Goal: Task Accomplishment & Management: Use online tool/utility

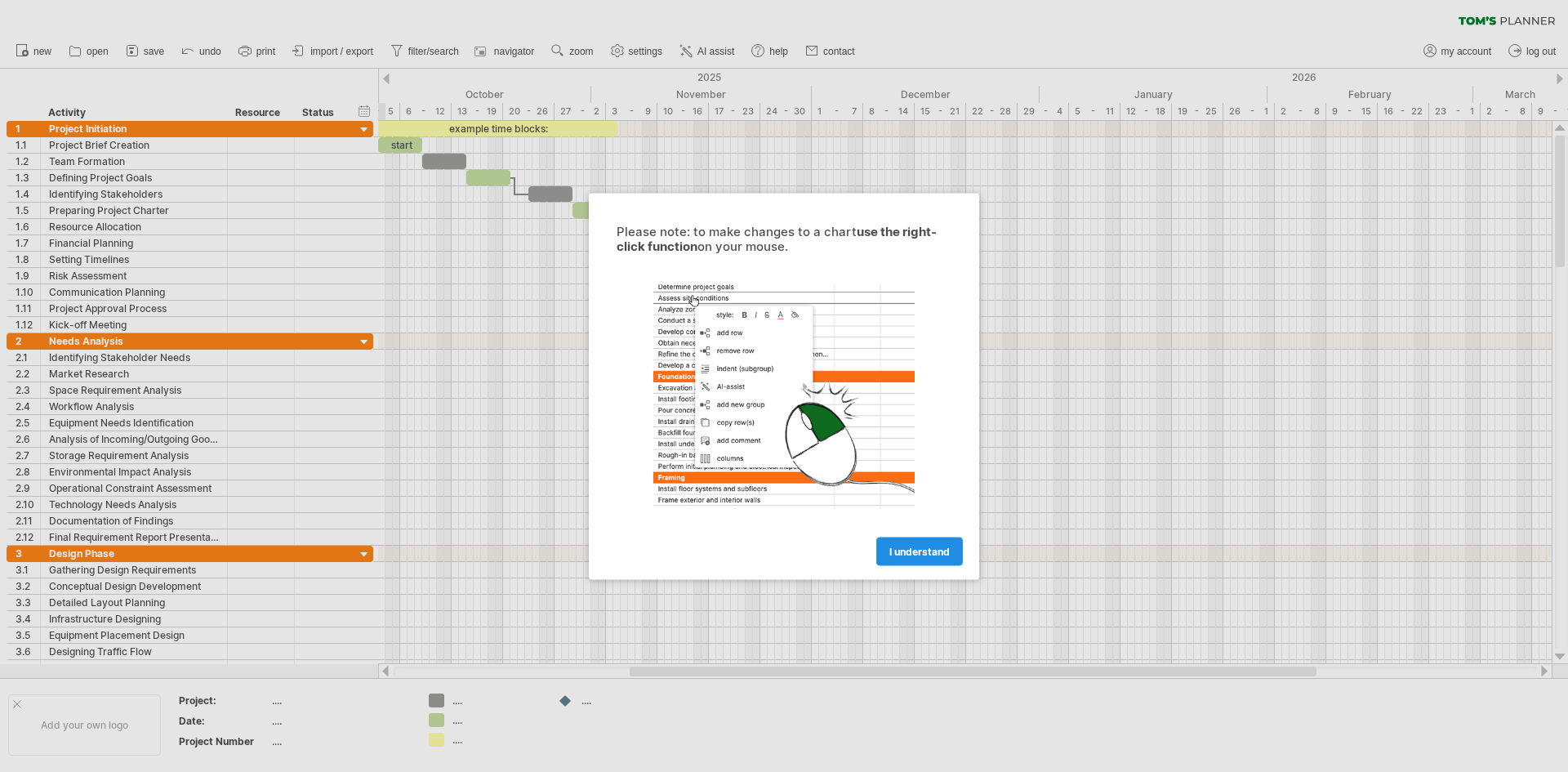
click at [930, 557] on link "I understand" at bounding box center [919, 551] width 87 height 29
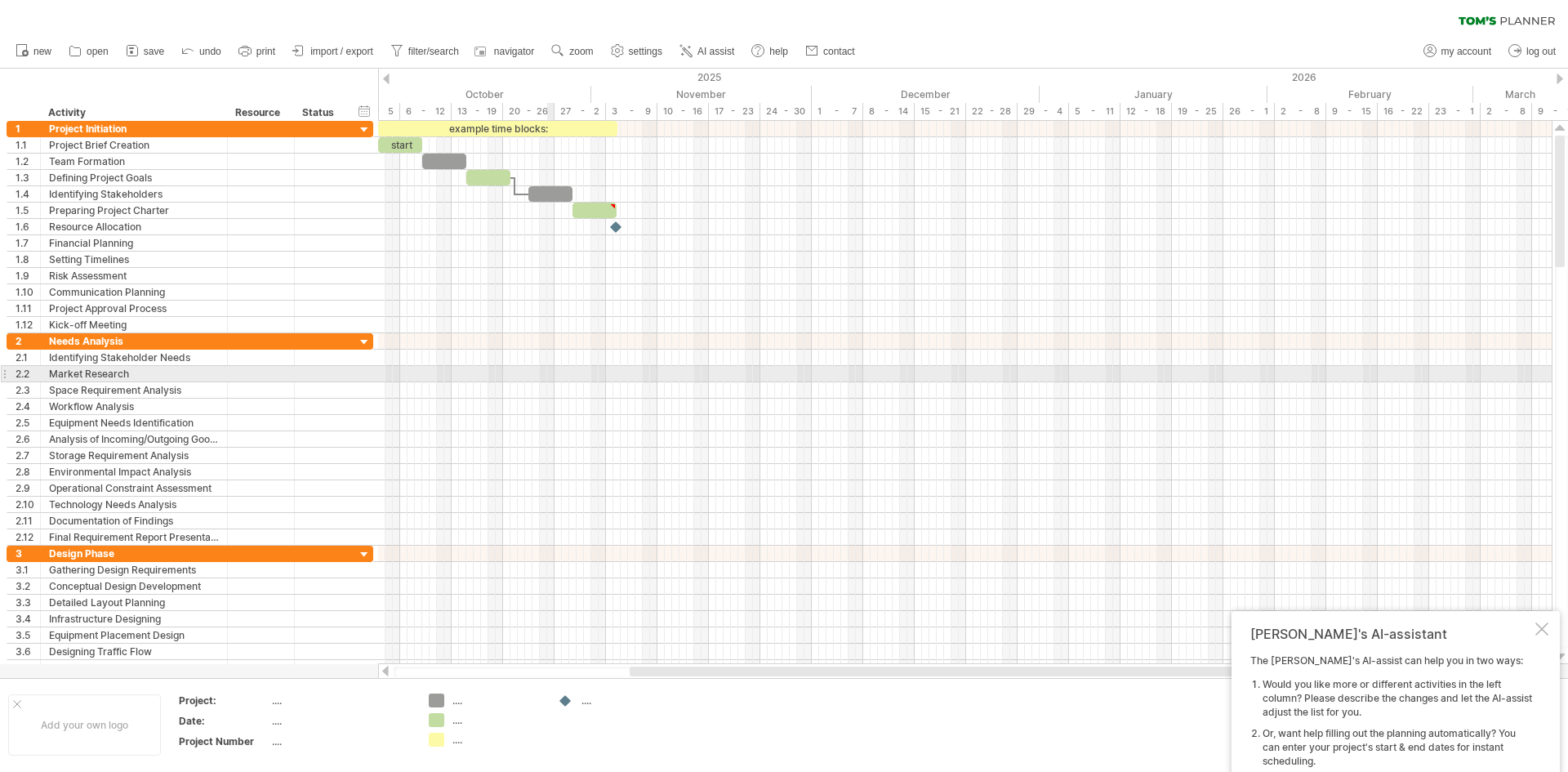
click at [537, 344] on div at bounding box center [965, 341] width 1174 height 17
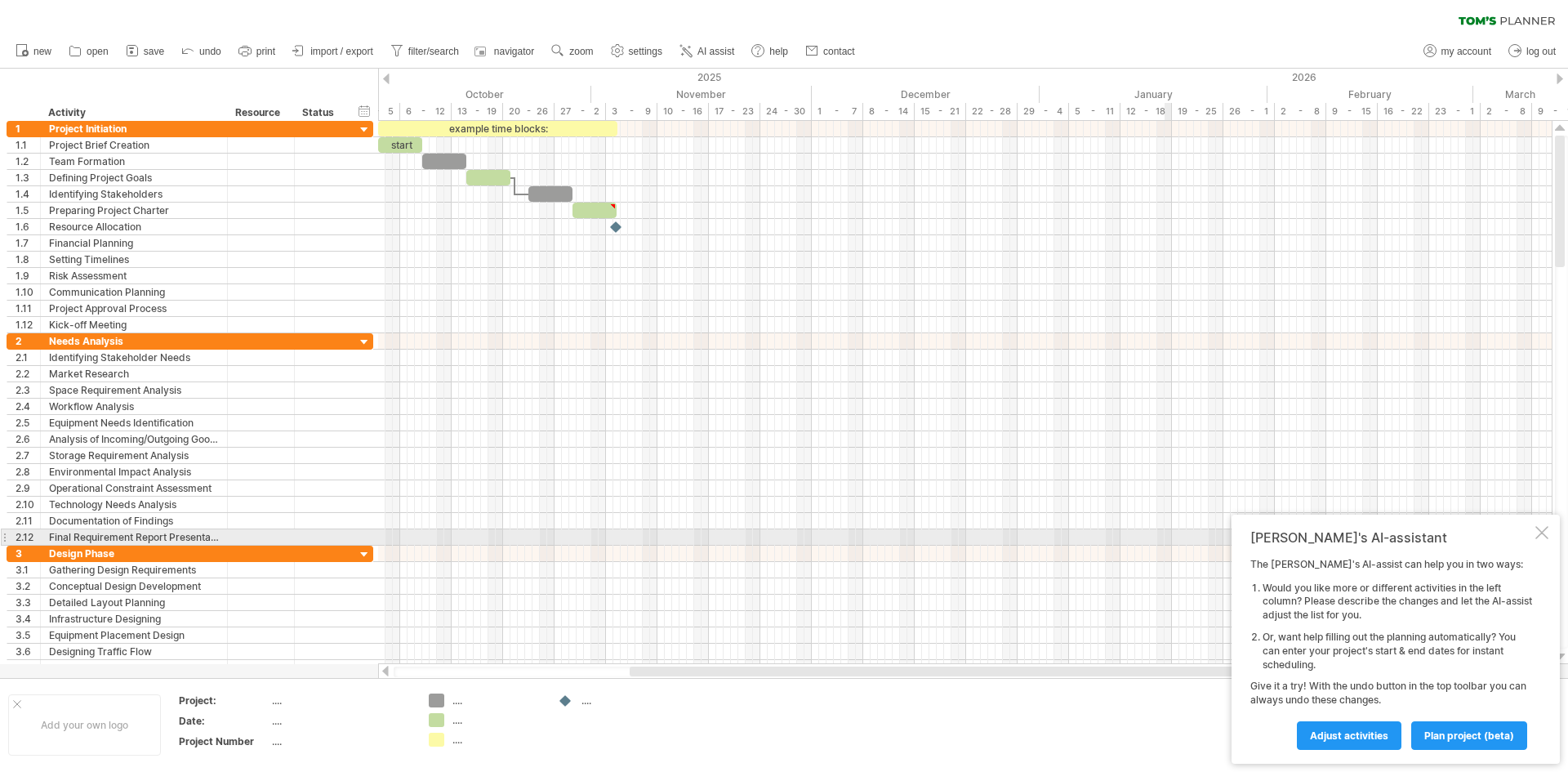
click at [1544, 531] on div at bounding box center [1542, 533] width 13 height 13
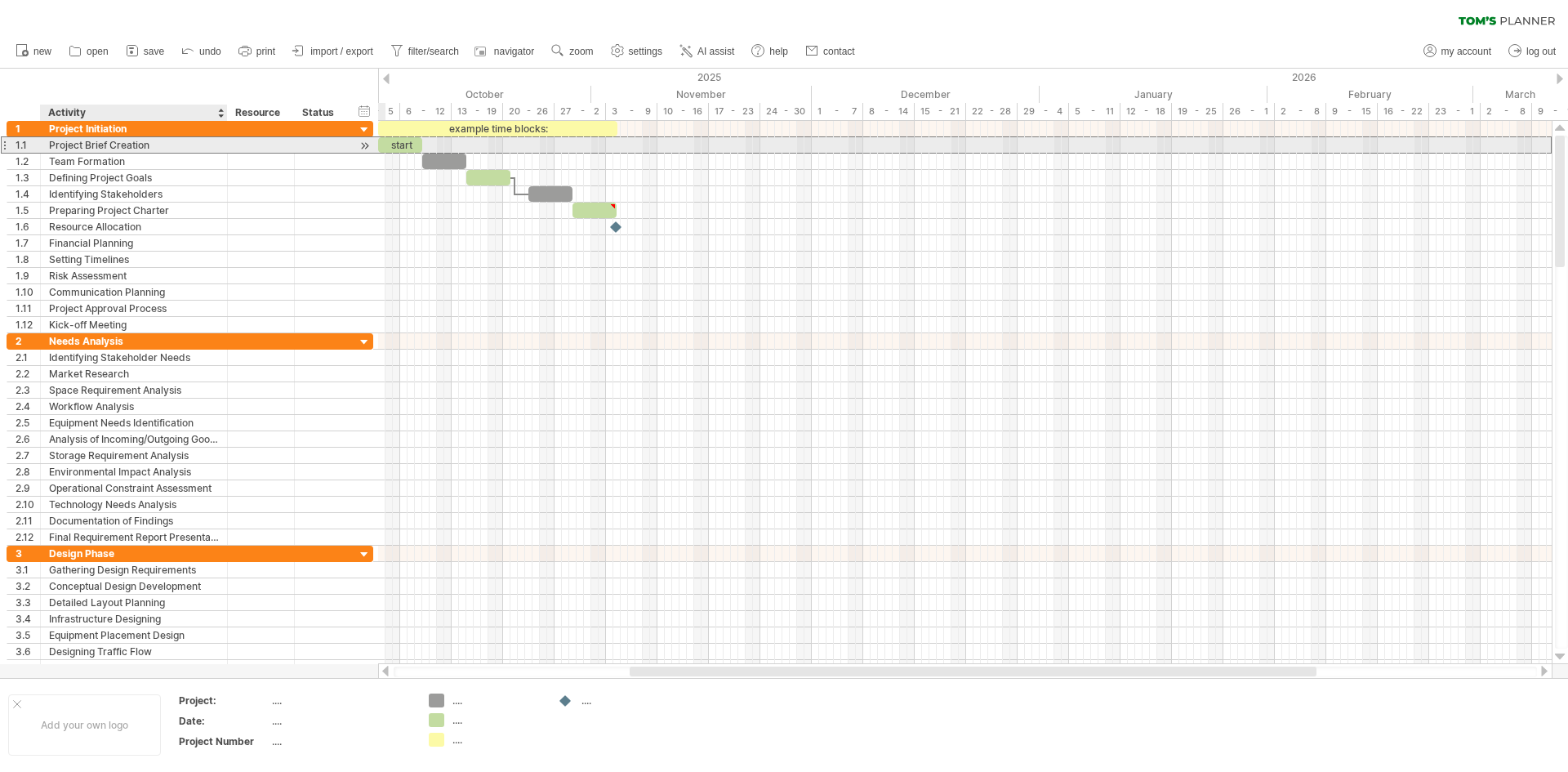
click at [73, 139] on div "Project Brief Creation" at bounding box center [133, 145] width 170 height 16
click at [81, 147] on input "**********" at bounding box center [133, 145] width 170 height 16
click at [82, 147] on input "**********" at bounding box center [133, 145] width 170 height 16
click at [151, 144] on input "**********" at bounding box center [133, 145] width 170 height 16
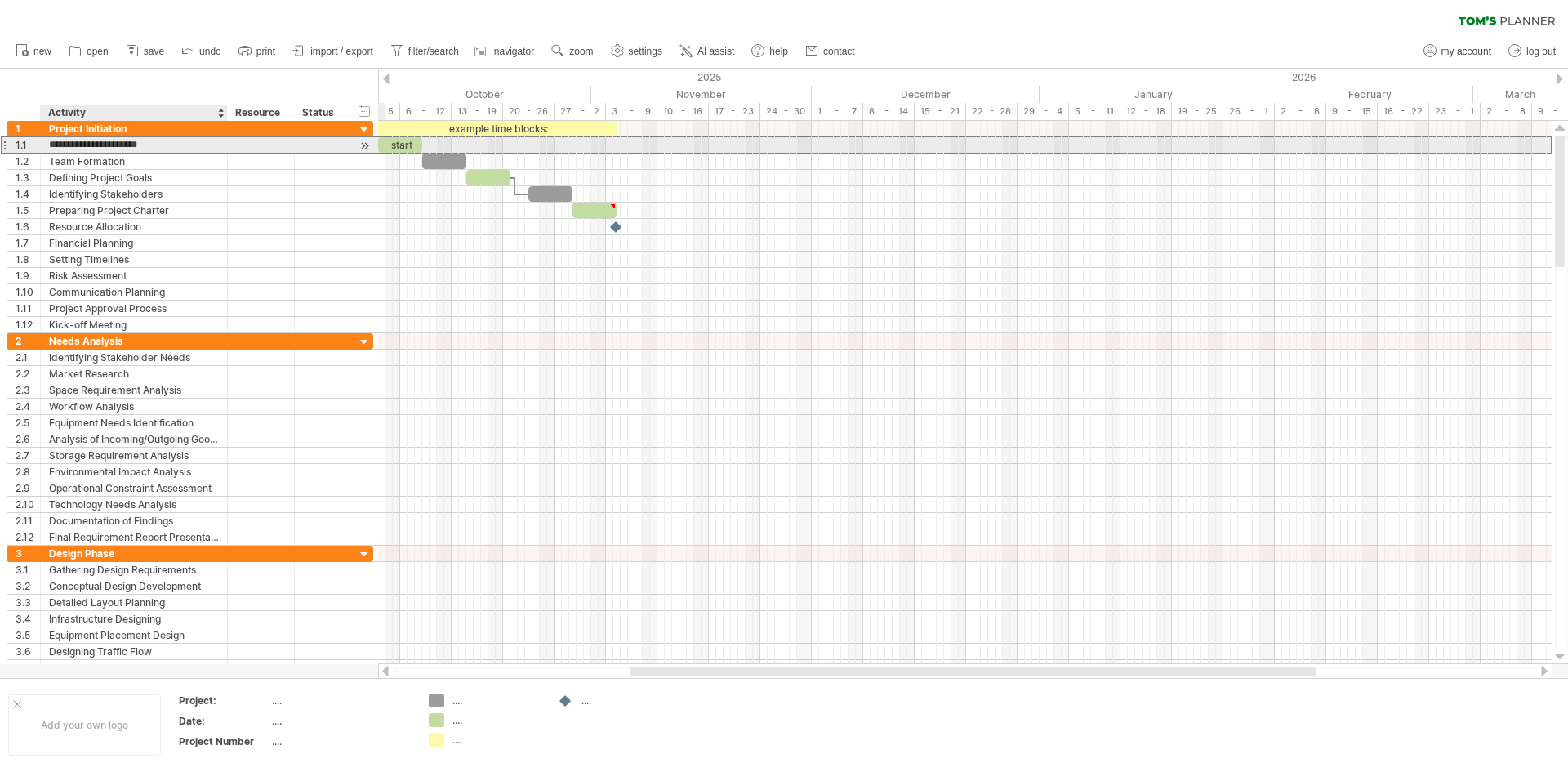
click at [151, 144] on input "**********" at bounding box center [133, 145] width 170 height 16
type input "**********"
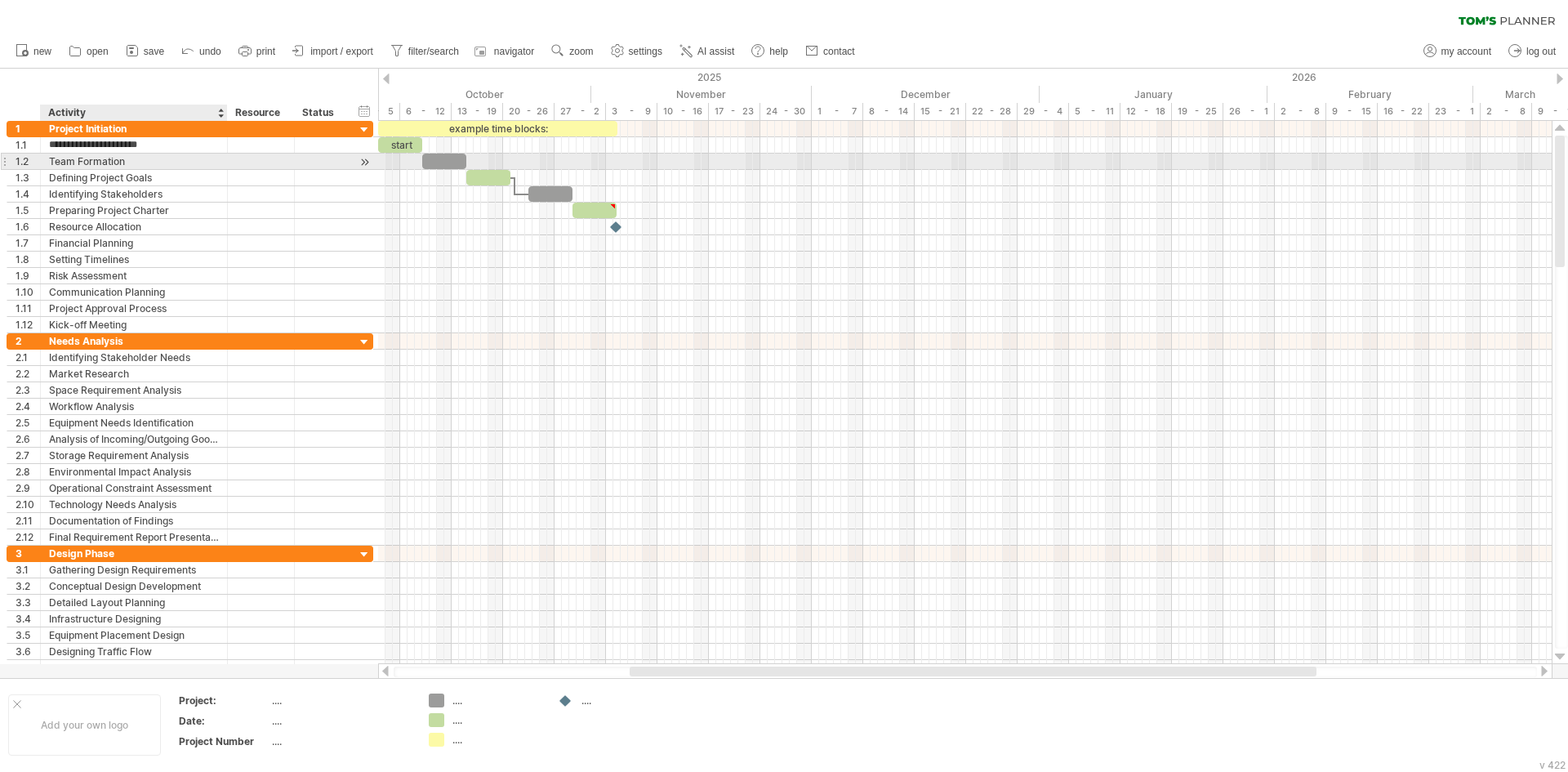
click at [142, 162] on div "Team Formation" at bounding box center [133, 161] width 170 height 16
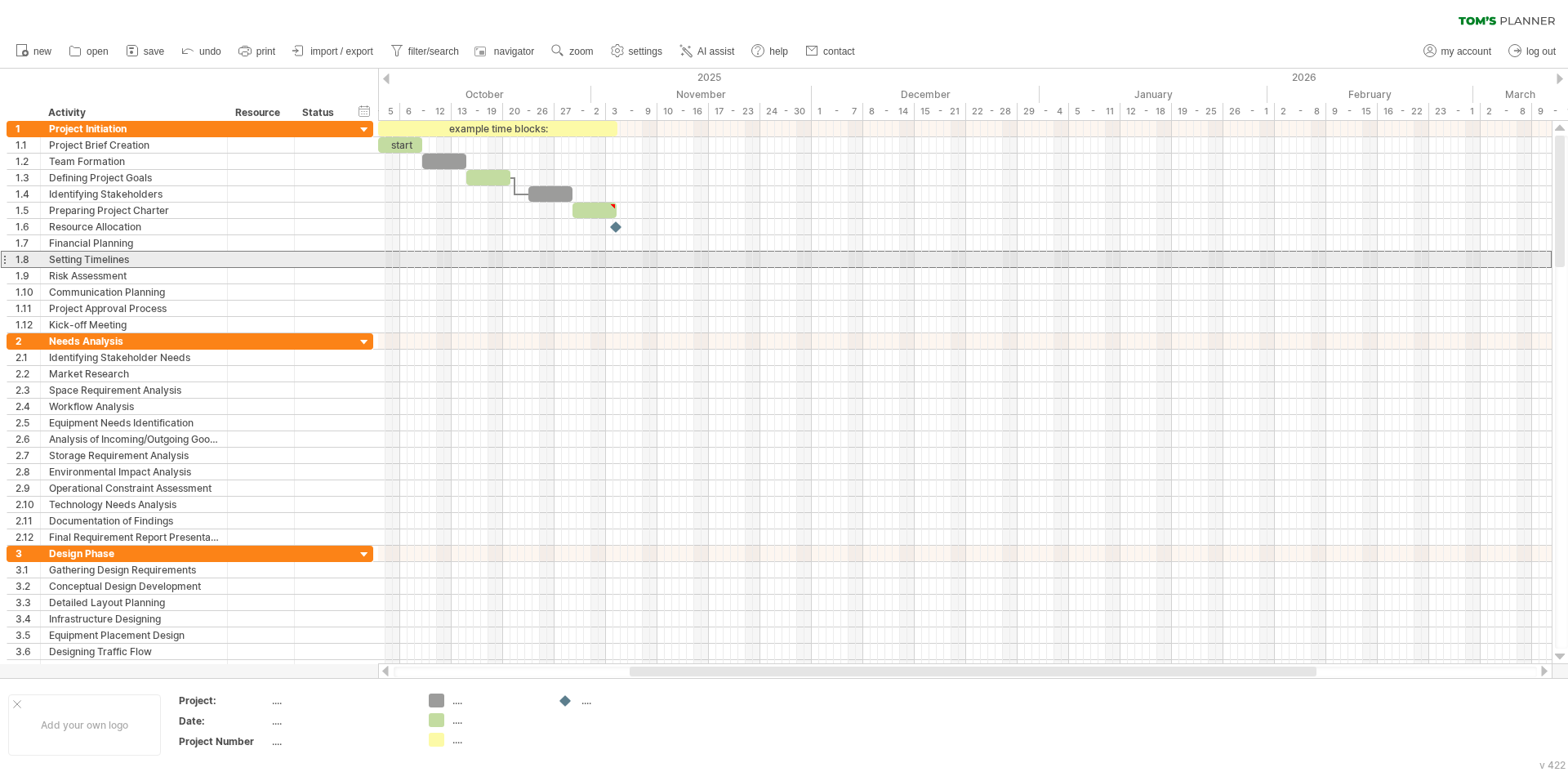
click at [6, 262] on div at bounding box center [4, 259] width 7 height 17
drag, startPoint x: 5, startPoint y: 261, endPoint x: 21, endPoint y: 280, distance: 24.8
click at [21, 280] on div "**********" at bounding box center [190, 227] width 367 height 212
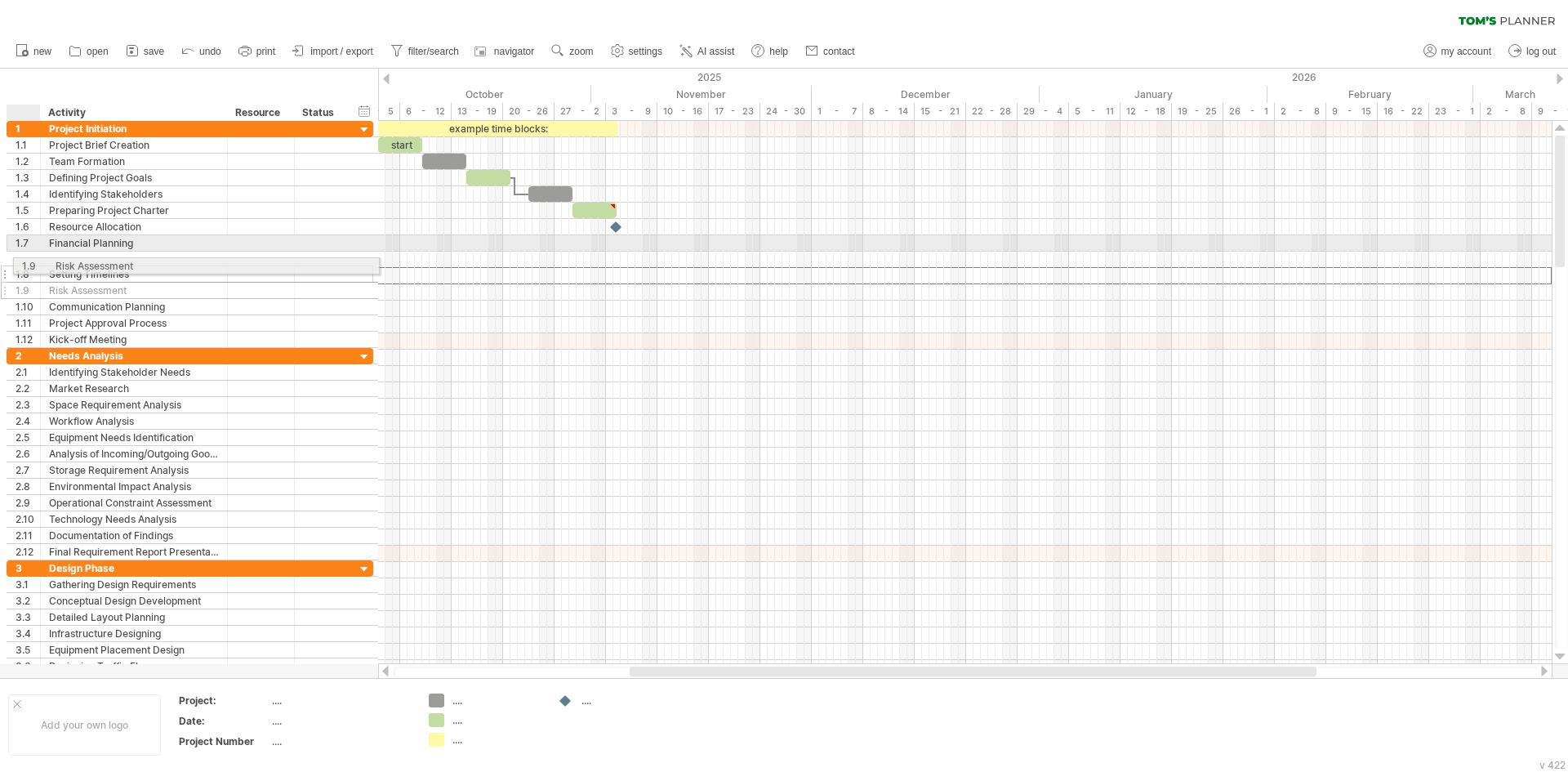
drag, startPoint x: 24, startPoint y: 279, endPoint x: 27, endPoint y: 263, distance: 16.3
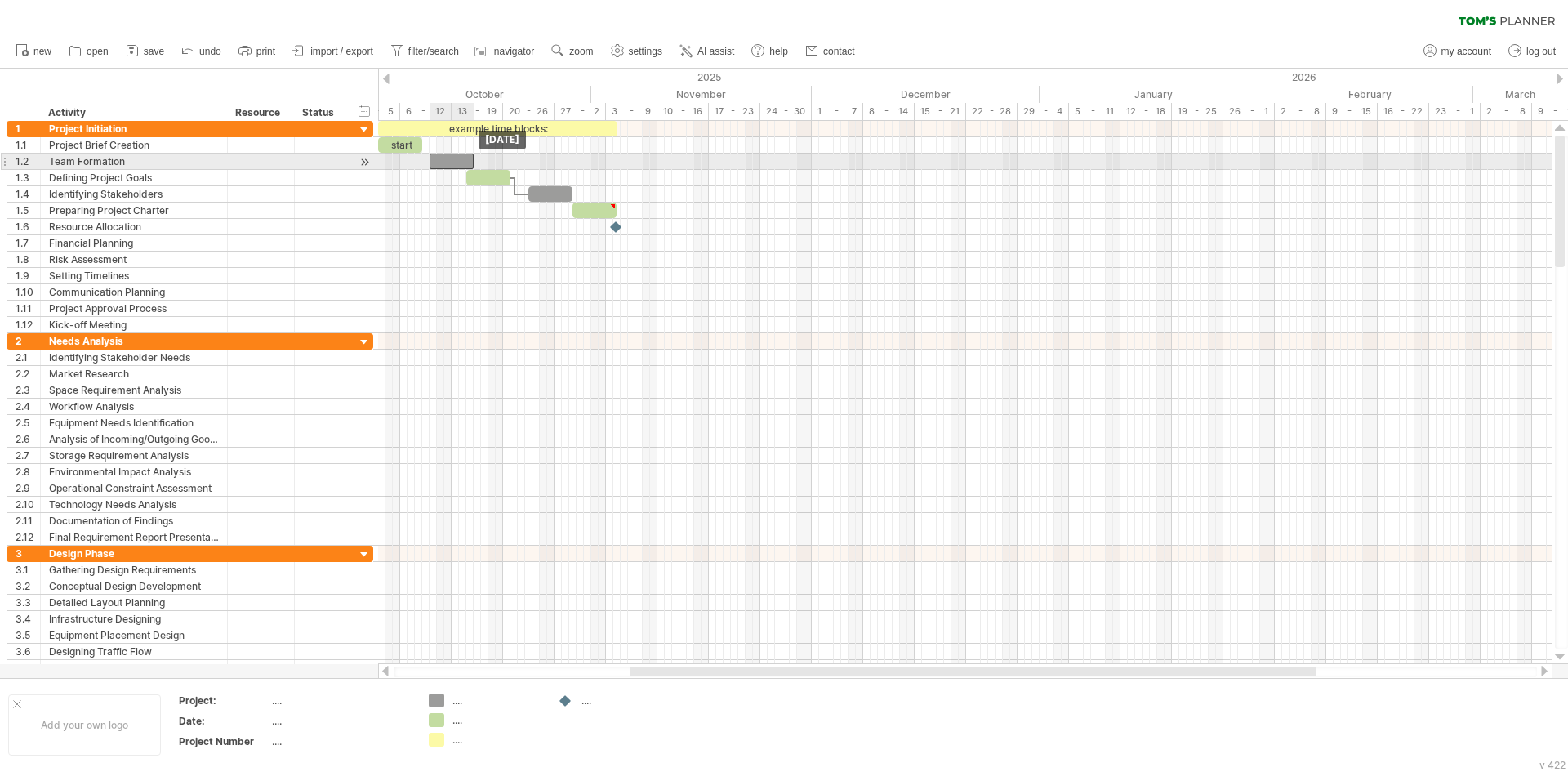
drag, startPoint x: 450, startPoint y: 165, endPoint x: 458, endPoint y: 168, distance: 8.5
click at [458, 168] on div at bounding box center [451, 161] width 44 height 16
click at [459, 162] on div at bounding box center [451, 161] width 44 height 16
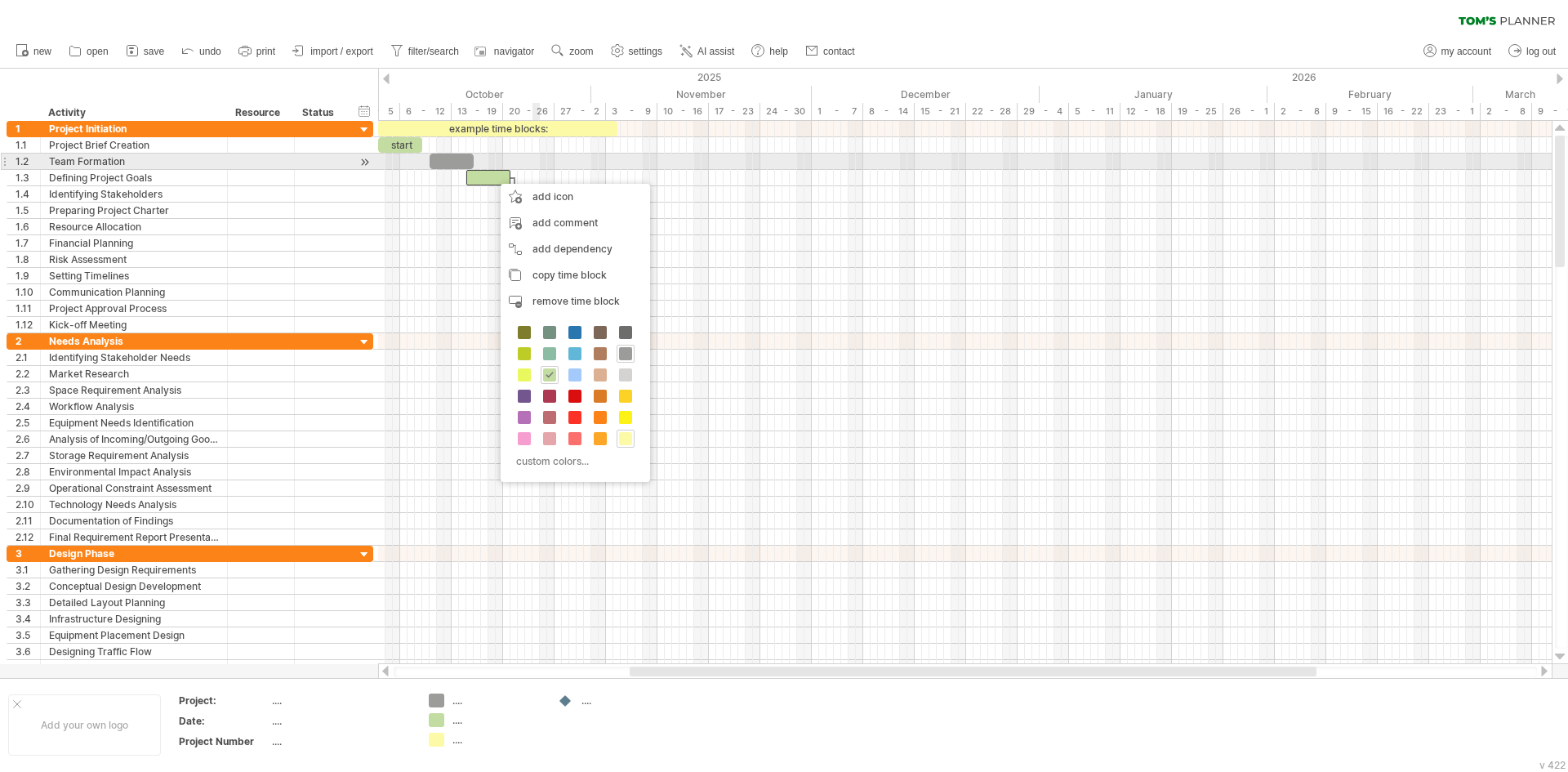
click at [537, 166] on div at bounding box center [965, 162] width 1174 height 17
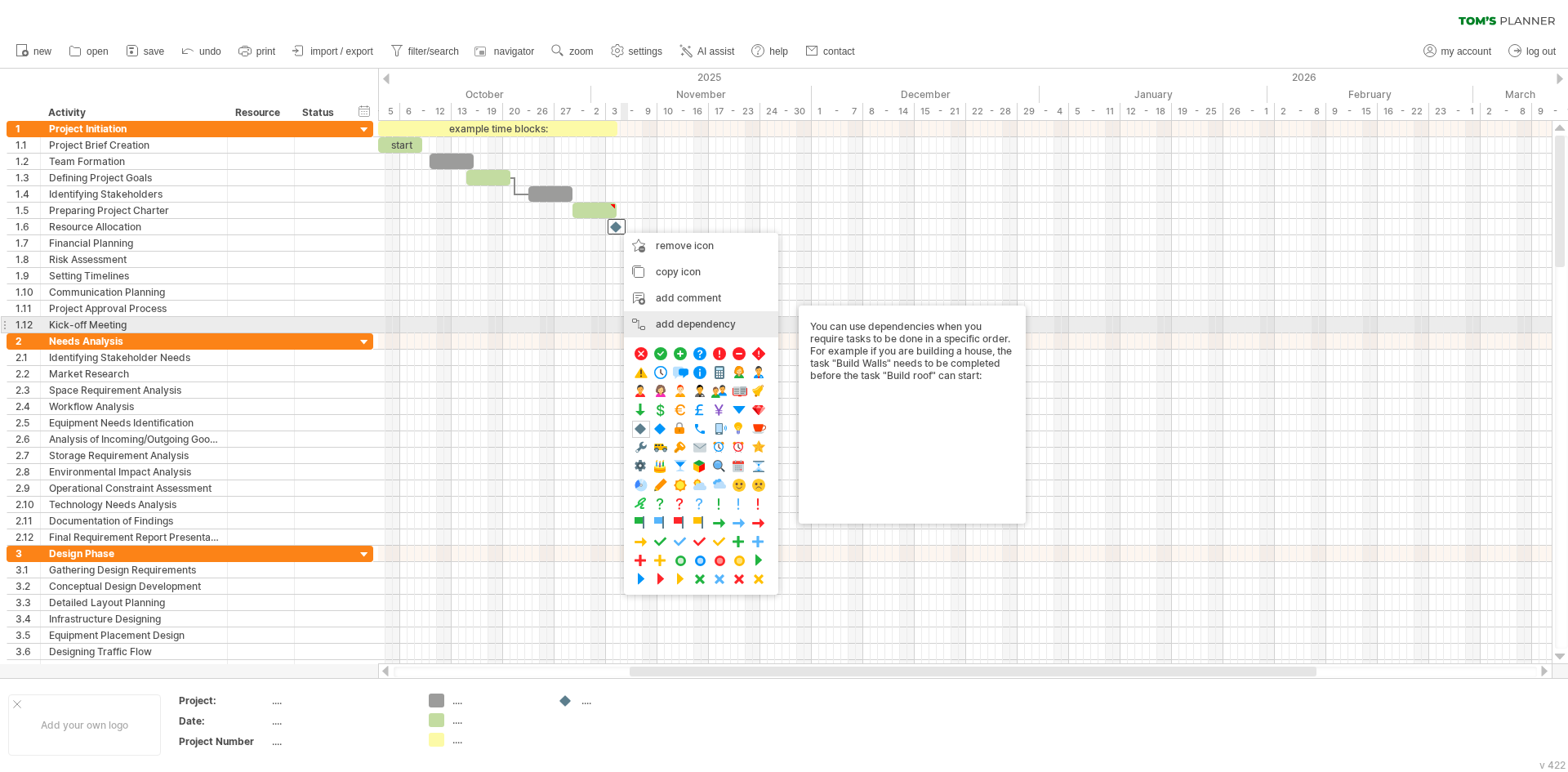
click at [643, 330] on div "add dependency You can use dependencies when you require tasks to be done in a …" at bounding box center [701, 325] width 154 height 27
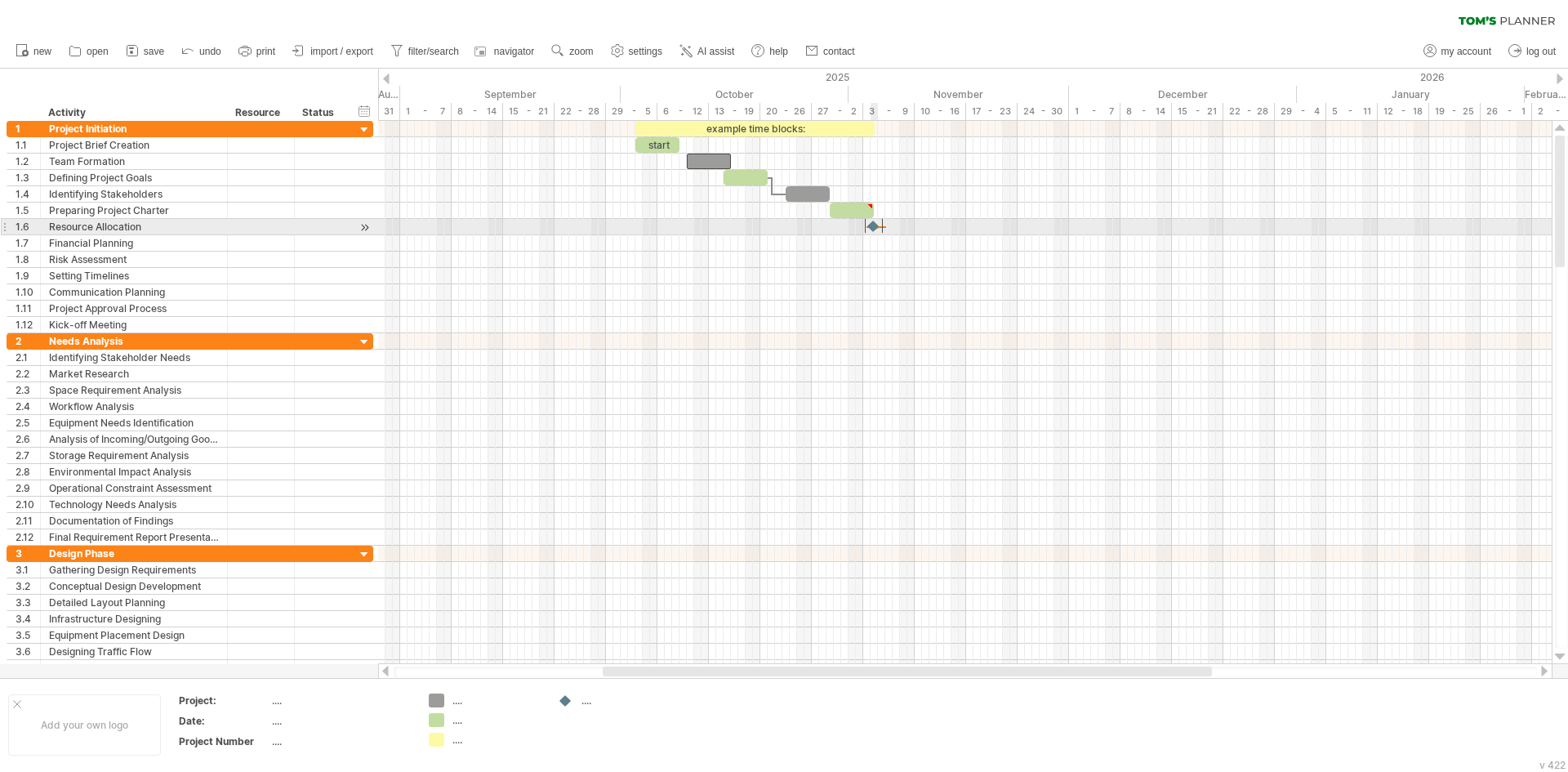
click at [873, 223] on div at bounding box center [874, 225] width 18 height 16
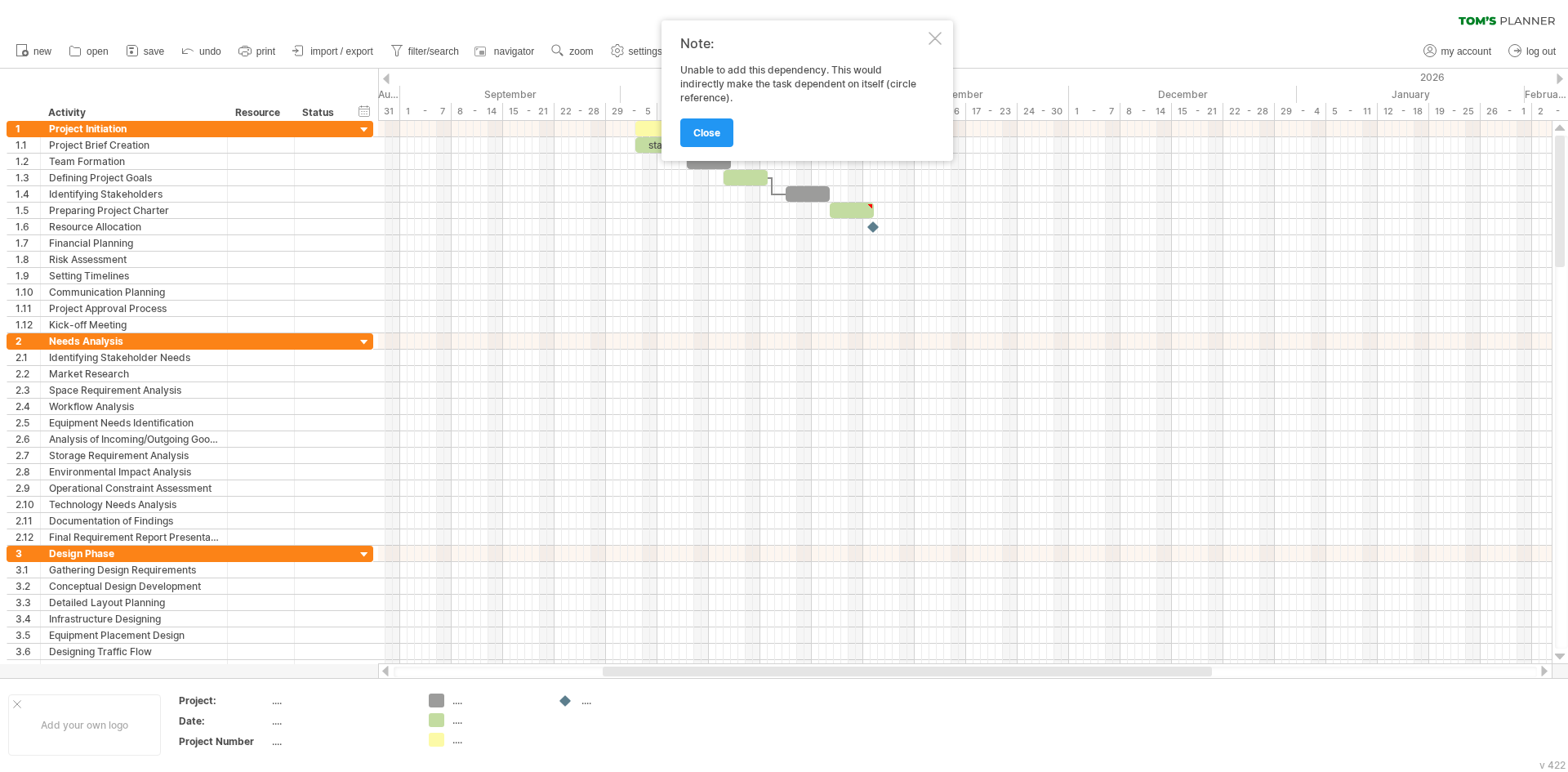
click at [929, 44] on div at bounding box center [936, 38] width 13 height 13
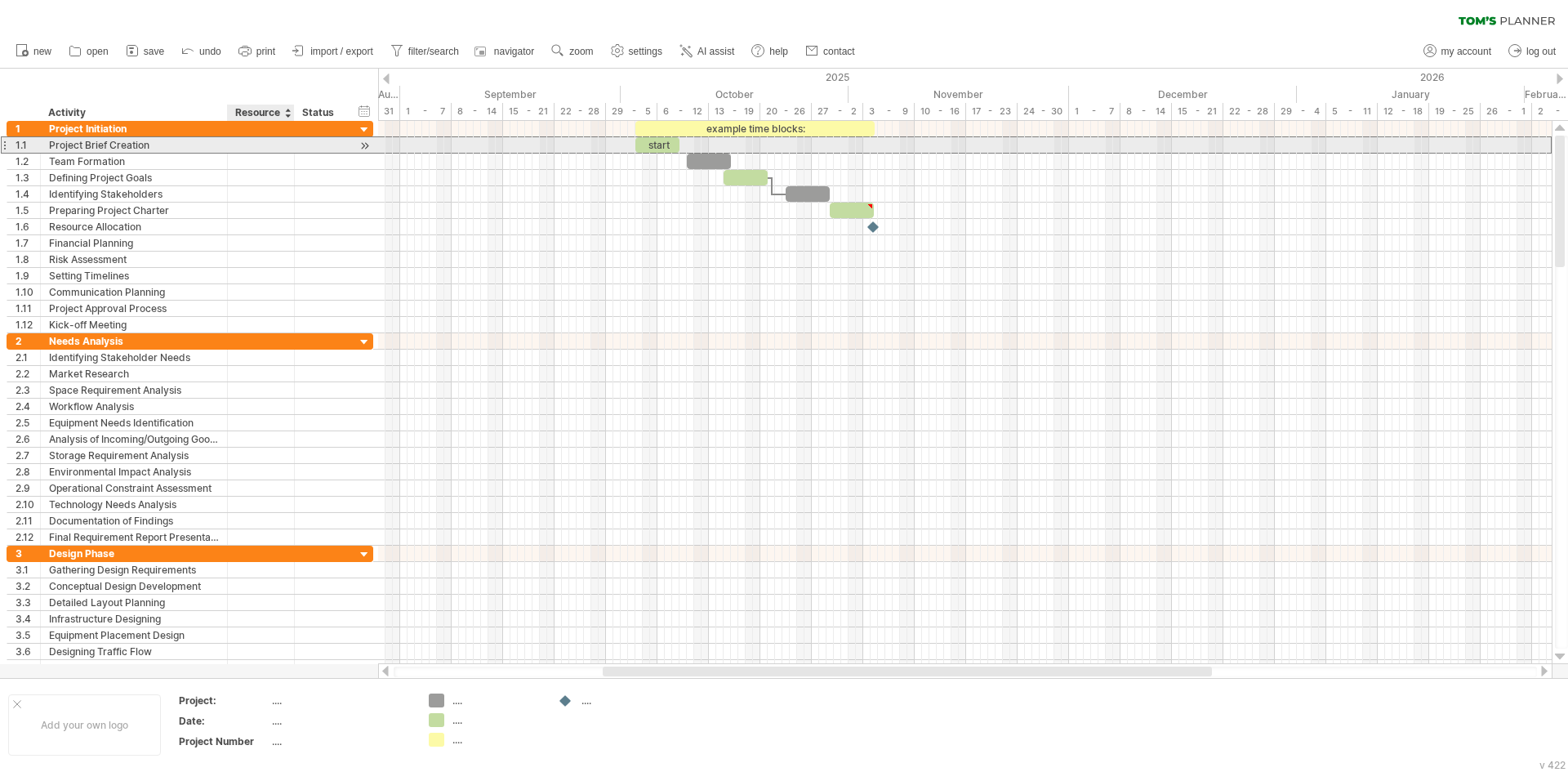
click at [258, 147] on div at bounding box center [261, 145] width 50 height 16
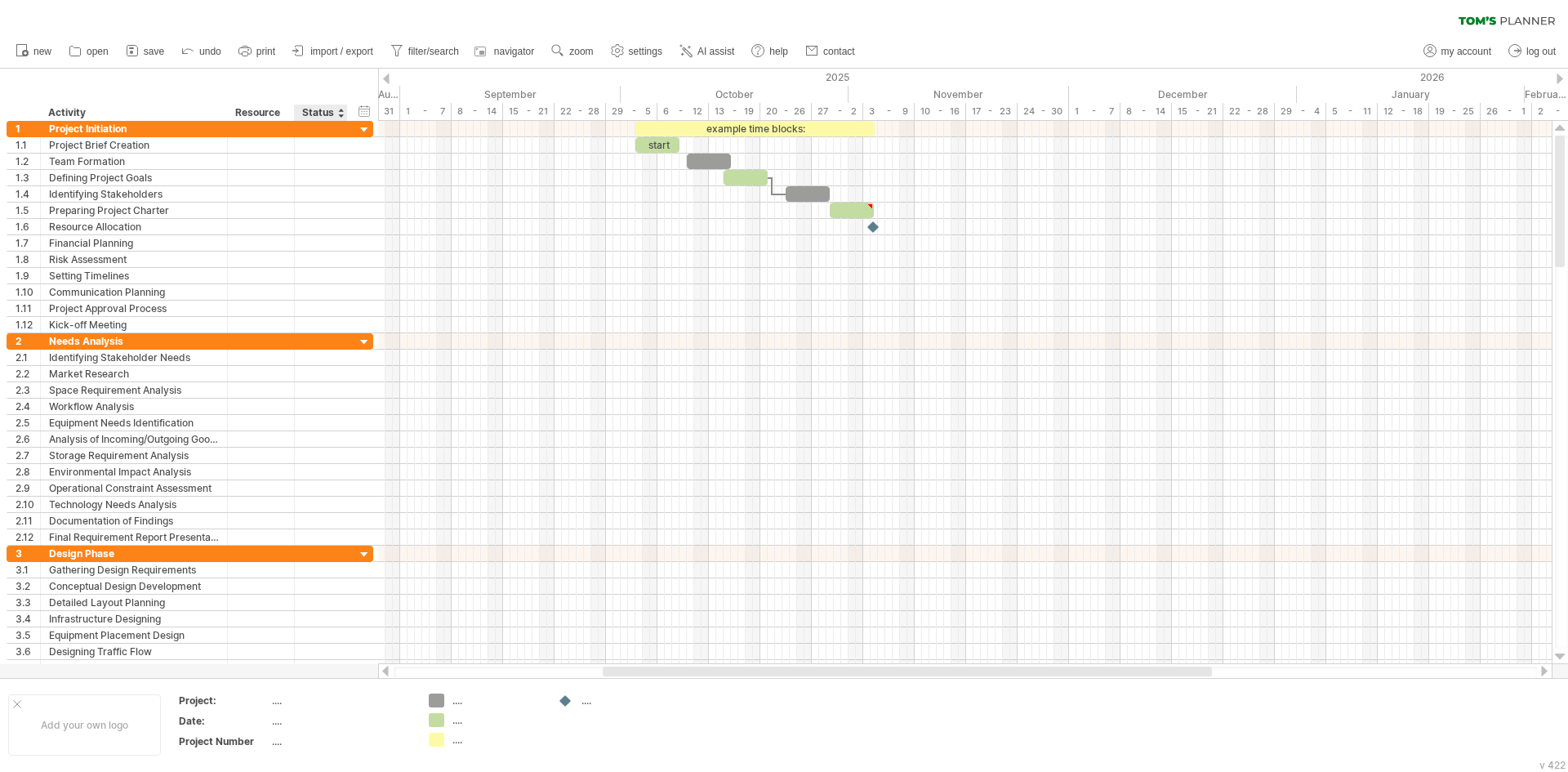
click at [324, 112] on div "Status" at bounding box center [320, 113] width 36 height 17
click at [343, 117] on div at bounding box center [340, 113] width 7 height 17
click at [272, 108] on div "Resource" at bounding box center [260, 113] width 50 height 17
click at [272, 109] on input "********" at bounding box center [260, 113] width 50 height 17
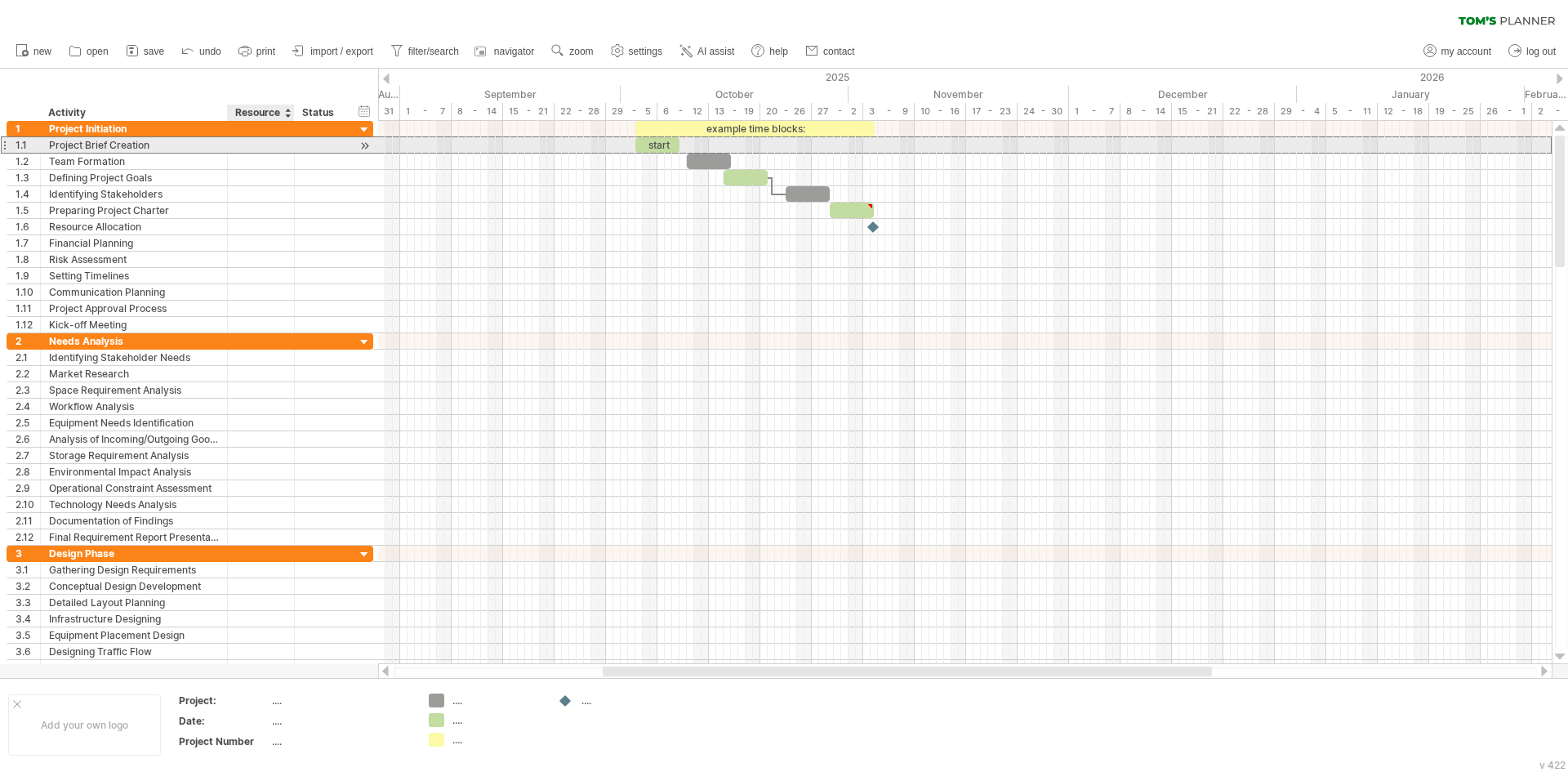
click at [260, 151] on div at bounding box center [261, 145] width 50 height 16
type input "*"
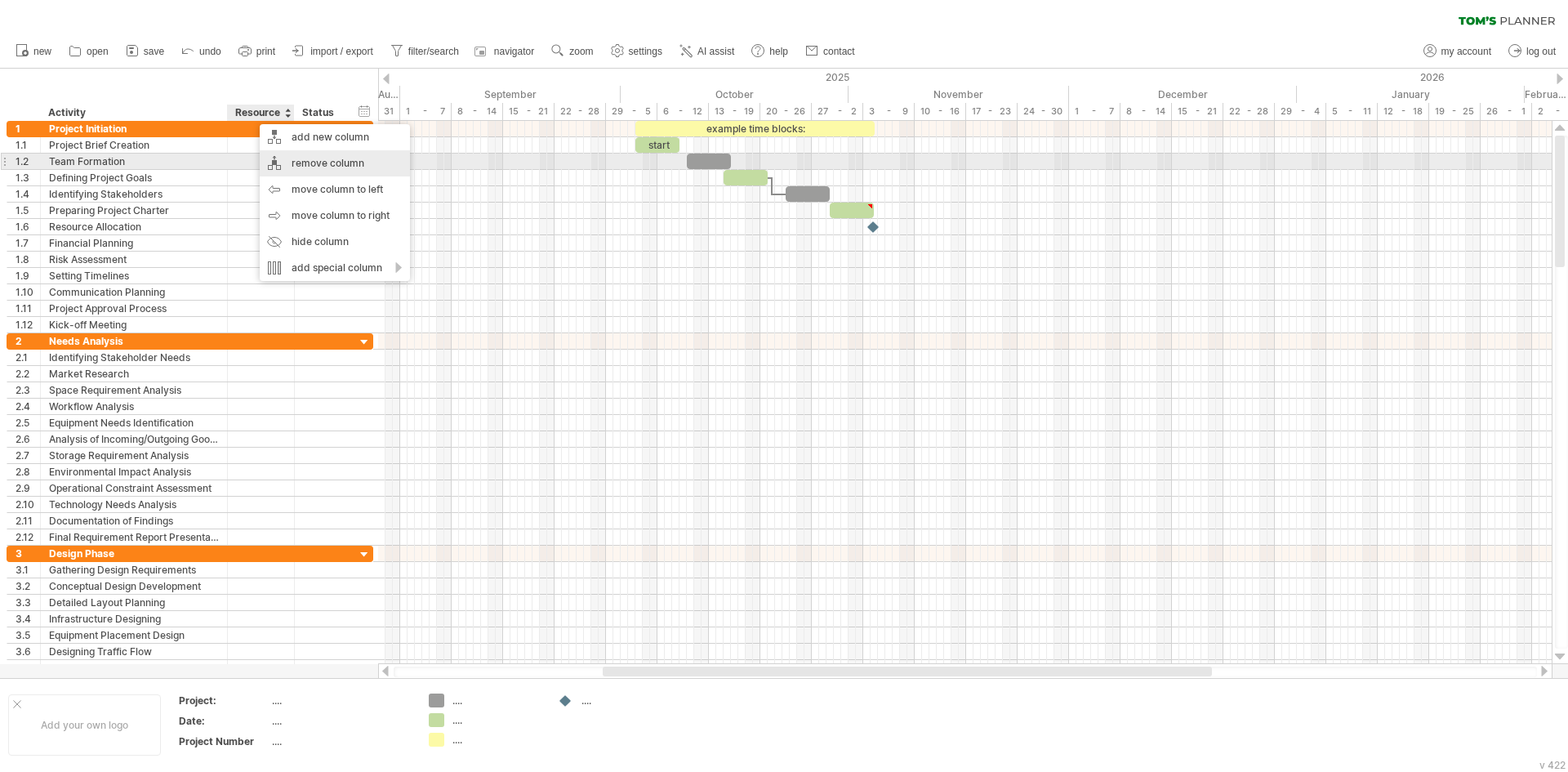
click at [320, 160] on div "remove column" at bounding box center [335, 164] width 151 height 27
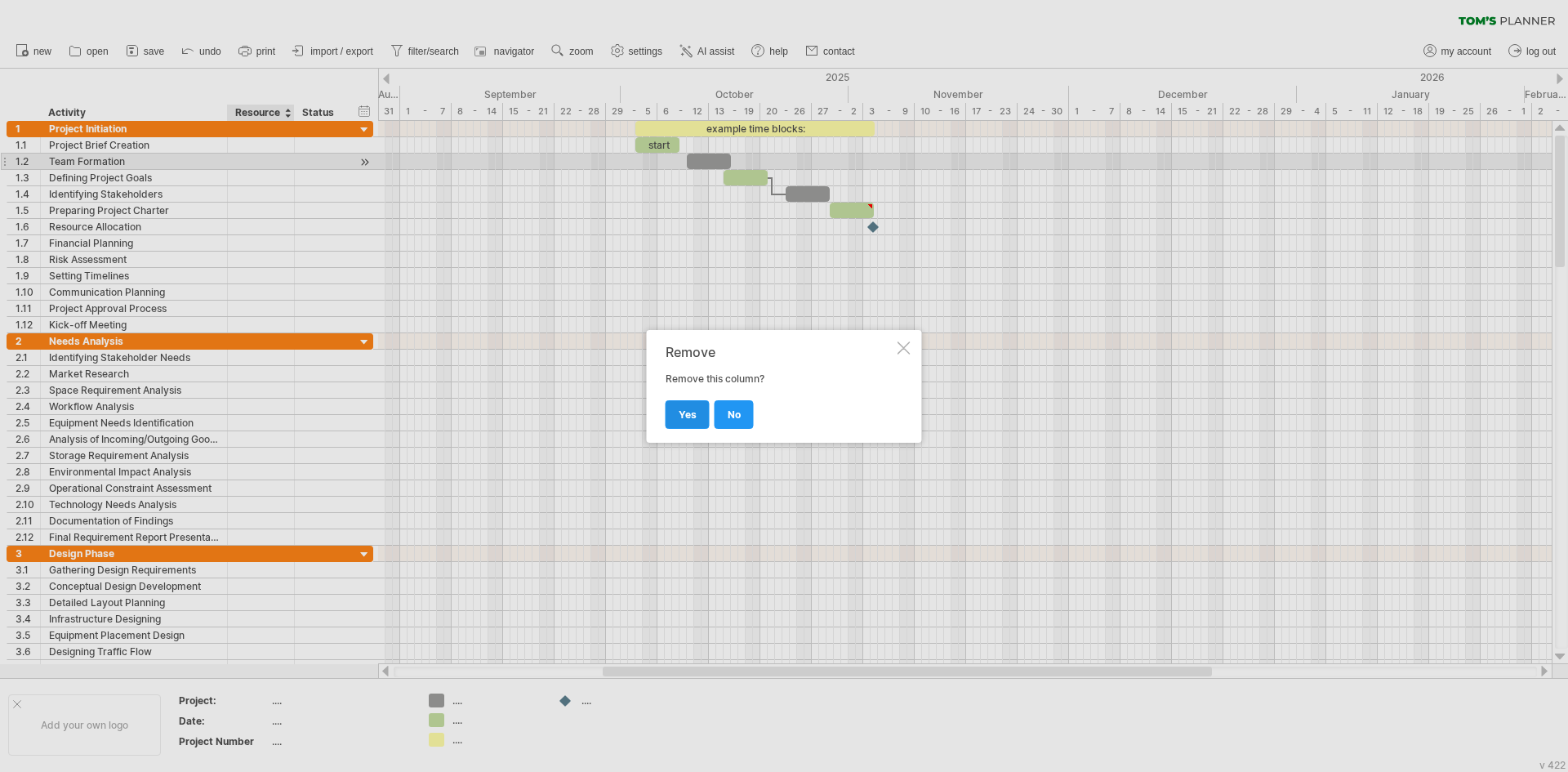
click at [694, 416] on span "yes" at bounding box center [688, 414] width 18 height 12
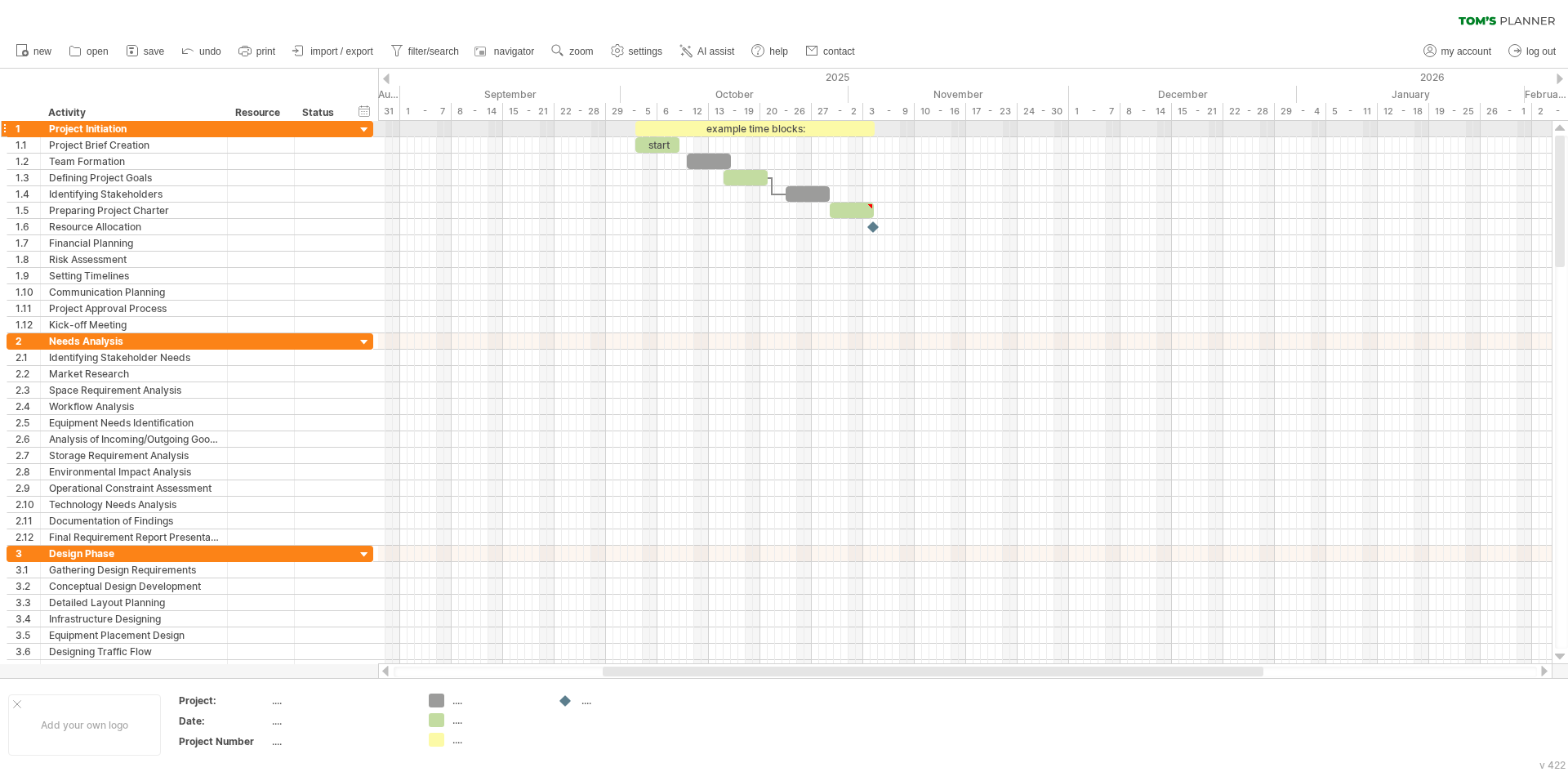
click at [361, 132] on div at bounding box center [364, 130] width 16 height 16
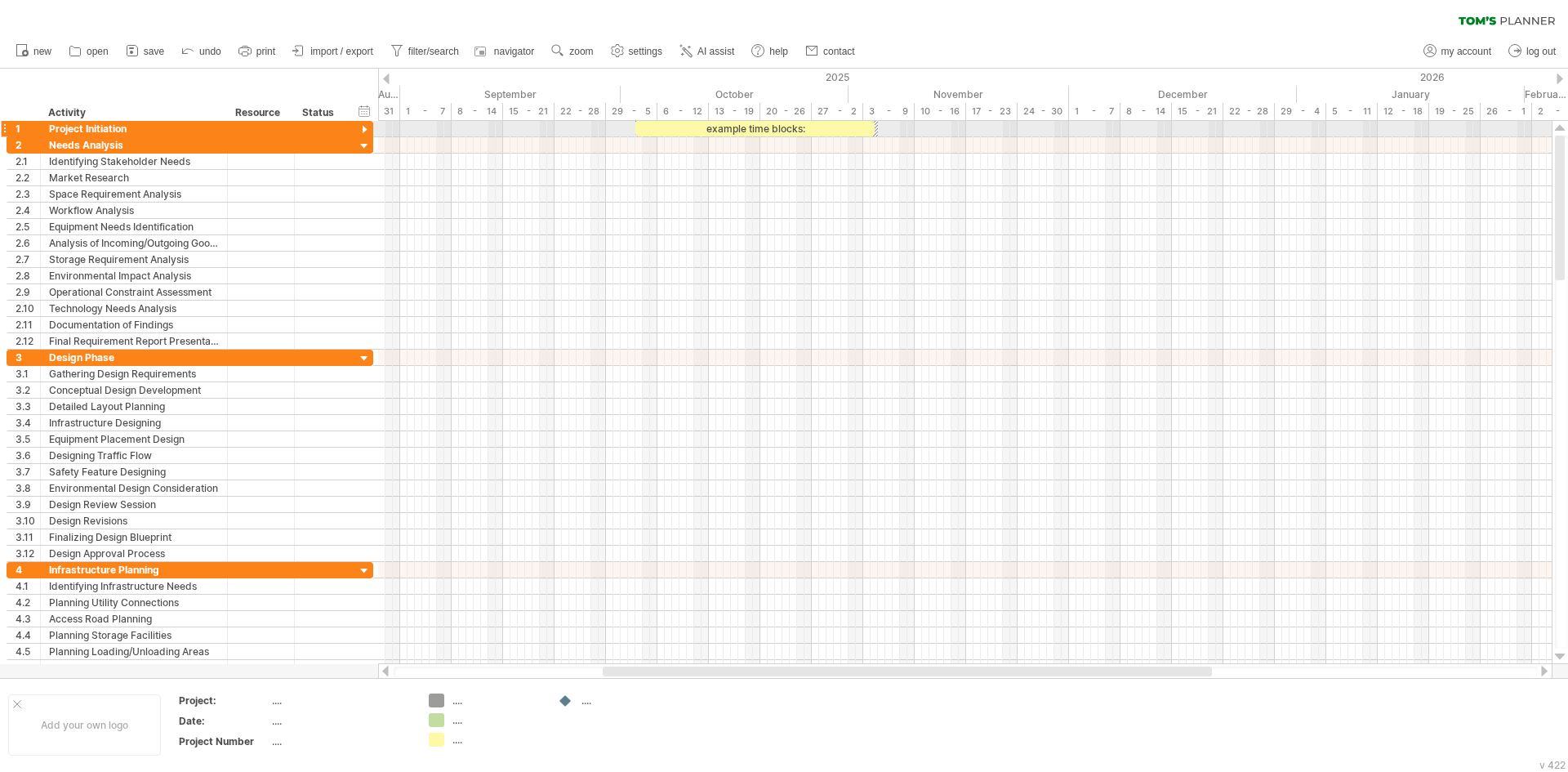
click at [364, 130] on div at bounding box center [364, 130] width 16 height 16
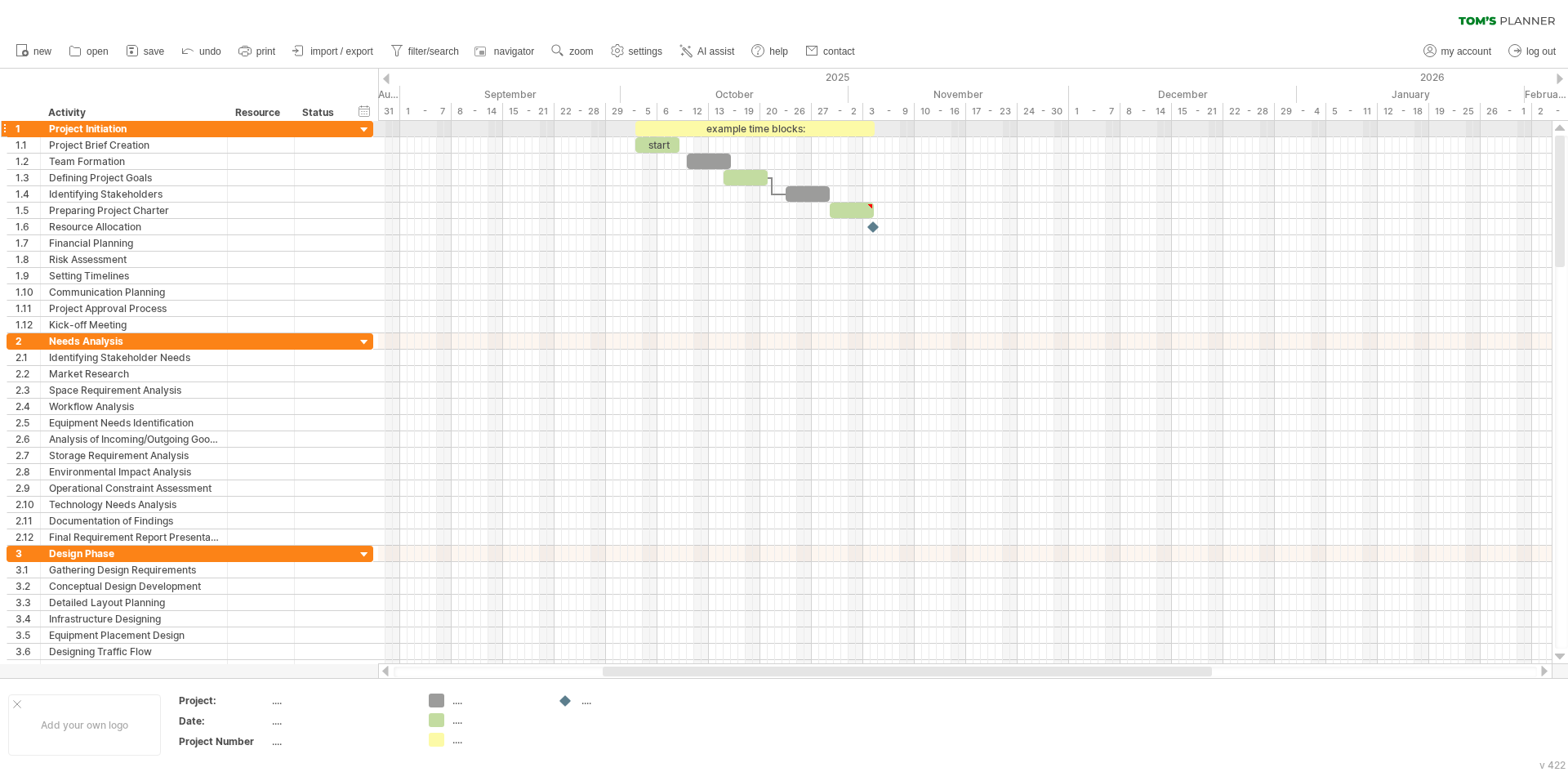
click at [364, 129] on div at bounding box center [364, 130] width 16 height 16
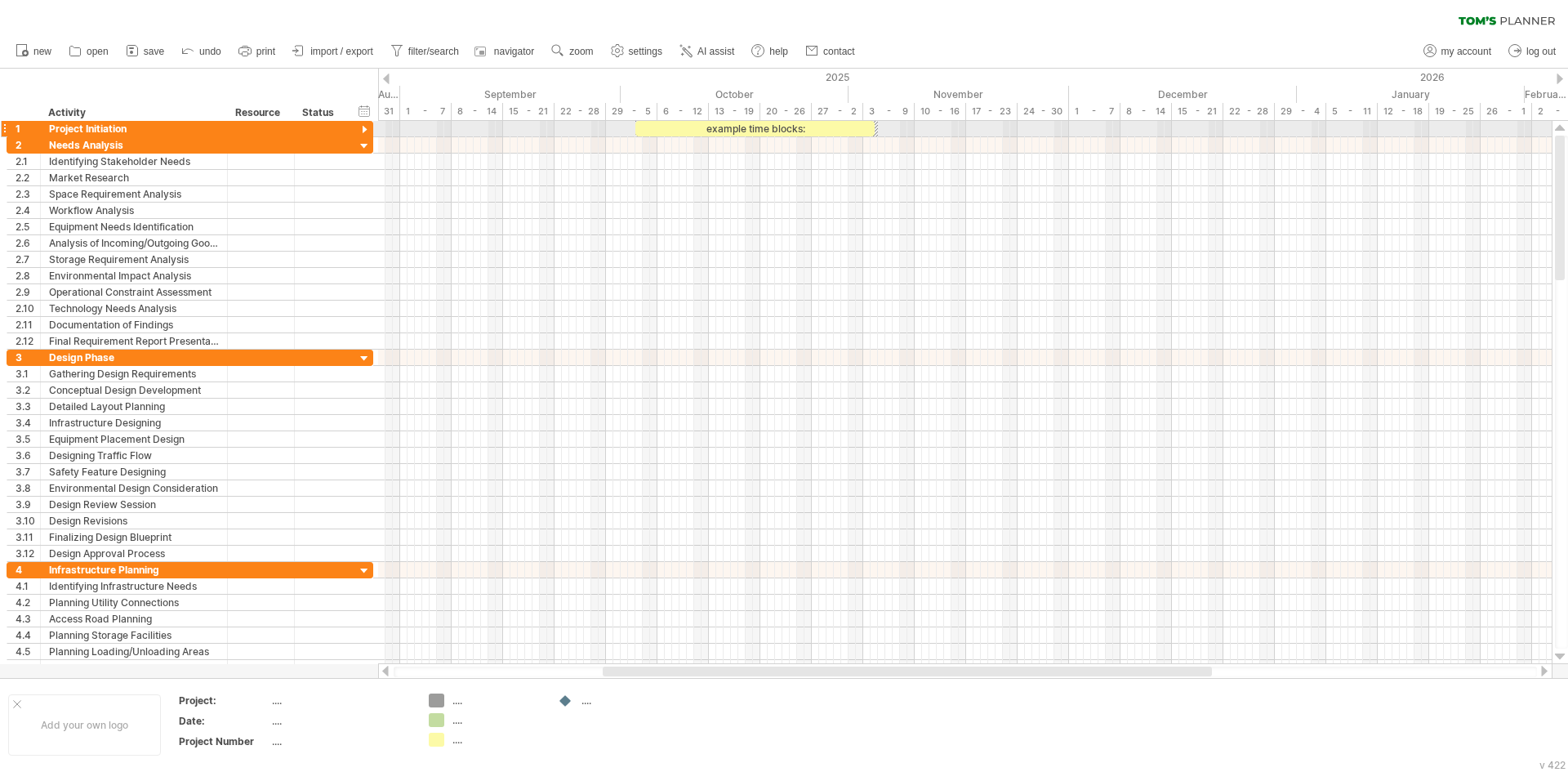
click at [364, 129] on div at bounding box center [364, 130] width 16 height 16
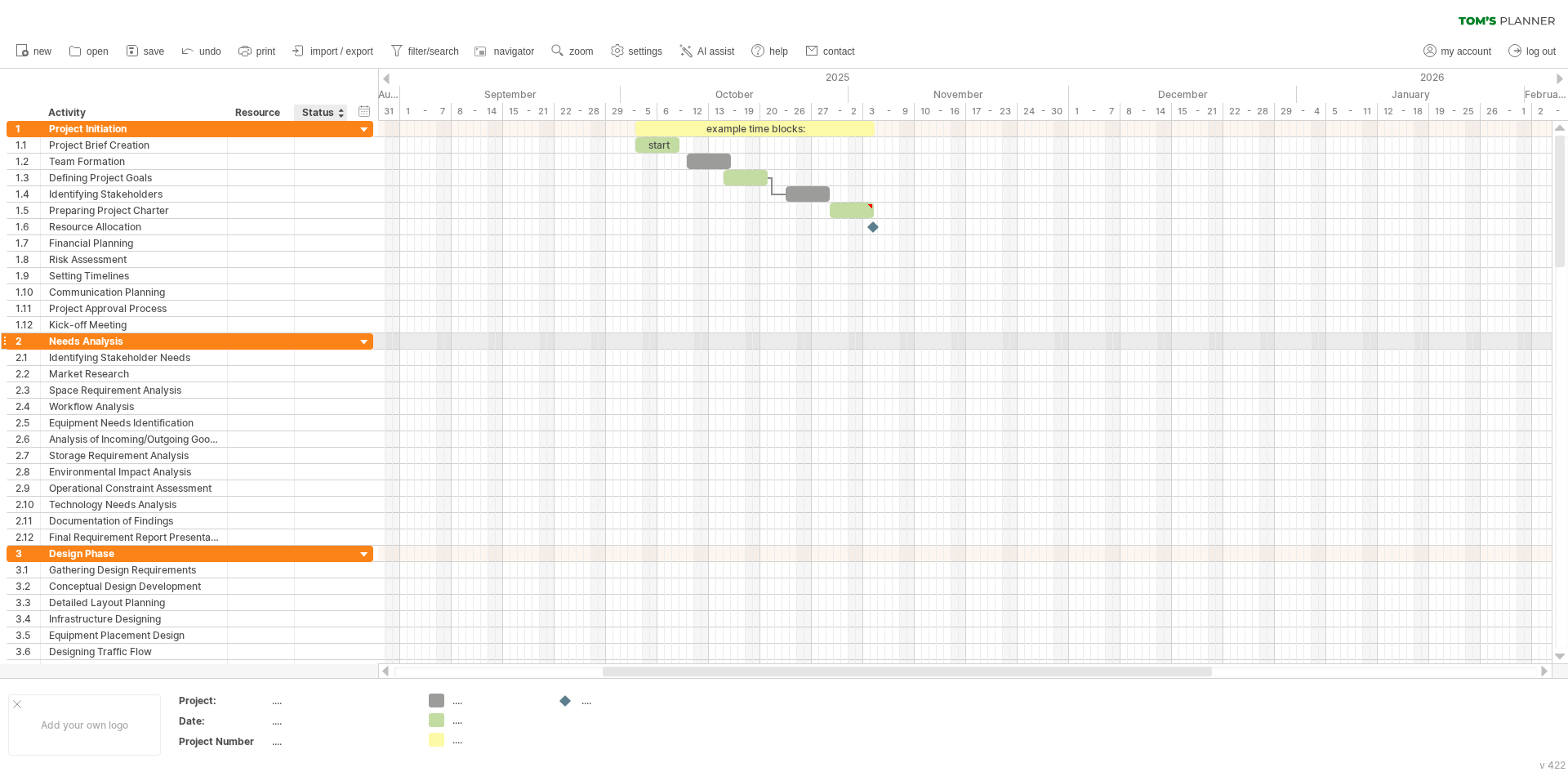
click at [364, 340] on div at bounding box center [364, 342] width 16 height 16
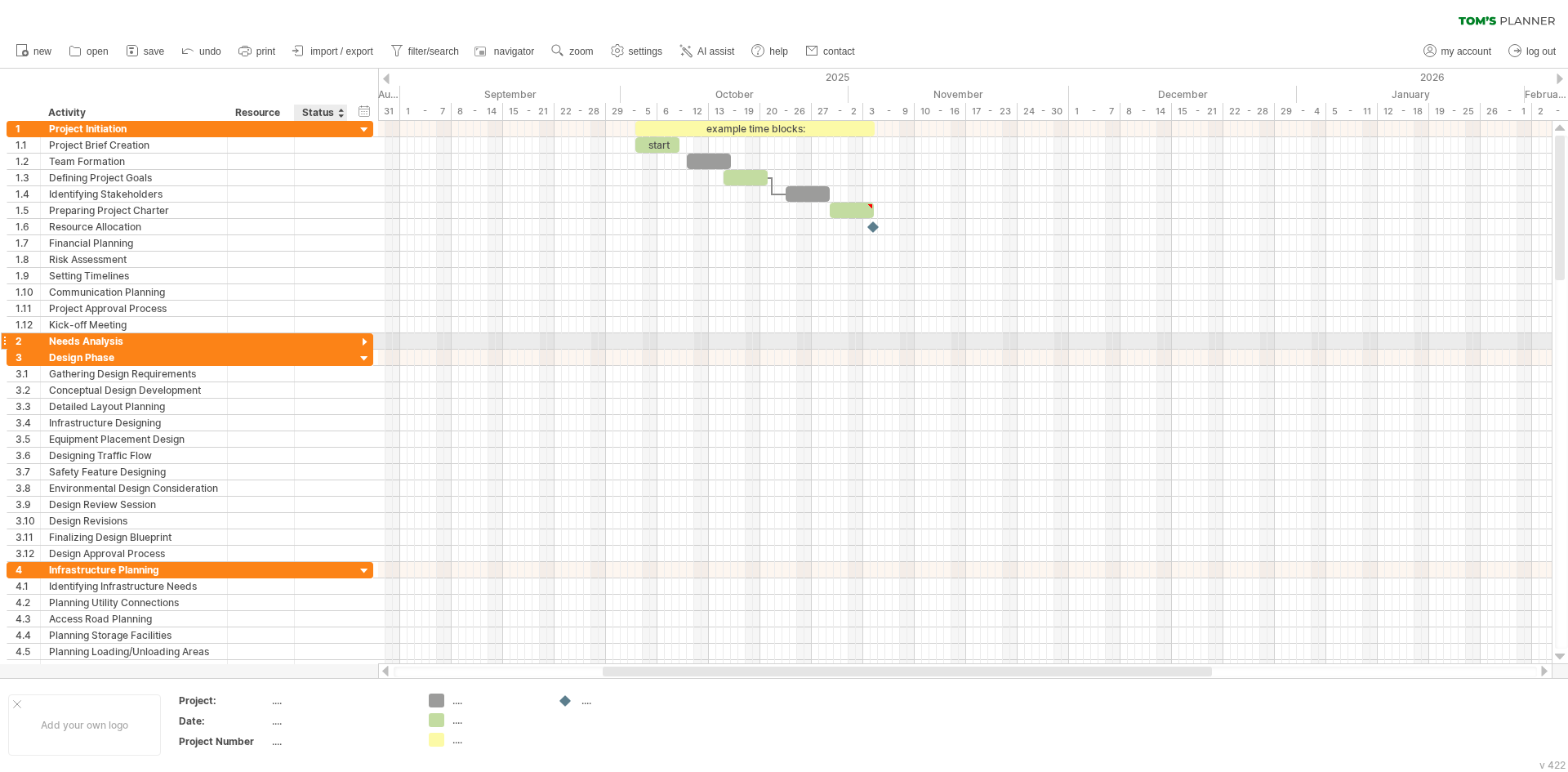
click at [364, 340] on div at bounding box center [364, 342] width 16 height 16
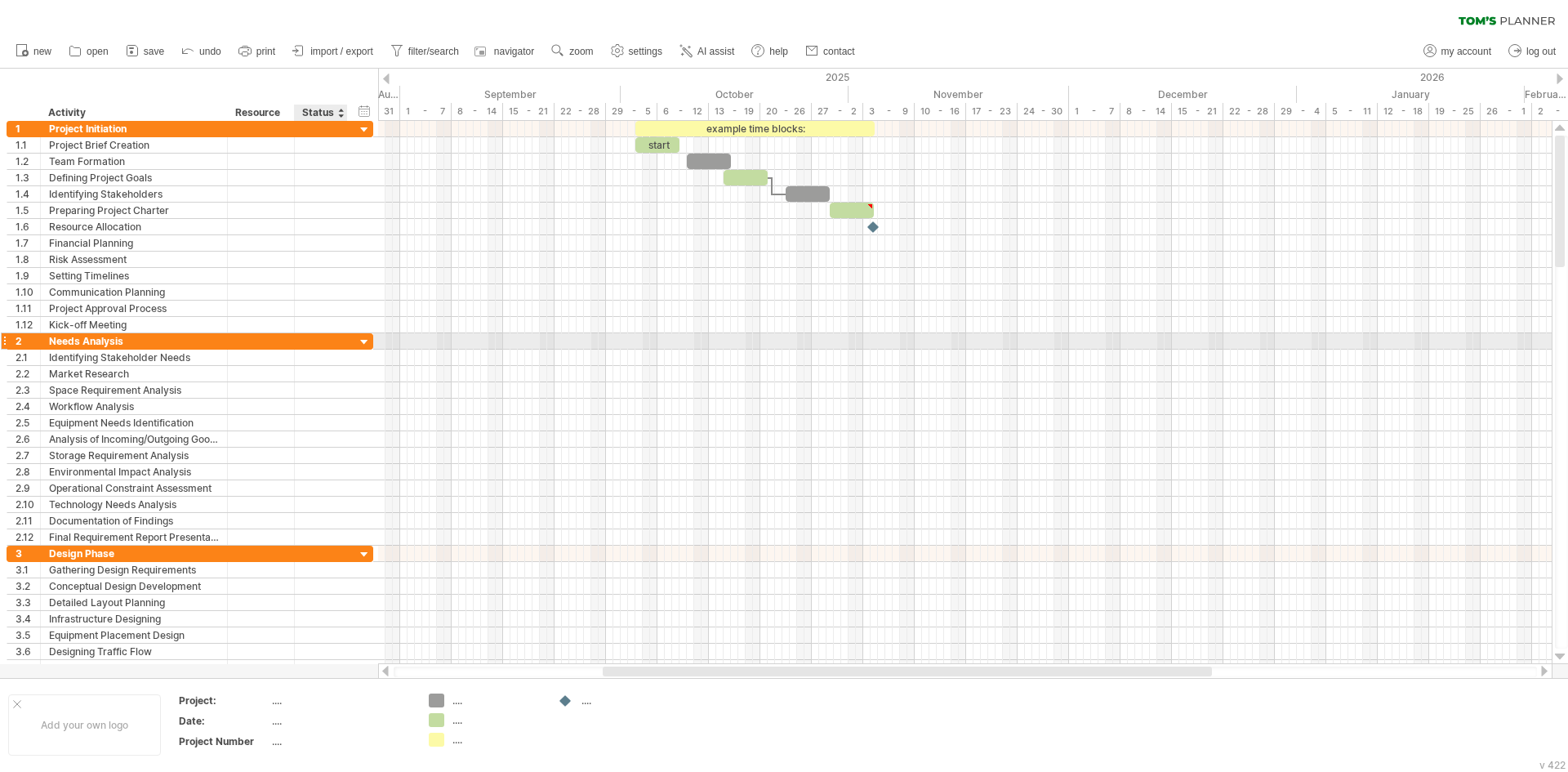
click at [364, 339] on div at bounding box center [364, 342] width 16 height 16
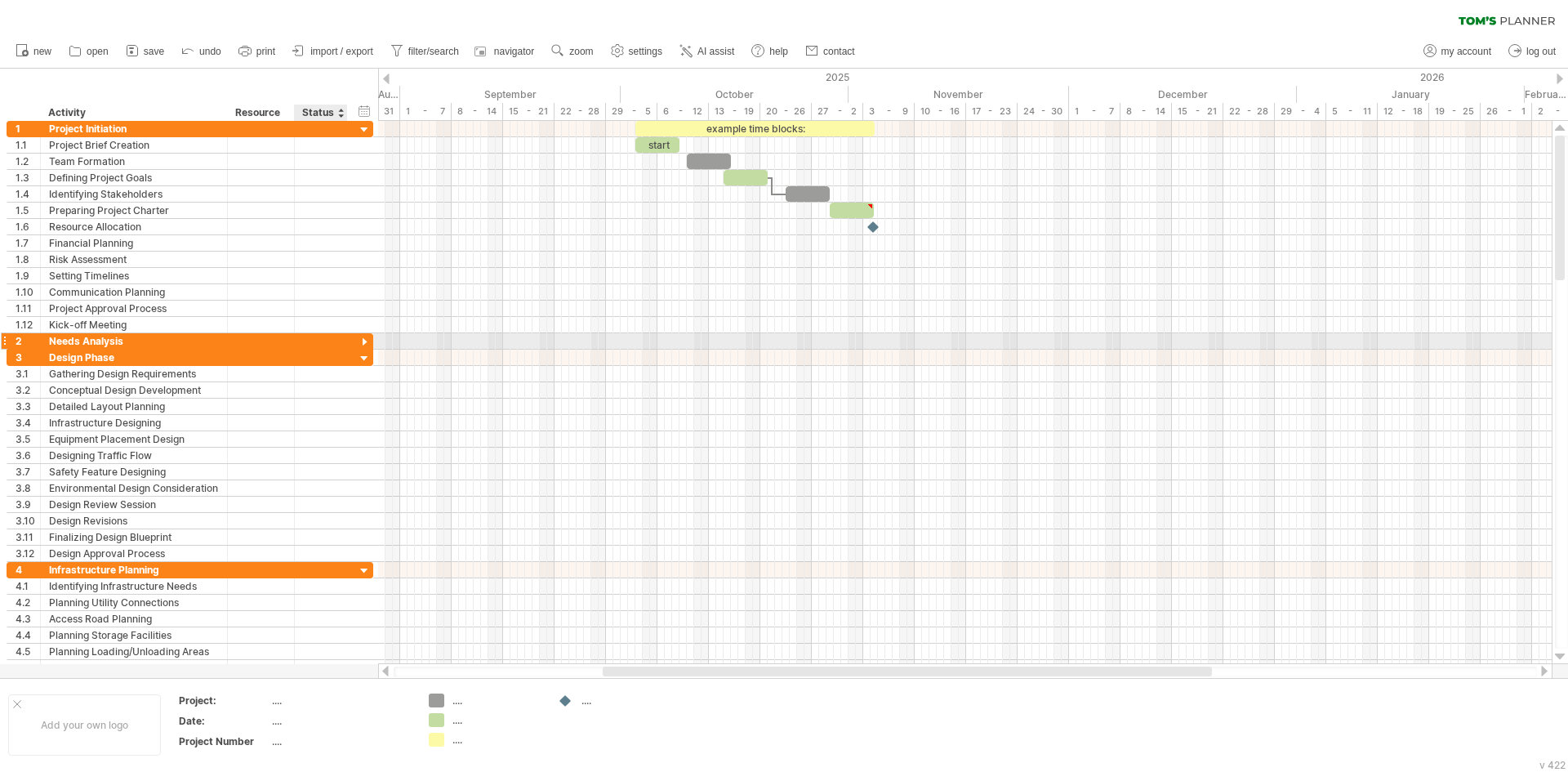
click at [364, 339] on div at bounding box center [364, 342] width 16 height 16
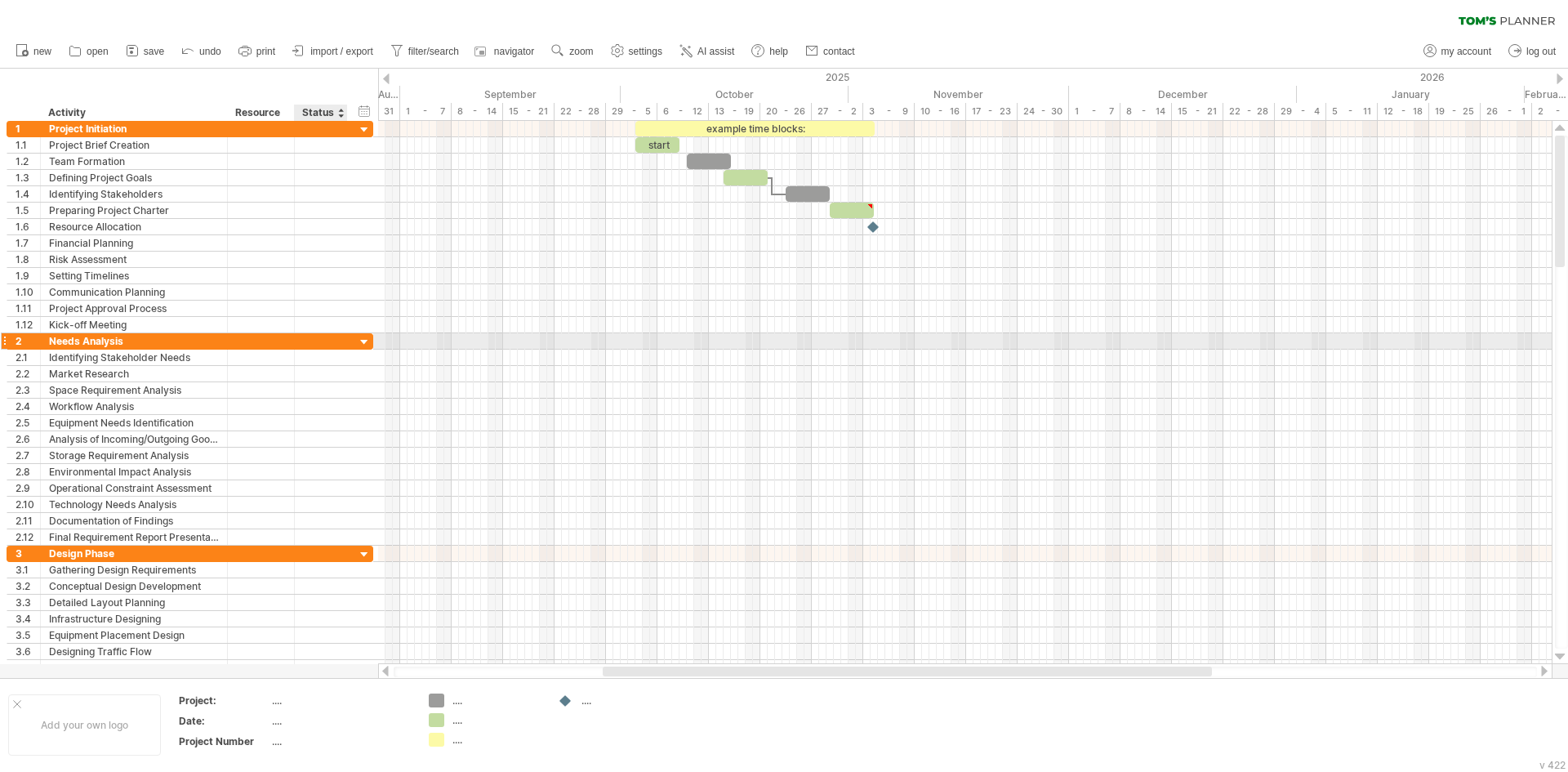
click at [363, 340] on div at bounding box center [364, 342] width 16 height 16
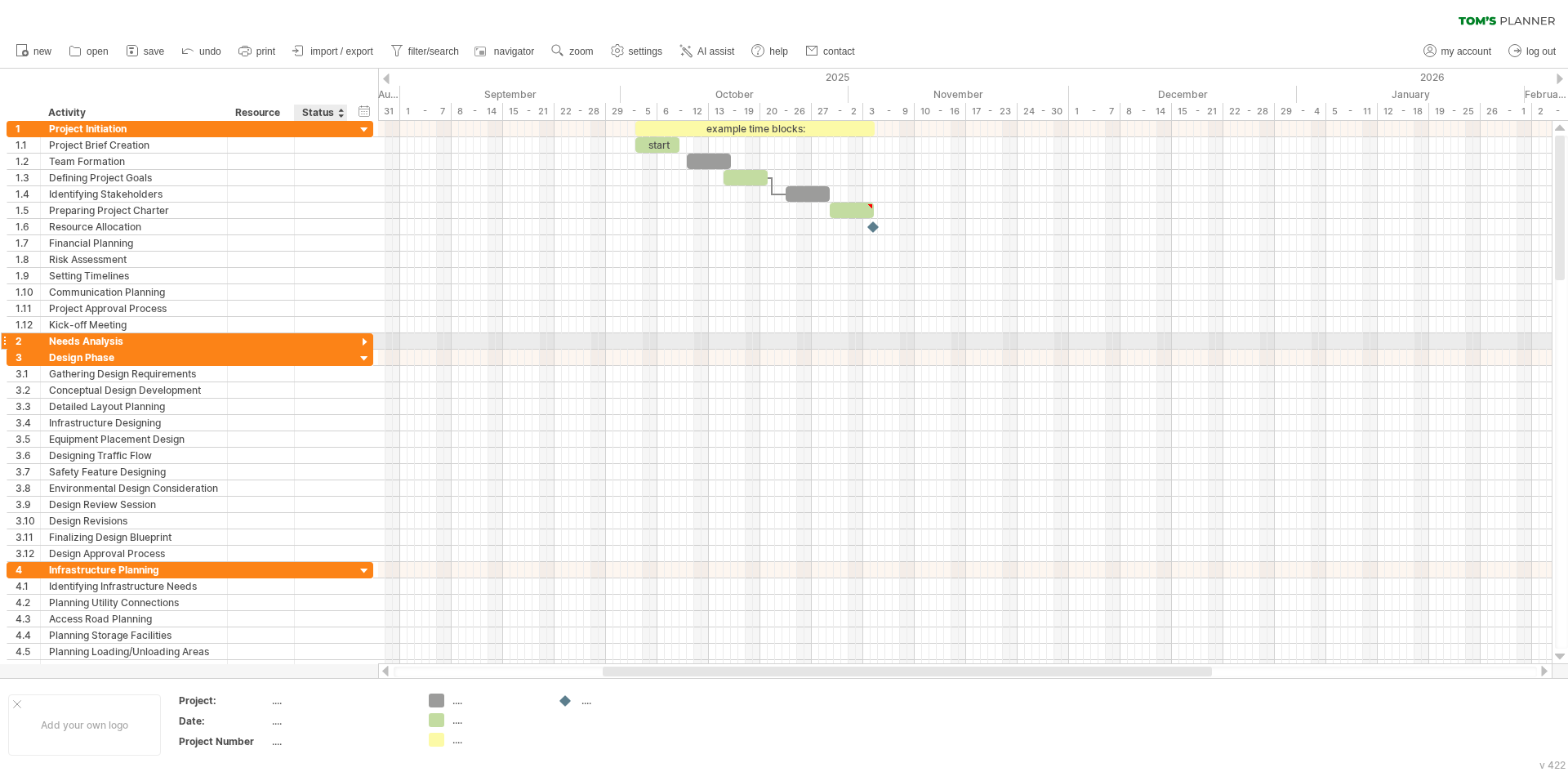
click at [363, 340] on div at bounding box center [364, 342] width 16 height 16
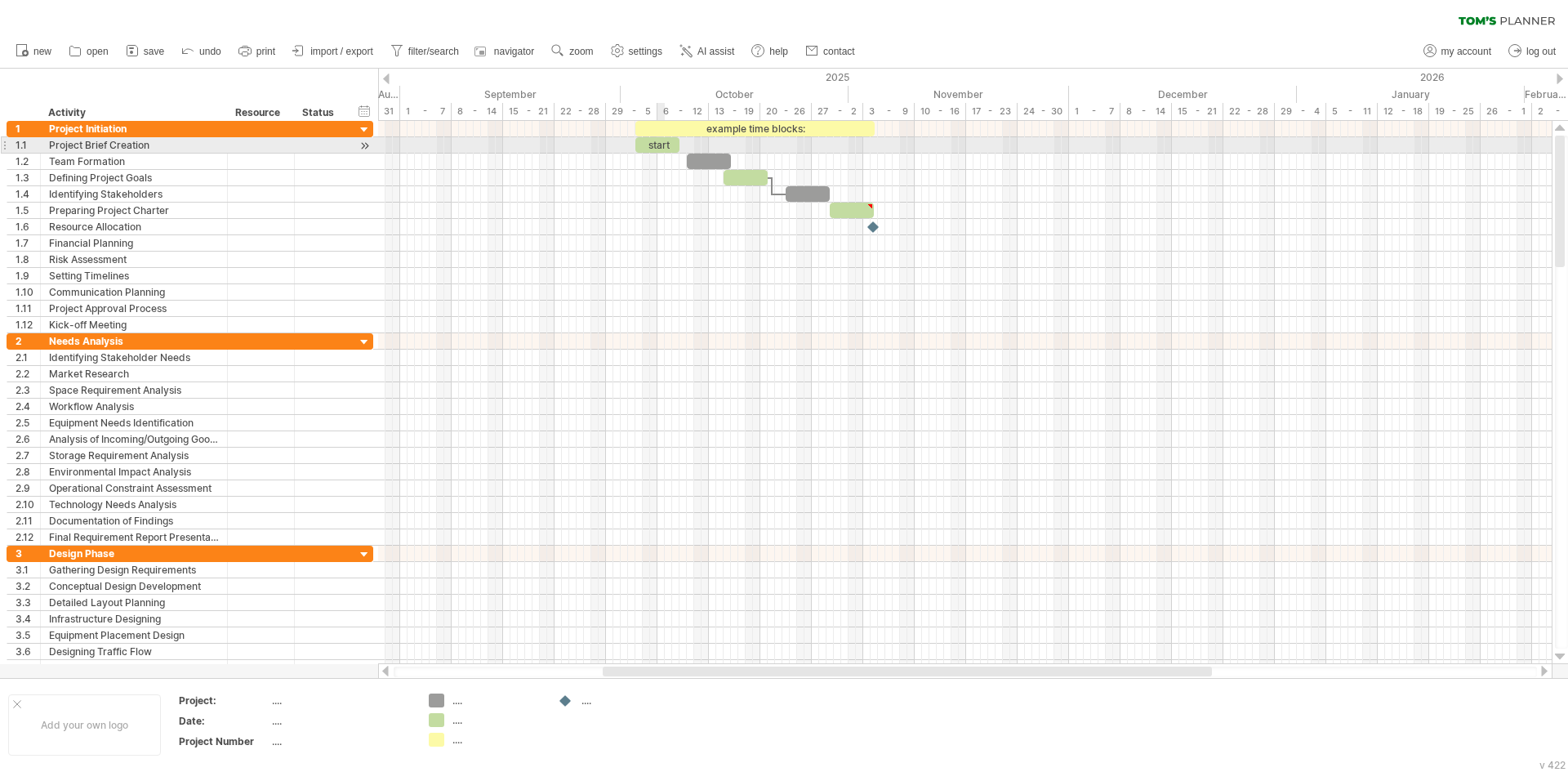
click at [663, 146] on div "start" at bounding box center [657, 145] width 44 height 16
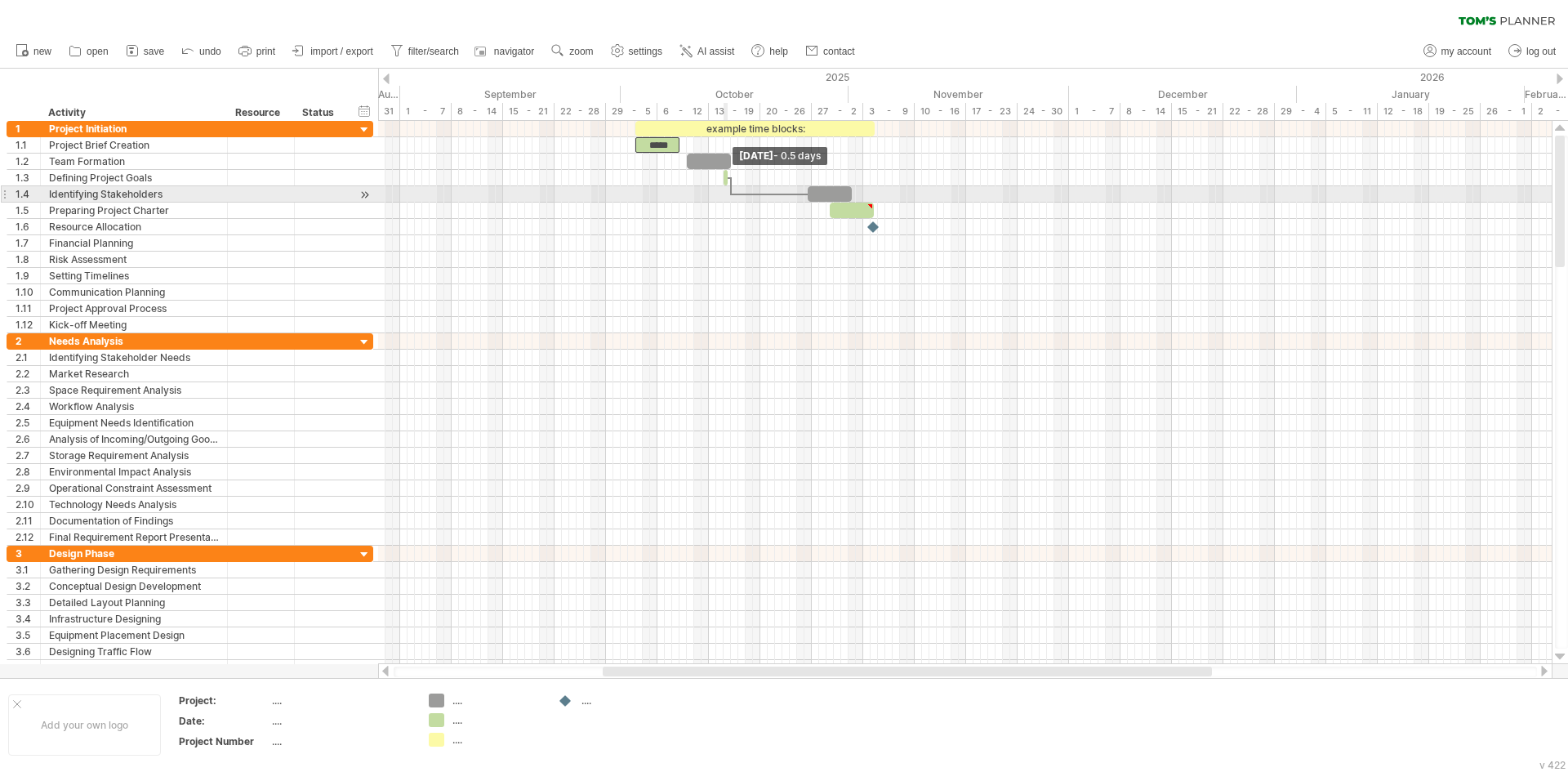
drag, startPoint x: 770, startPoint y: 185, endPoint x: 726, endPoint y: 193, distance: 44.7
click at [726, 193] on div "example time blocks: ***** [DATE] - 0.5 days [DATE]" at bounding box center [965, 393] width 1174 height 543
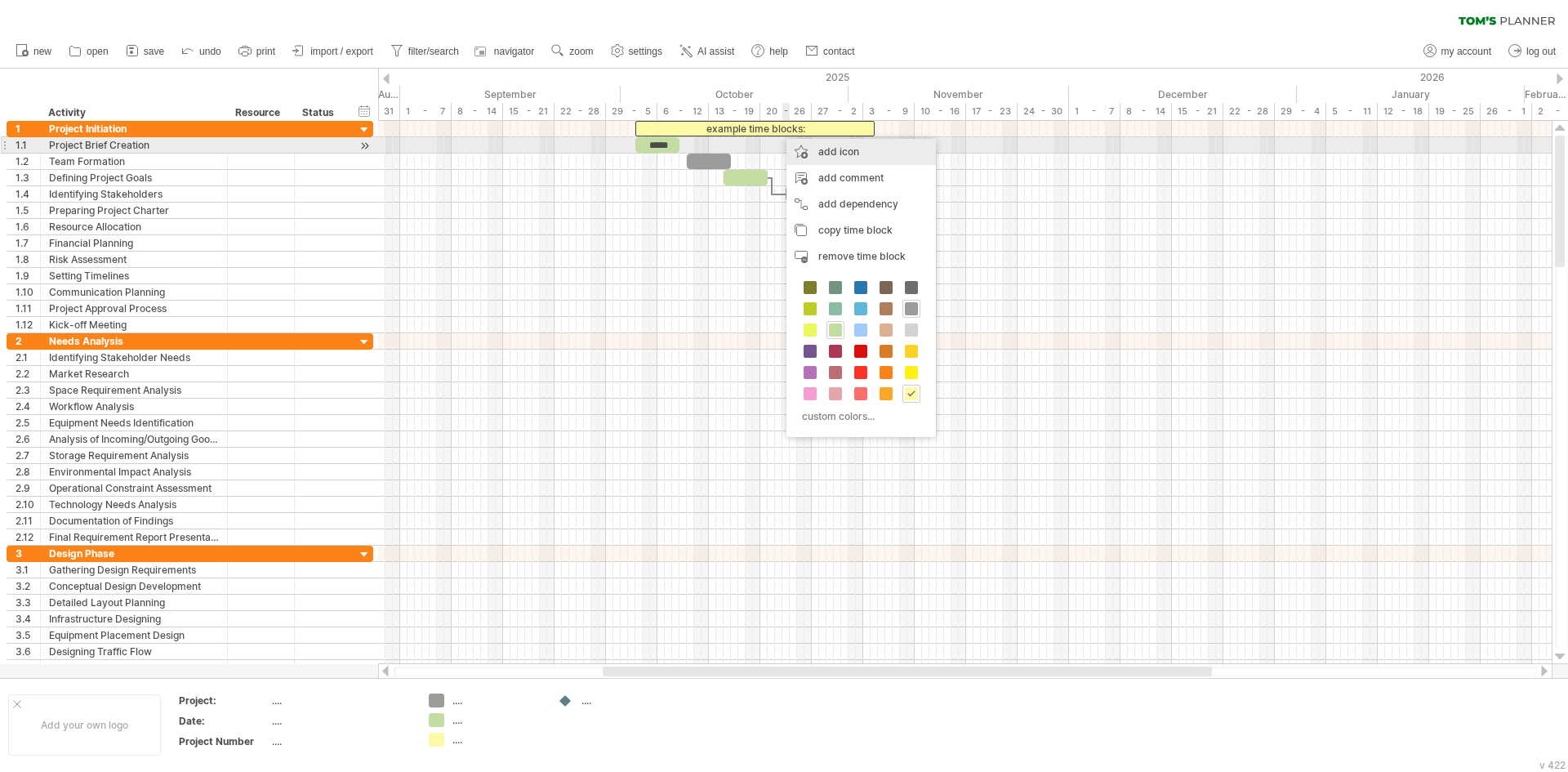
click at [825, 151] on div "add icon" at bounding box center [861, 152] width 150 height 27
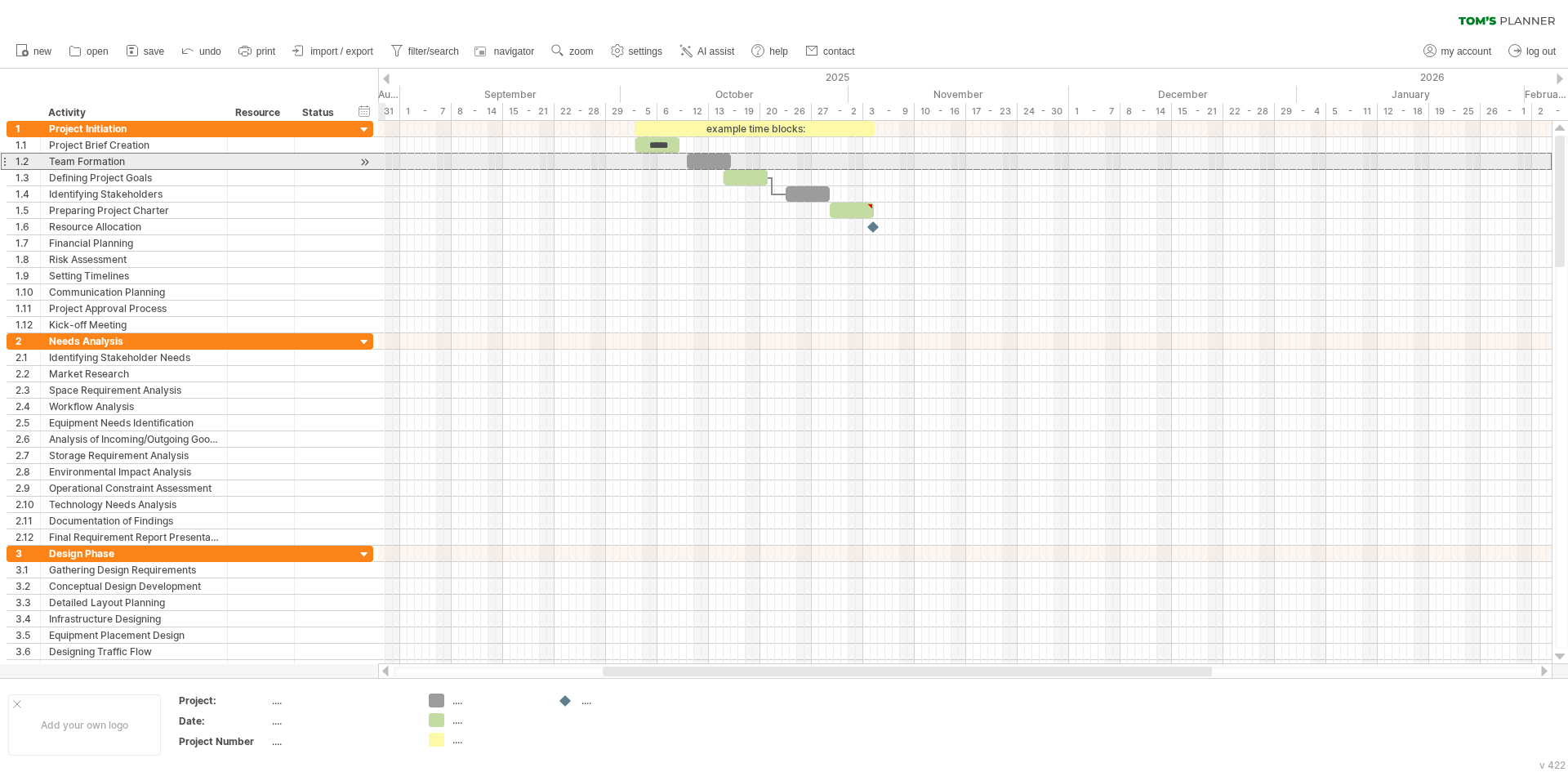
click at [215, 155] on div "Team Formation" at bounding box center [133, 161] width 170 height 16
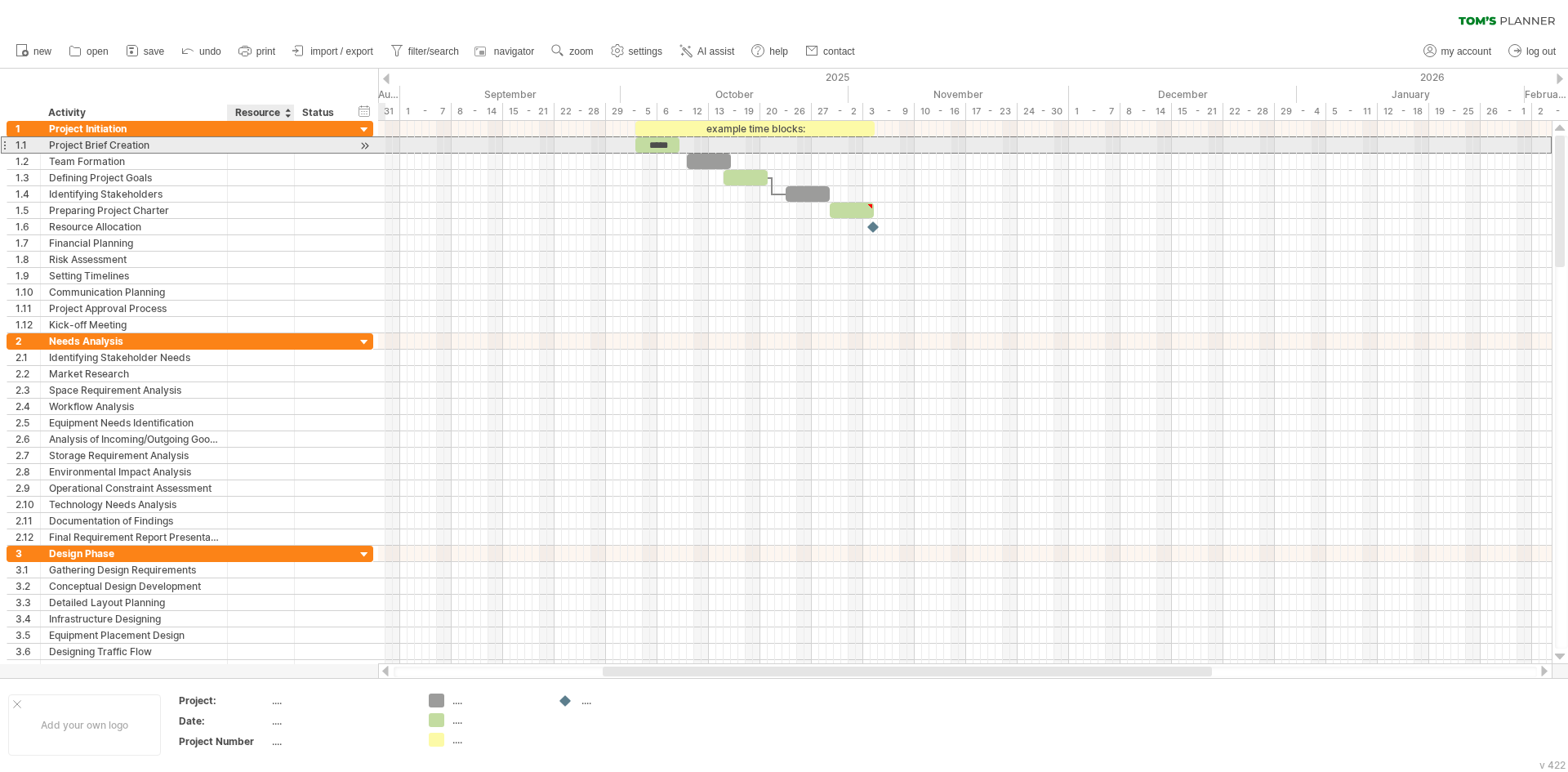
click at [267, 143] on div at bounding box center [261, 145] width 50 height 16
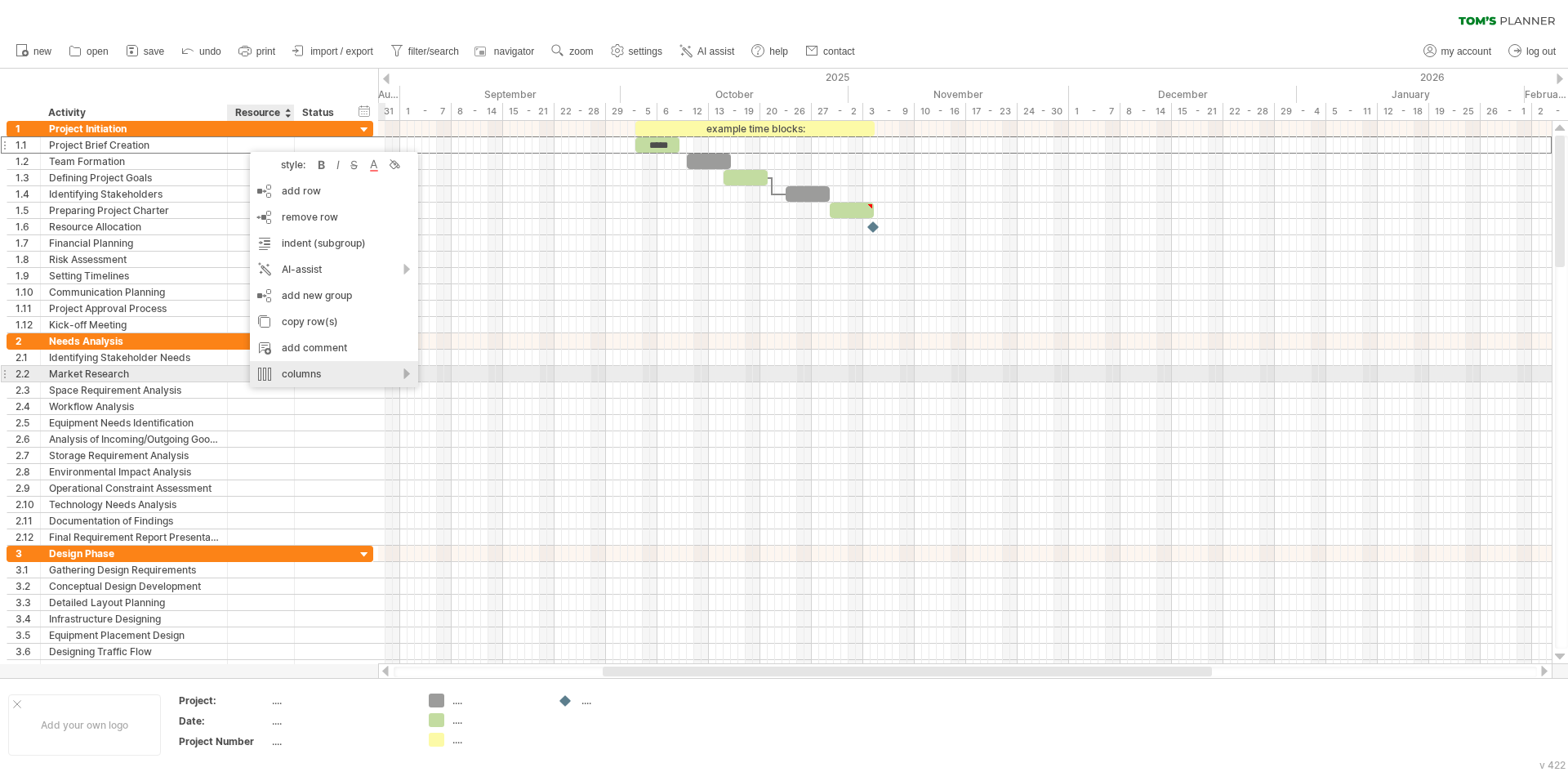
click at [344, 379] on div "columns" at bounding box center [334, 374] width 168 height 27
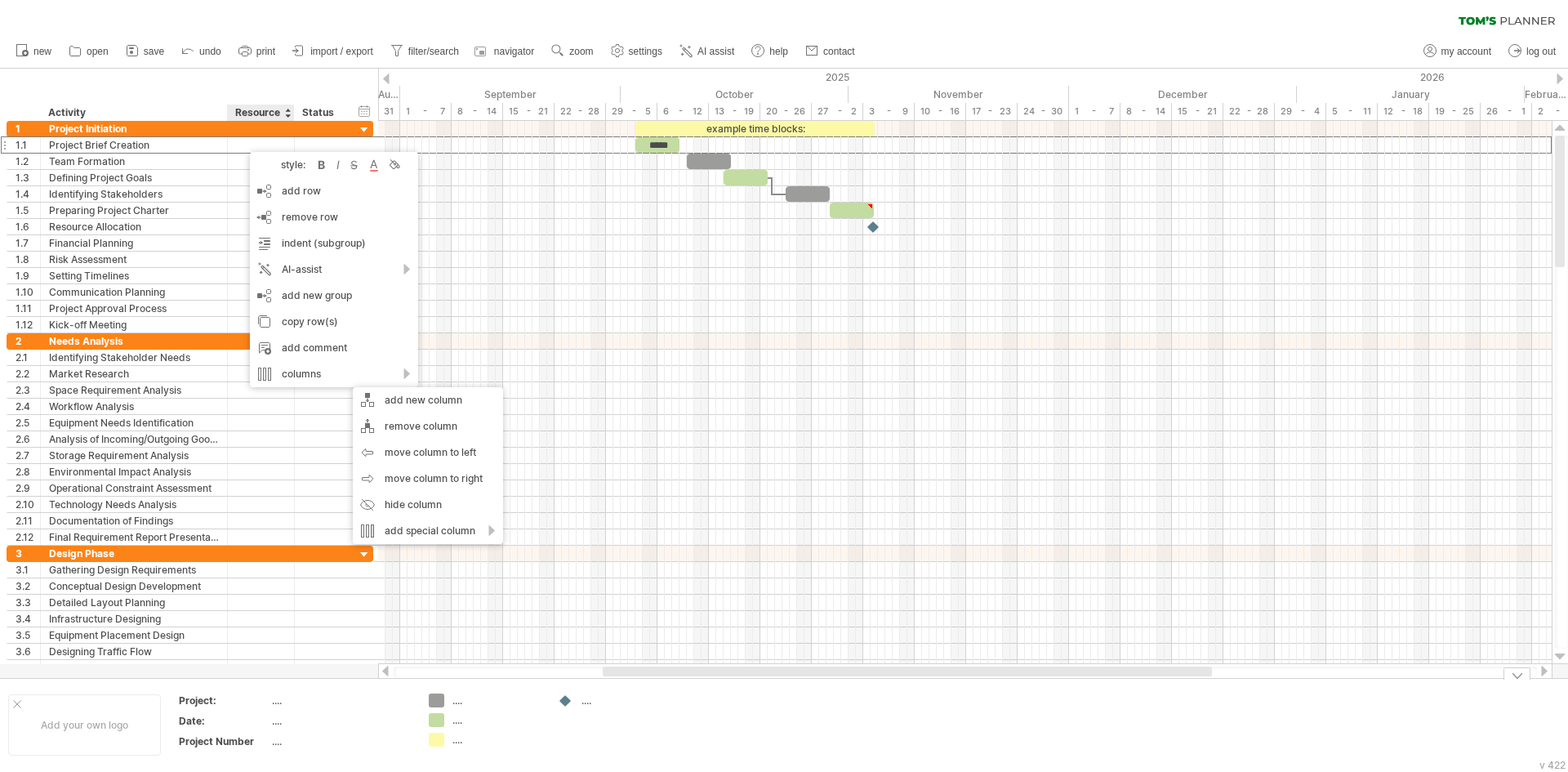
click at [267, 702] on div "Project:" at bounding box center [224, 701] width 90 height 14
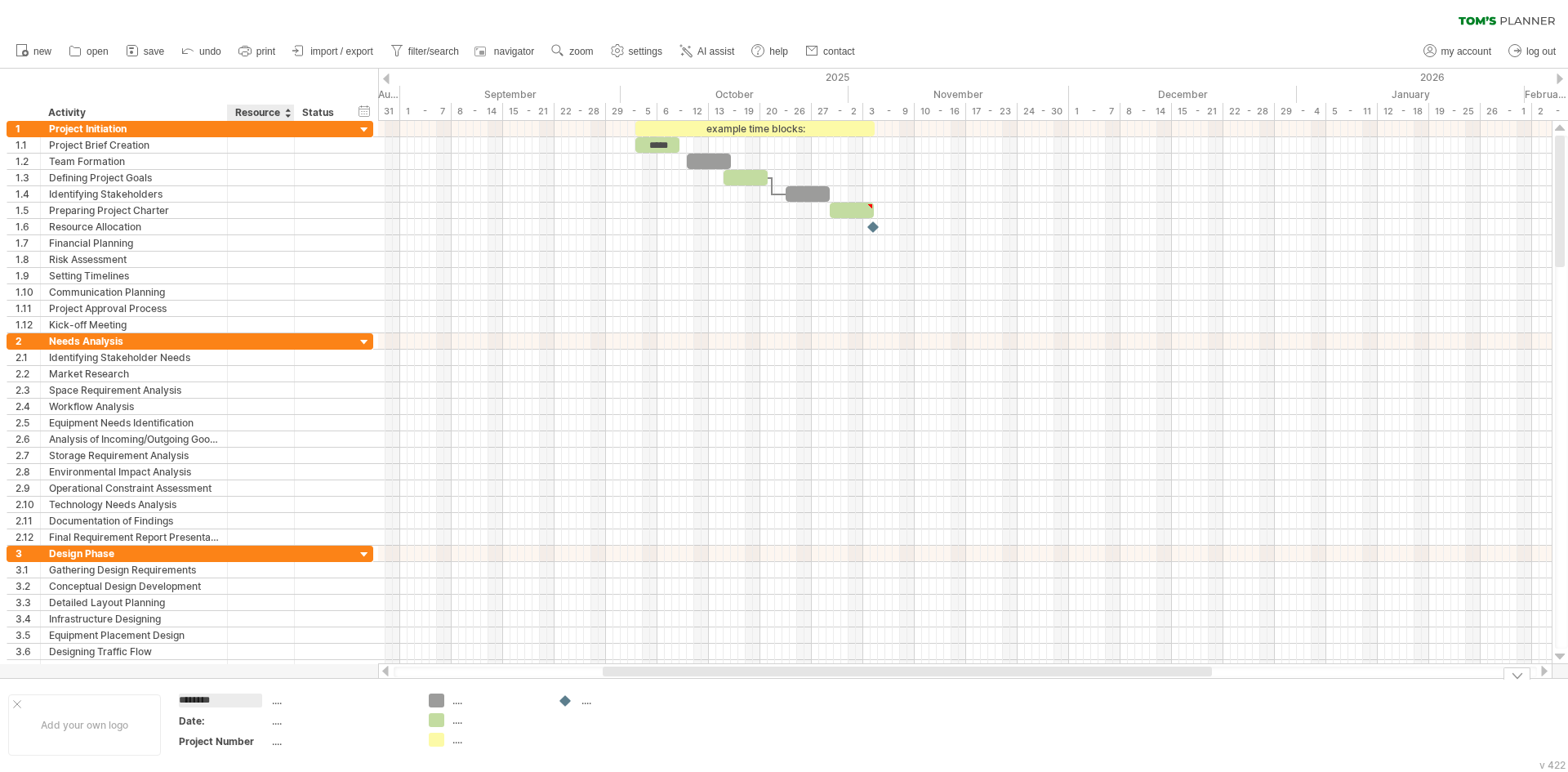
click at [272, 702] on div "...." at bounding box center [340, 701] width 137 height 14
click at [276, 702] on input "text" at bounding box center [337, 701] width 131 height 14
drag, startPoint x: 272, startPoint y: 721, endPoint x: 290, endPoint y: 730, distance: 20.1
click at [277, 724] on div "...." at bounding box center [340, 721] width 137 height 14
click at [278, 722] on input "text" at bounding box center [337, 721] width 131 height 14
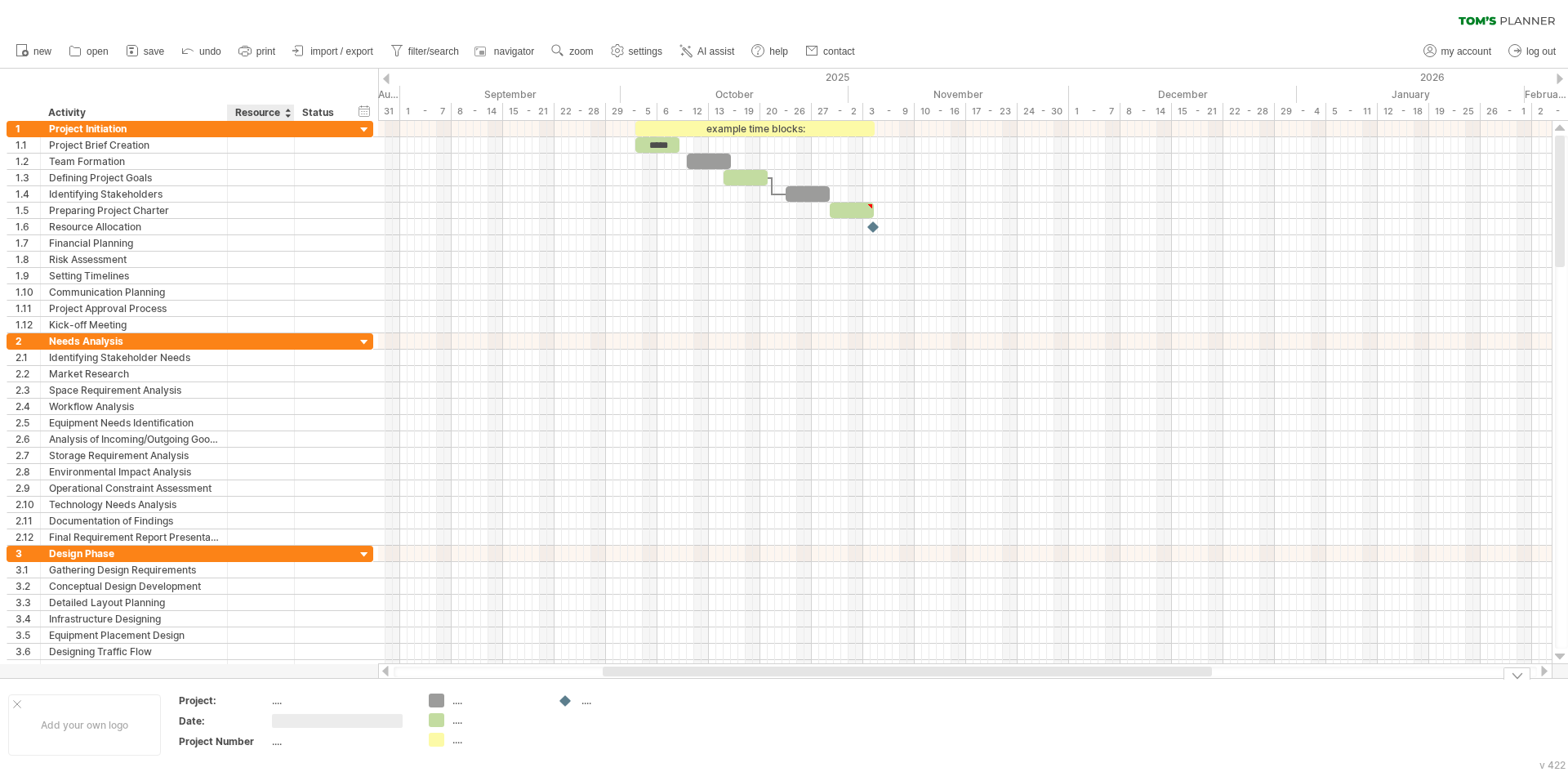
click at [274, 743] on div "...." at bounding box center [340, 741] width 137 height 14
drag, startPoint x: 275, startPoint y: 744, endPoint x: 321, endPoint y: 746, distance: 46.0
click at [278, 744] on input "text" at bounding box center [337, 741] width 131 height 14
click at [457, 702] on div "...." at bounding box center [498, 701] width 89 height 14
drag, startPoint x: 456, startPoint y: 703, endPoint x: 484, endPoint y: 712, distance: 29.4
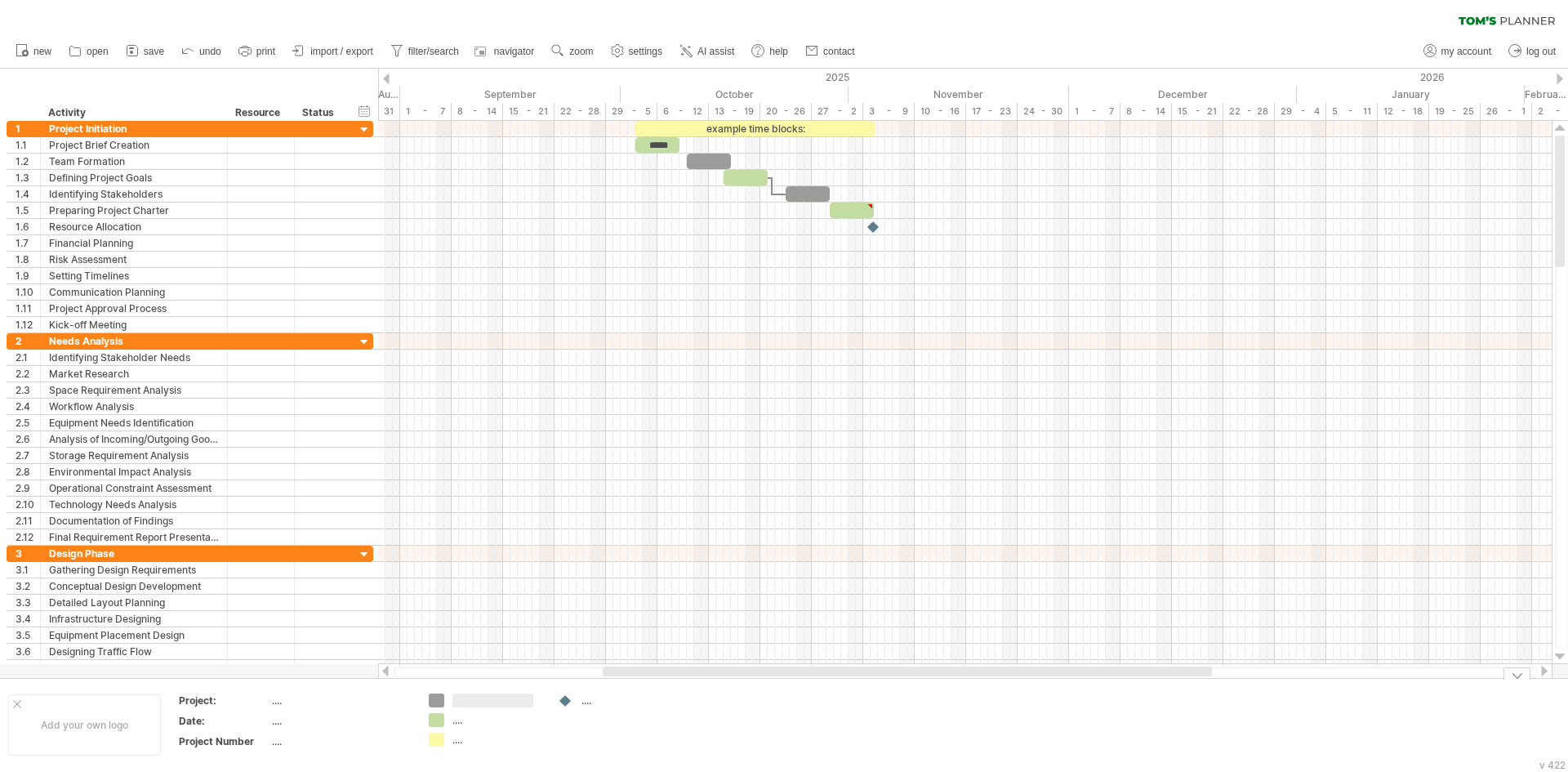
click at [455, 704] on input "text" at bounding box center [493, 701] width 81 height 14
click at [459, 745] on div "...." at bounding box center [498, 740] width 89 height 14
click at [575, 703] on td "...." at bounding box center [614, 726] width 129 height 63
click at [565, 701] on div "Trying to reach [DOMAIN_NAME] Connected again... 0% clear filter new 1" at bounding box center [784, 386] width 1568 height 772
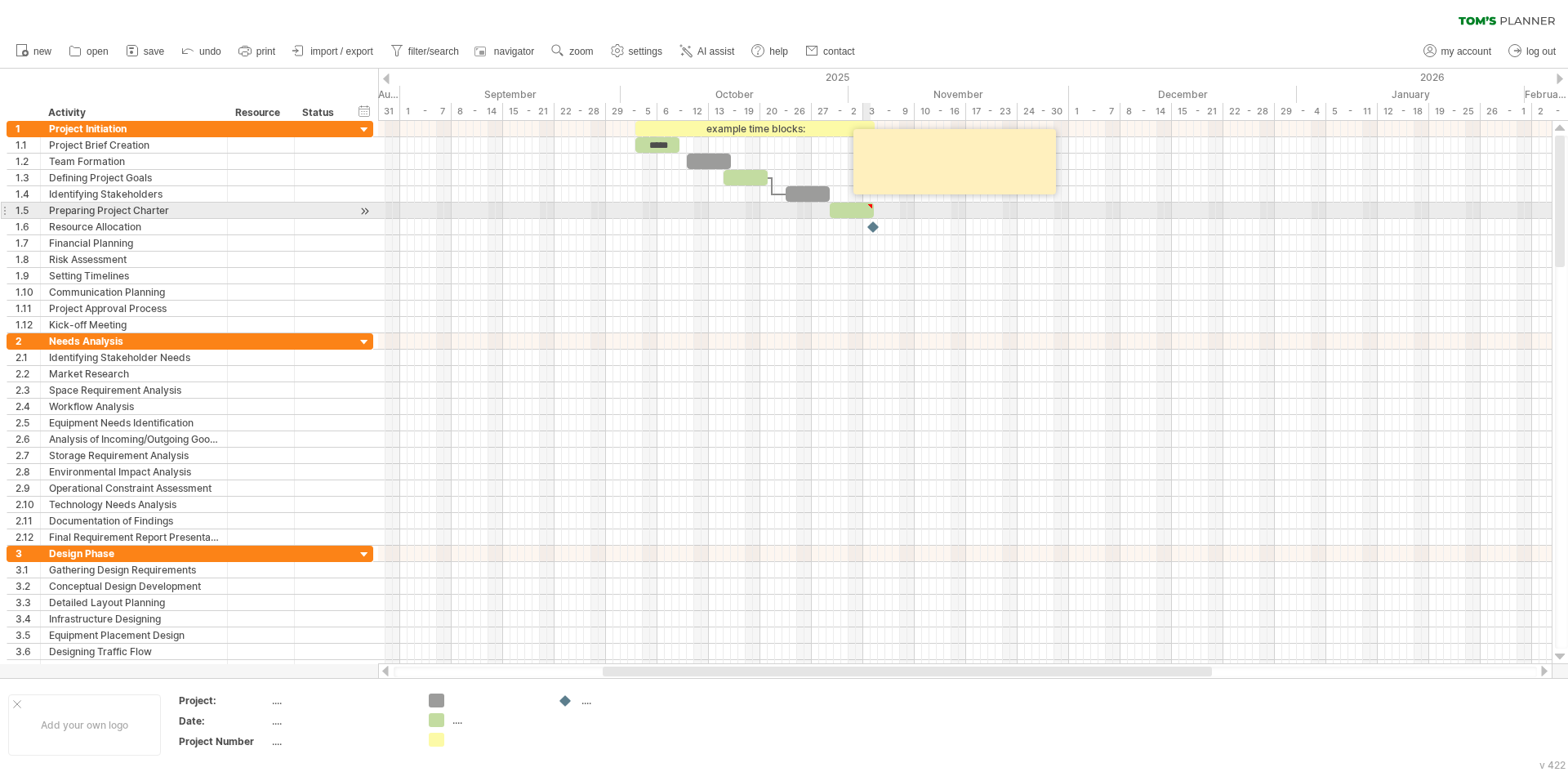
type textarea "**********"
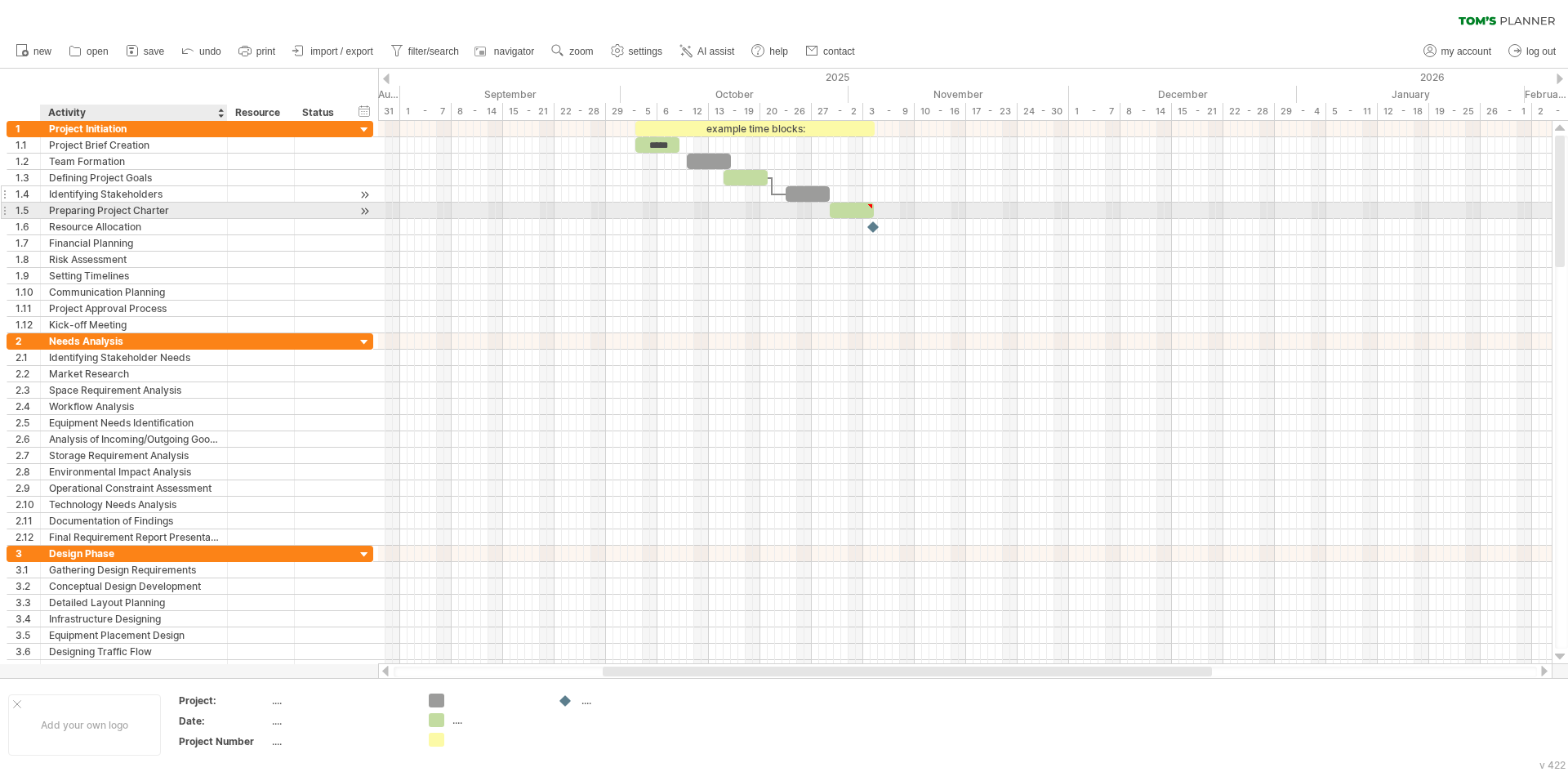
click at [195, 195] on div "Identifying Stakeholders" at bounding box center [133, 194] width 170 height 16
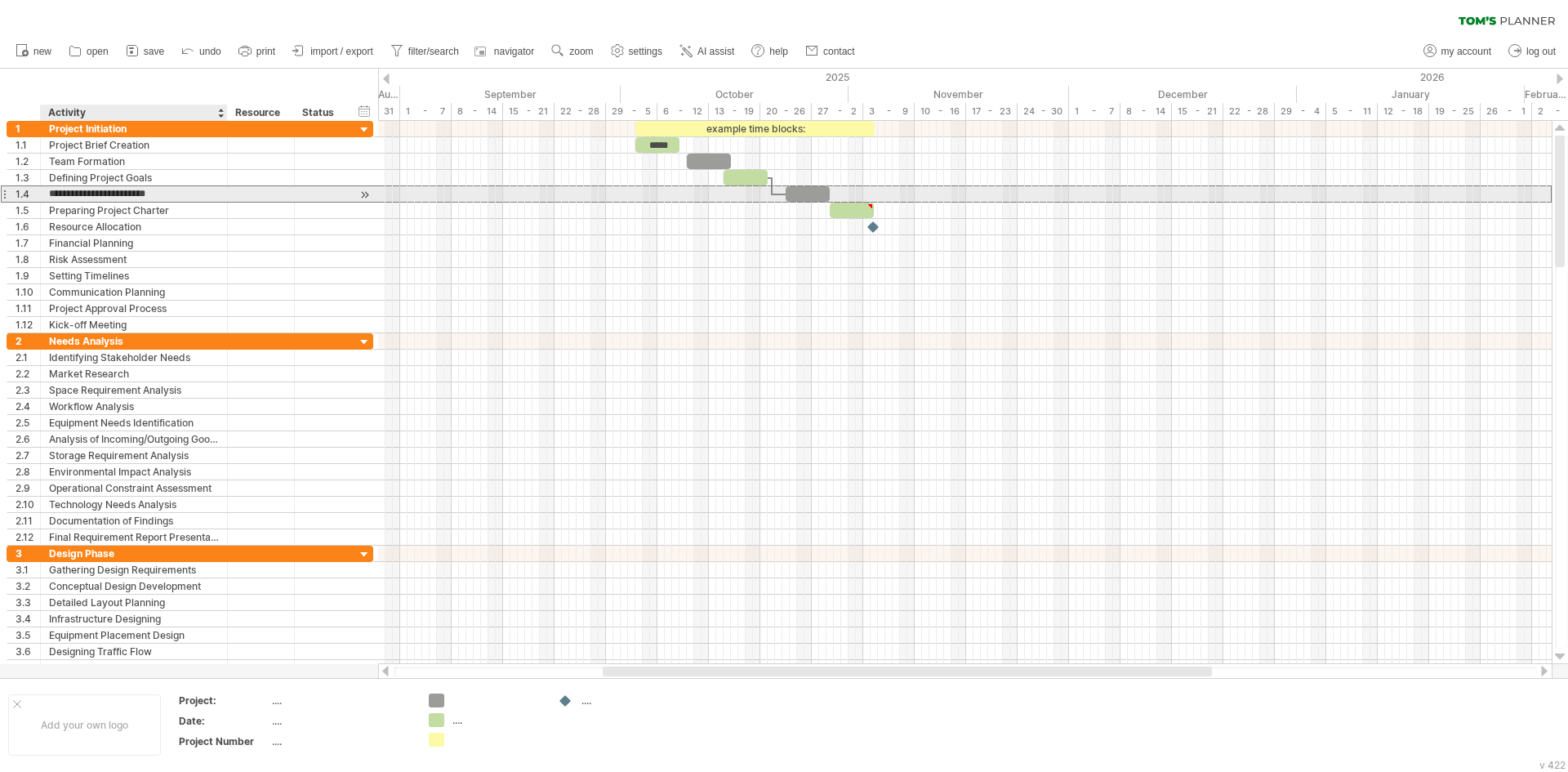
click at [195, 195] on input "**********" at bounding box center [133, 194] width 170 height 16
click at [365, 195] on div at bounding box center [364, 195] width 16 height 17
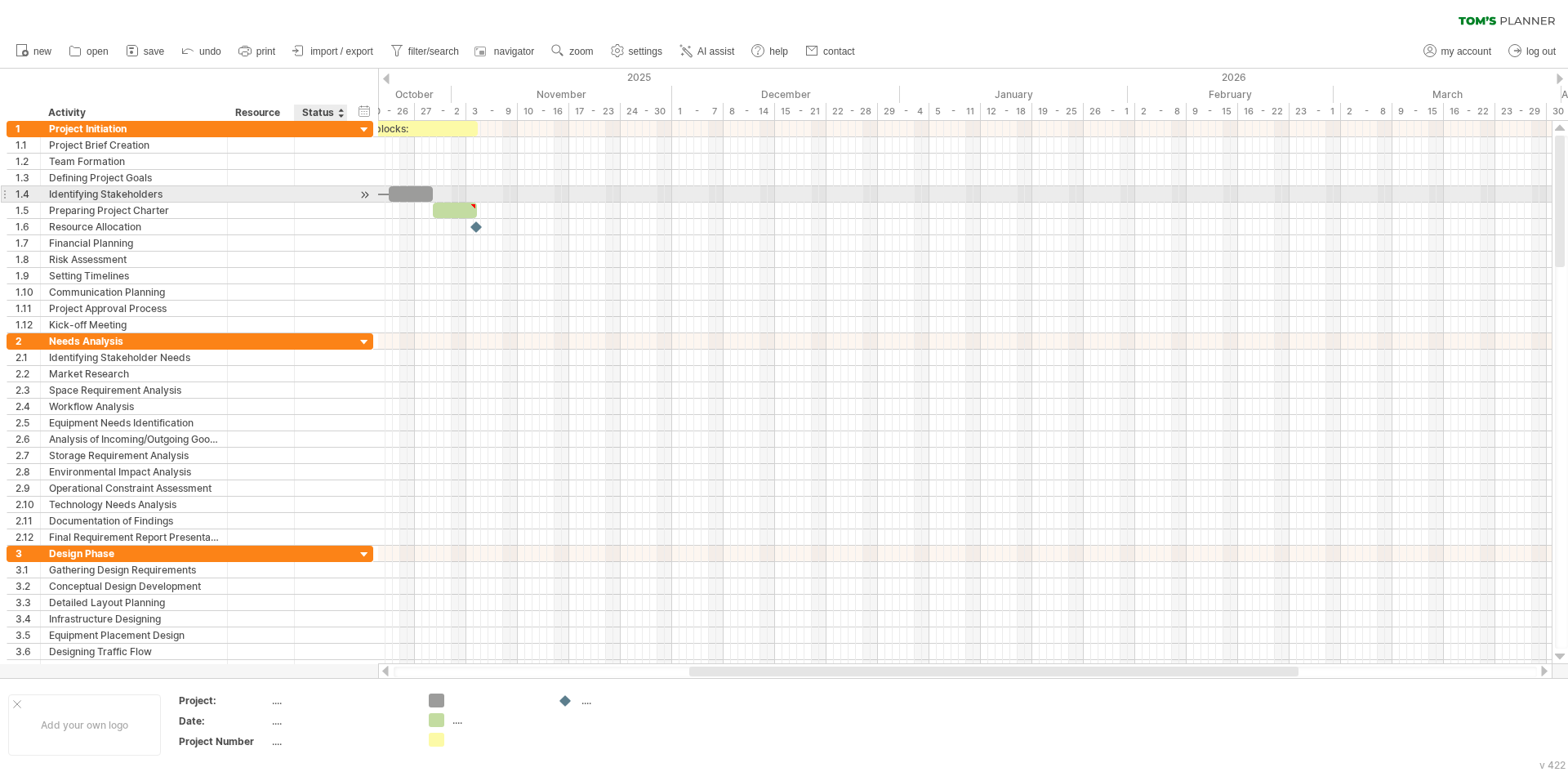
click at [365, 195] on div at bounding box center [364, 195] width 16 height 17
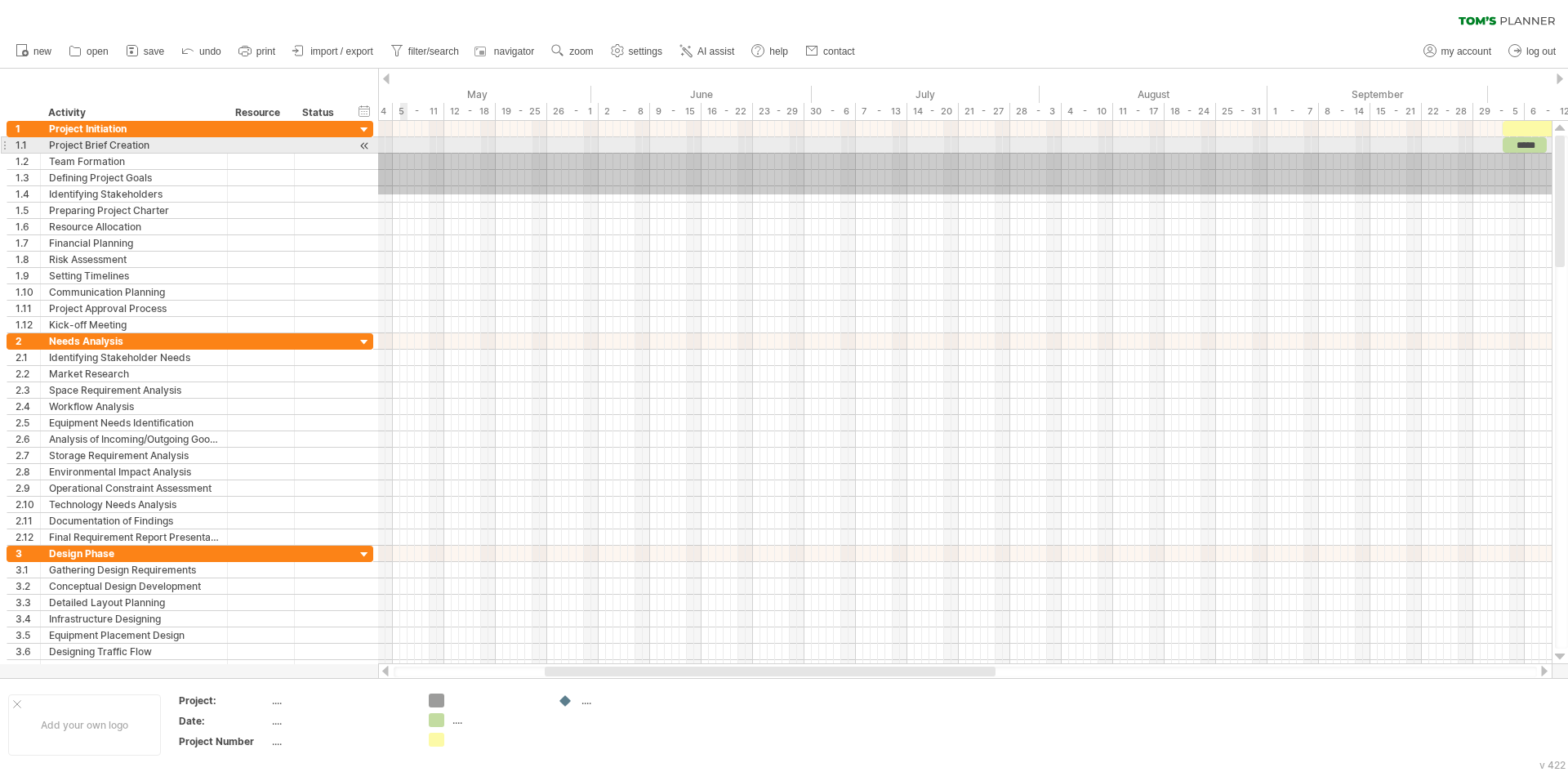
drag, startPoint x: 474, startPoint y: 195, endPoint x: 0, endPoint y: 148, distance: 476.3
click at [0, 148] on div "Trying to reach [DOMAIN_NAME] Connected again... 0% clear filter new 1" at bounding box center [784, 386] width 1568 height 772
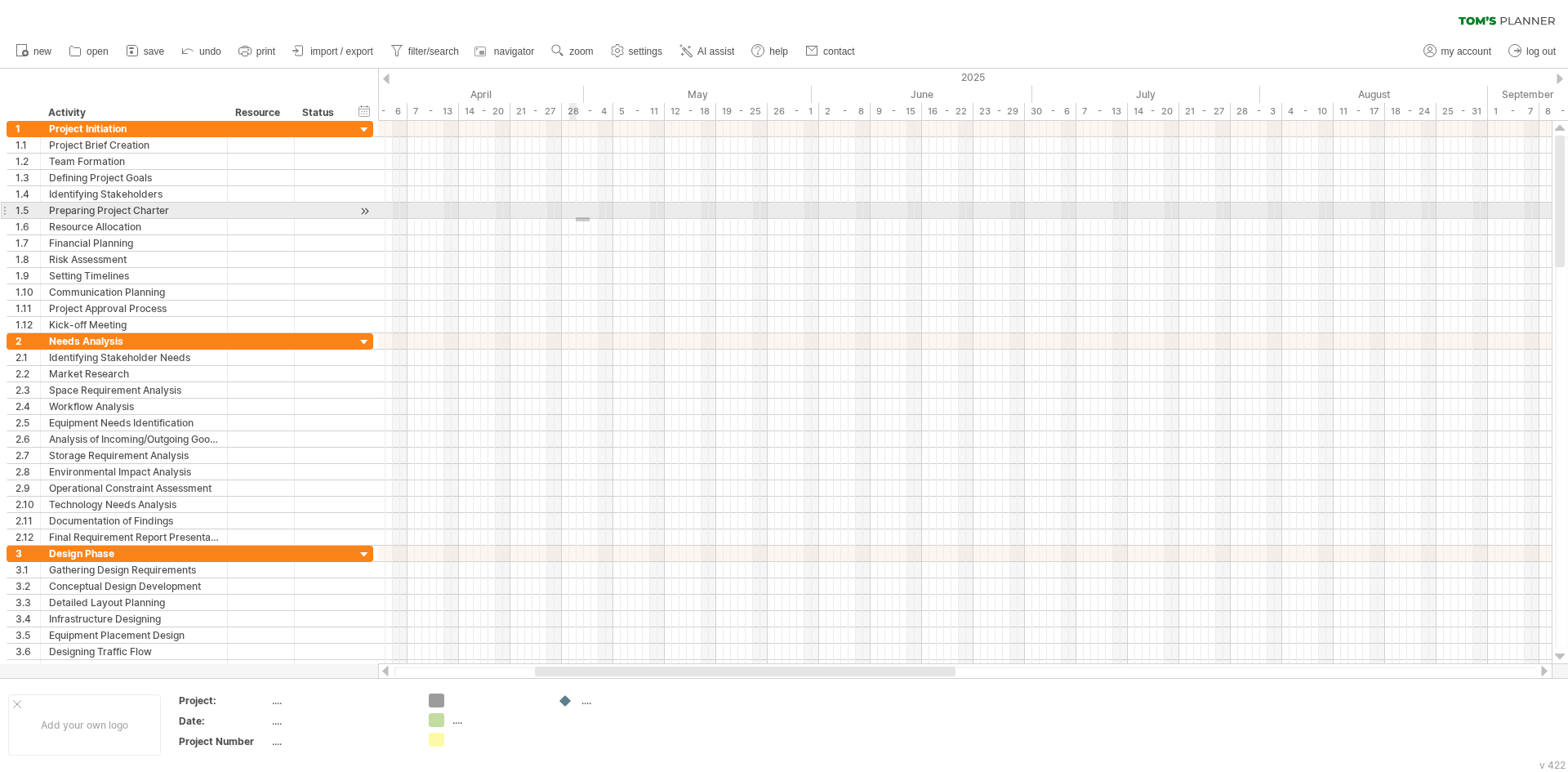
drag, startPoint x: 589, startPoint y: 221, endPoint x: 571, endPoint y: 216, distance: 18.7
click at [571, 216] on div at bounding box center [965, 211] width 1174 height 17
click at [576, 205] on div at bounding box center [965, 211] width 1174 height 17
click at [479, 210] on div at bounding box center [965, 211] width 1174 height 17
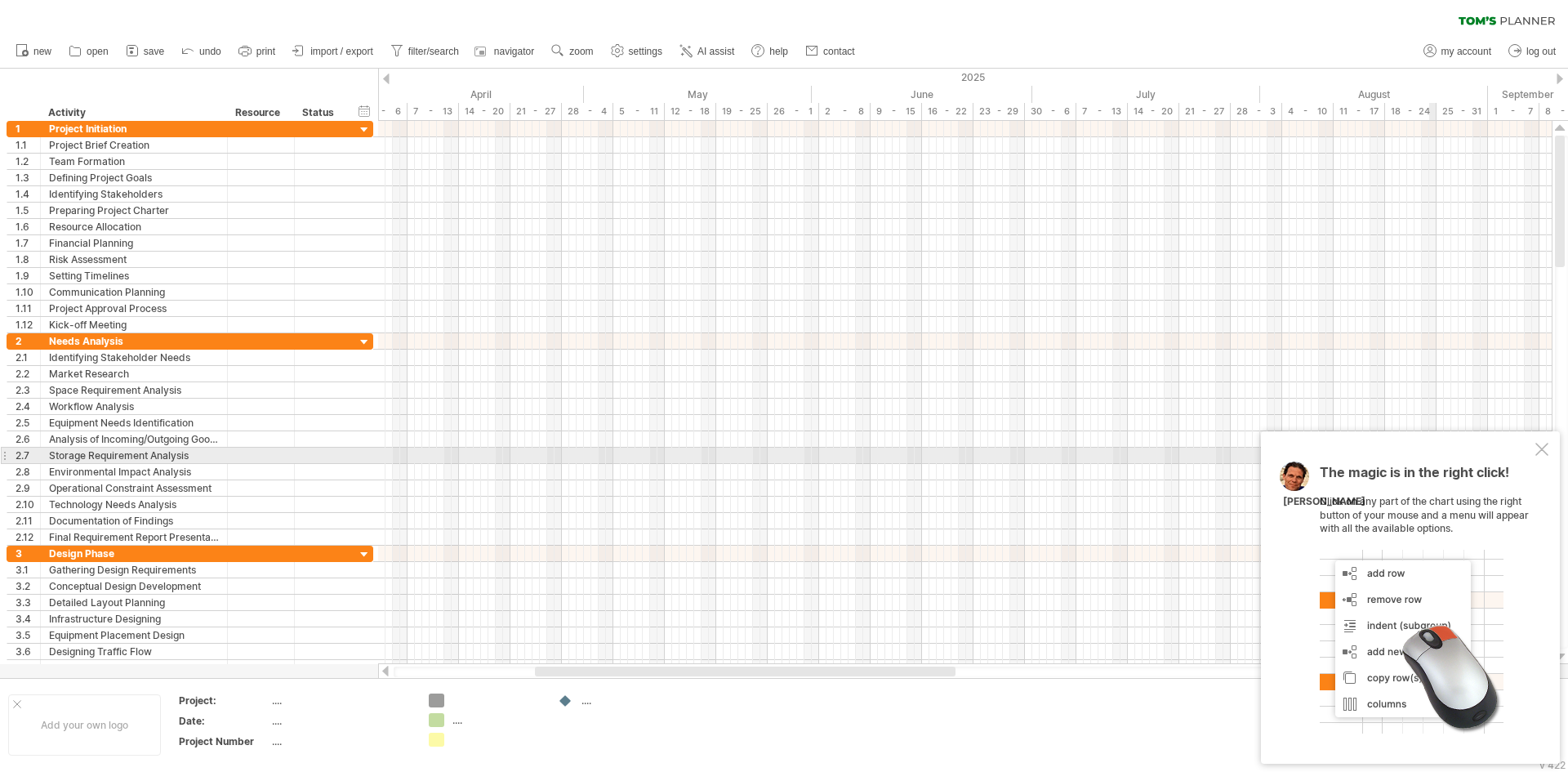
click at [1537, 450] on div at bounding box center [1542, 450] width 13 height 13
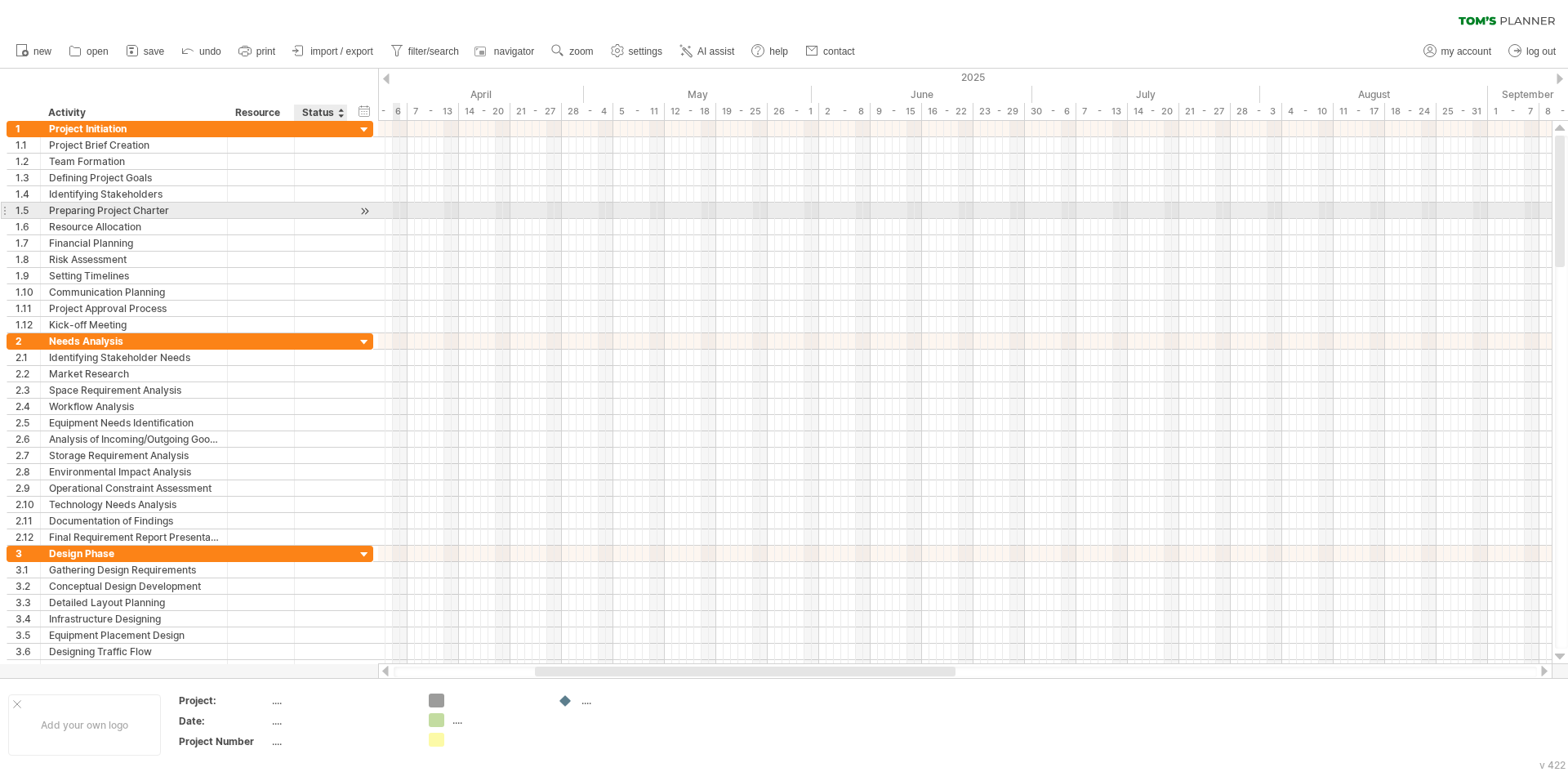
click at [363, 207] on div at bounding box center [364, 211] width 16 height 17
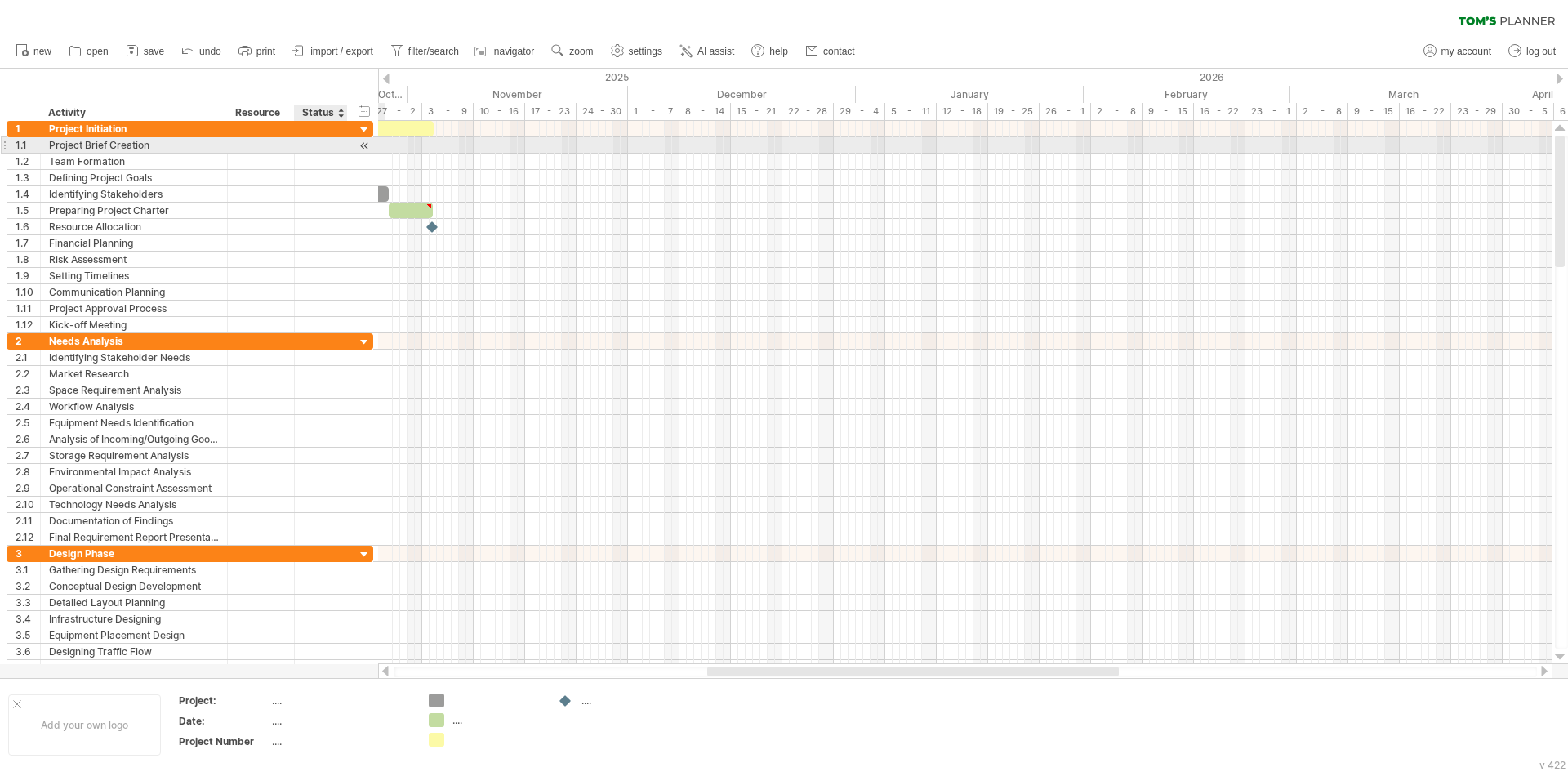
click at [360, 147] on div at bounding box center [364, 146] width 16 height 17
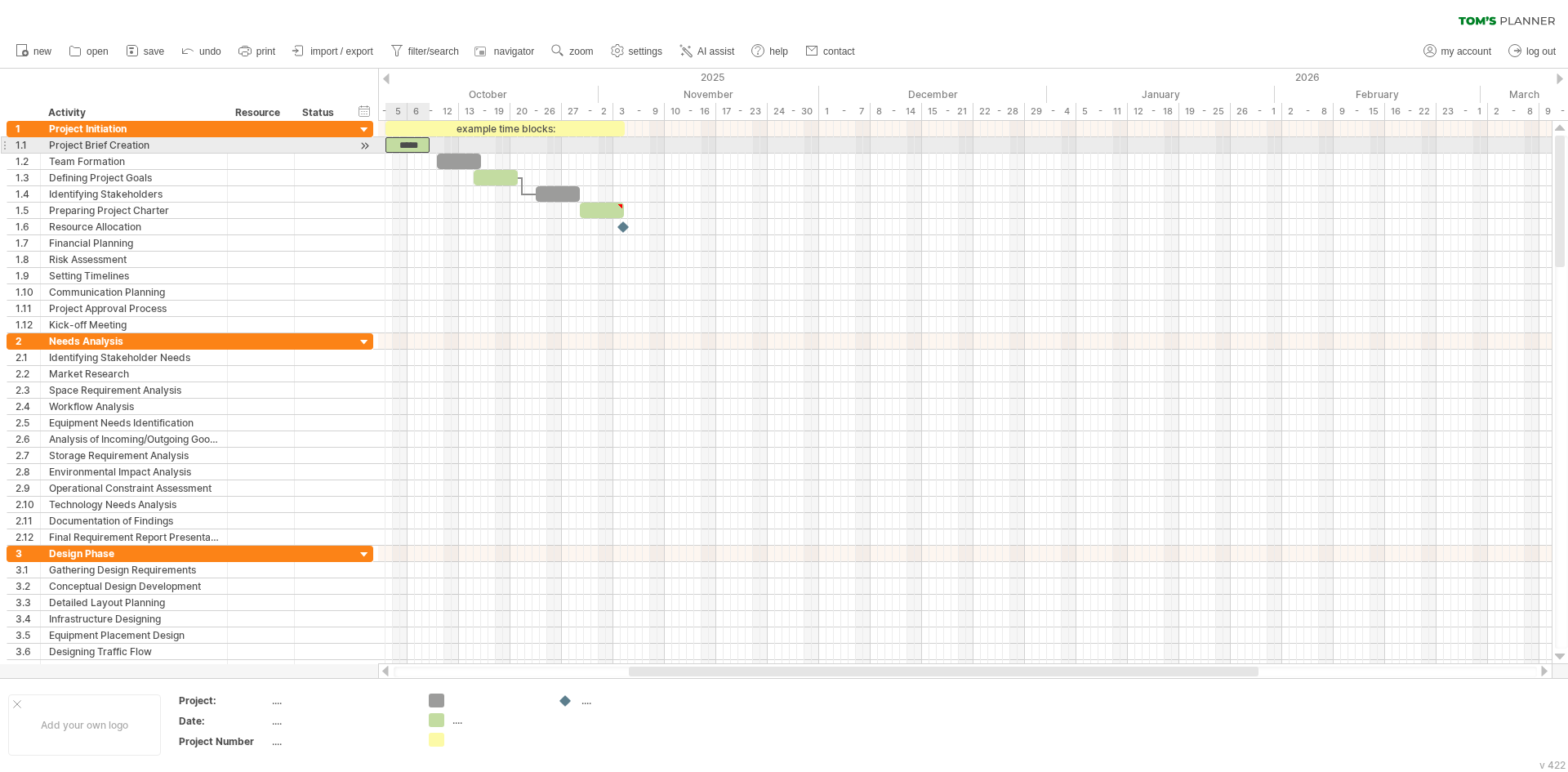
click at [411, 150] on div "*****" at bounding box center [407, 145] width 44 height 16
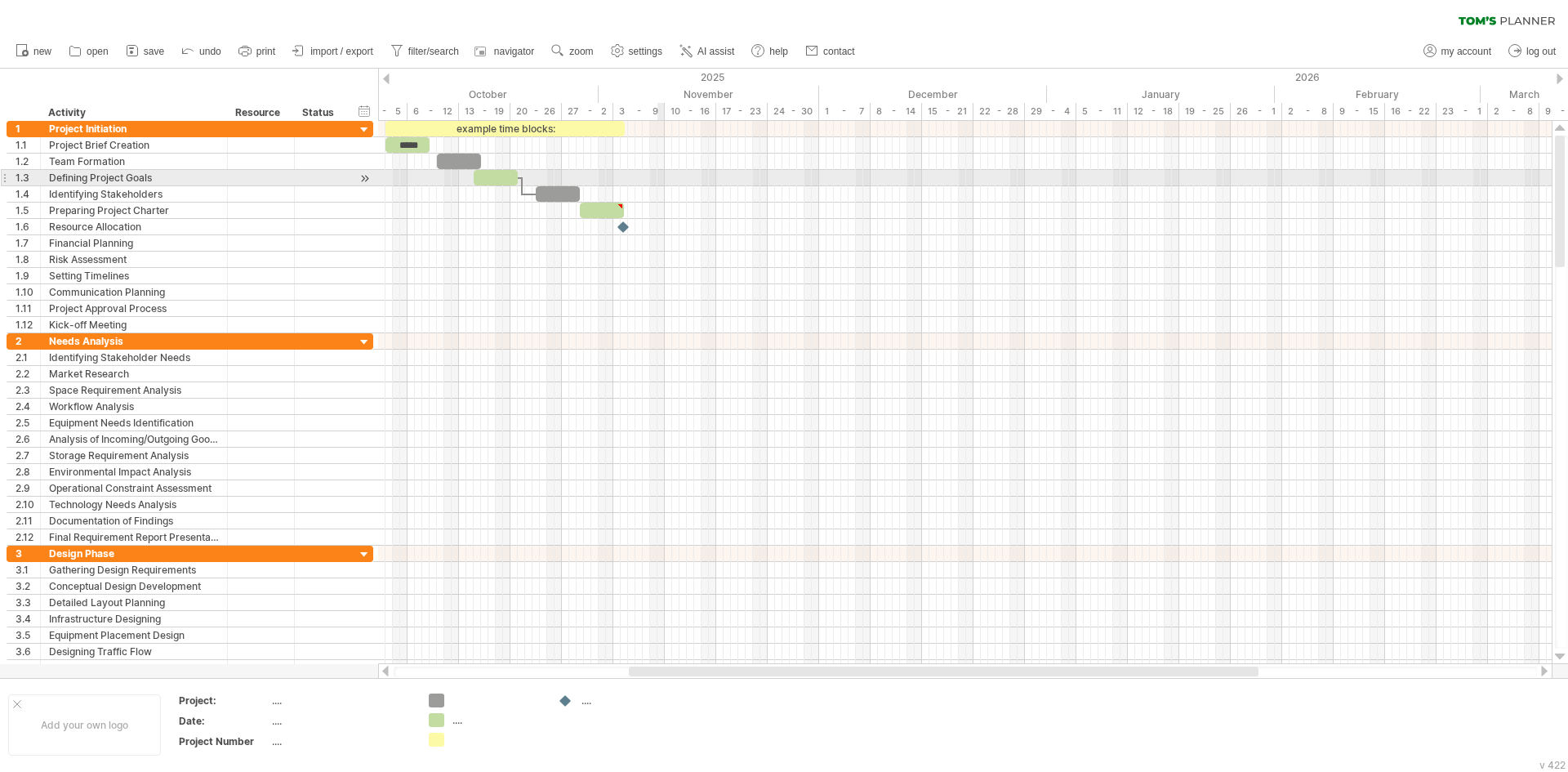
click at [663, 186] on div at bounding box center [965, 178] width 1174 height 17
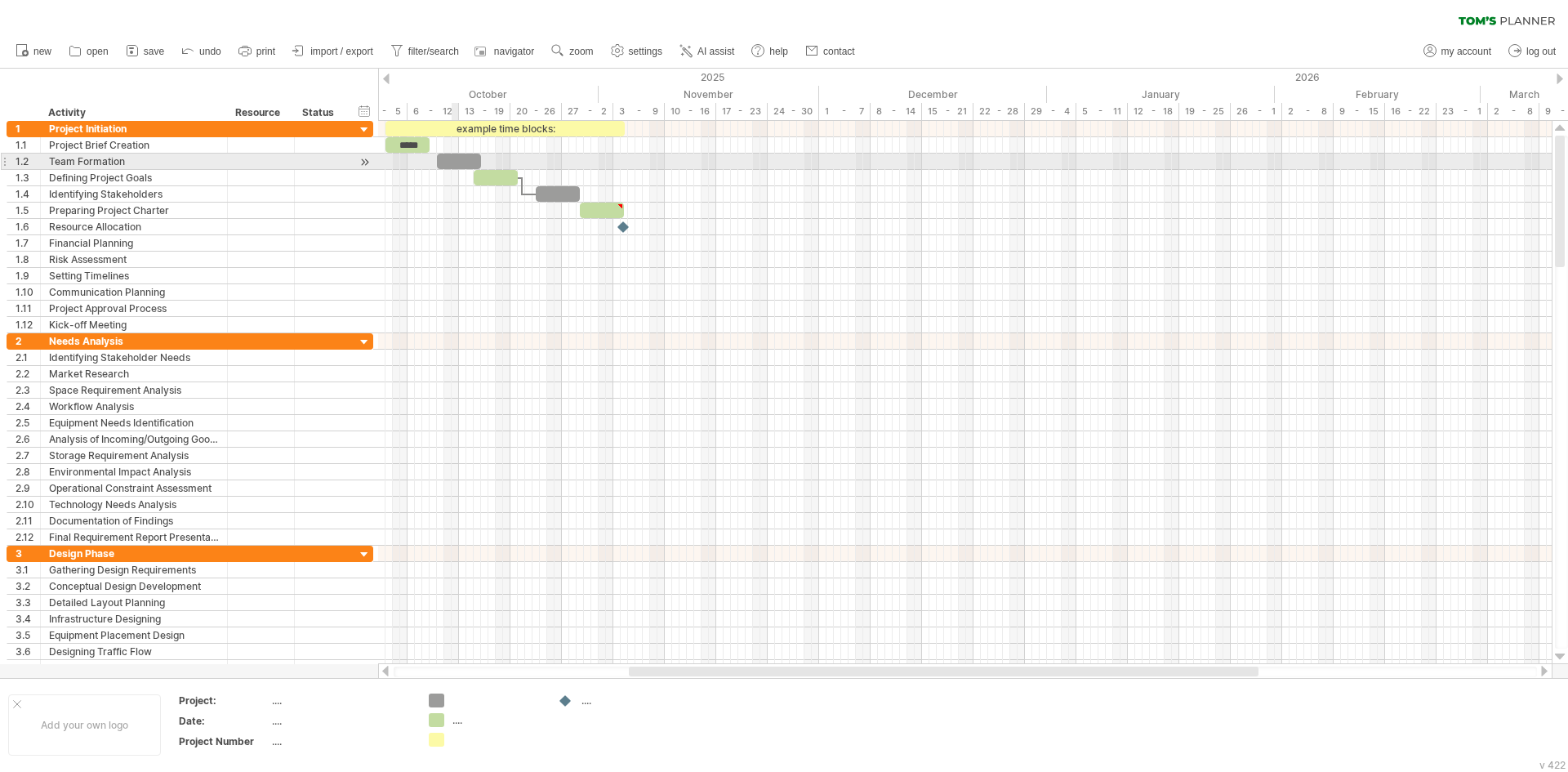
click at [453, 161] on div at bounding box center [459, 161] width 44 height 16
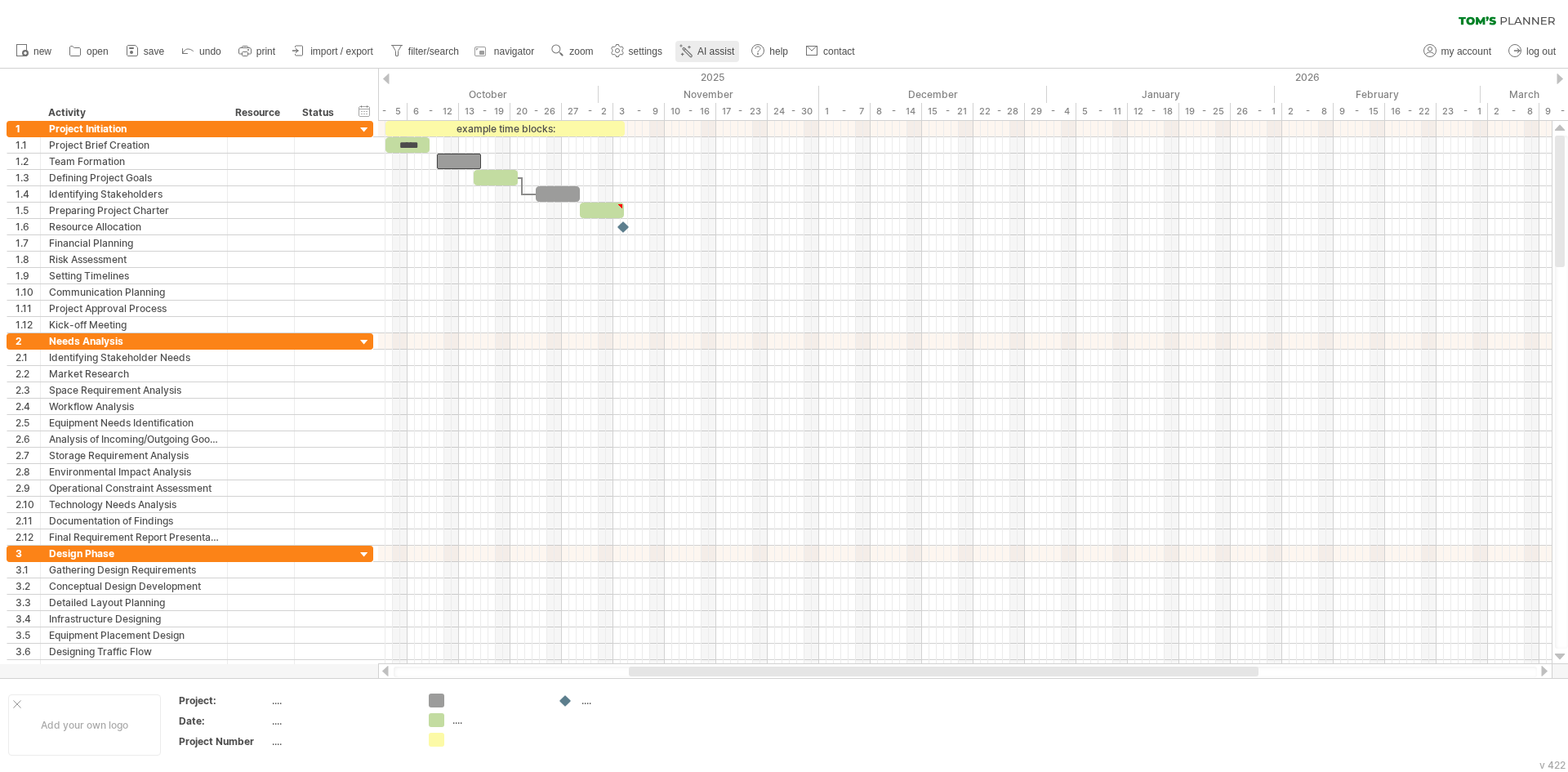
click at [700, 49] on span "AI assist" at bounding box center [715, 51] width 36 height 12
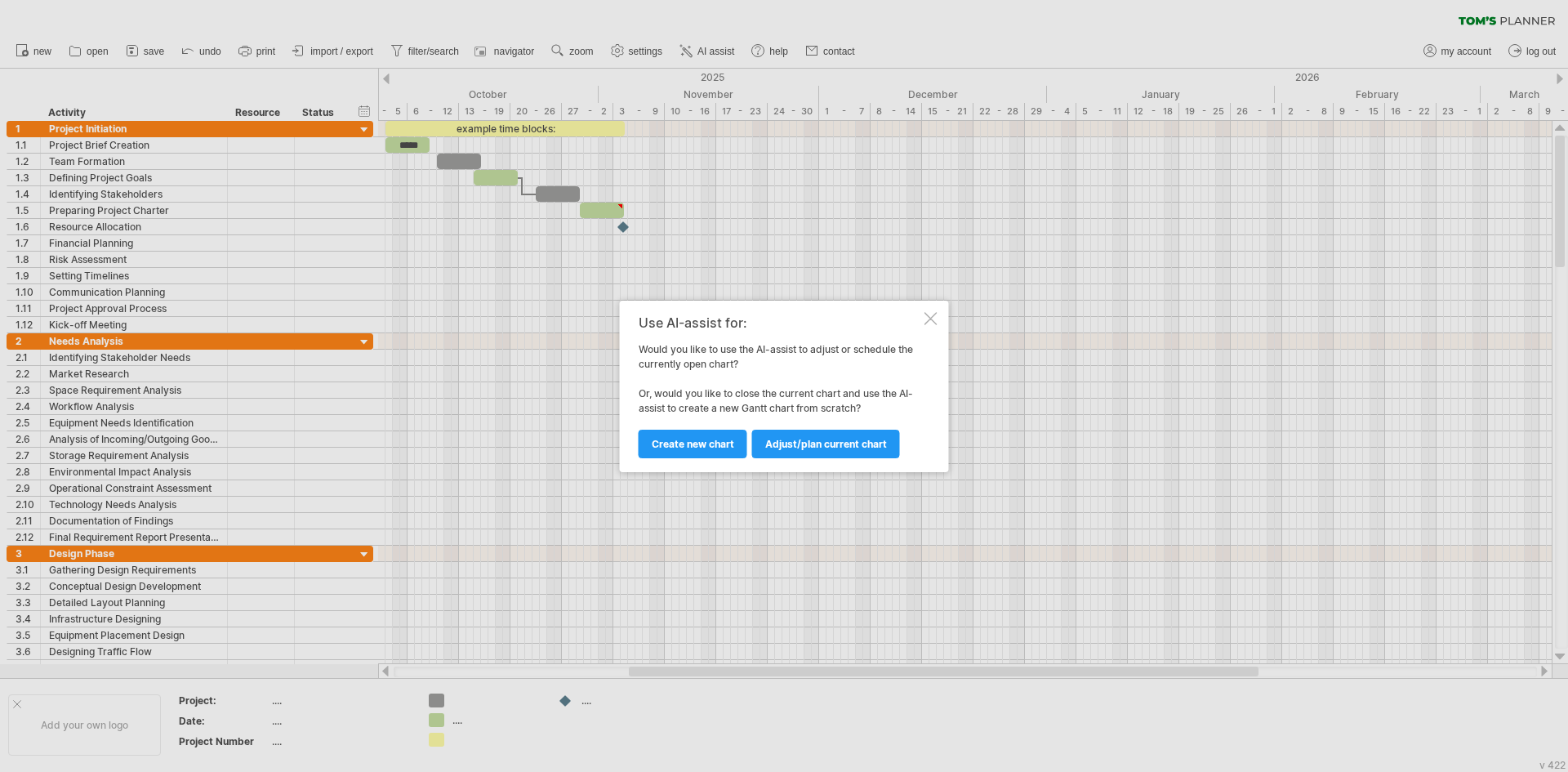
click at [831, 446] on span "Adjust/plan current chart" at bounding box center [825, 444] width 122 height 12
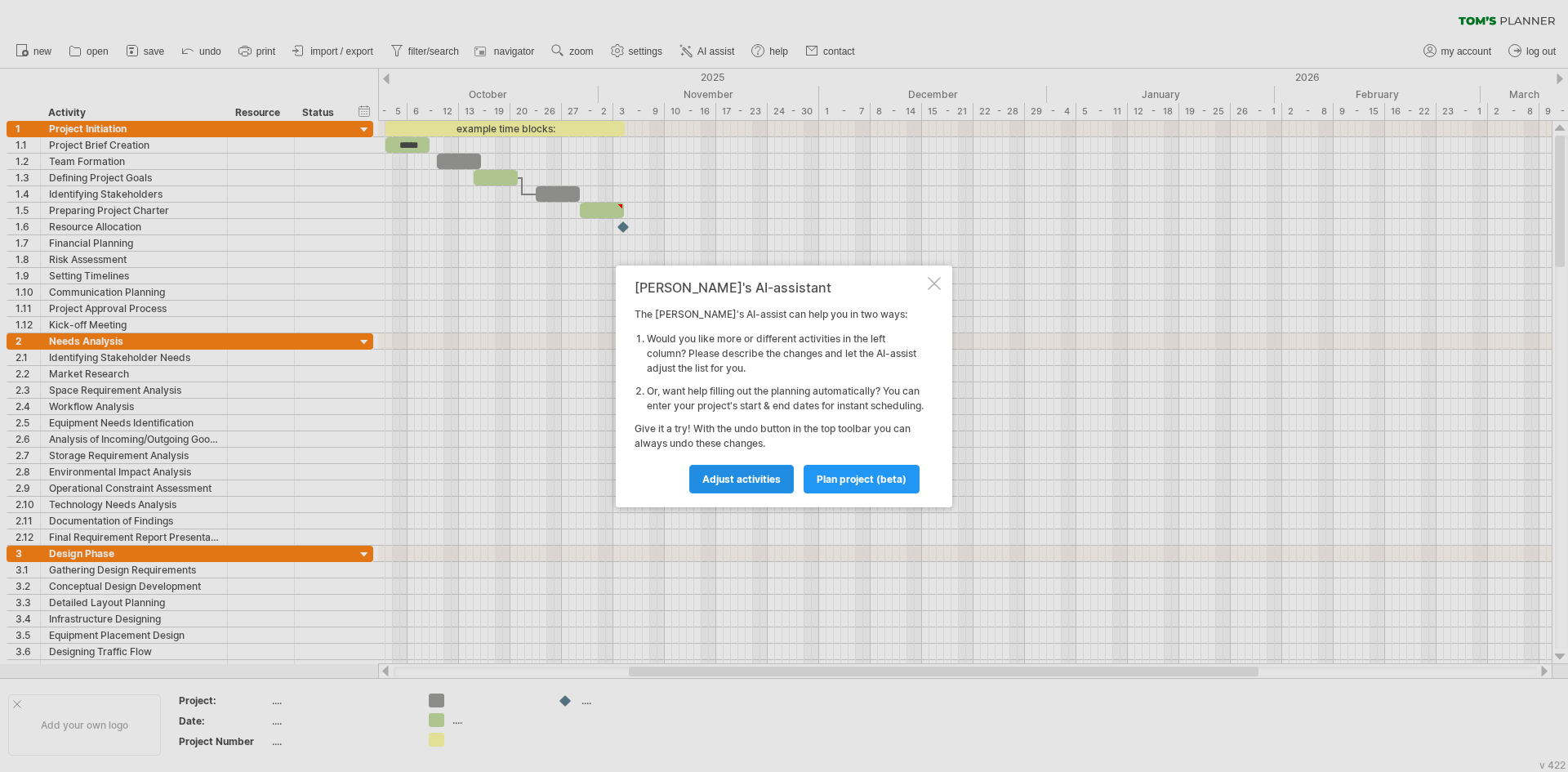
click at [773, 485] on span "Adjust activities" at bounding box center [741, 479] width 79 height 12
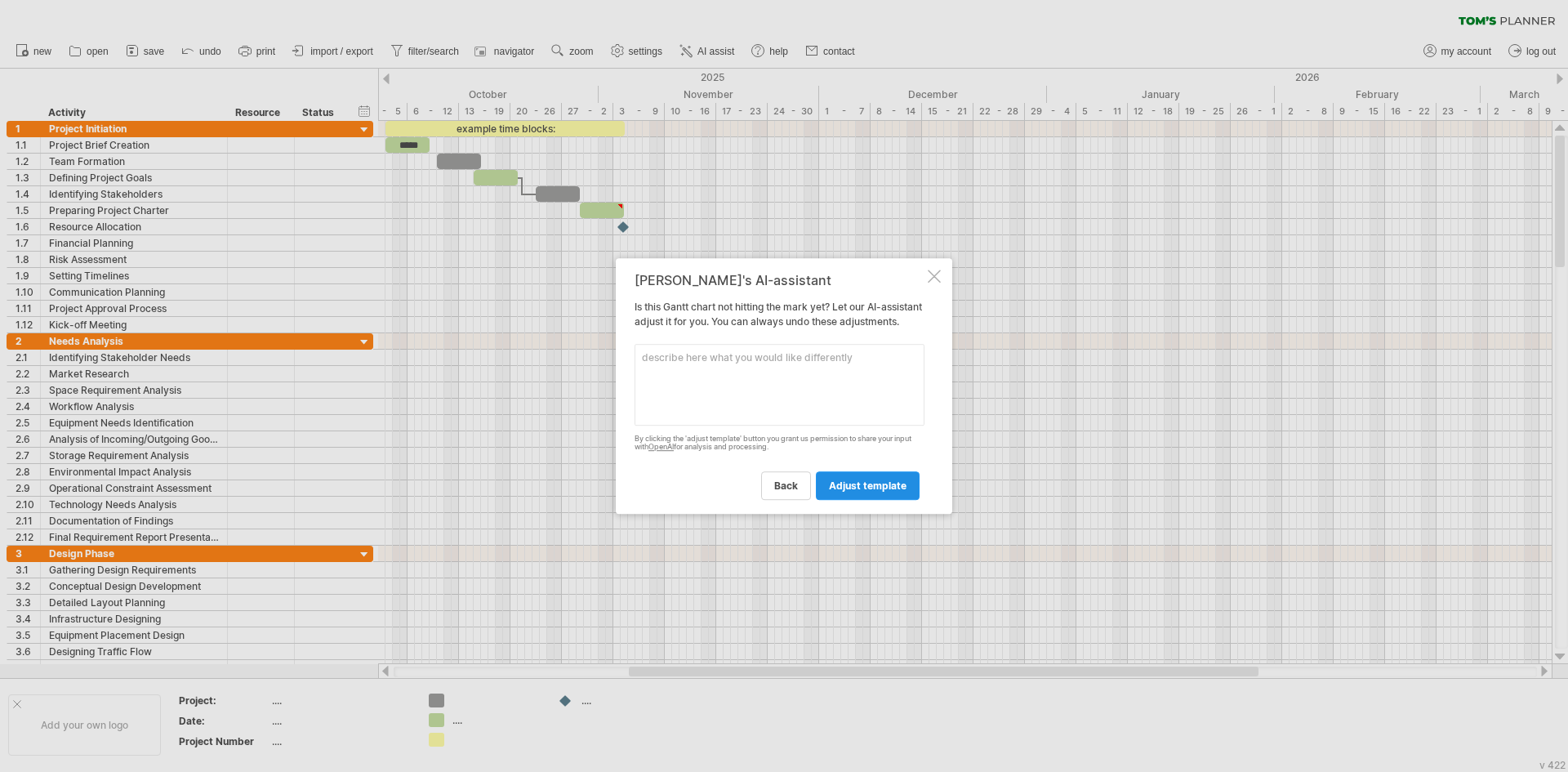
click at [853, 492] on span "adjust template" at bounding box center [868, 485] width 78 height 12
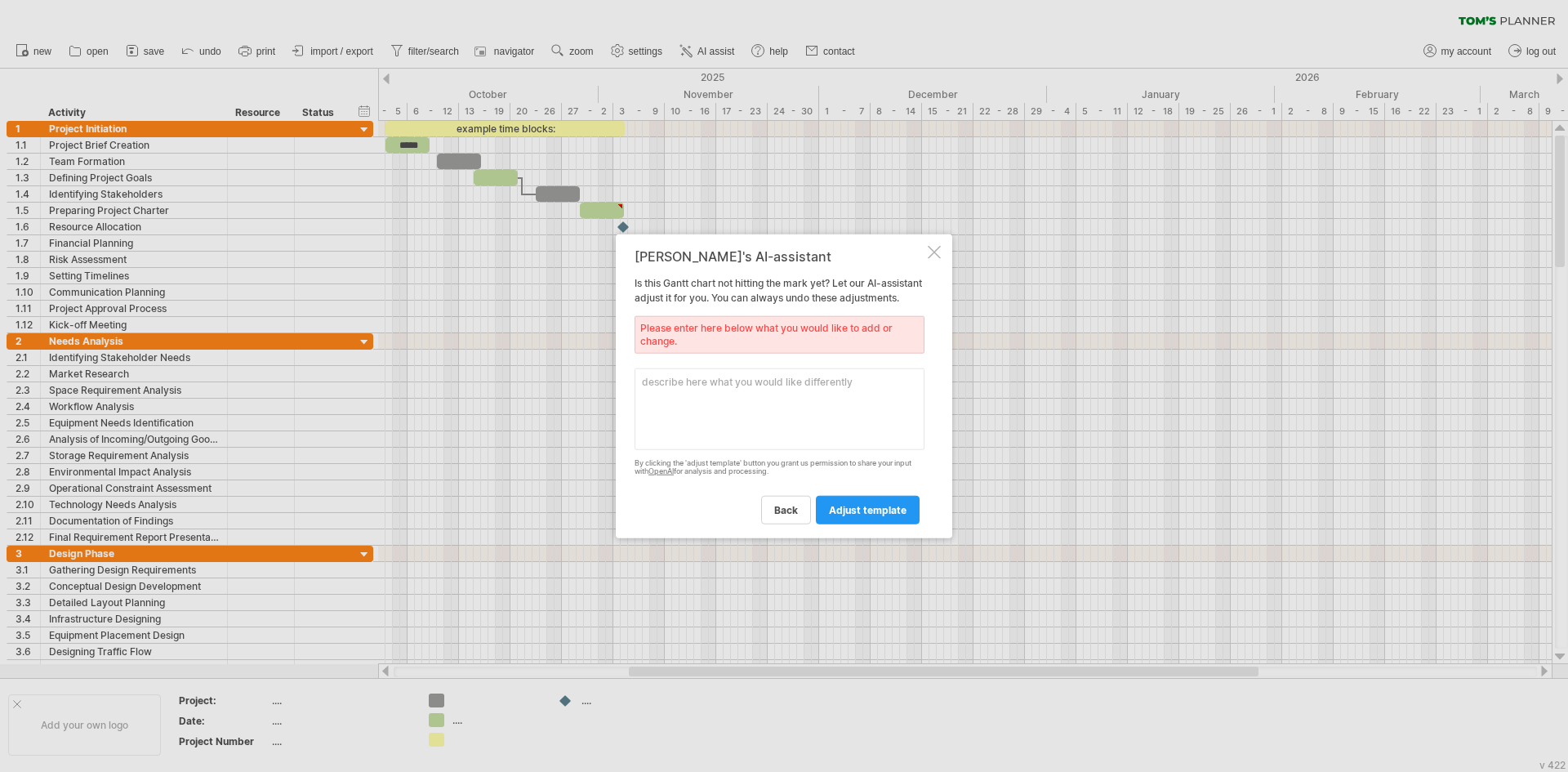
click at [854, 492] on div "back adjust template" at bounding box center [779, 503] width 290 height 41
click at [868, 505] on link "adjust template" at bounding box center [867, 510] width 103 height 29
click at [935, 246] on div at bounding box center [935, 252] width 13 height 13
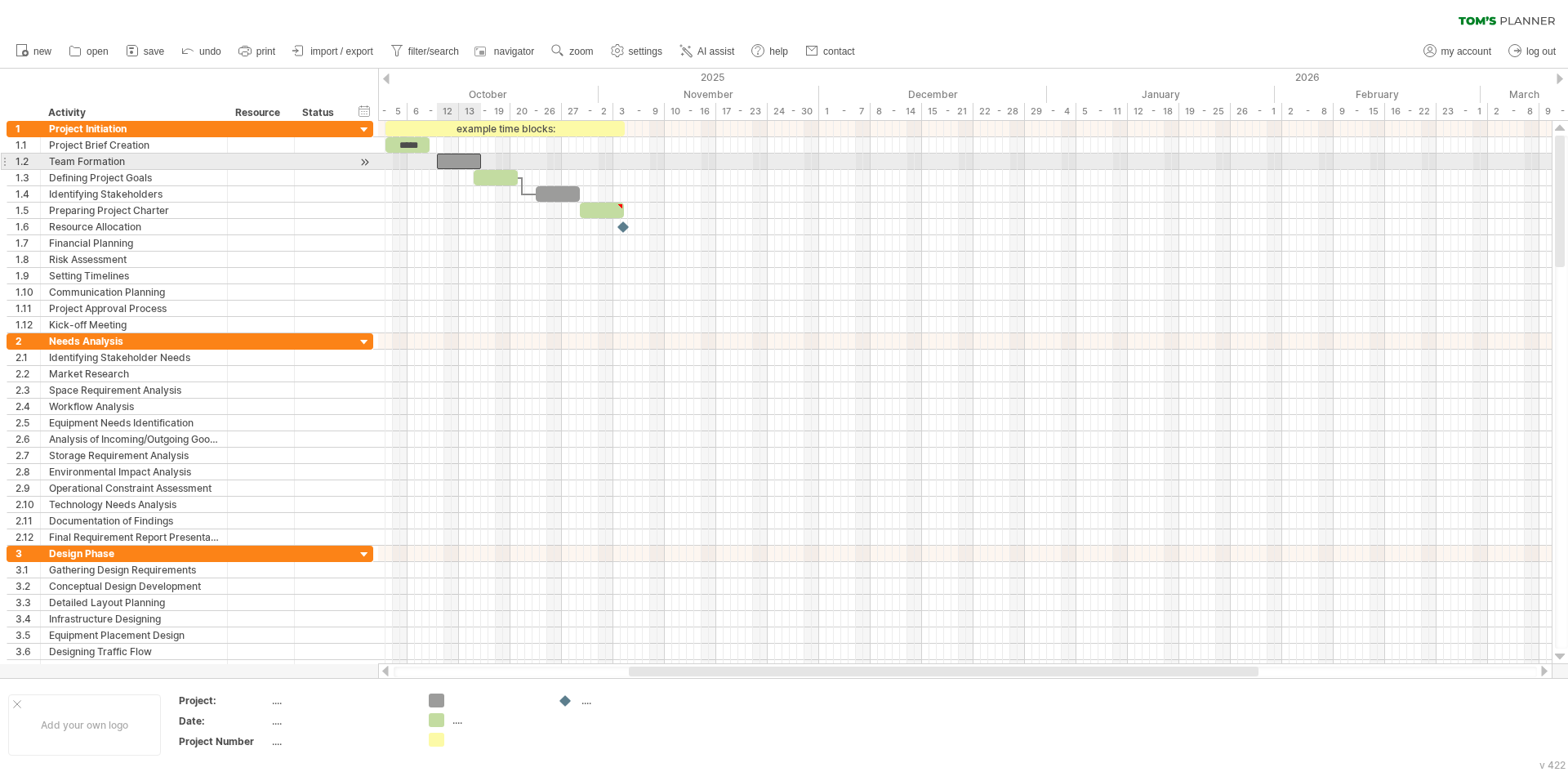
click at [464, 161] on div at bounding box center [459, 161] width 44 height 16
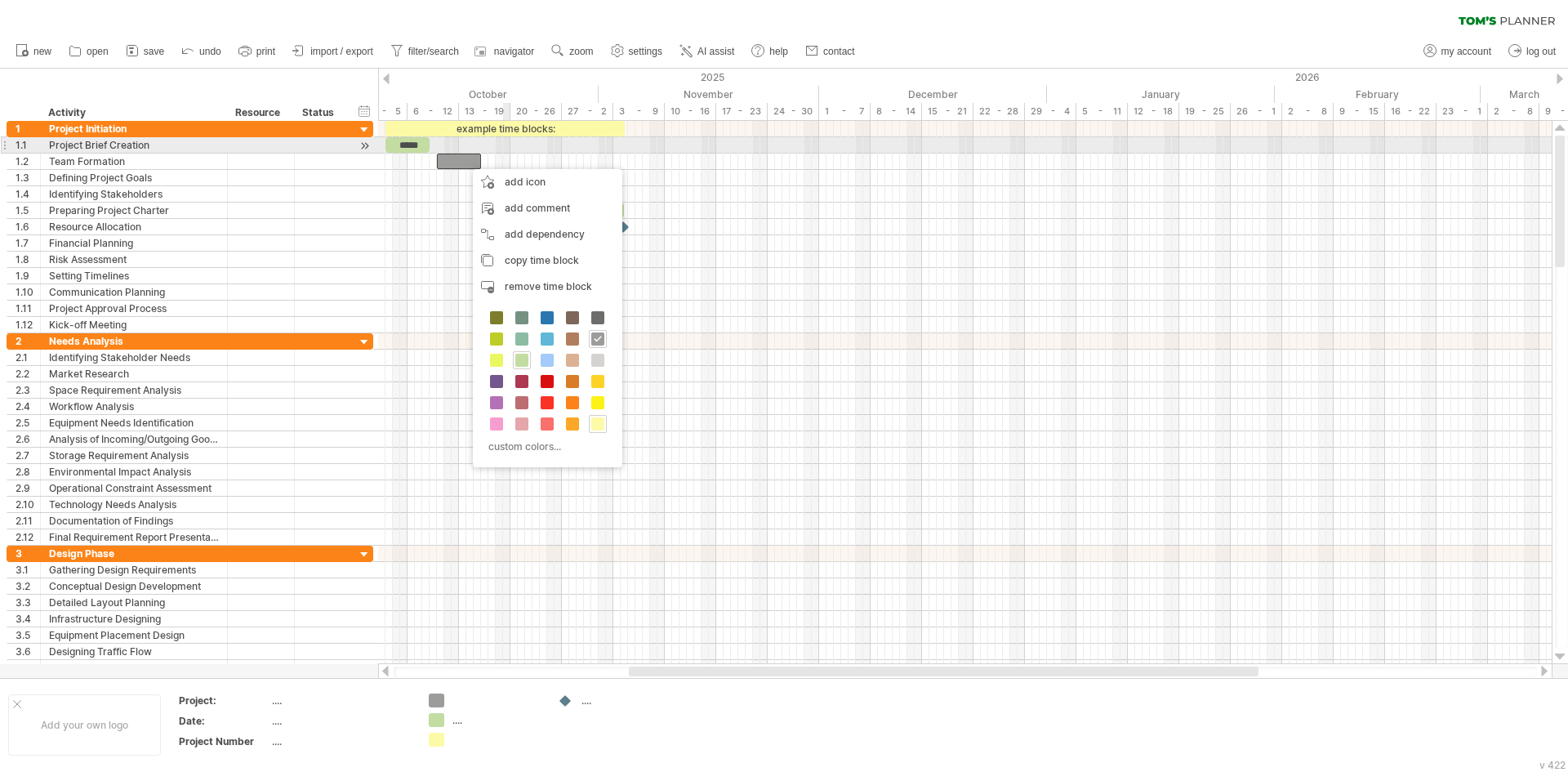
click at [505, 149] on div at bounding box center [965, 146] width 1174 height 17
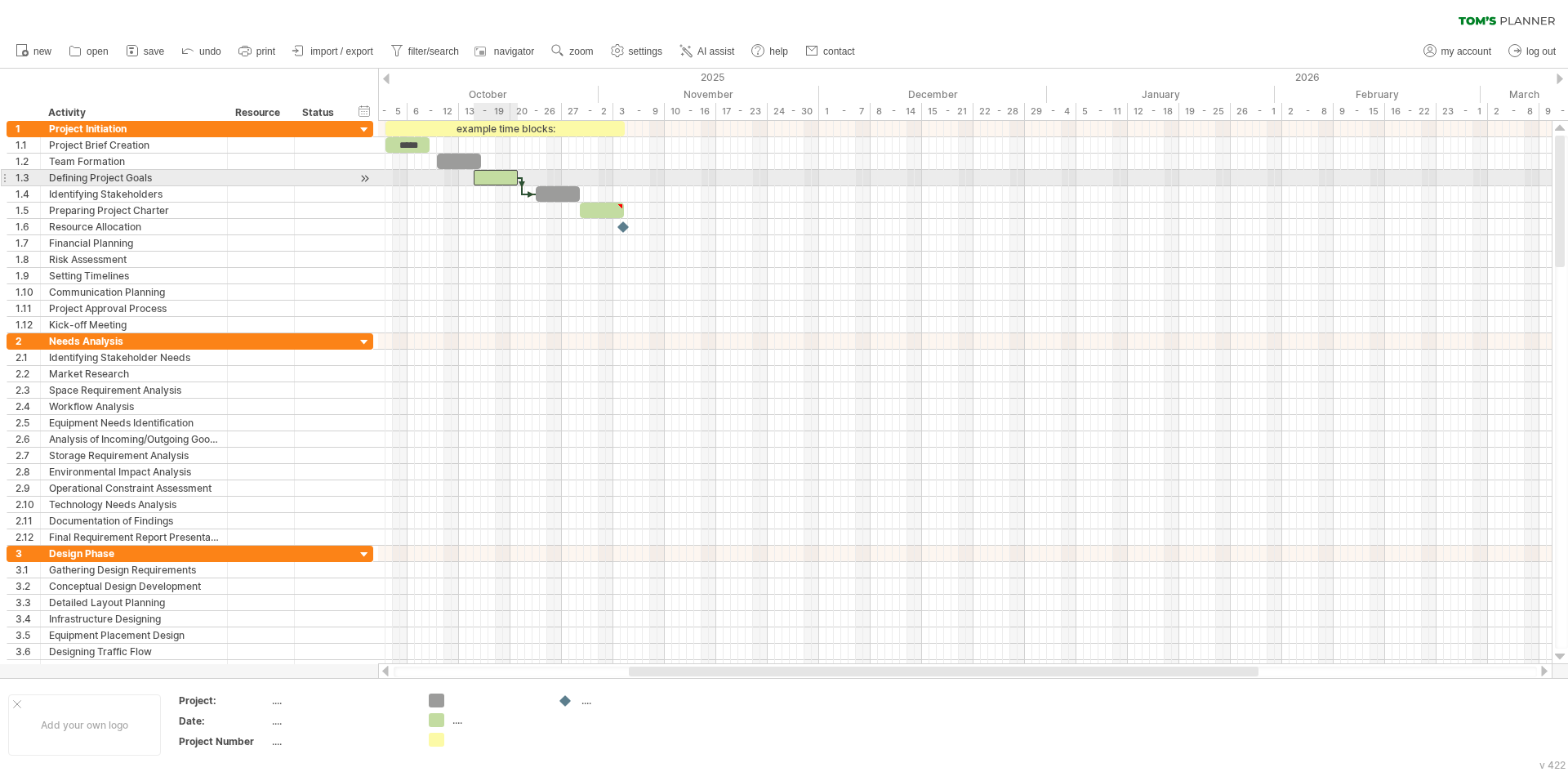
click at [503, 176] on div at bounding box center [495, 177] width 44 height 16
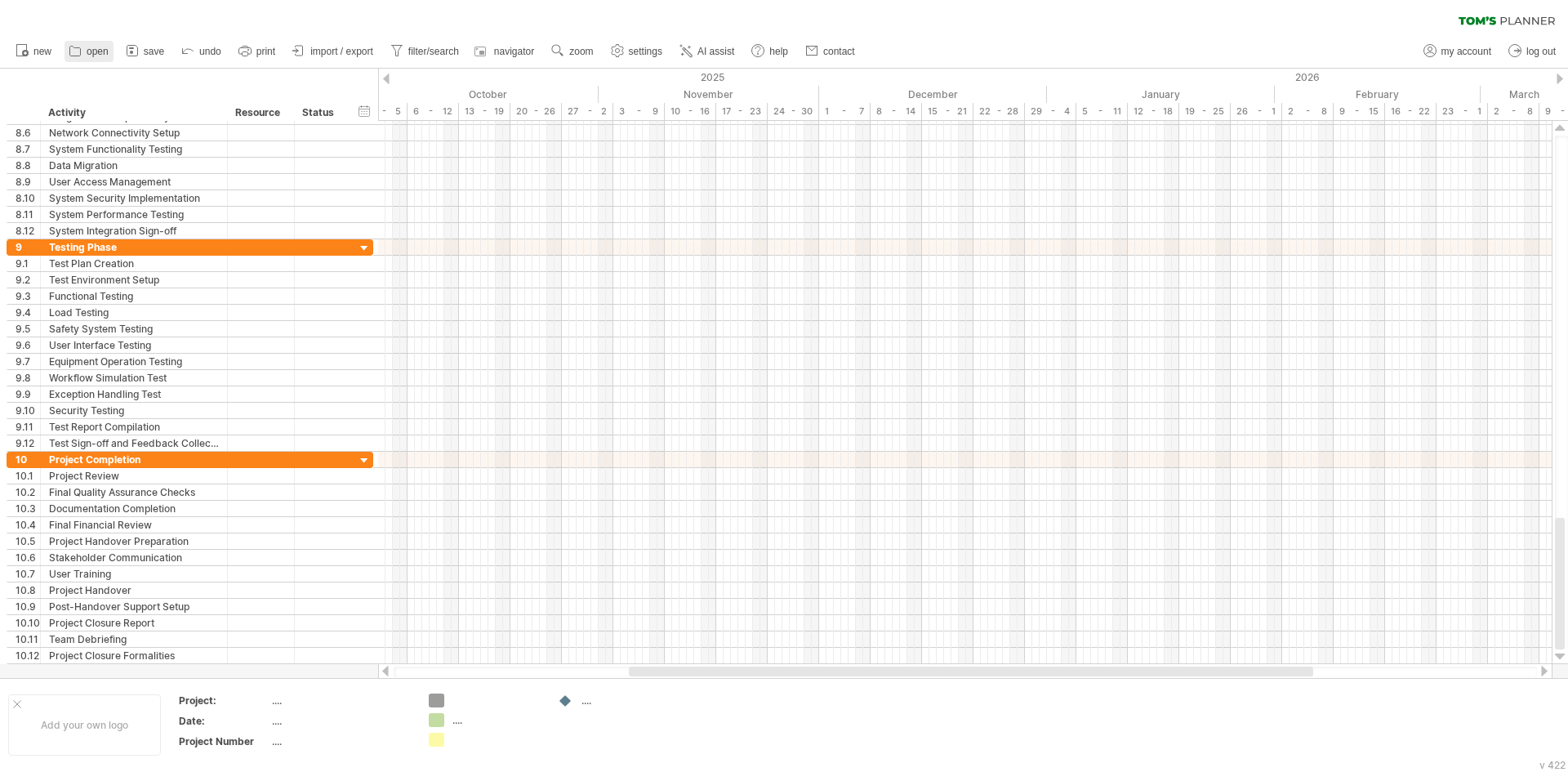
click at [83, 54] on icon at bounding box center [75, 51] width 17 height 17
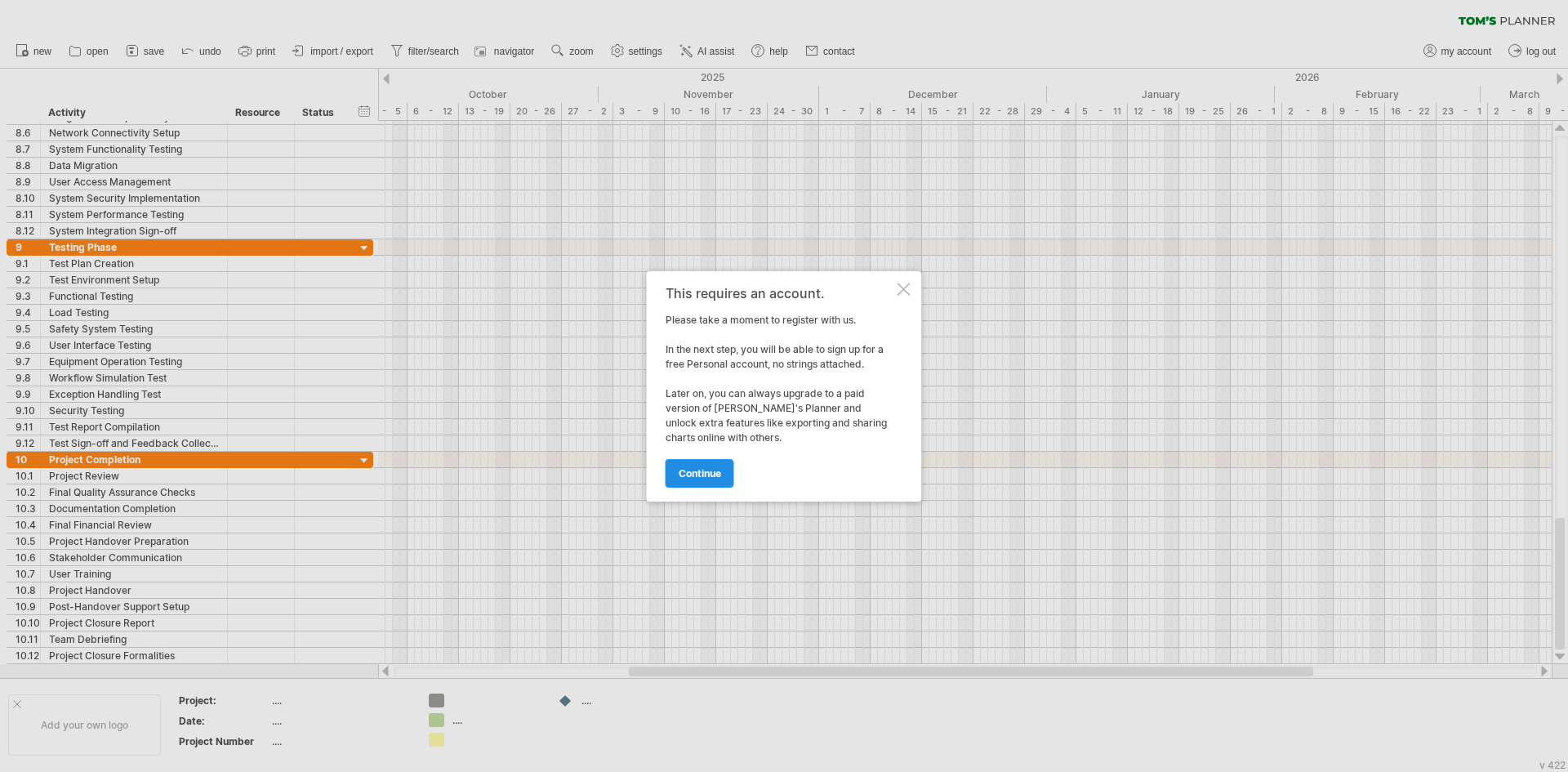
click at [711, 468] on span "continue" at bounding box center [700, 473] width 42 height 12
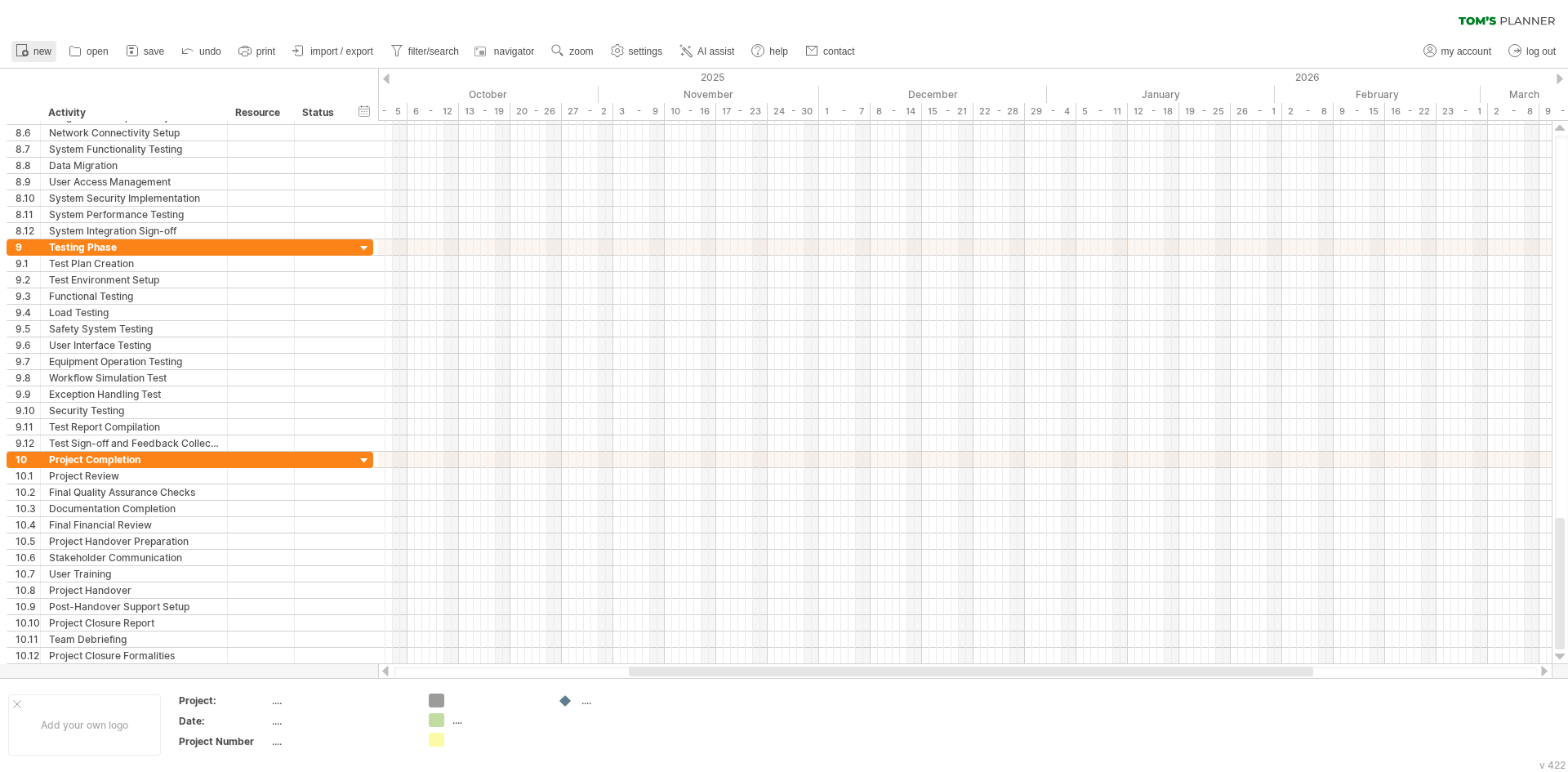
click at [33, 50] on span "new" at bounding box center [42, 51] width 18 height 12
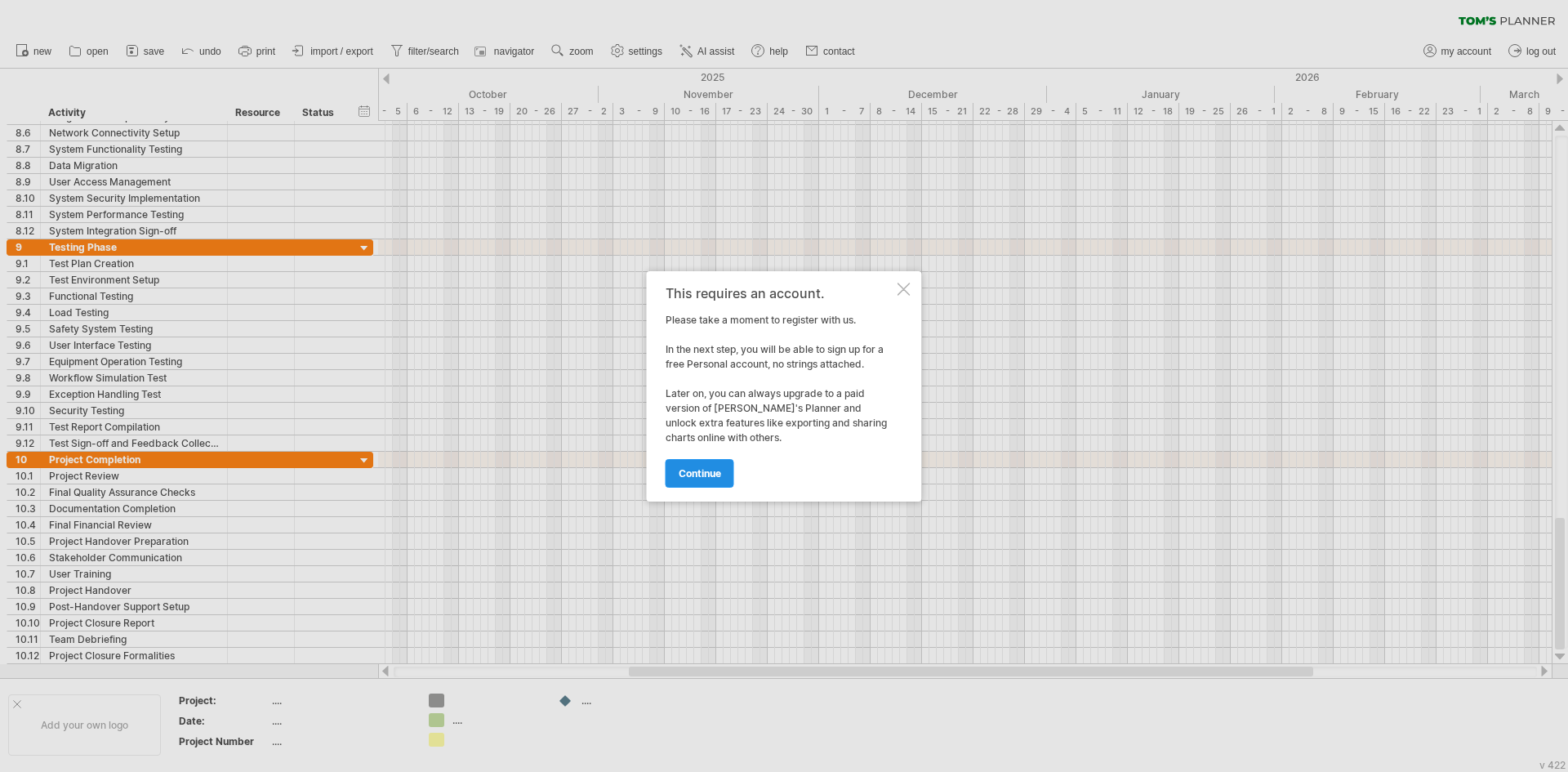
click at [705, 467] on span "continue" at bounding box center [700, 473] width 42 height 12
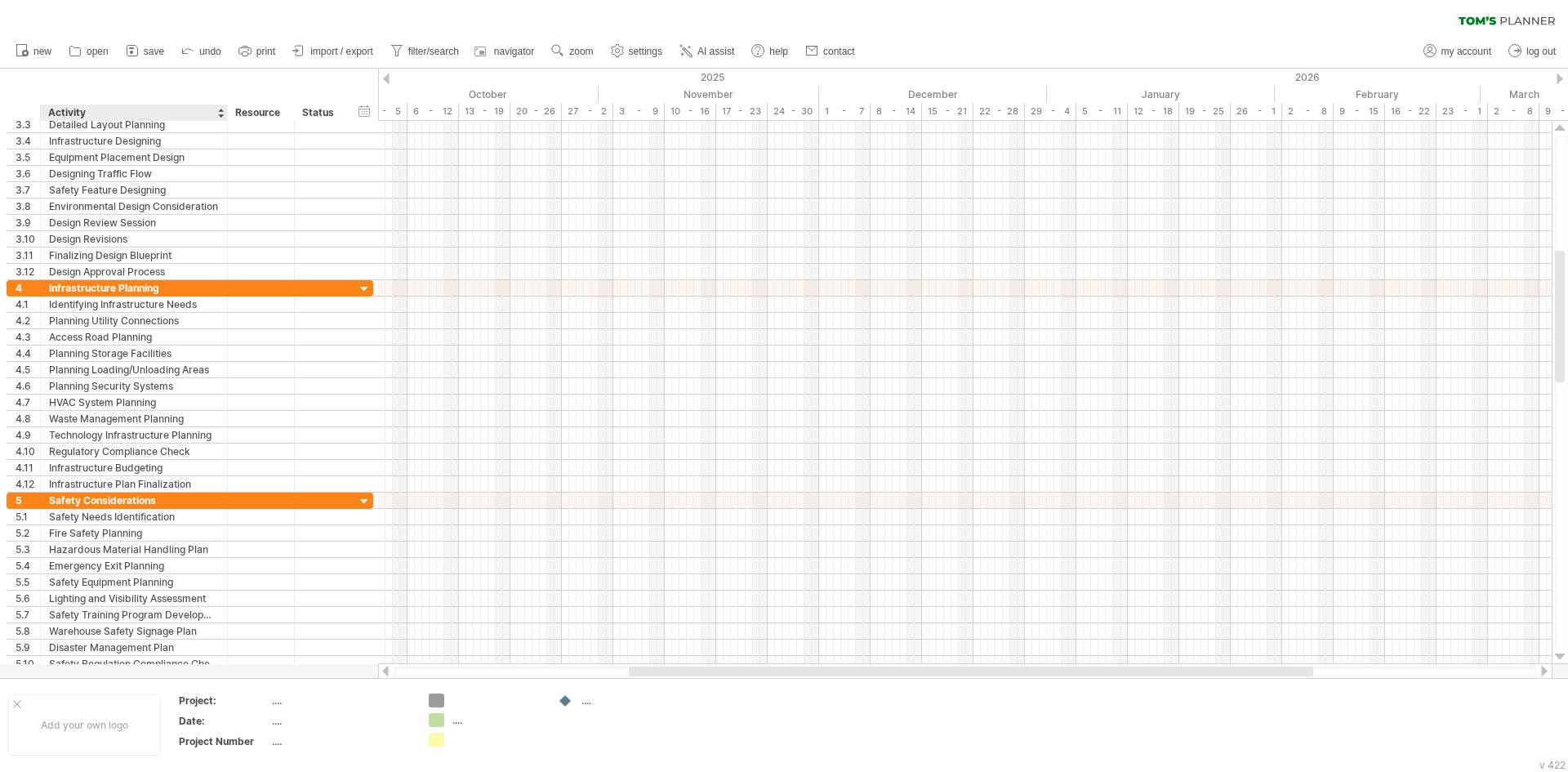
click at [127, 108] on div "Activity" at bounding box center [132, 113] width 170 height 17
click at [118, 108] on input "********" at bounding box center [132, 113] width 170 height 17
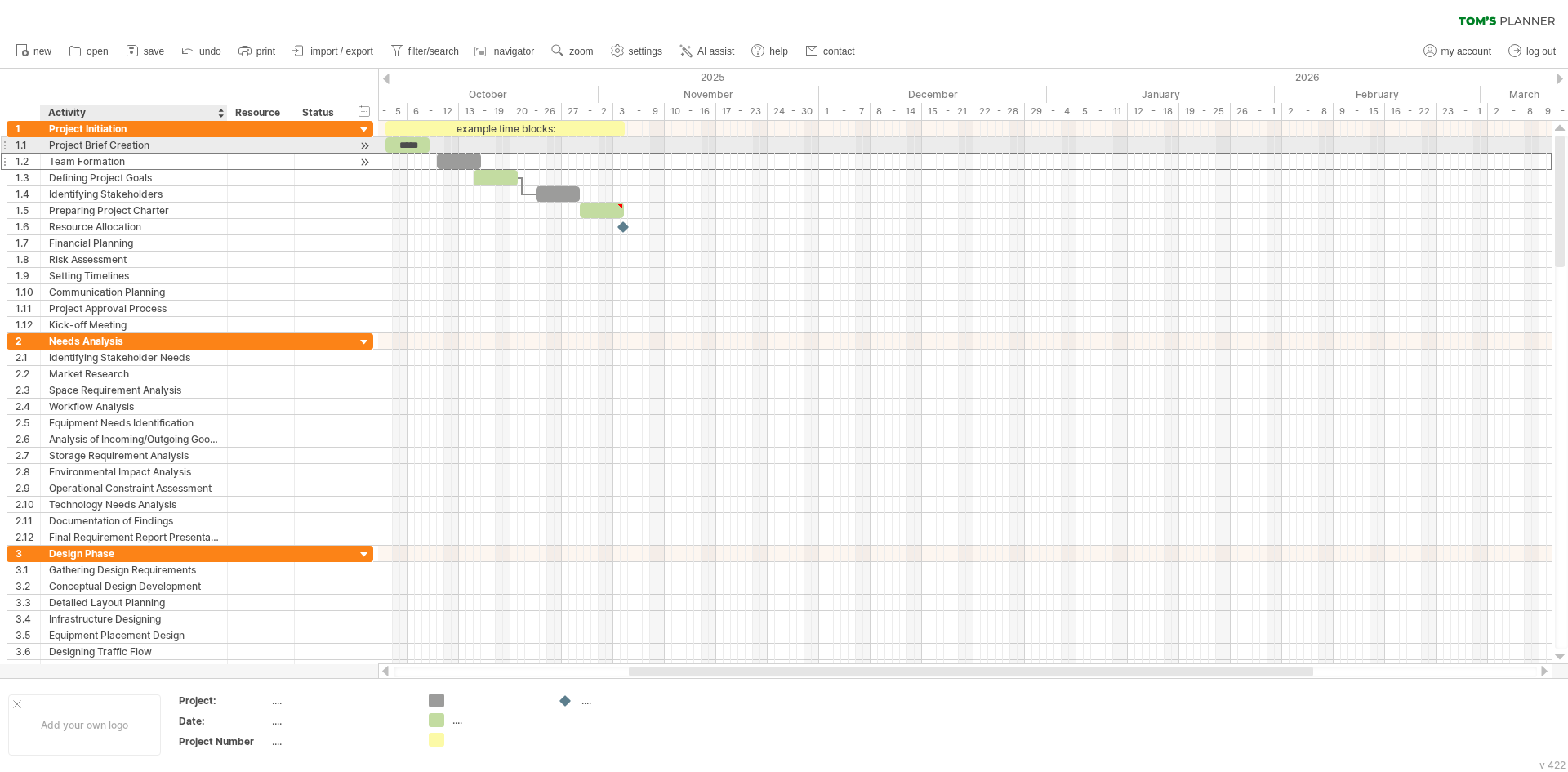
click at [73, 153] on div "Team Formation" at bounding box center [133, 161] width 170 height 16
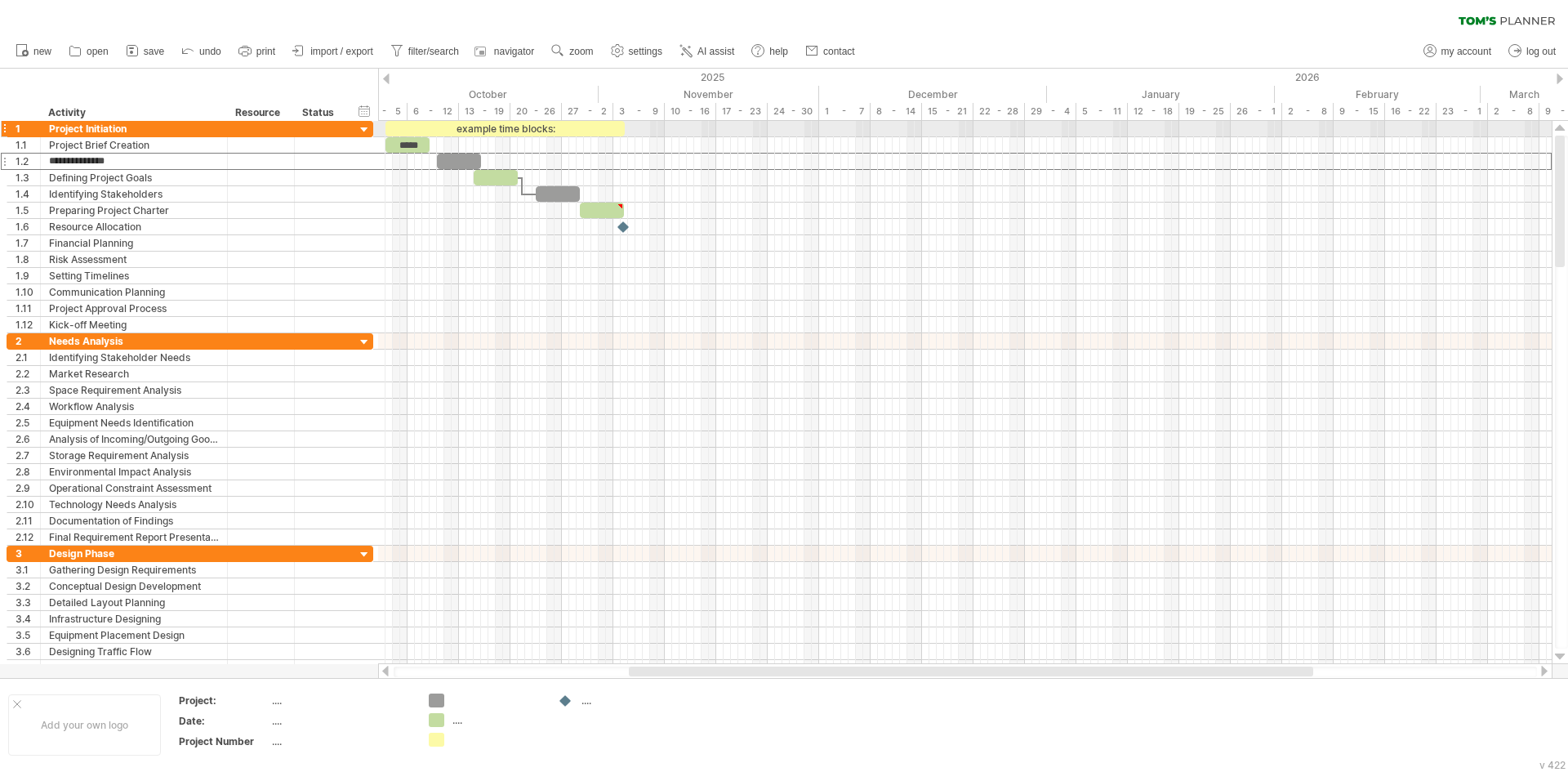
click at [5, 126] on div at bounding box center [4, 128] width 7 height 17
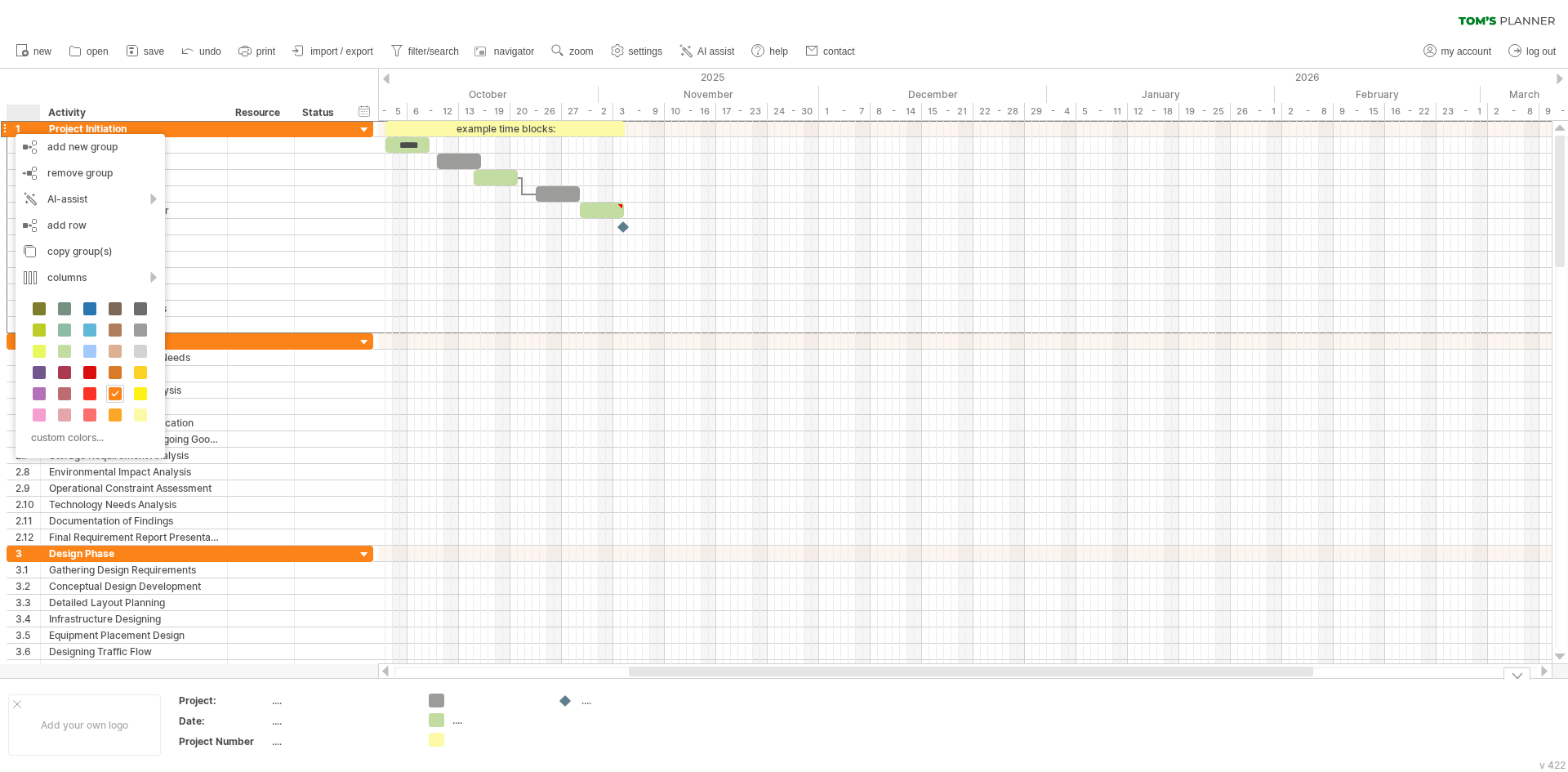
click at [453, 704] on div at bounding box center [498, 701] width 89 height 14
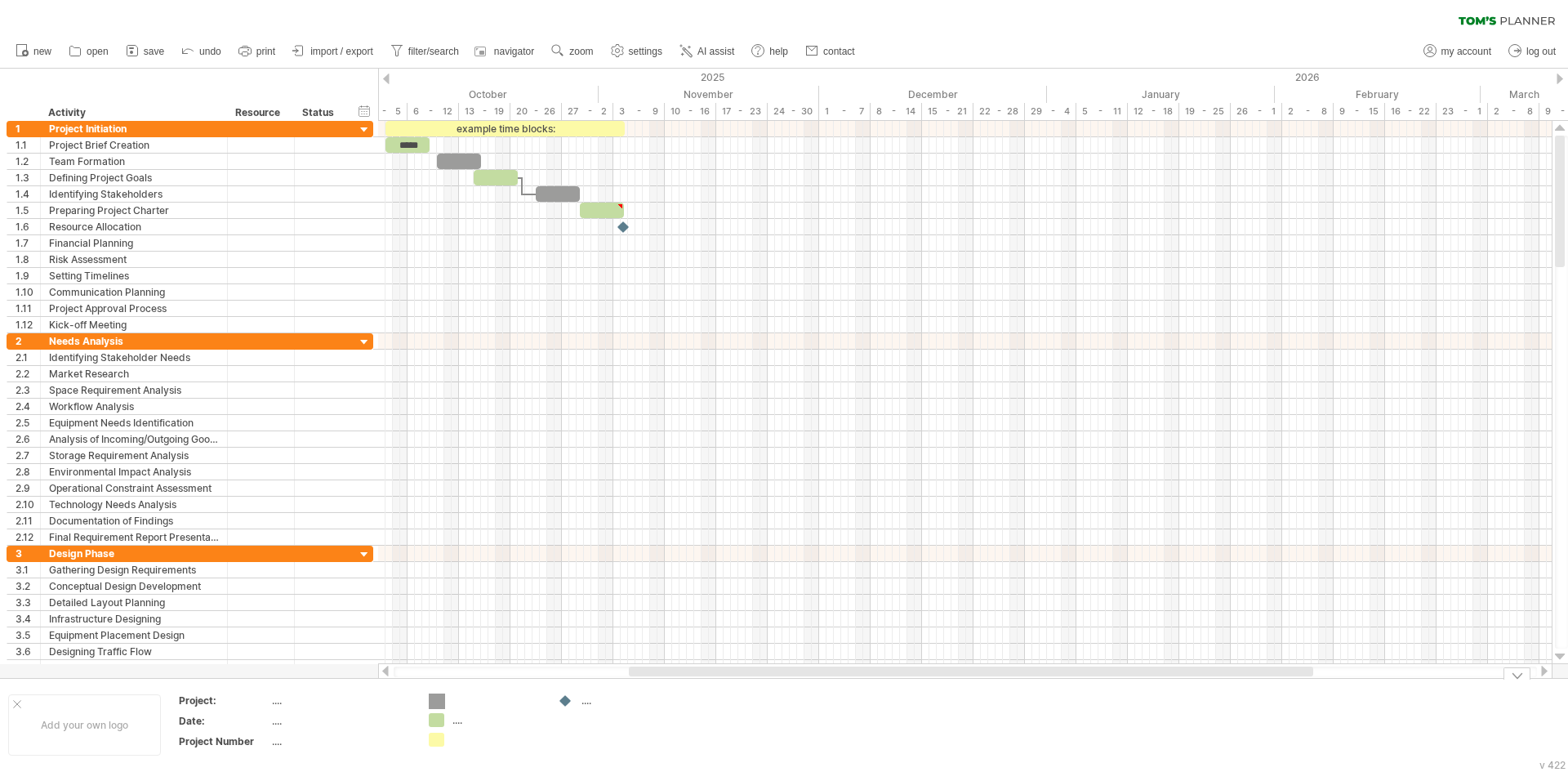
click at [441, 702] on div "Trying to reach [DOMAIN_NAME] Connected again... 0% clear filter new 1" at bounding box center [784, 386] width 1568 height 772
click at [441, 702] on div at bounding box center [437, 702] width 17 height 16
click at [462, 702] on div at bounding box center [498, 701] width 89 height 14
click at [464, 702] on input "text" at bounding box center [493, 701] width 81 height 14
type input "*"
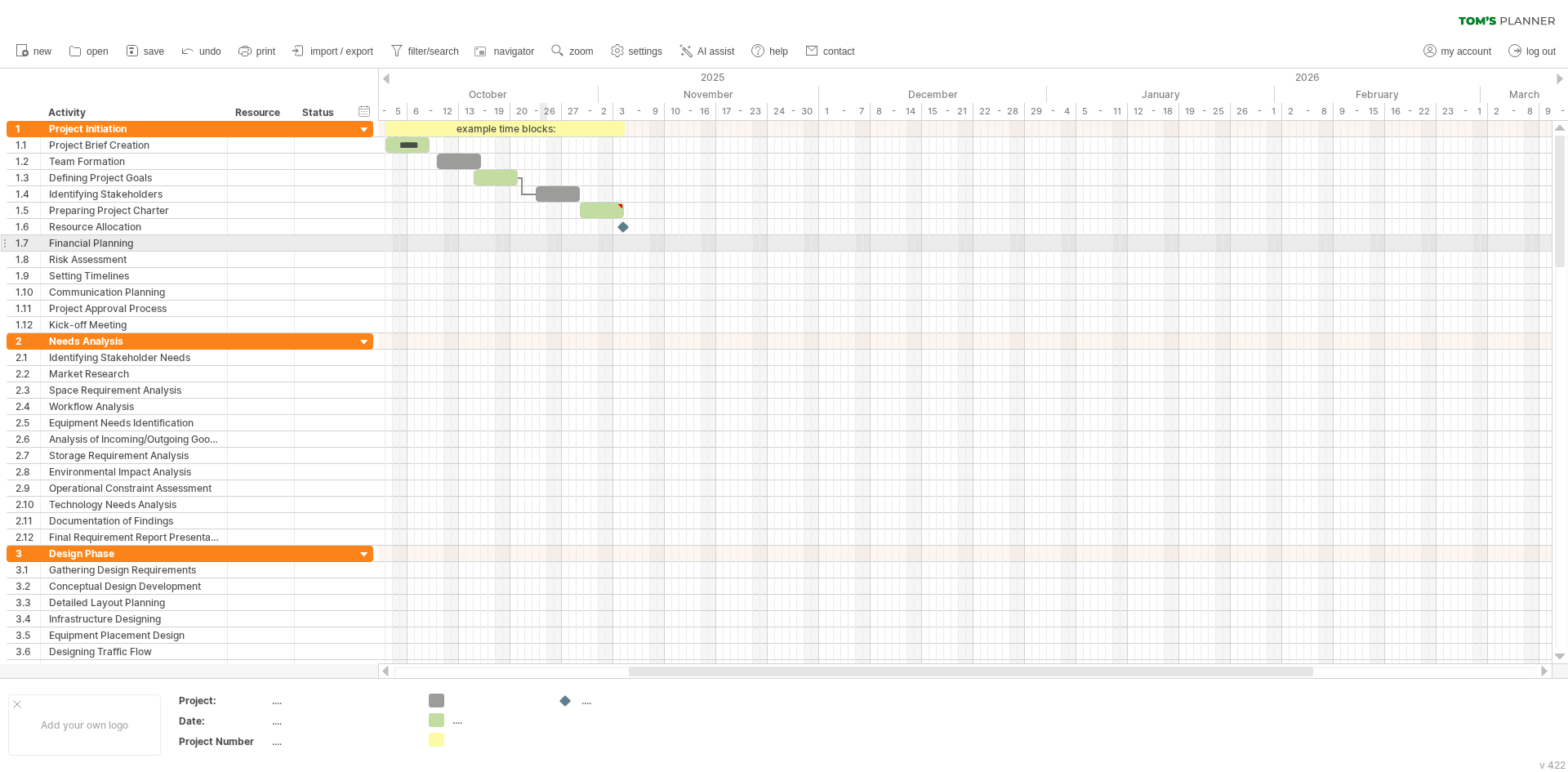
click at [543, 244] on div at bounding box center [965, 244] width 1174 height 17
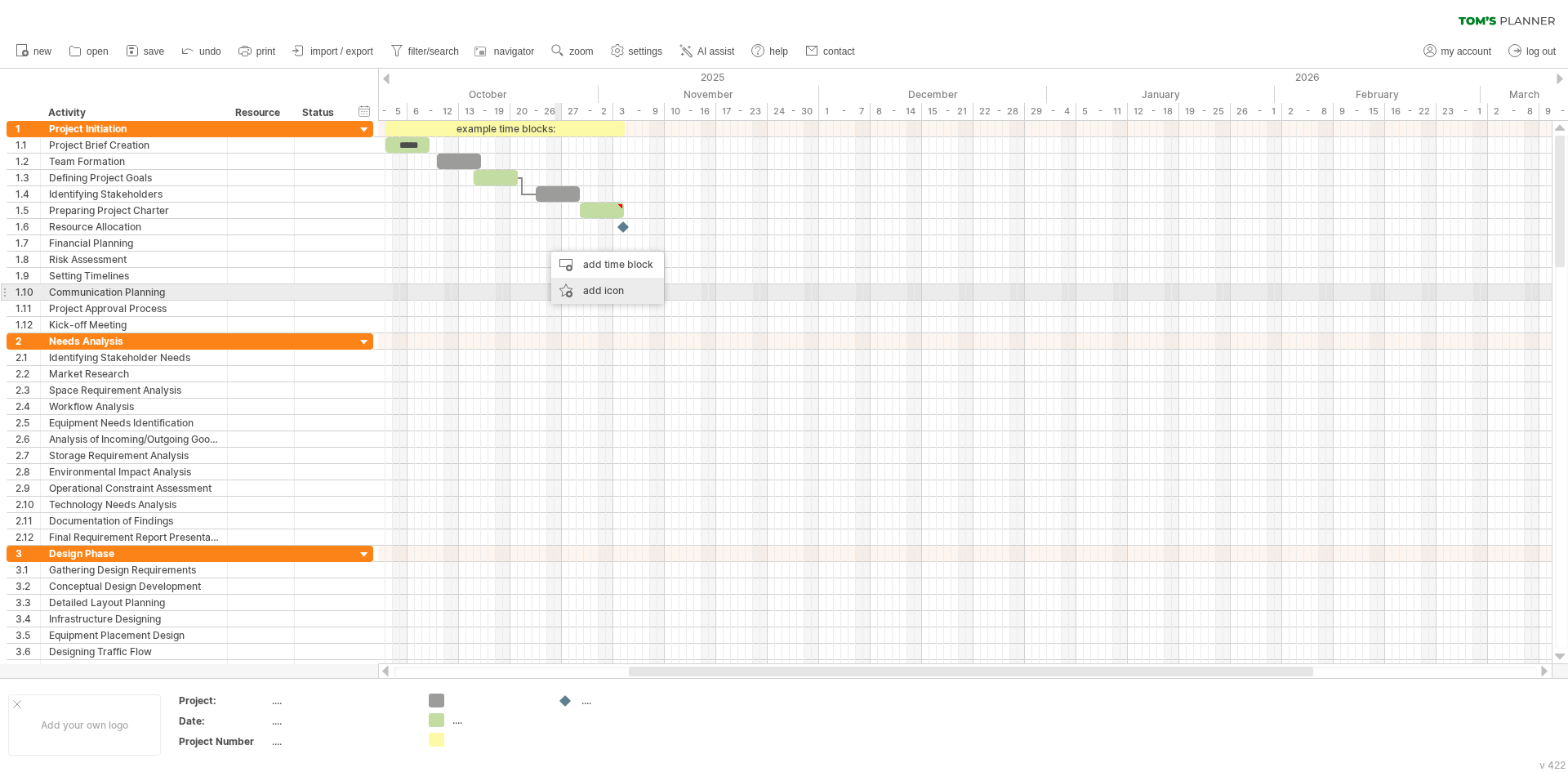
click at [582, 287] on div "add icon" at bounding box center [608, 291] width 113 height 27
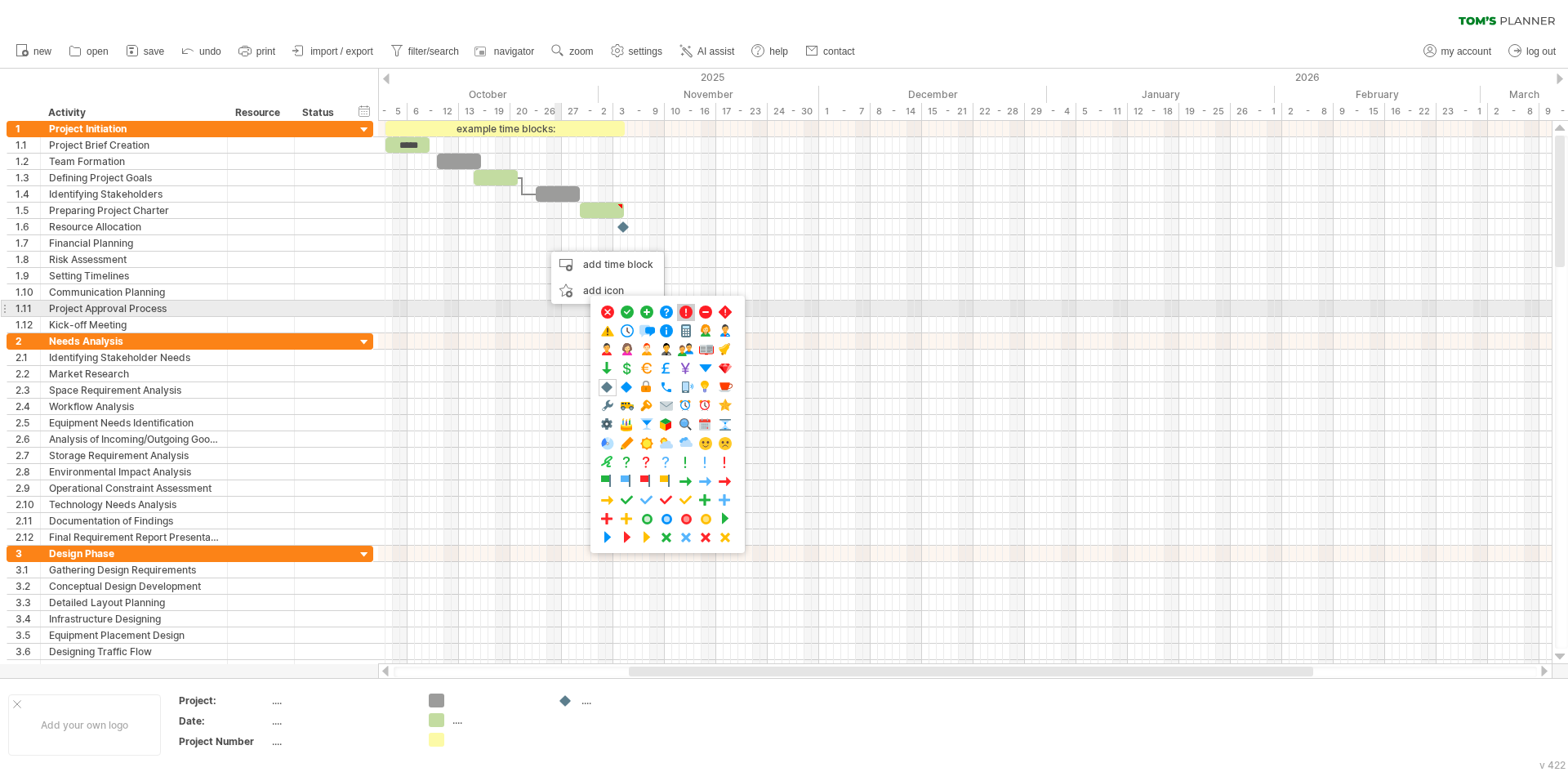
click at [685, 311] on span at bounding box center [686, 312] width 17 height 16
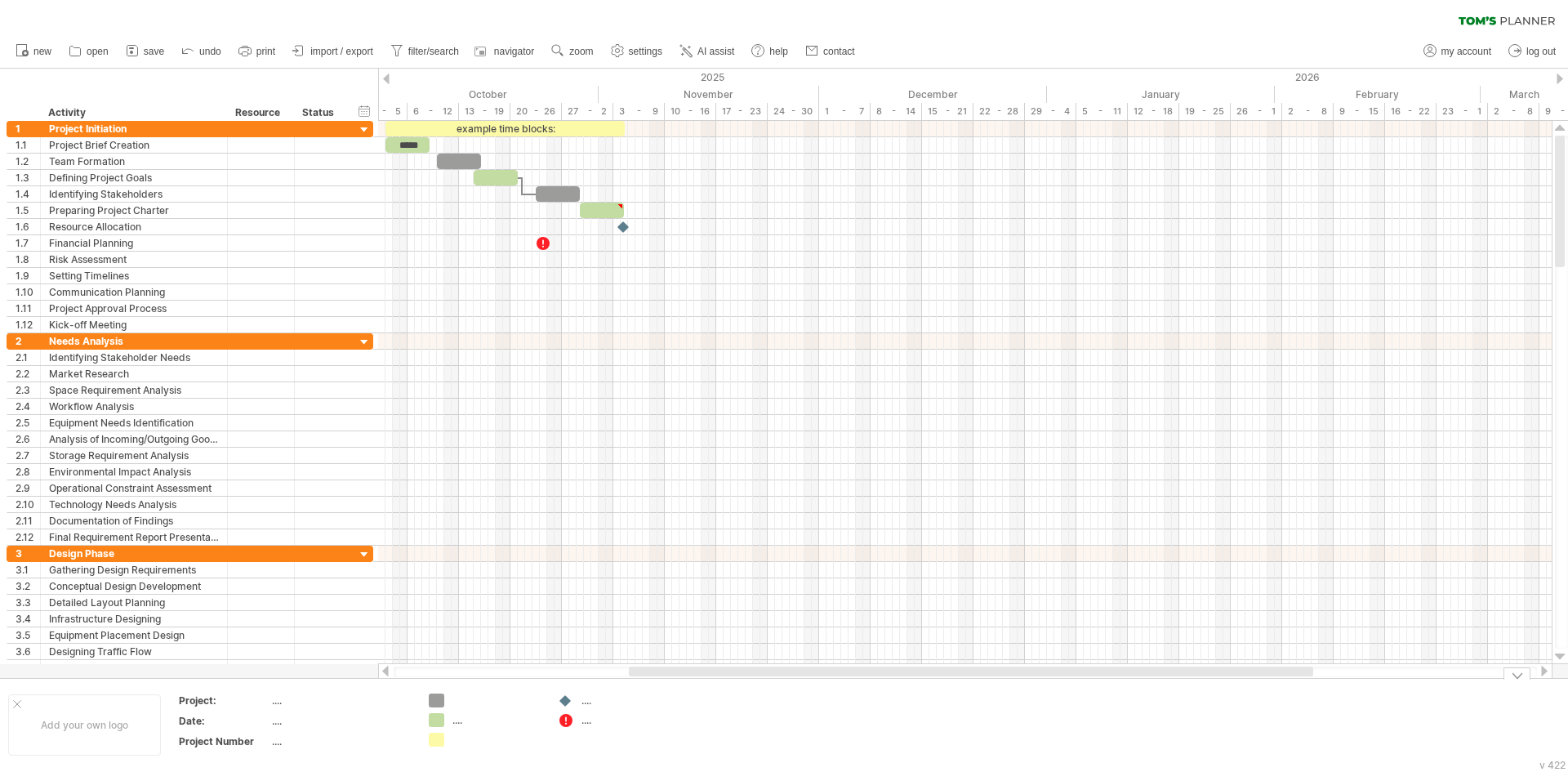
click at [589, 718] on div "...." at bounding box center [626, 720] width 89 height 14
click at [588, 725] on input "text" at bounding box center [622, 720] width 81 height 14
type input "*"
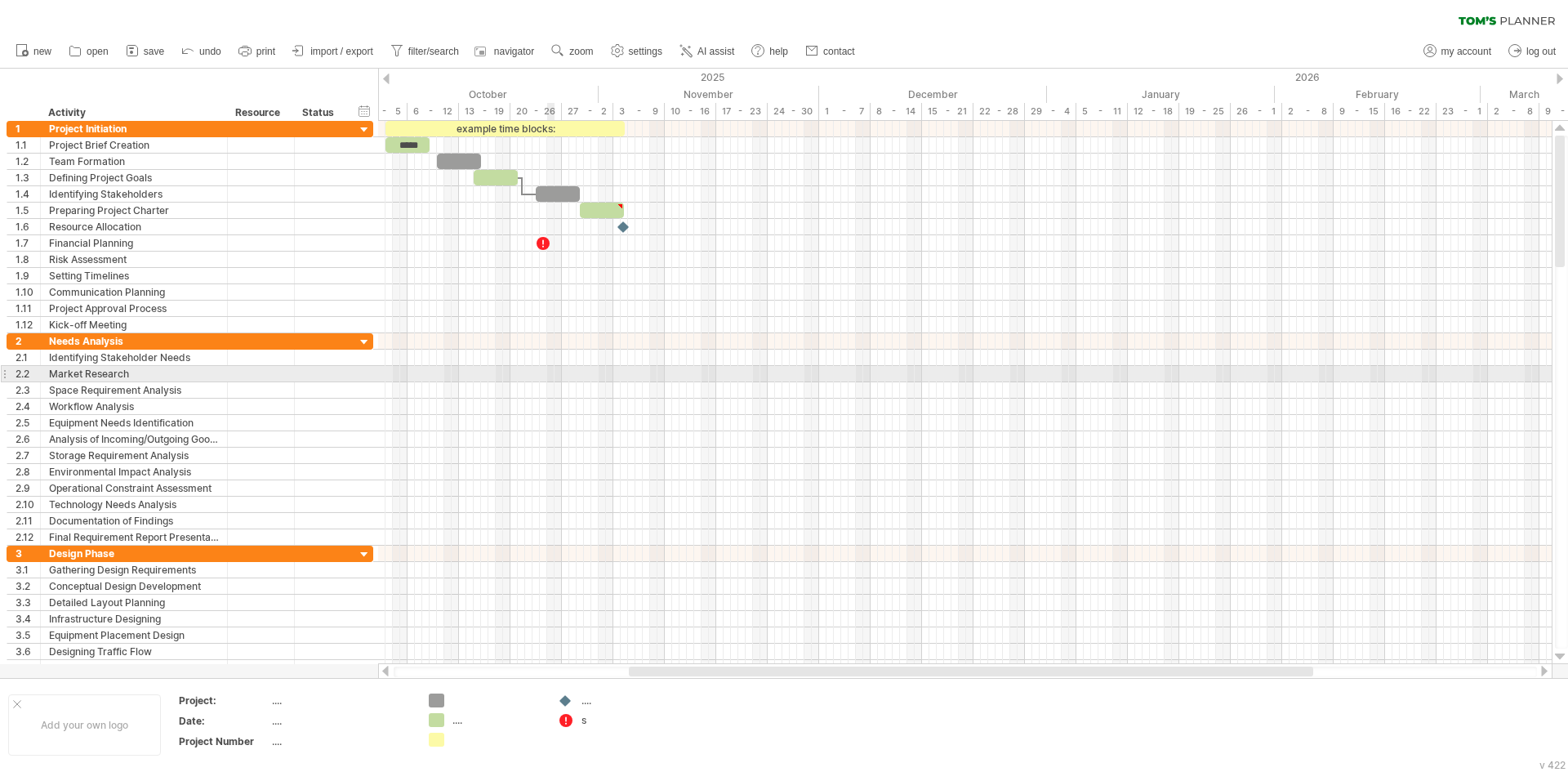
click at [551, 382] on div at bounding box center [965, 374] width 1174 height 17
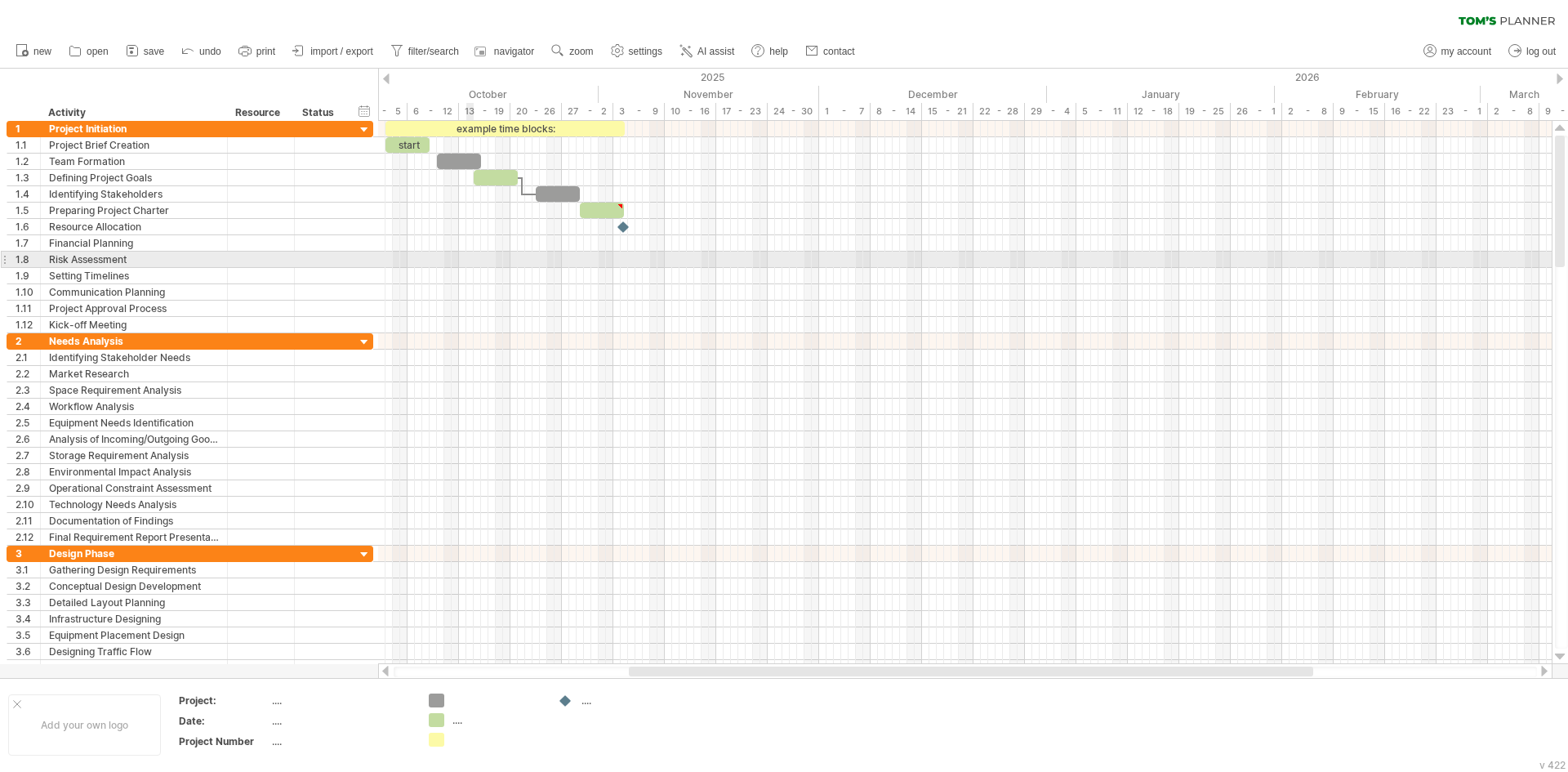
click at [470, 257] on div at bounding box center [965, 260] width 1174 height 17
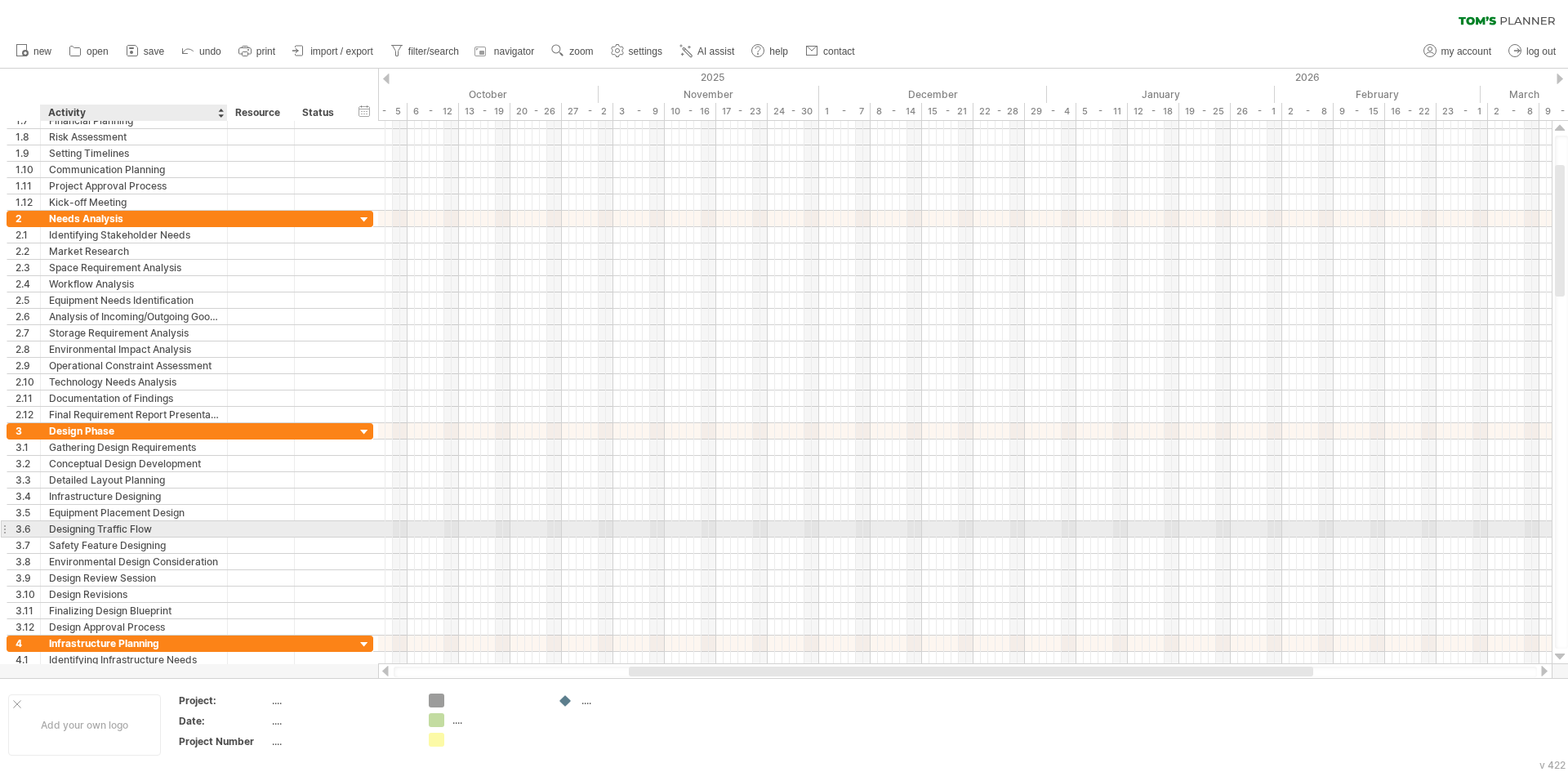
click at [208, 528] on div "Designing Traffic Flow" at bounding box center [133, 528] width 170 height 16
click at [151, 528] on input "**********" at bounding box center [133, 528] width 170 height 16
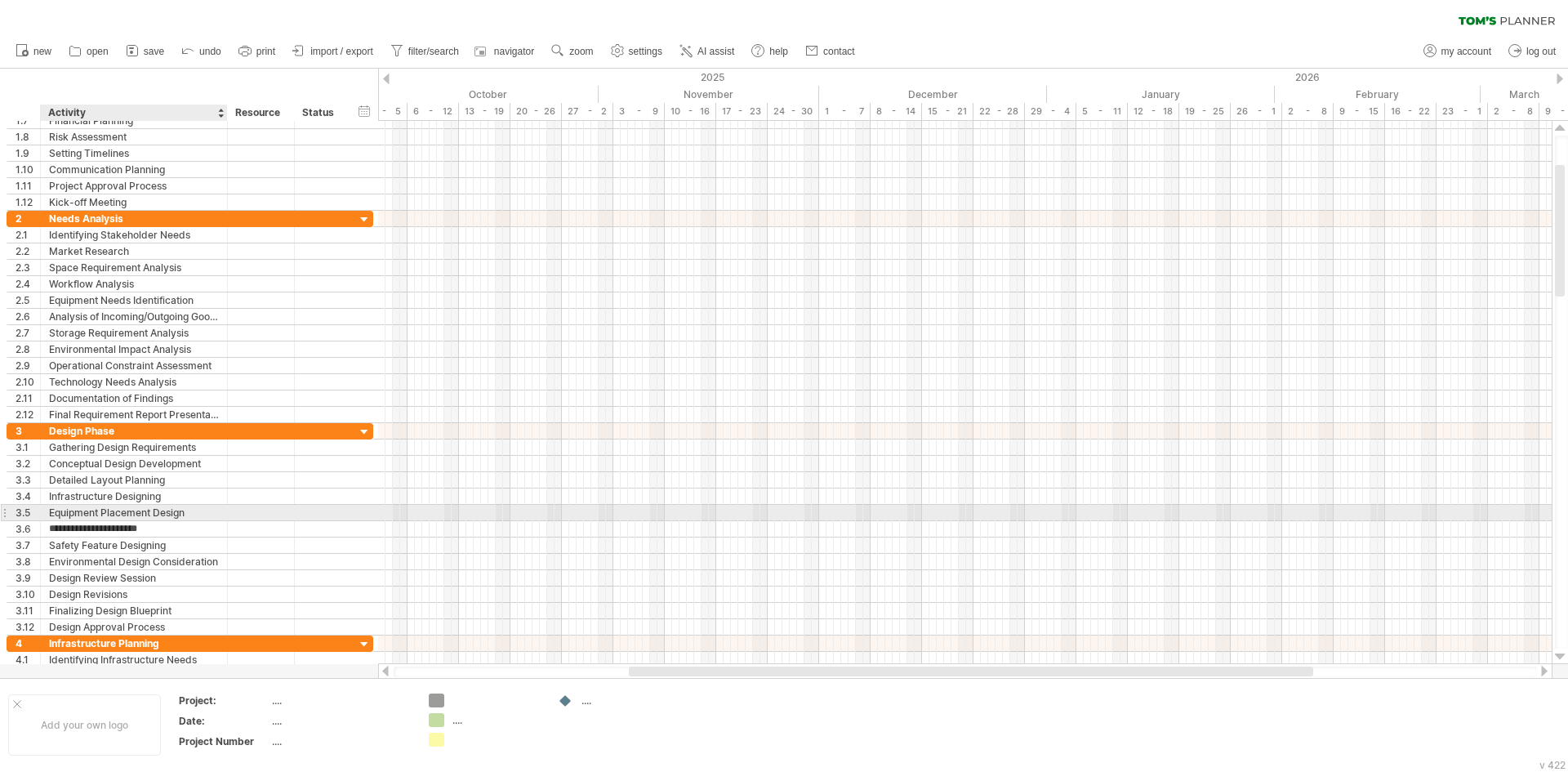
click at [222, 508] on div "**********" at bounding box center [134, 513] width 187 height 16
drag, startPoint x: 225, startPoint y: 508, endPoint x: 232, endPoint y: 517, distance: 11.4
click at [235, 517] on div at bounding box center [239, 514] width 8 height 17
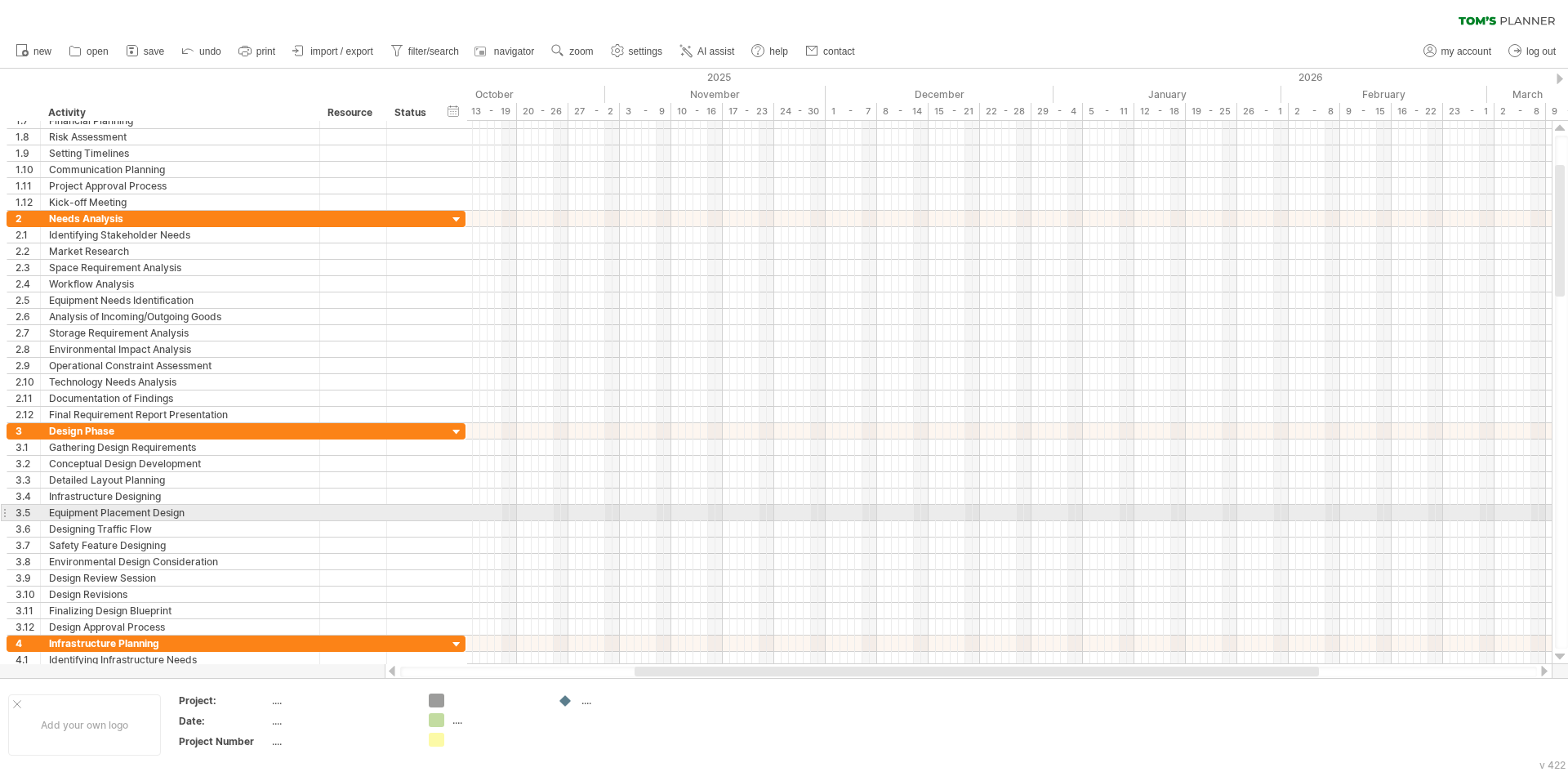
drag, startPoint x: 232, startPoint y: 517, endPoint x: 318, endPoint y: 516, distance: 86.0
click at [318, 516] on div at bounding box center [318, 514] width 8 height 17
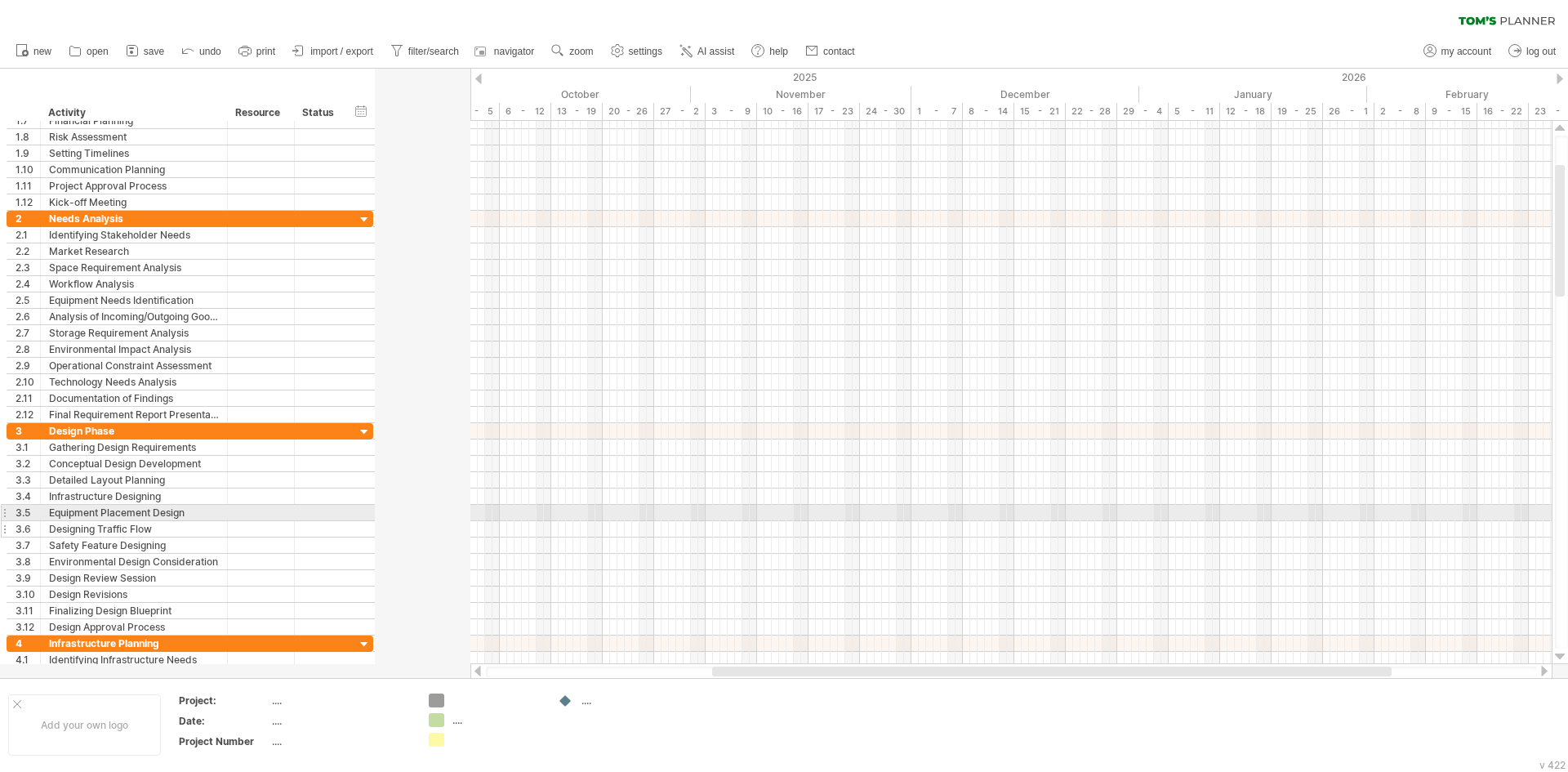
drag, startPoint x: 318, startPoint y: 516, endPoint x: 225, endPoint y: 527, distance: 93.6
click at [225, 527] on div "**********" at bounding box center [190, 529] width 367 height 212
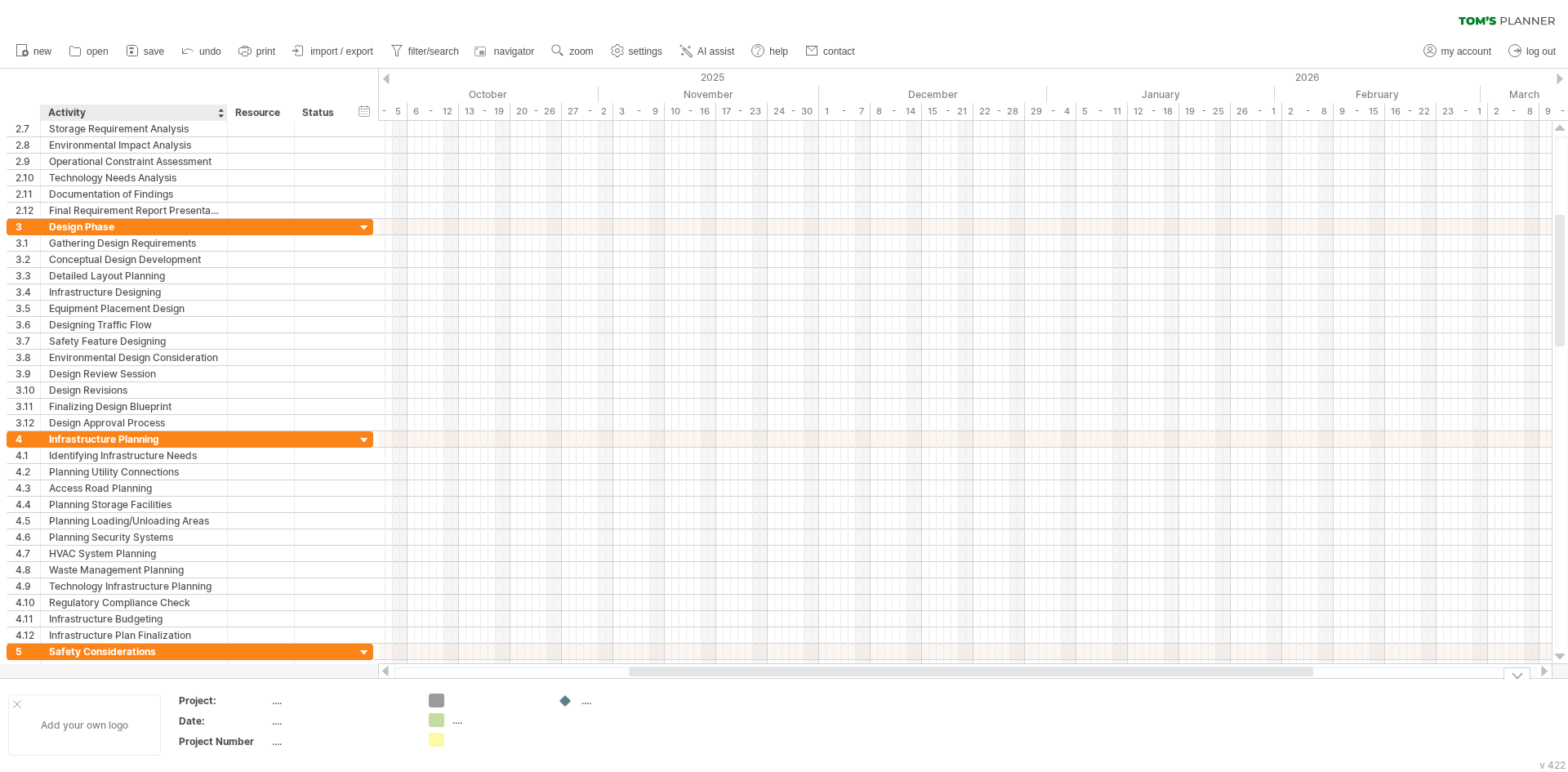
click at [90, 718] on div "Add your own logo" at bounding box center [84, 725] width 152 height 61
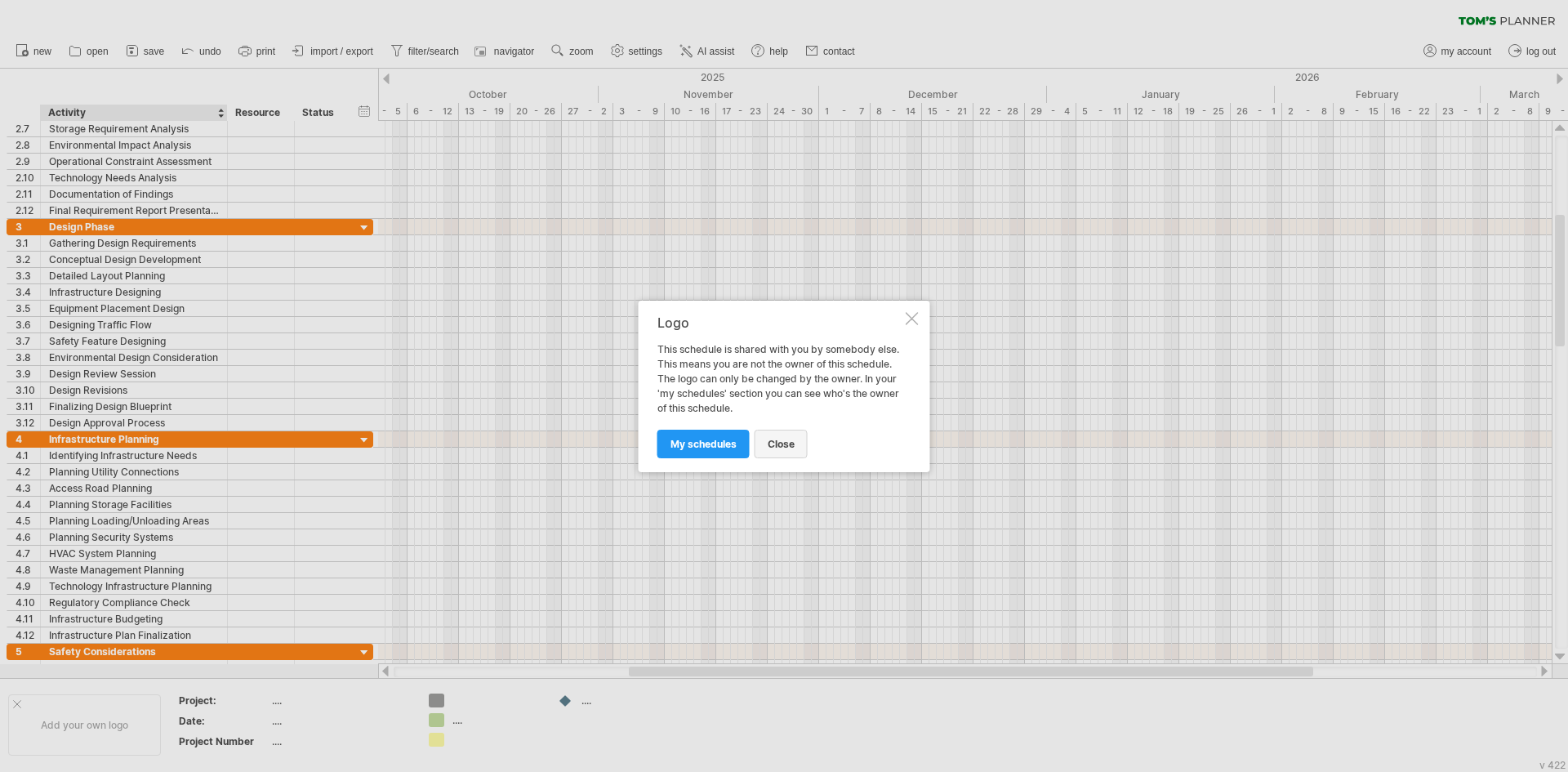
click at [772, 446] on span "close" at bounding box center [781, 444] width 27 height 12
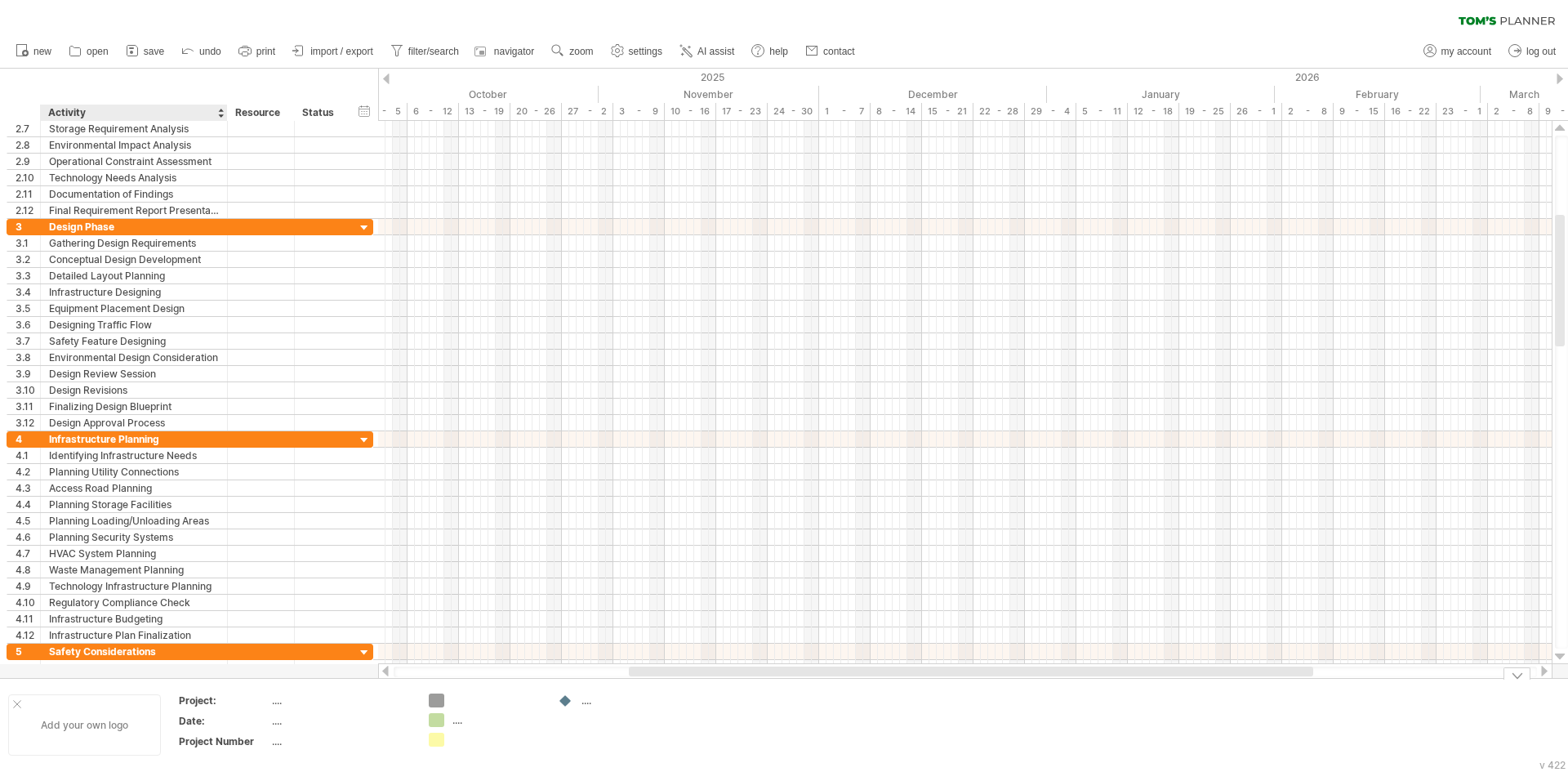
click at [60, 722] on div "Add your own logo" at bounding box center [84, 725] width 152 height 61
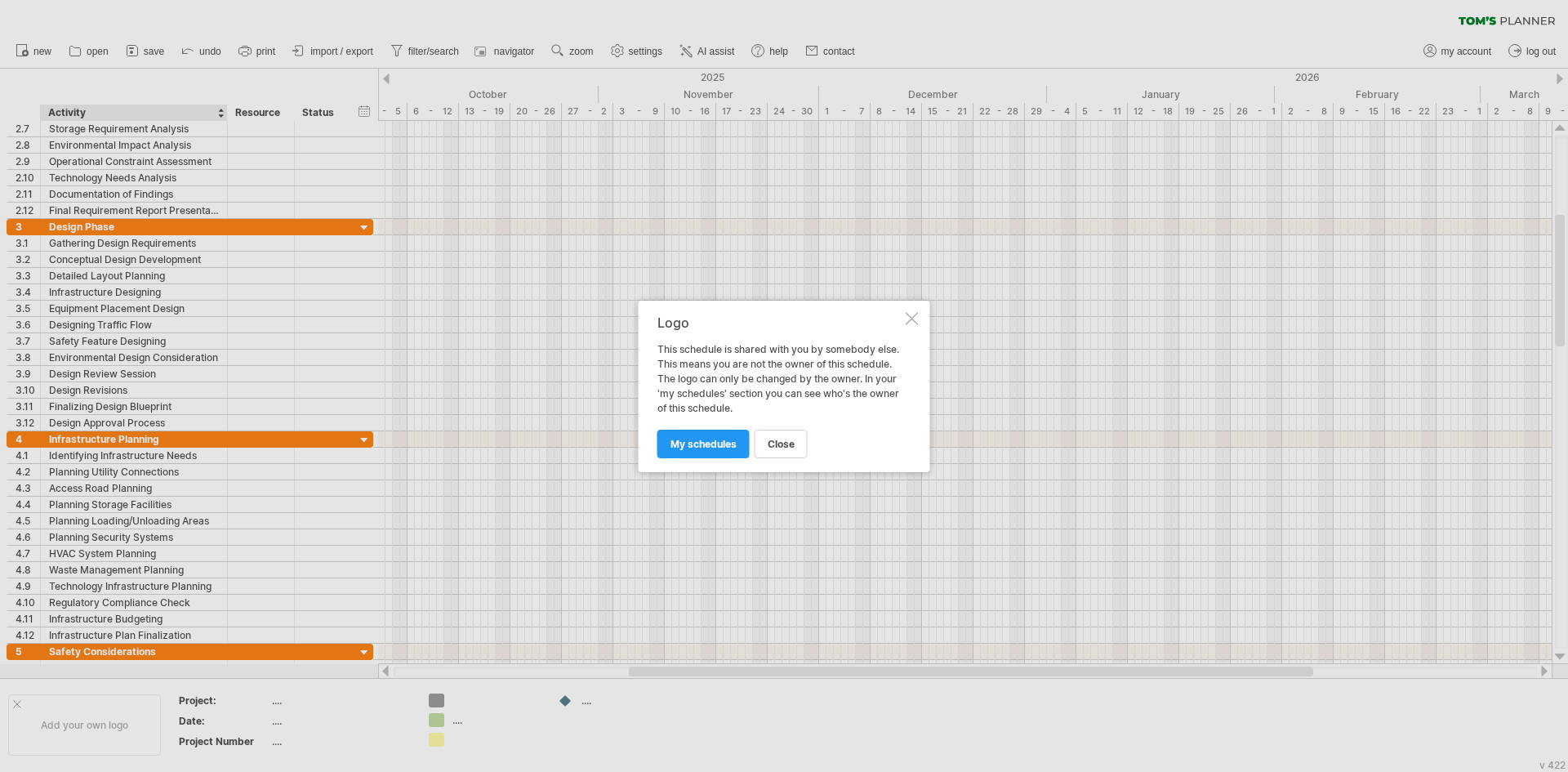
click at [914, 321] on div at bounding box center [912, 319] width 13 height 13
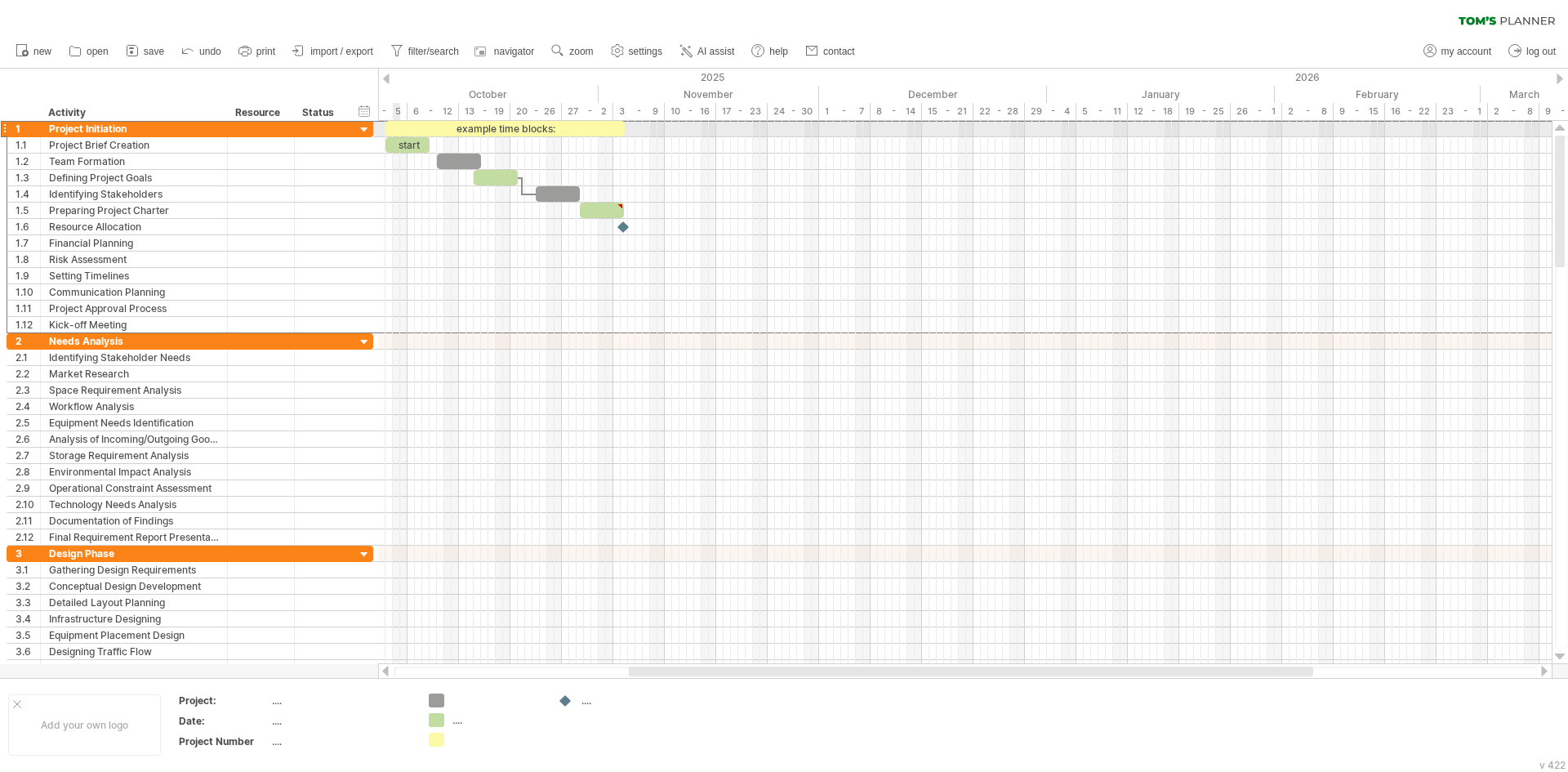
click at [3, 128] on div at bounding box center [4, 128] width 7 height 17
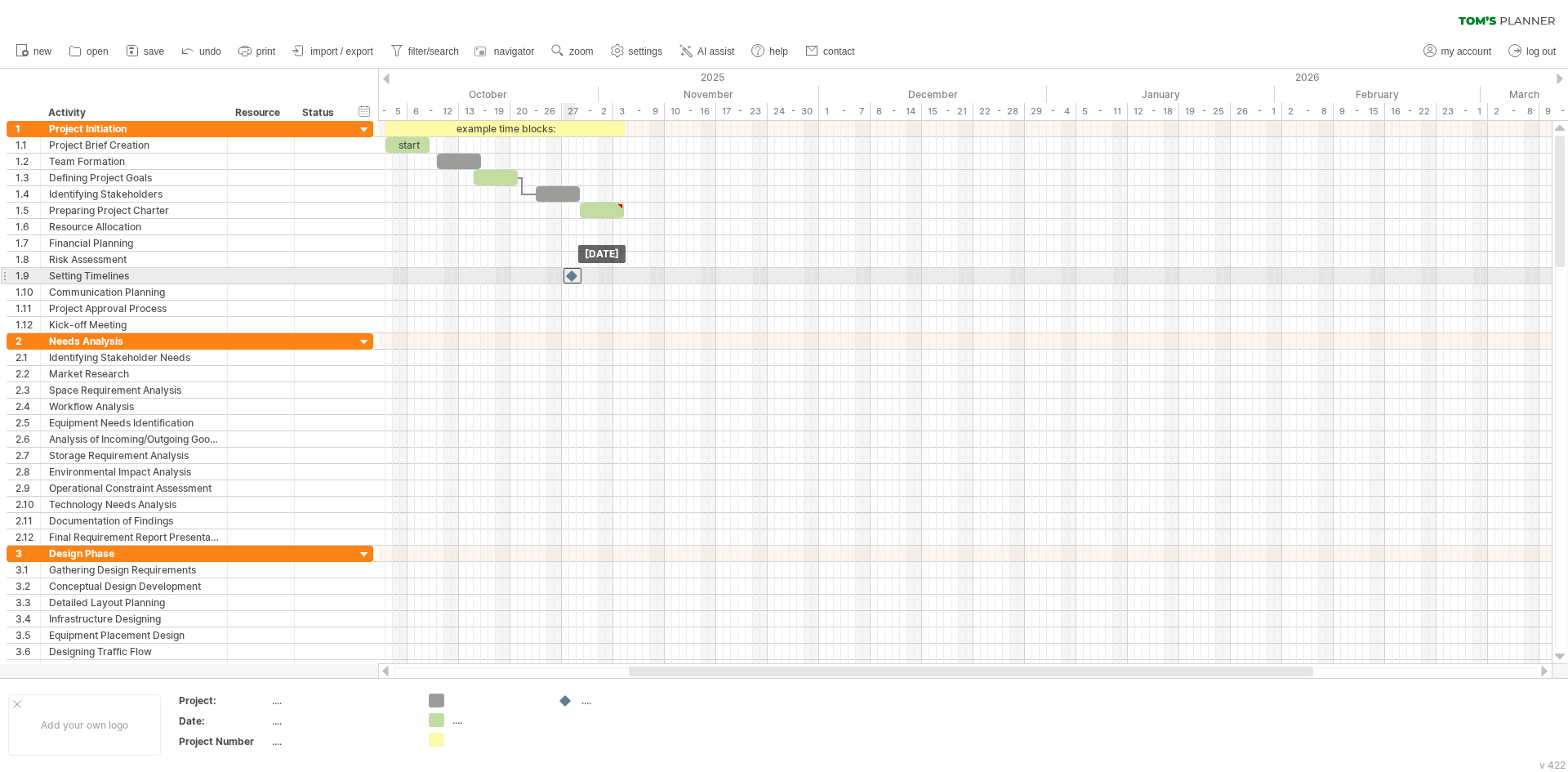
drag, startPoint x: 623, startPoint y: 227, endPoint x: 571, endPoint y: 270, distance: 67.5
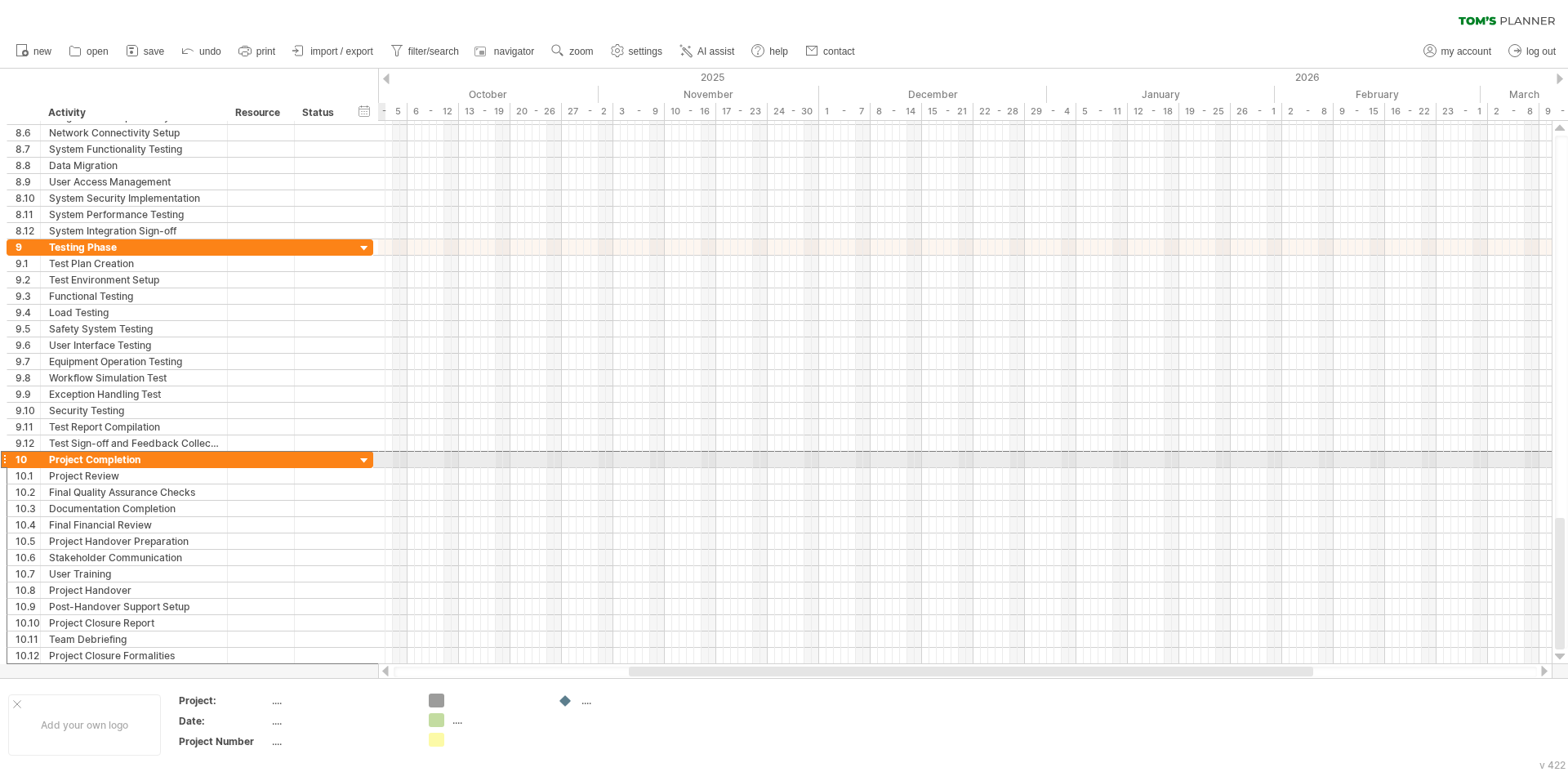
click at [2, 464] on div at bounding box center [4, 460] width 7 height 17
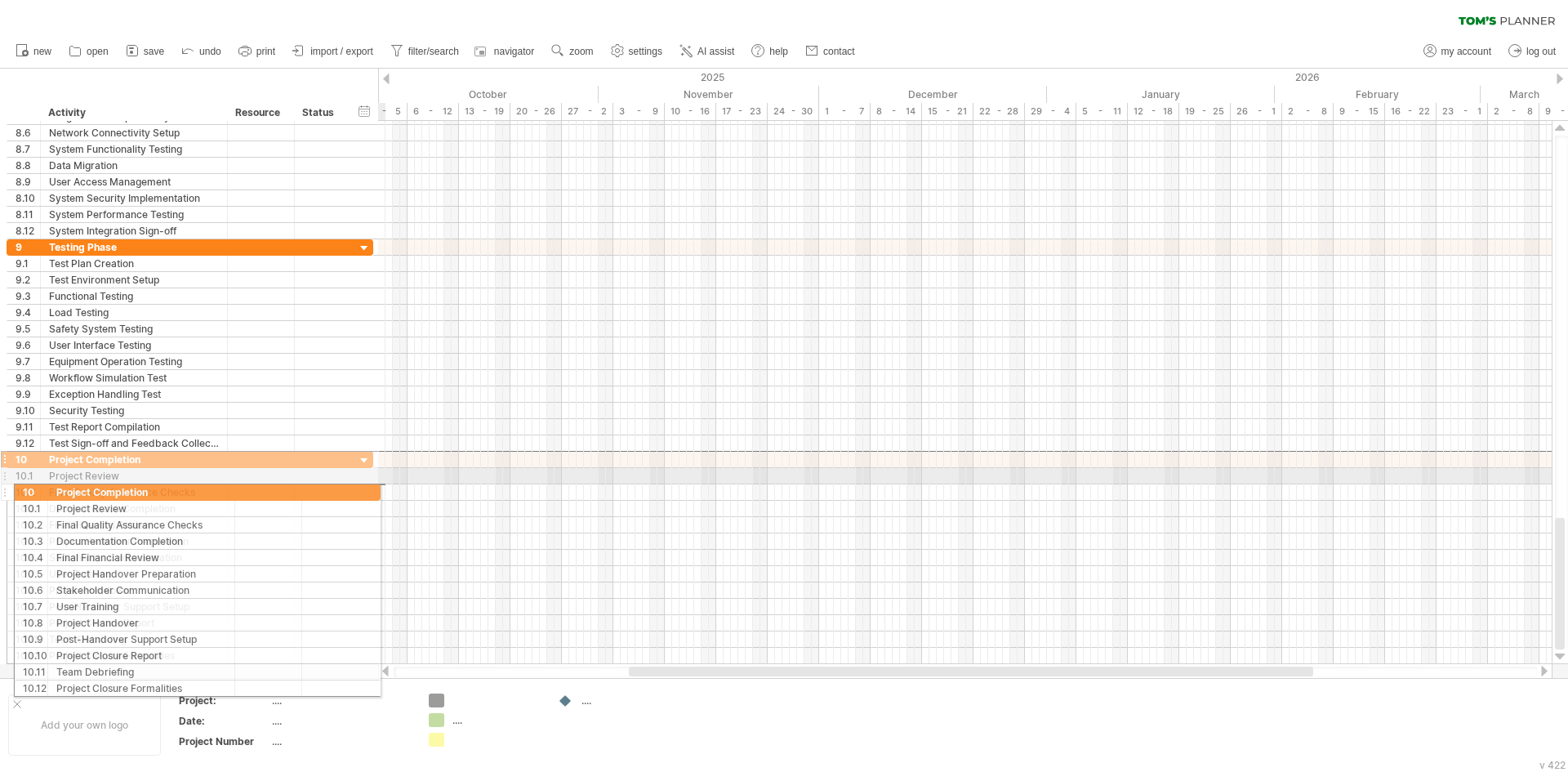
drag, startPoint x: 7, startPoint y: 464, endPoint x: 11, endPoint y: 491, distance: 27.3
click at [11, 491] on div "**********" at bounding box center [190, 557] width 367 height 213
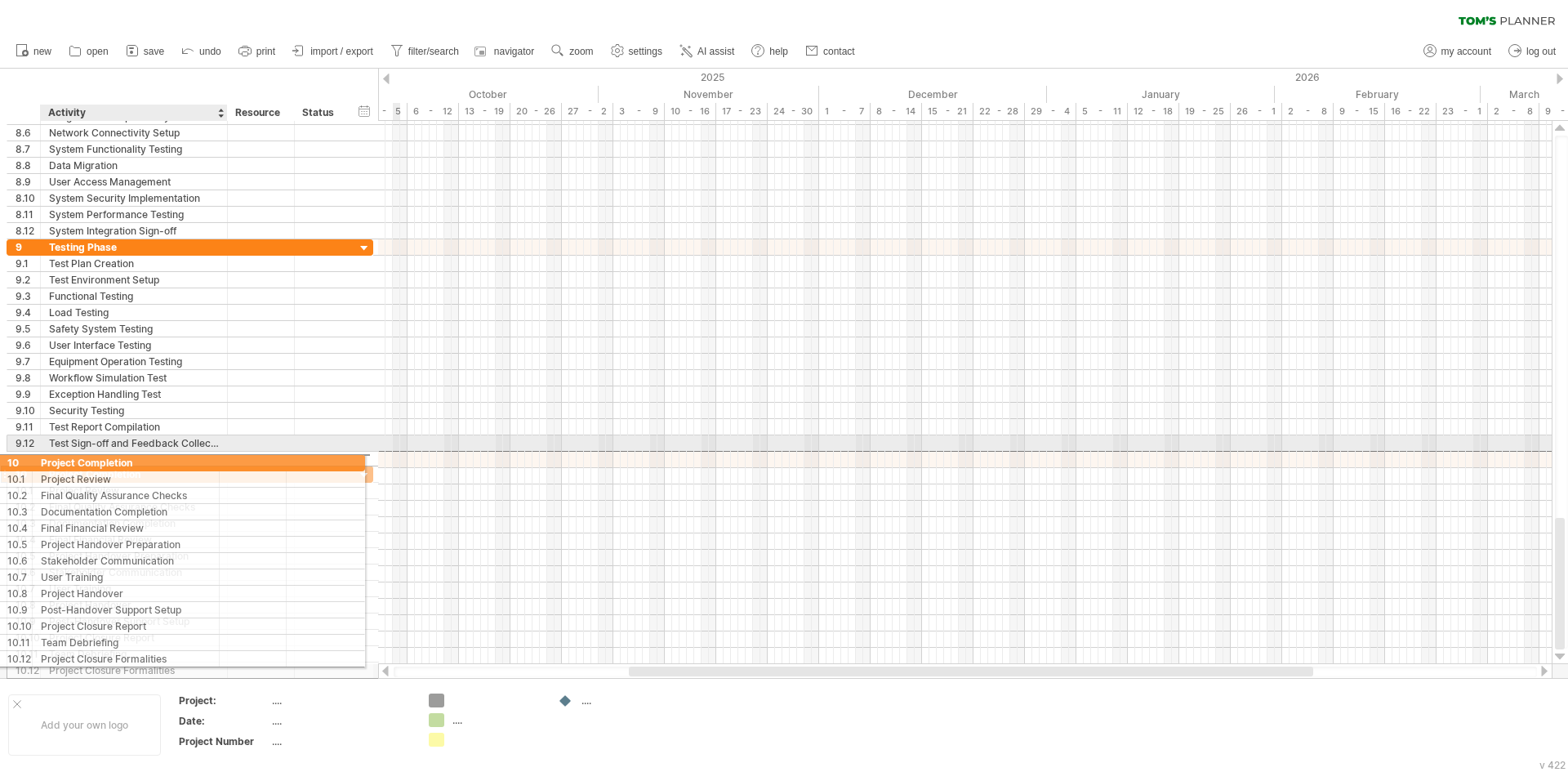
drag, startPoint x: 21, startPoint y: 461, endPoint x: 51, endPoint y: 459, distance: 30.1
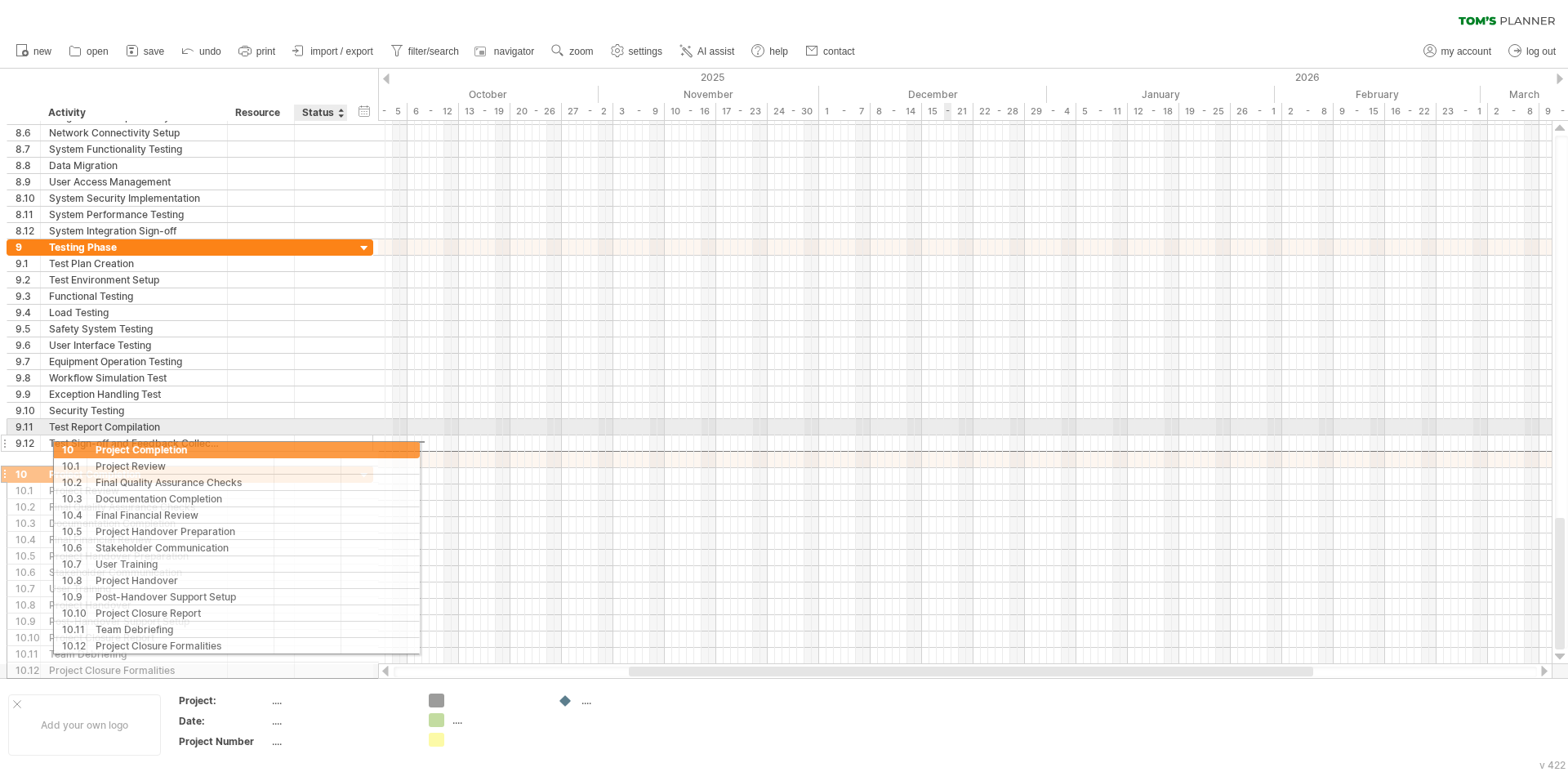
drag, startPoint x: 91, startPoint y: 458, endPoint x: 375, endPoint y: 447, distance: 284.2
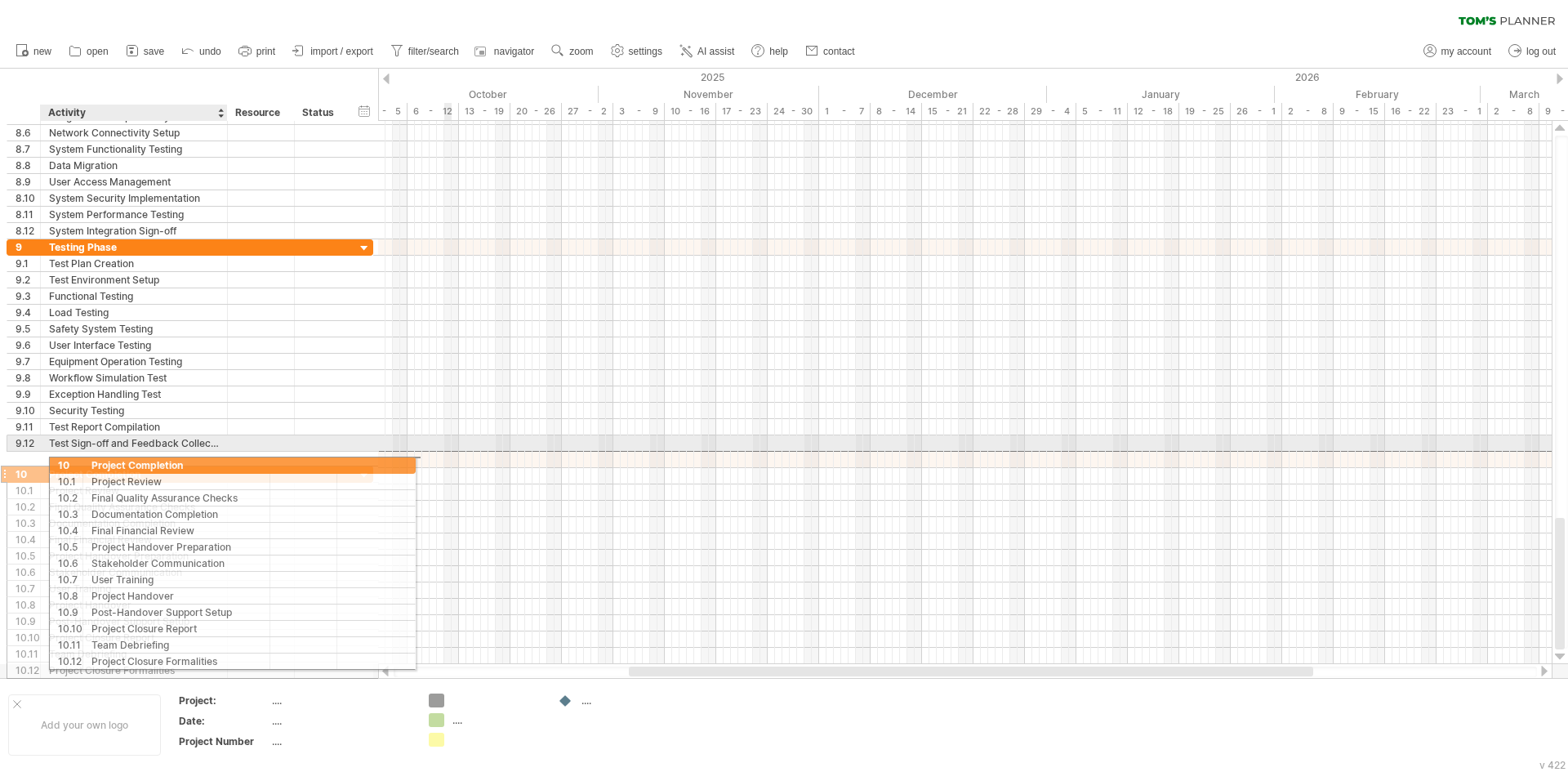
drag, startPoint x: 60, startPoint y: 462, endPoint x: 137, endPoint y: 461, distance: 77.0
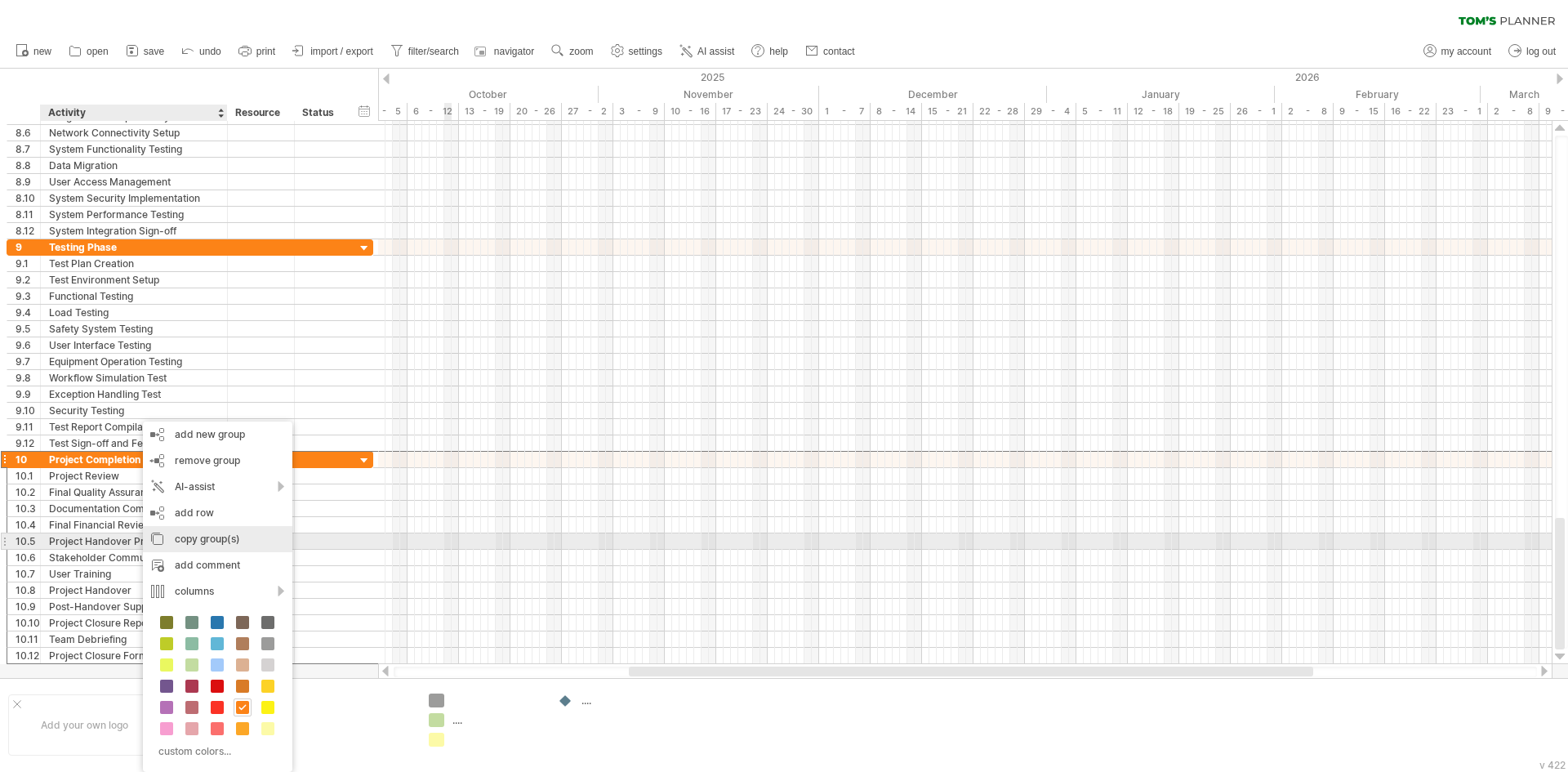
click at [193, 546] on div "copy group(s)" at bounding box center [218, 539] width 150 height 27
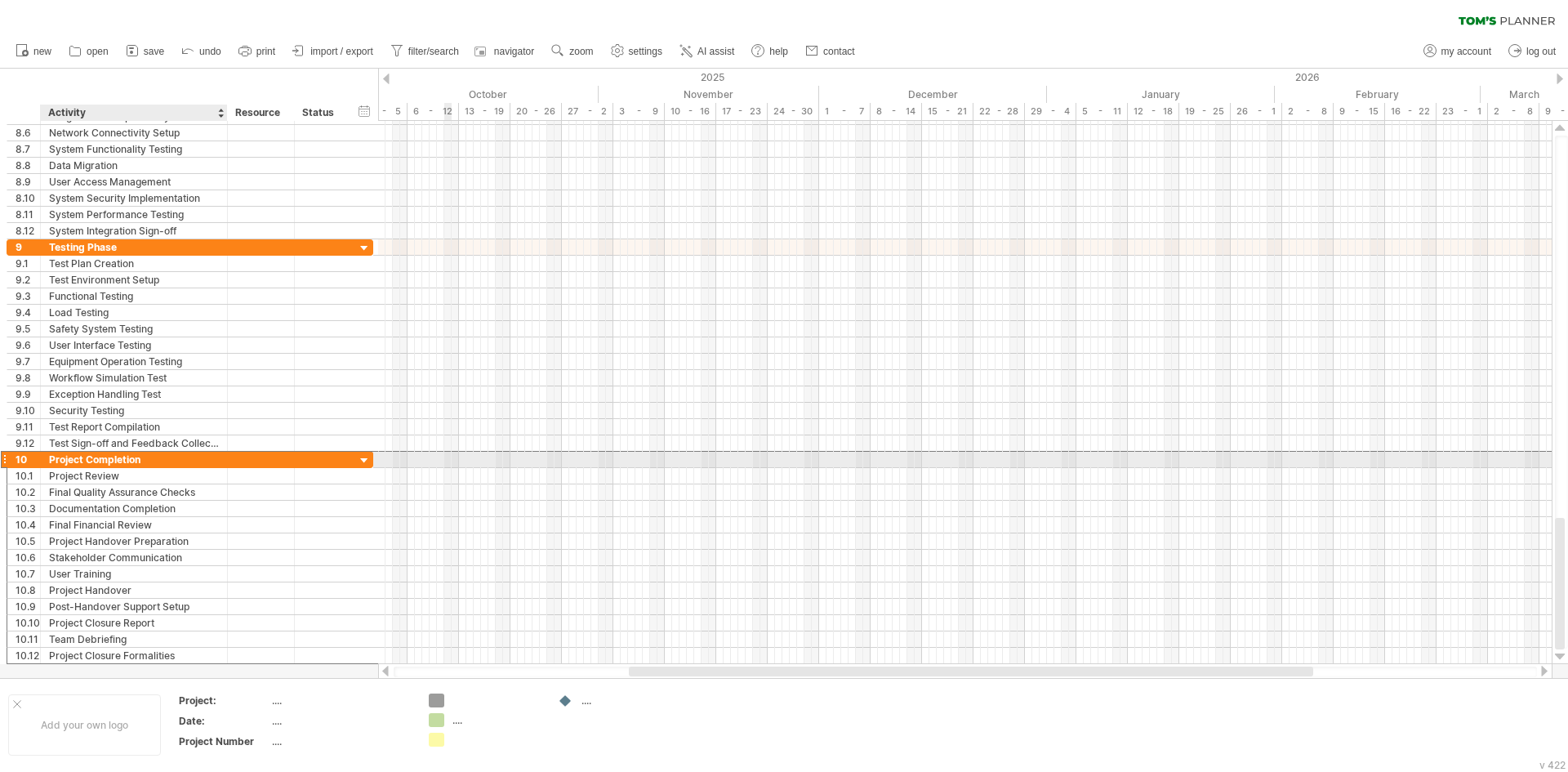
click at [69, 456] on div "Project Completion" at bounding box center [133, 460] width 170 height 16
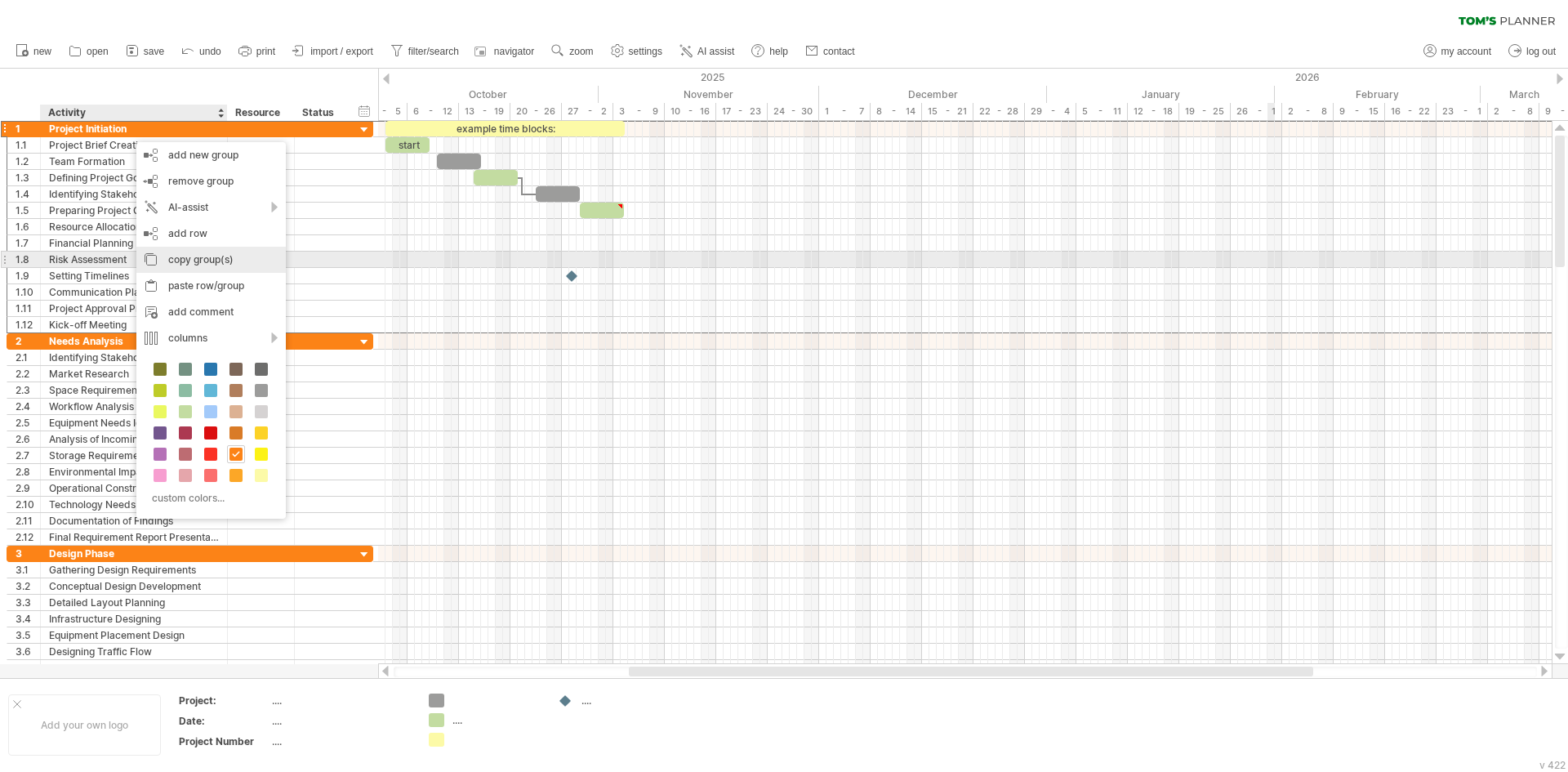
click at [195, 261] on div "copy group(s)" at bounding box center [211, 260] width 150 height 27
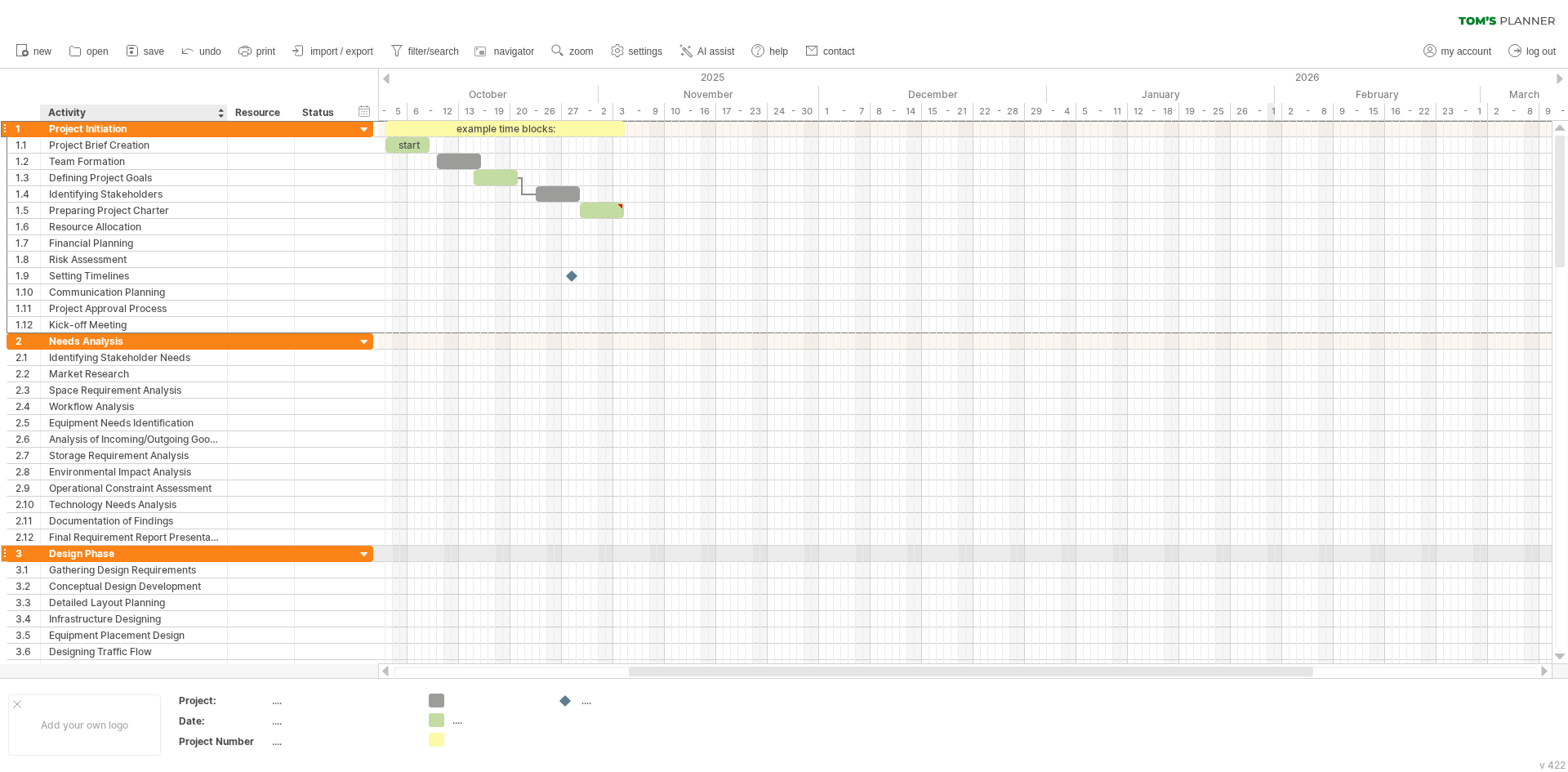
click at [65, 548] on div "Design Phase" at bounding box center [133, 553] width 170 height 16
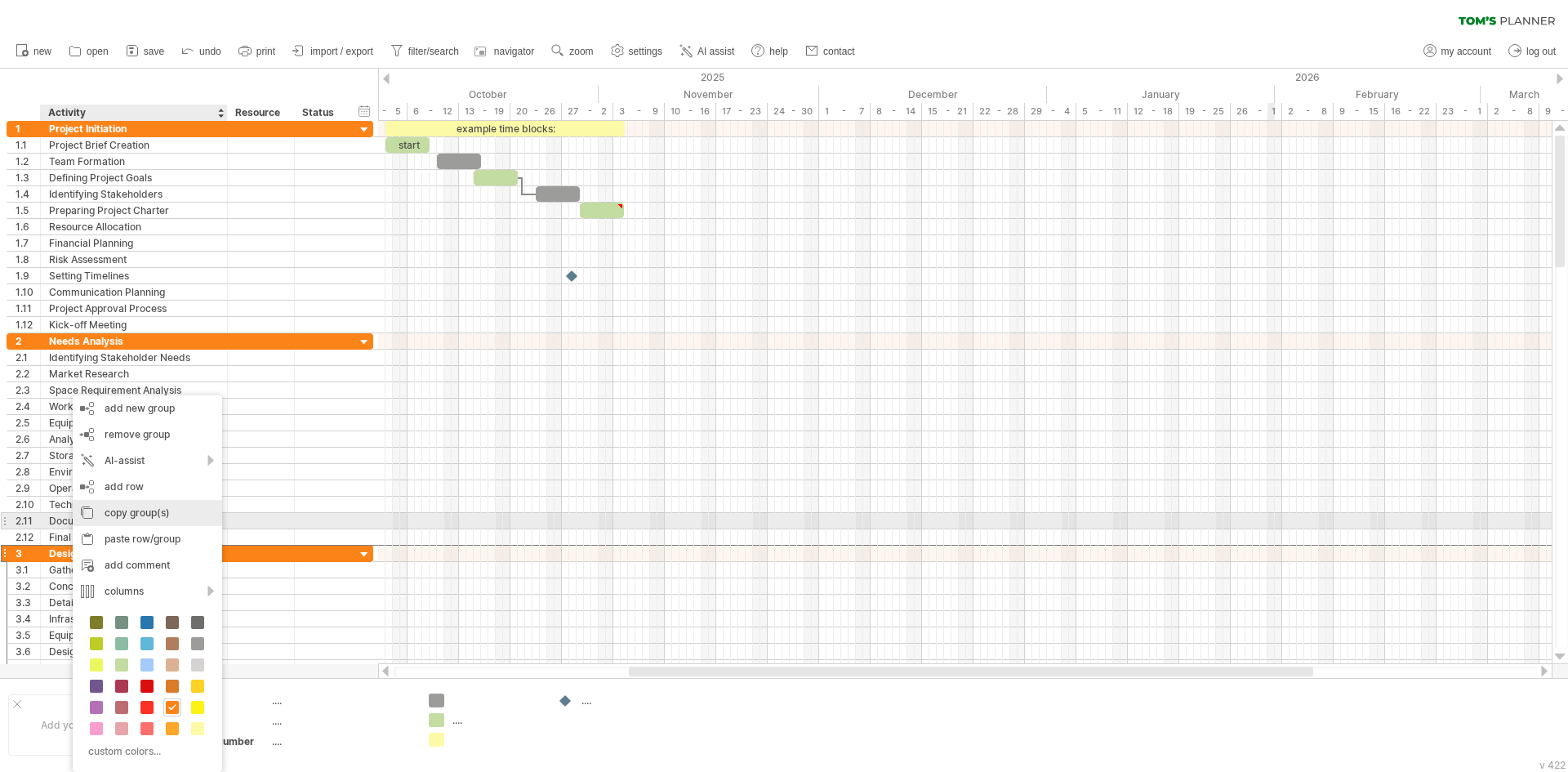
click at [127, 514] on div "copy group(s)" at bounding box center [147, 514] width 150 height 27
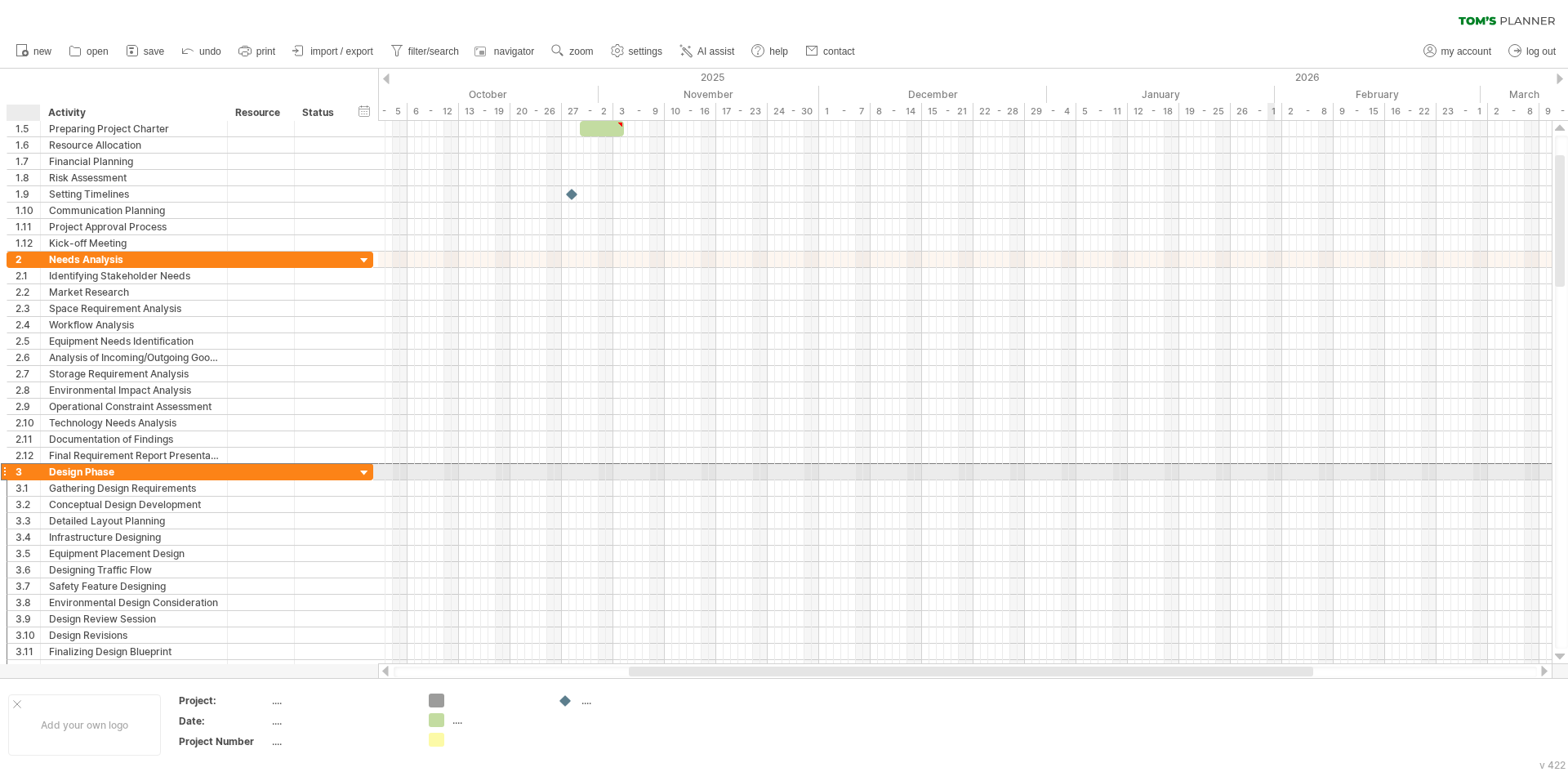
click at [23, 470] on div "3" at bounding box center [28, 471] width 25 height 16
click at [6, 472] on div at bounding box center [4, 471] width 7 height 17
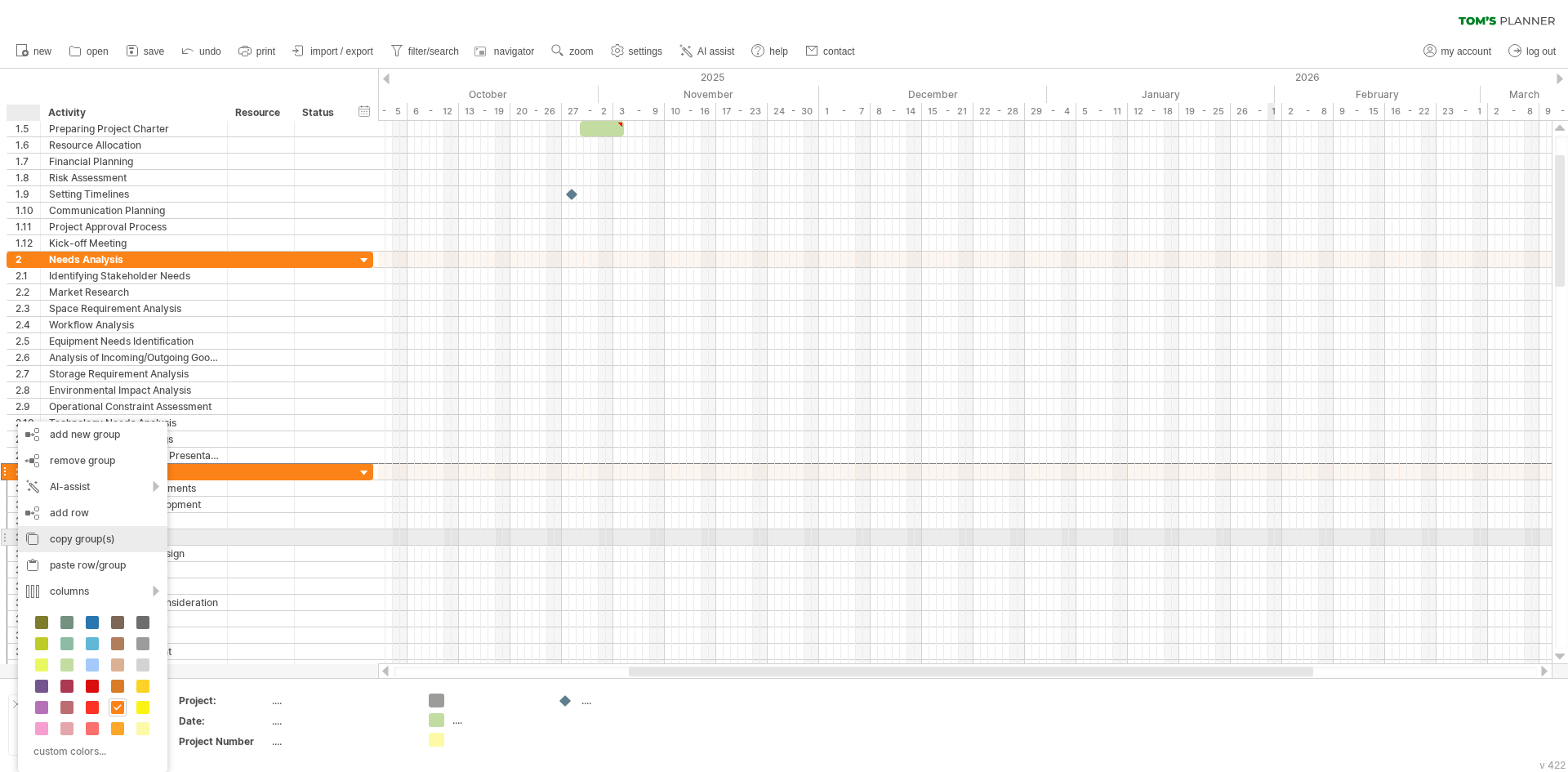
click at [104, 545] on div "copy group(s)" at bounding box center [93, 539] width 150 height 27
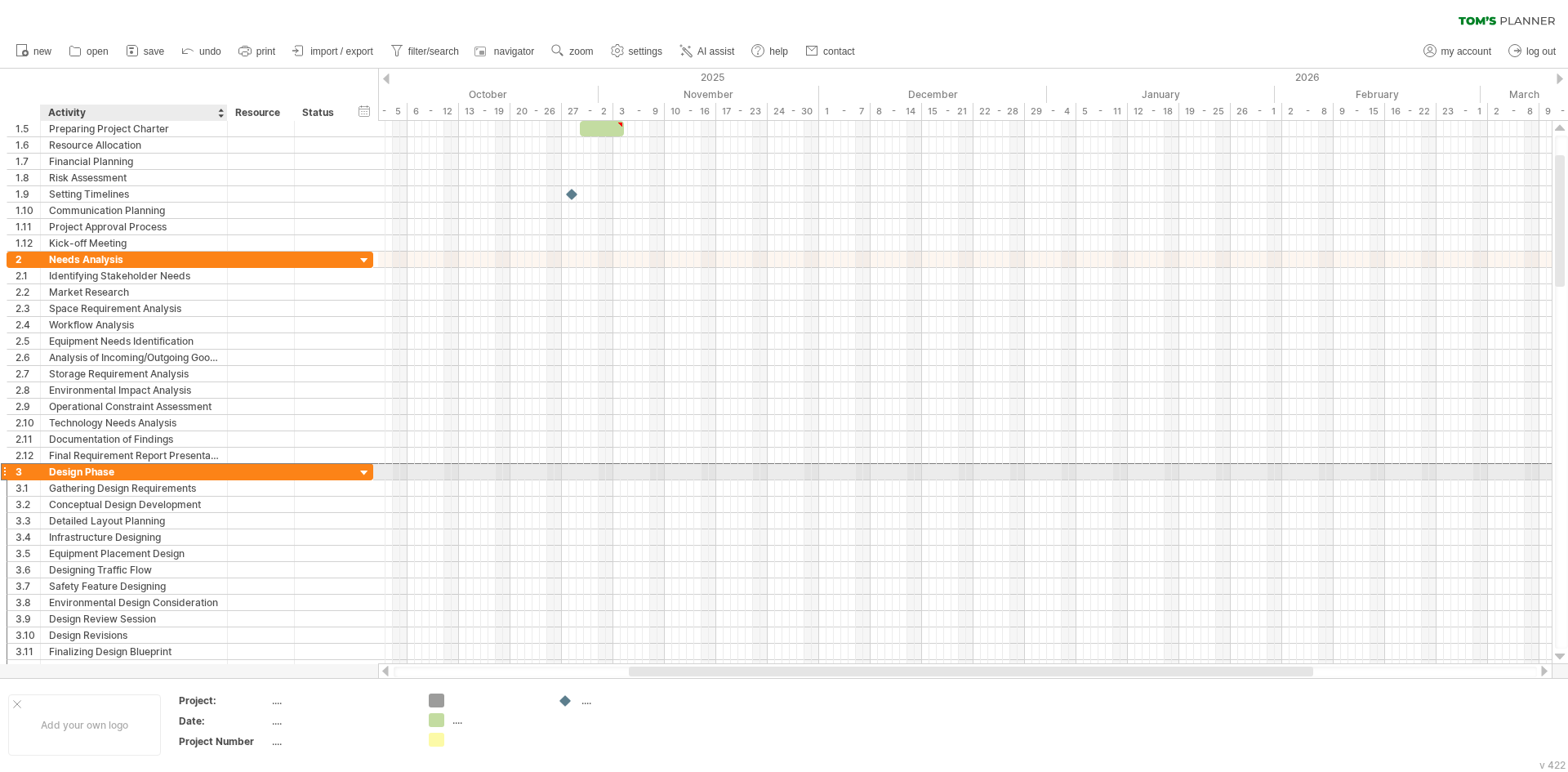
click at [61, 474] on div "Design Phase" at bounding box center [133, 471] width 170 height 16
click at [6, 475] on div at bounding box center [4, 471] width 7 height 17
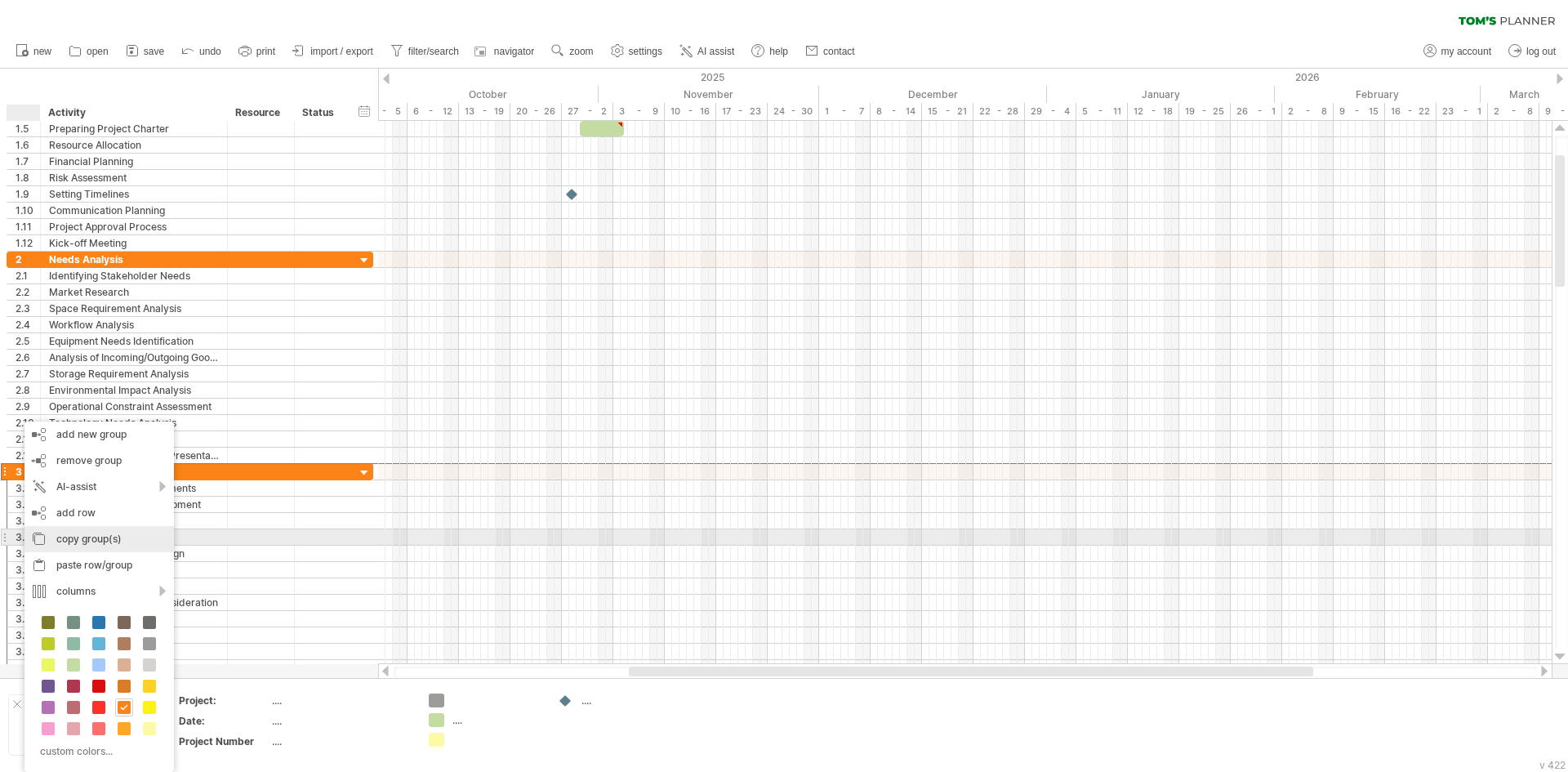
click at [120, 544] on div "copy group(s)" at bounding box center [99, 539] width 150 height 27
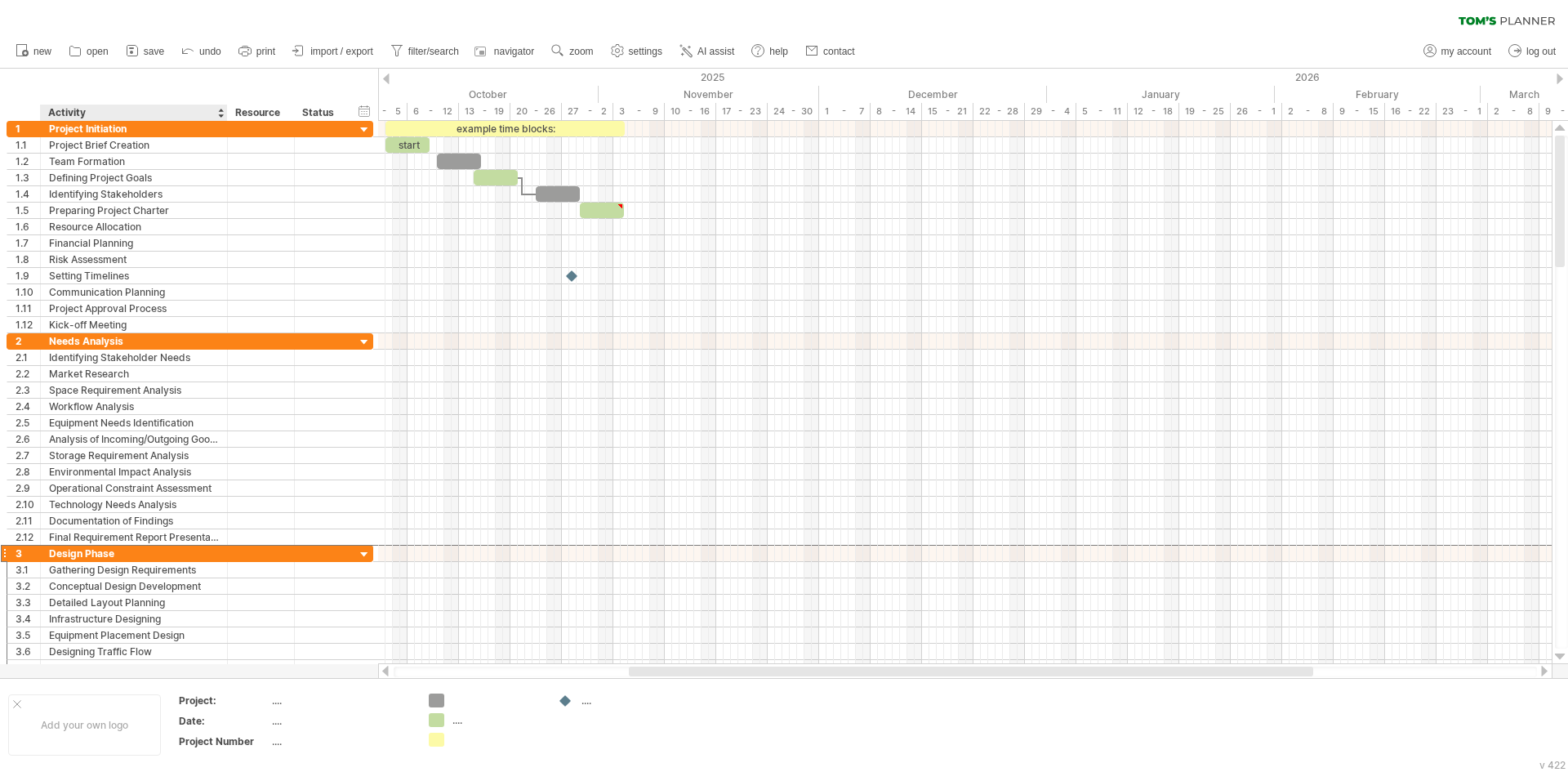
click at [125, 110] on div "Activity" at bounding box center [132, 113] width 170 height 17
click at [219, 118] on div at bounding box center [220, 113] width 7 height 17
click at [12, 105] on div at bounding box center [23, 113] width 33 height 17
click at [16, 116] on div at bounding box center [27, 113] width 25 height 17
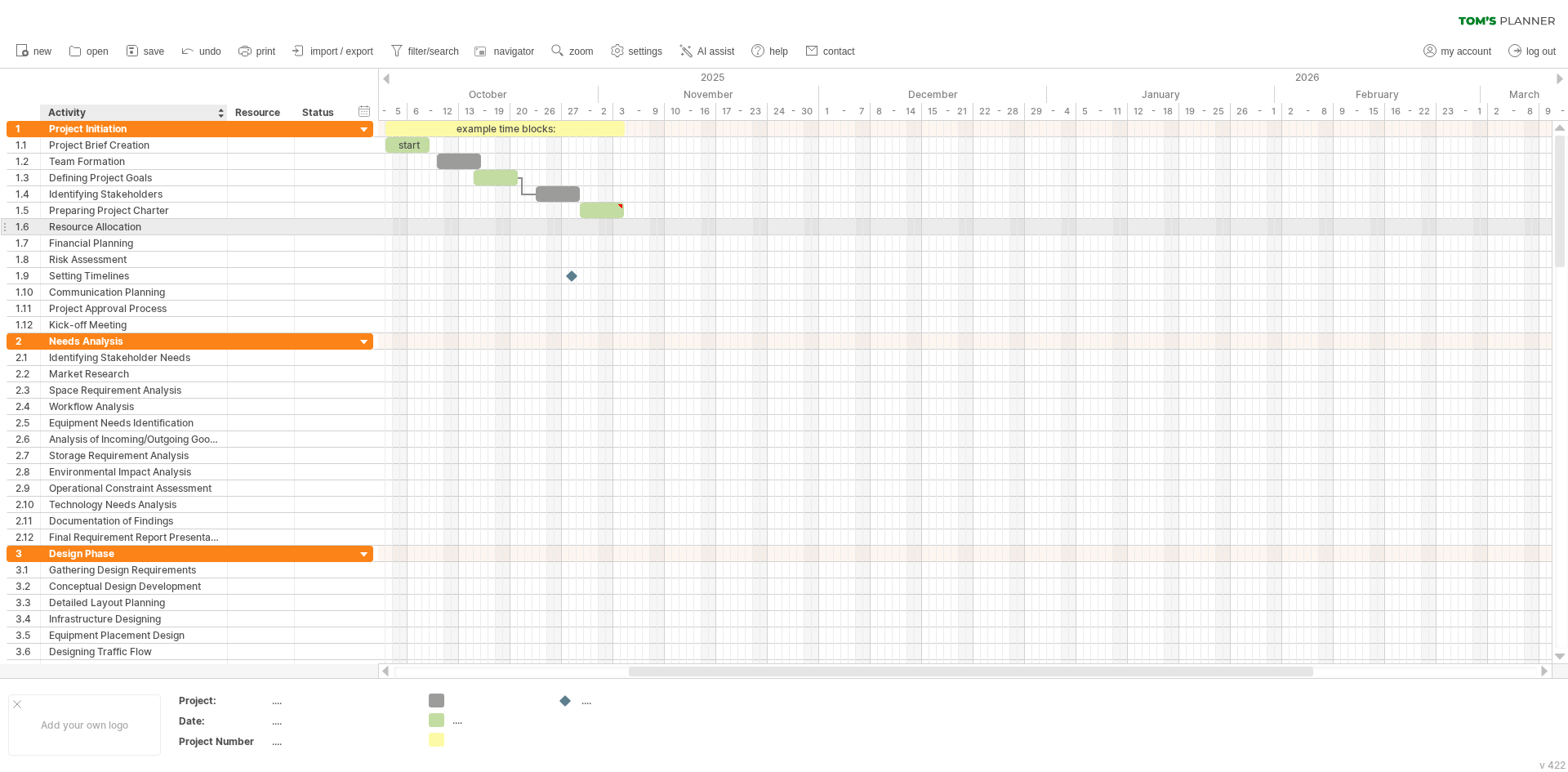
drag, startPoint x: 17, startPoint y: 112, endPoint x: 155, endPoint y: 225, distance: 178.4
click at [155, 224] on div "Trying to reach [DOMAIN_NAME] Connected again... 0% clear filter new 1" at bounding box center [784, 386] width 1568 height 772
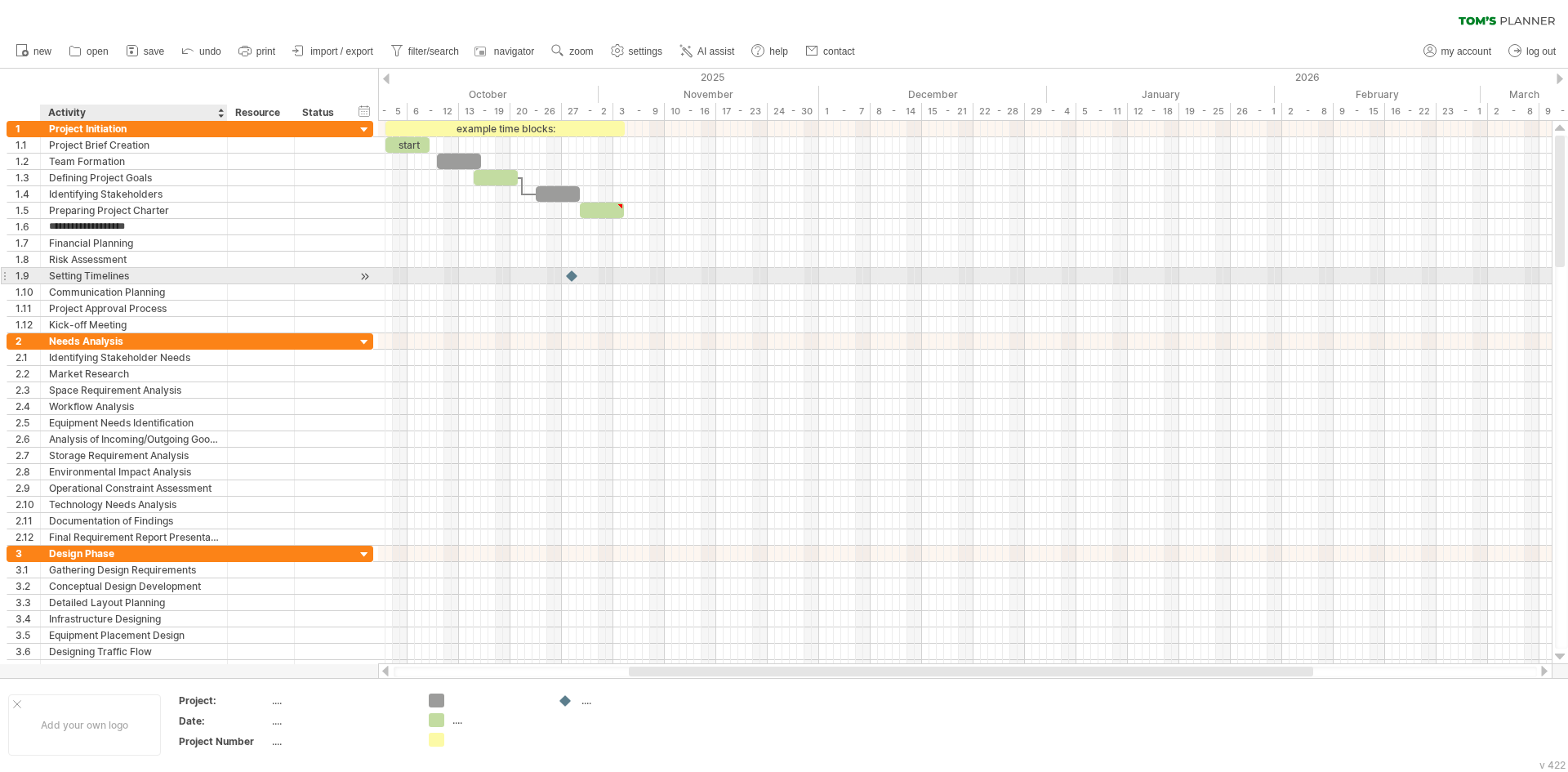
click at [73, 278] on div "Setting Timelines" at bounding box center [133, 276] width 170 height 16
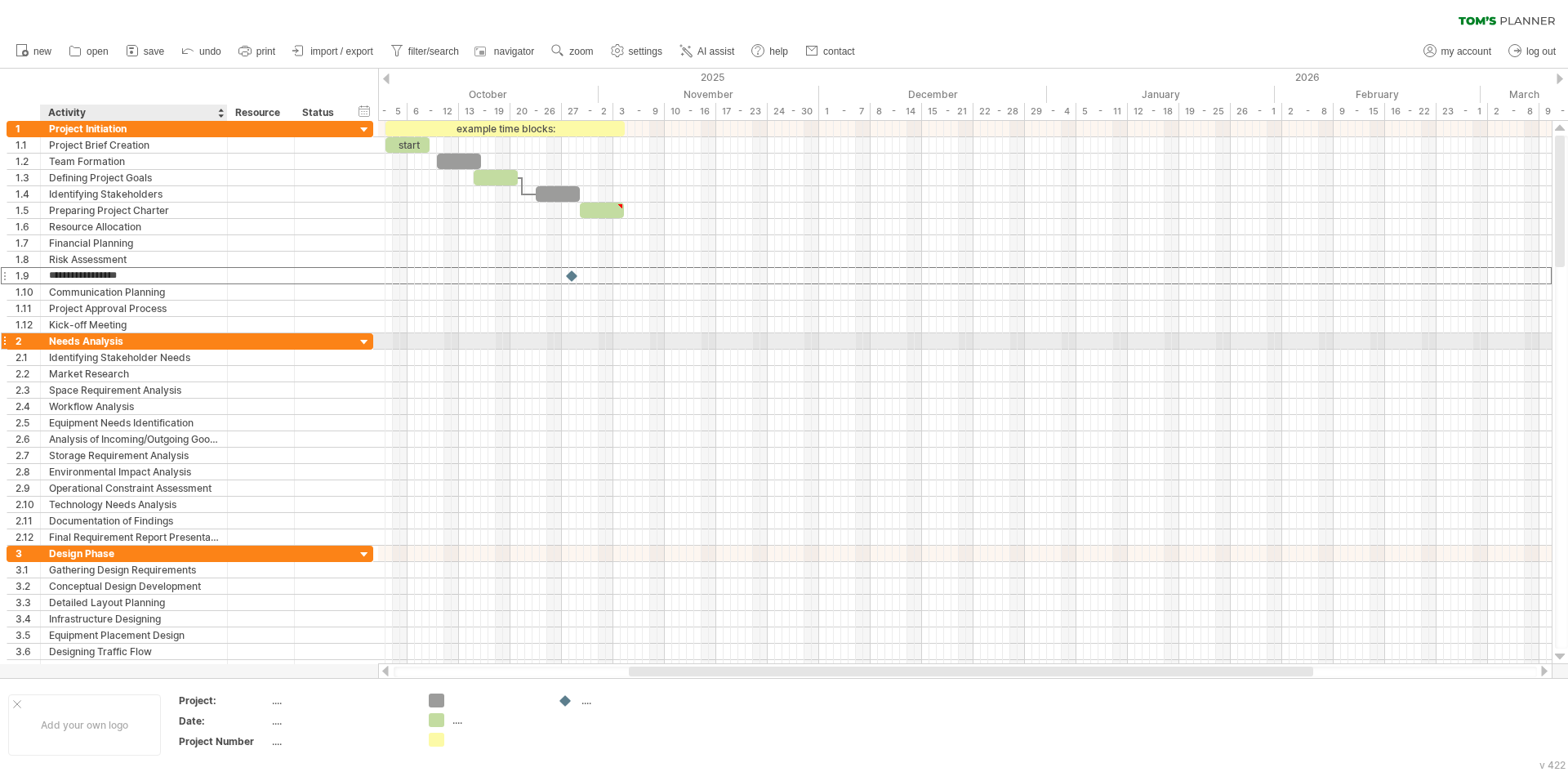
click at [115, 347] on div "Needs Analysis" at bounding box center [133, 340] width 170 height 16
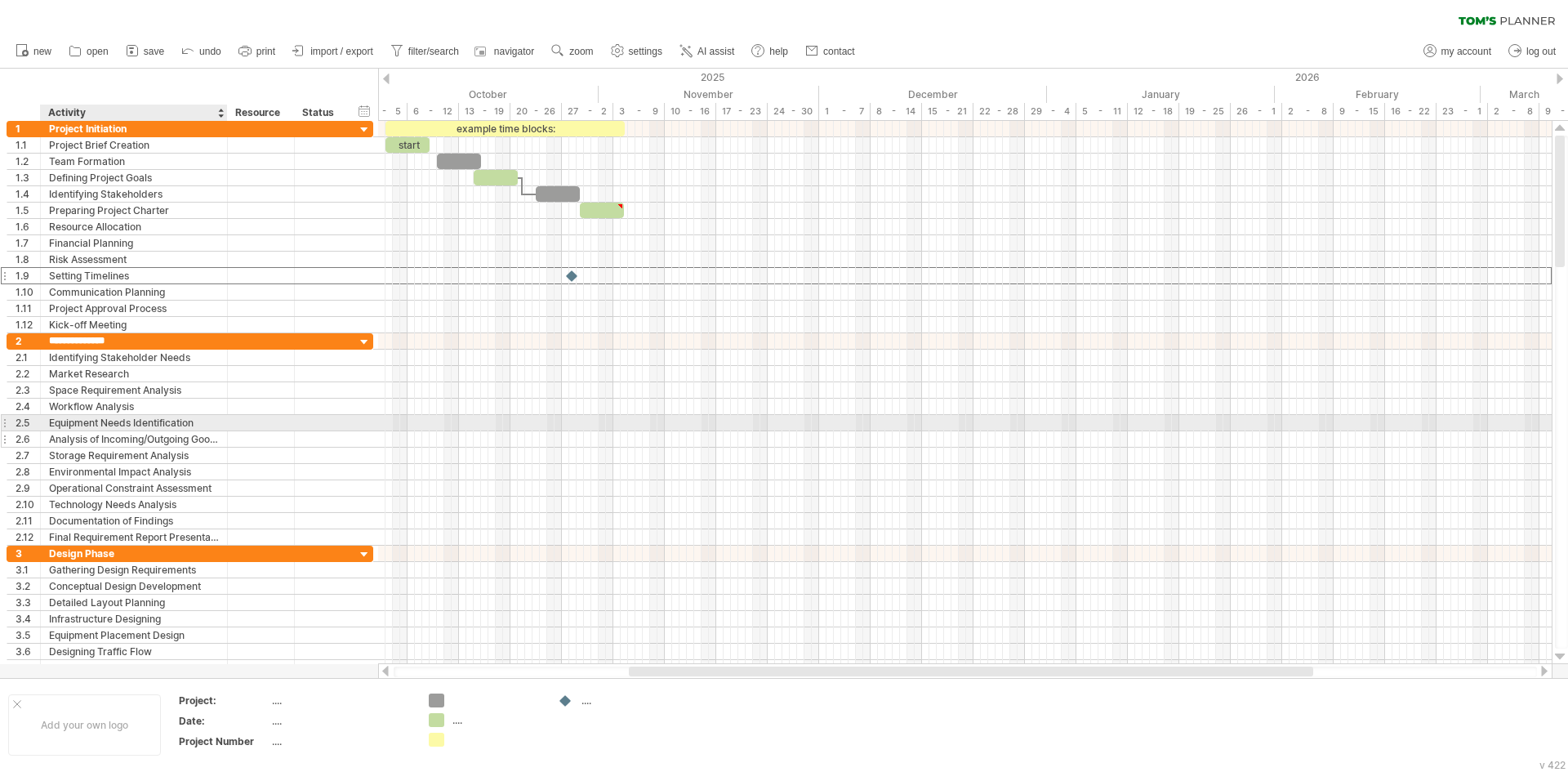
click at [103, 432] on div "Analysis of Incoming/Outgoing Goods" at bounding box center [133, 439] width 170 height 16
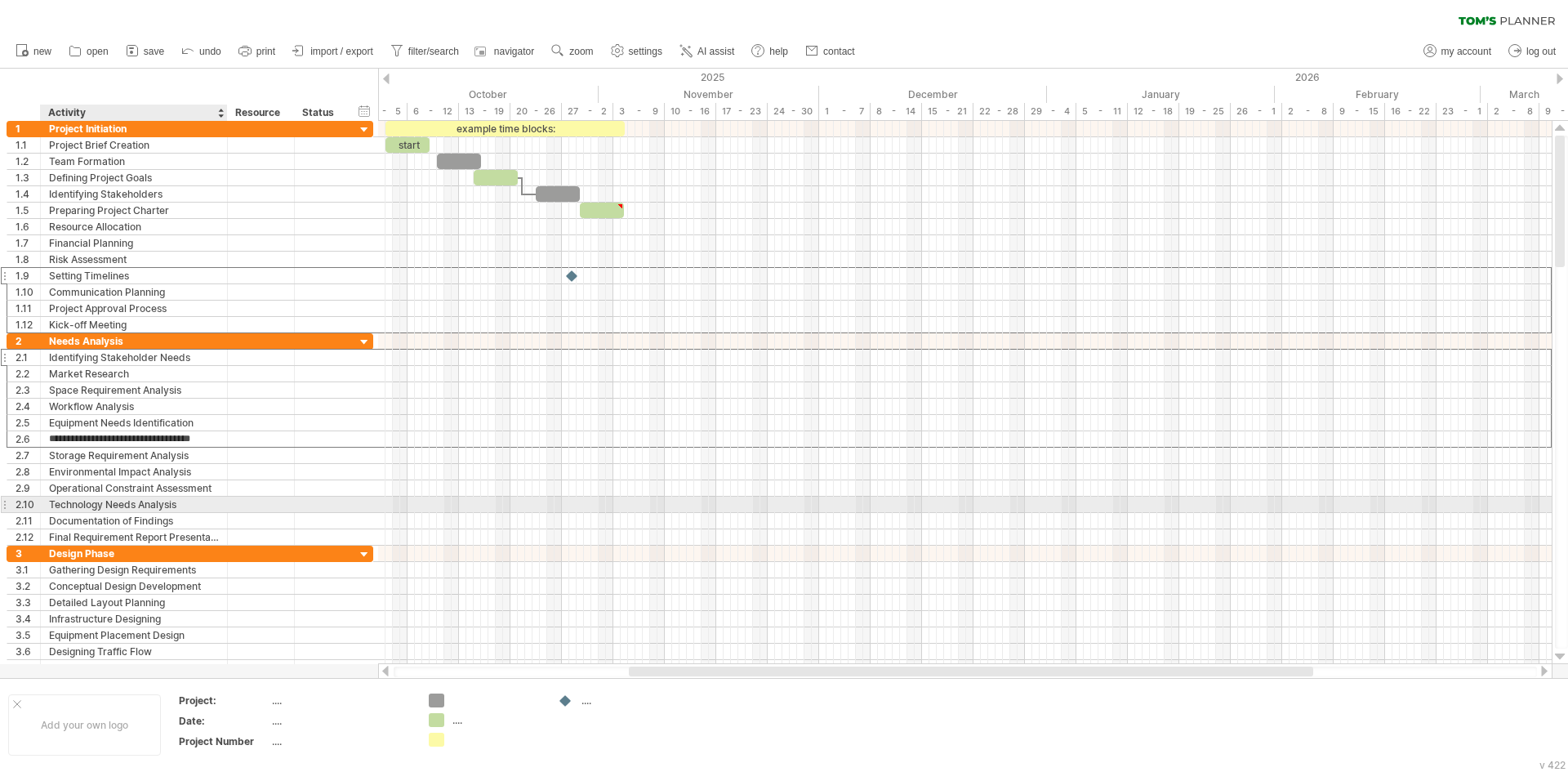
click at [102, 513] on div "**********" at bounding box center [190, 505] width 367 height 17
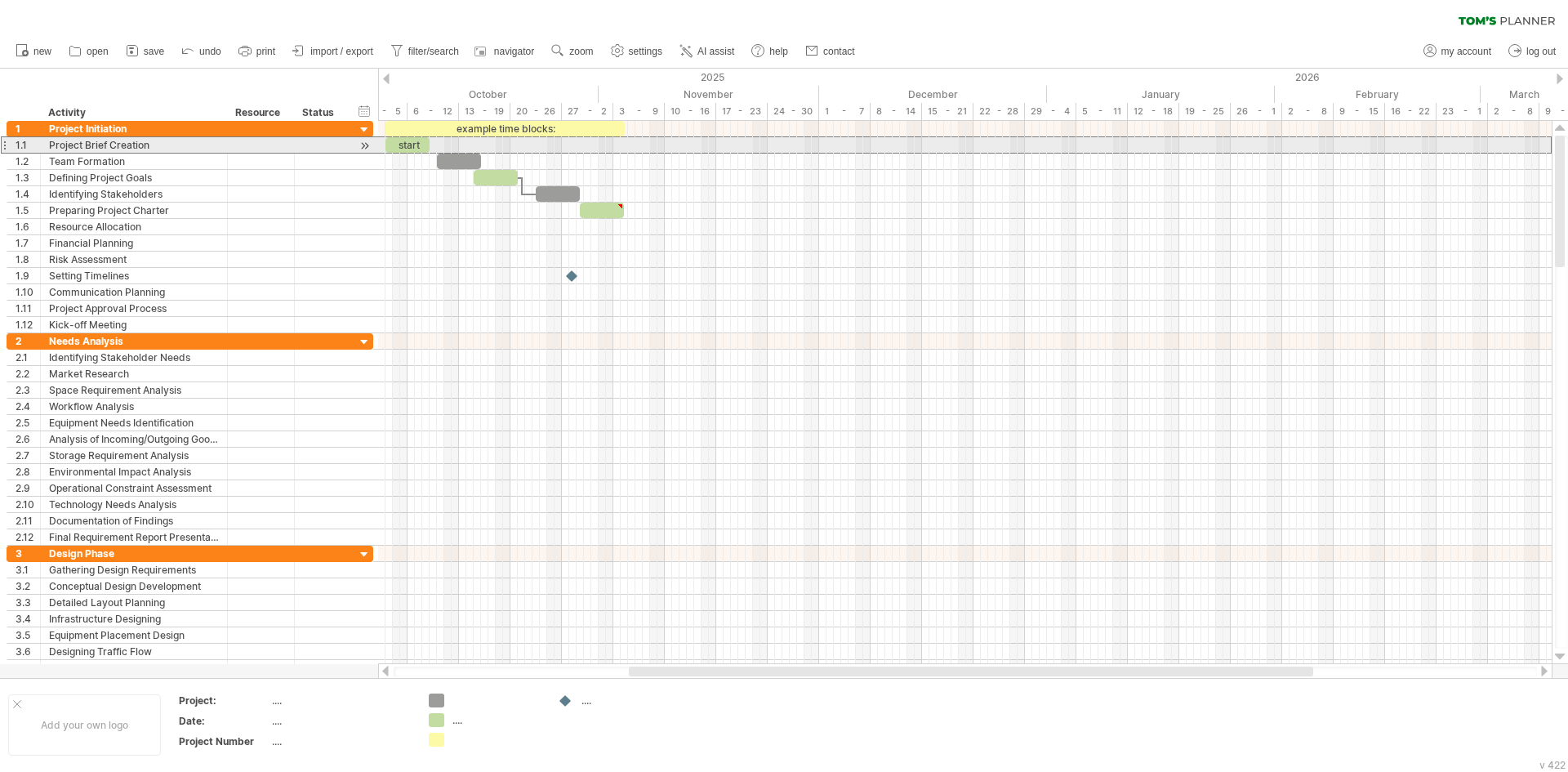
click at [10, 143] on div "1.1" at bounding box center [24, 145] width 33 height 16
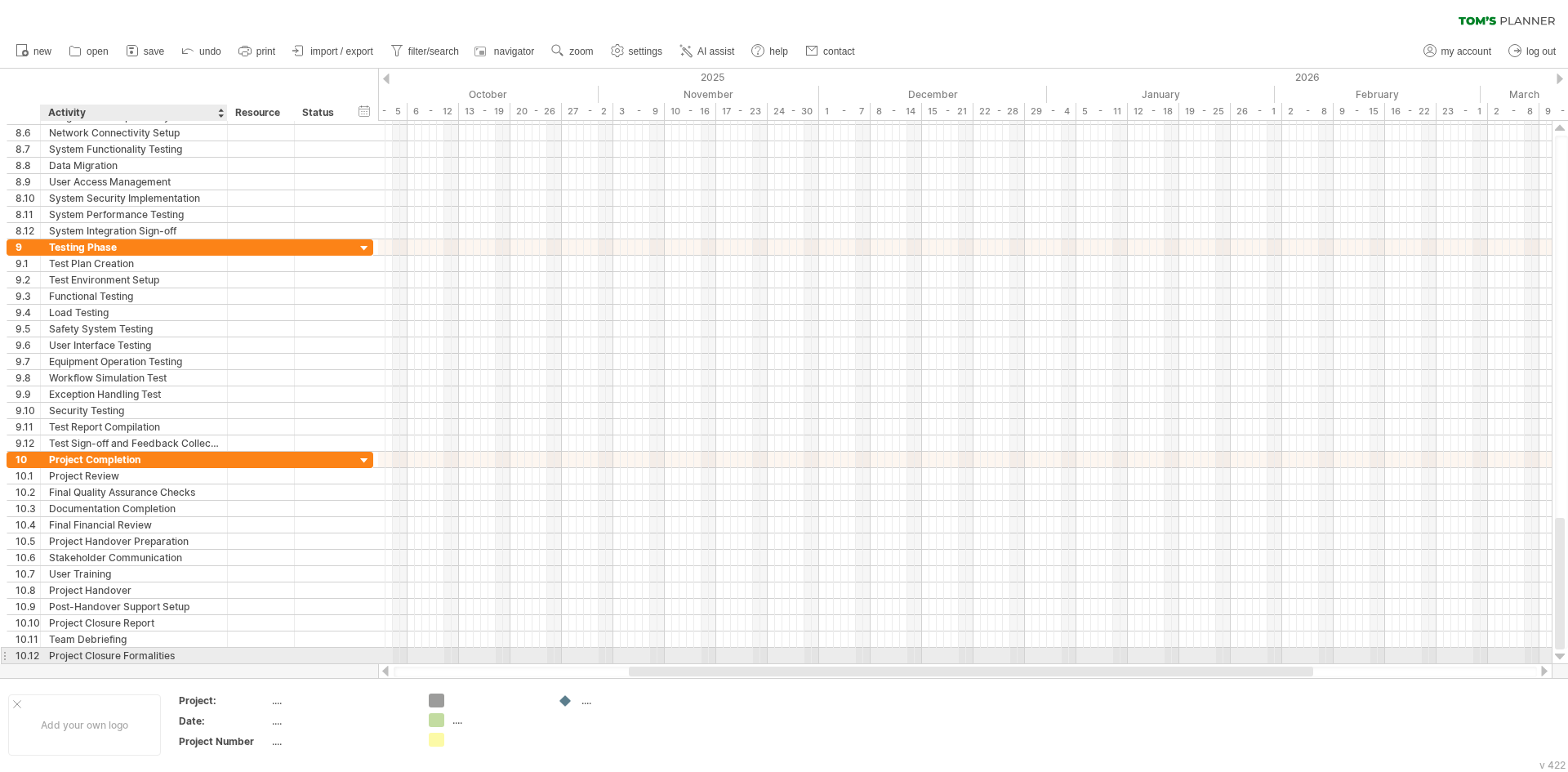
click at [98, 657] on div "Project Closure Formalities" at bounding box center [133, 655] width 170 height 16
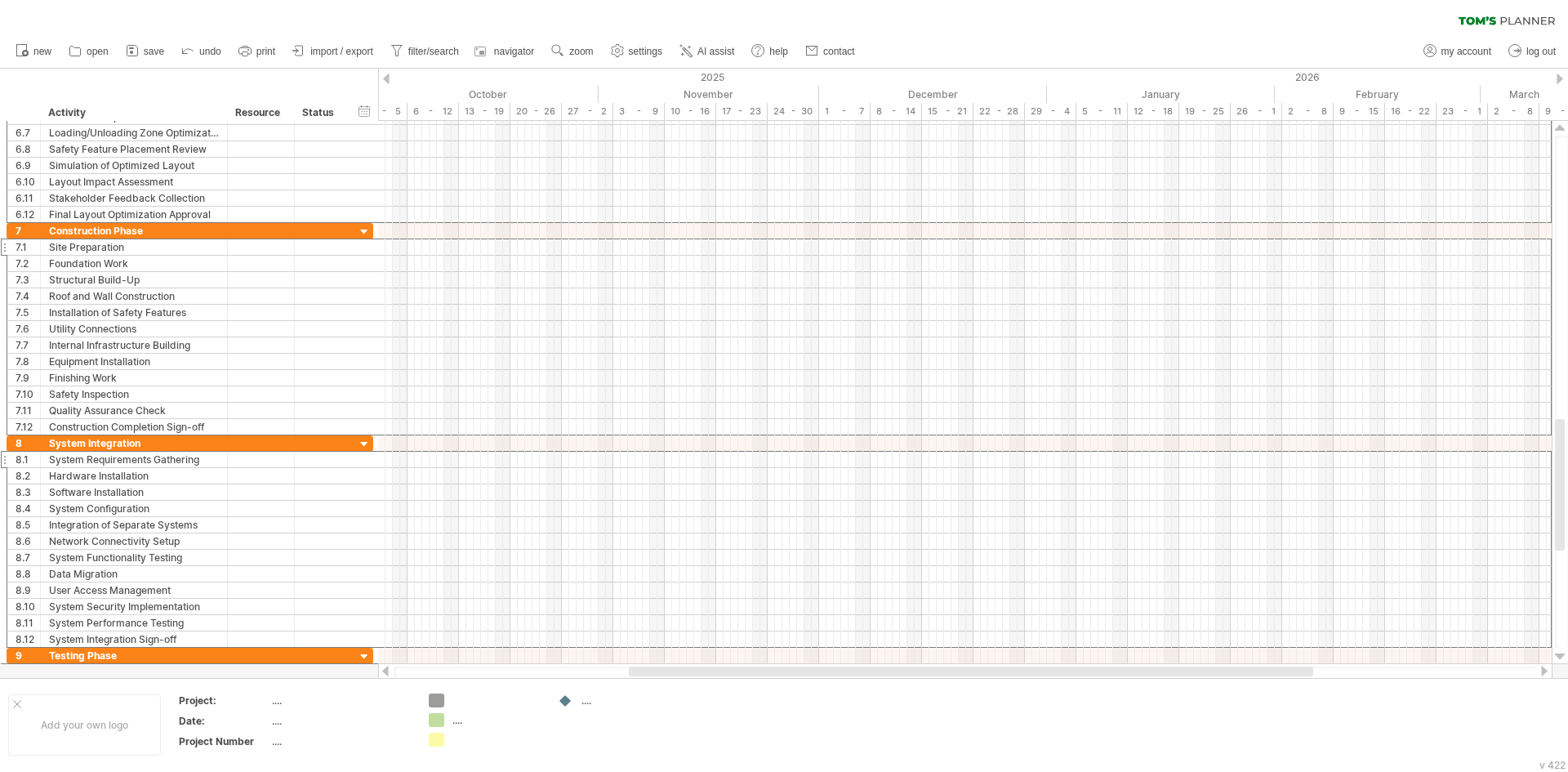
click at [1561, 81] on div at bounding box center [1560, 79] width 7 height 11
click at [1561, 77] on div at bounding box center [1560, 79] width 7 height 11
click at [1561, 76] on div at bounding box center [1560, 79] width 7 height 11
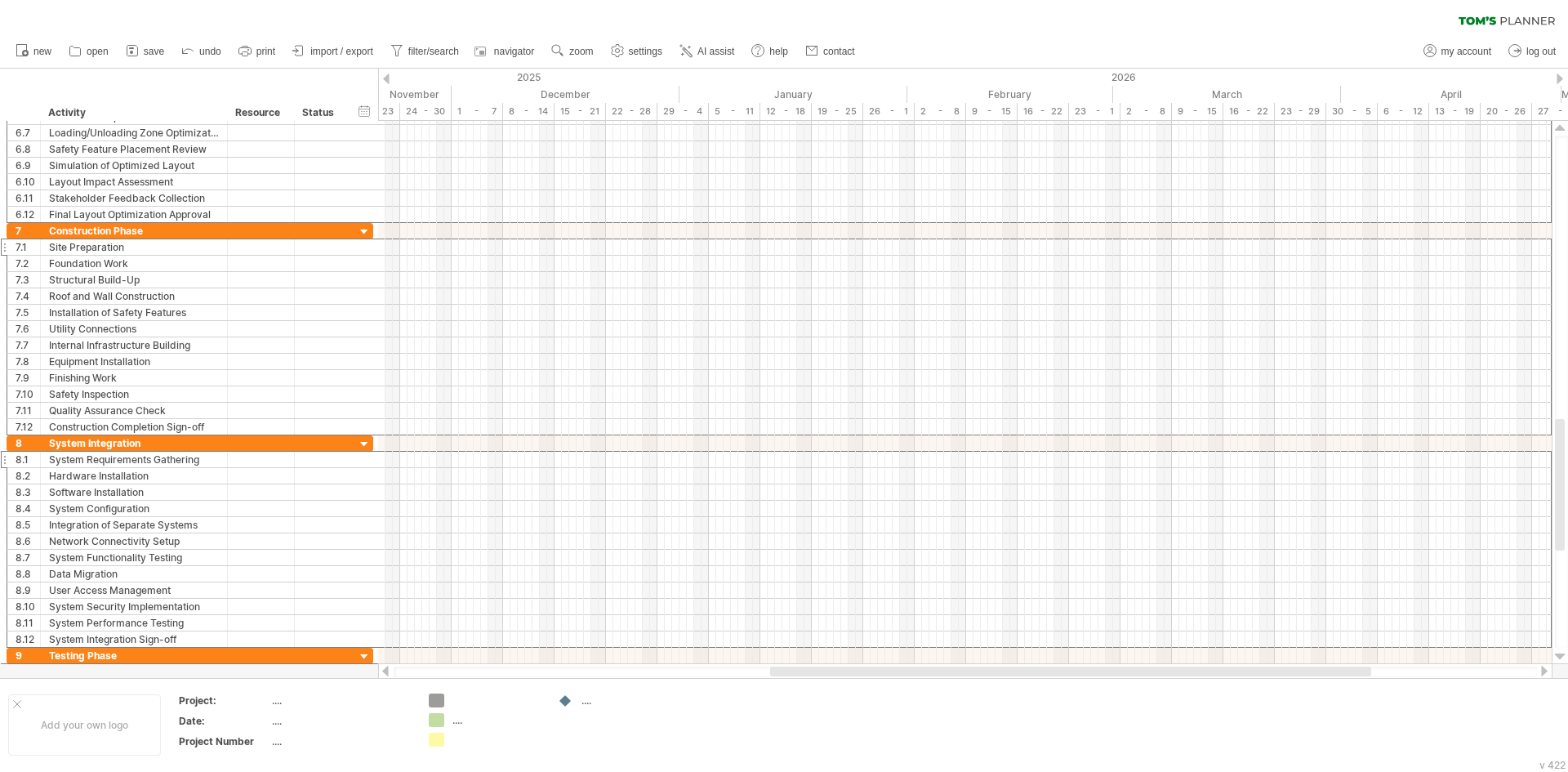
click at [1561, 76] on div at bounding box center [1560, 79] width 7 height 11
click at [1561, 76] on div at bounding box center [1560, 79] width 7 height 11
drag, startPoint x: 964, startPoint y: 673, endPoint x: 415, endPoint y: 682, distance: 549.1
click at [415, 682] on div "Trying to reach [DOMAIN_NAME] Connected again... 0% clear filter new 1" at bounding box center [784, 386] width 1568 height 772
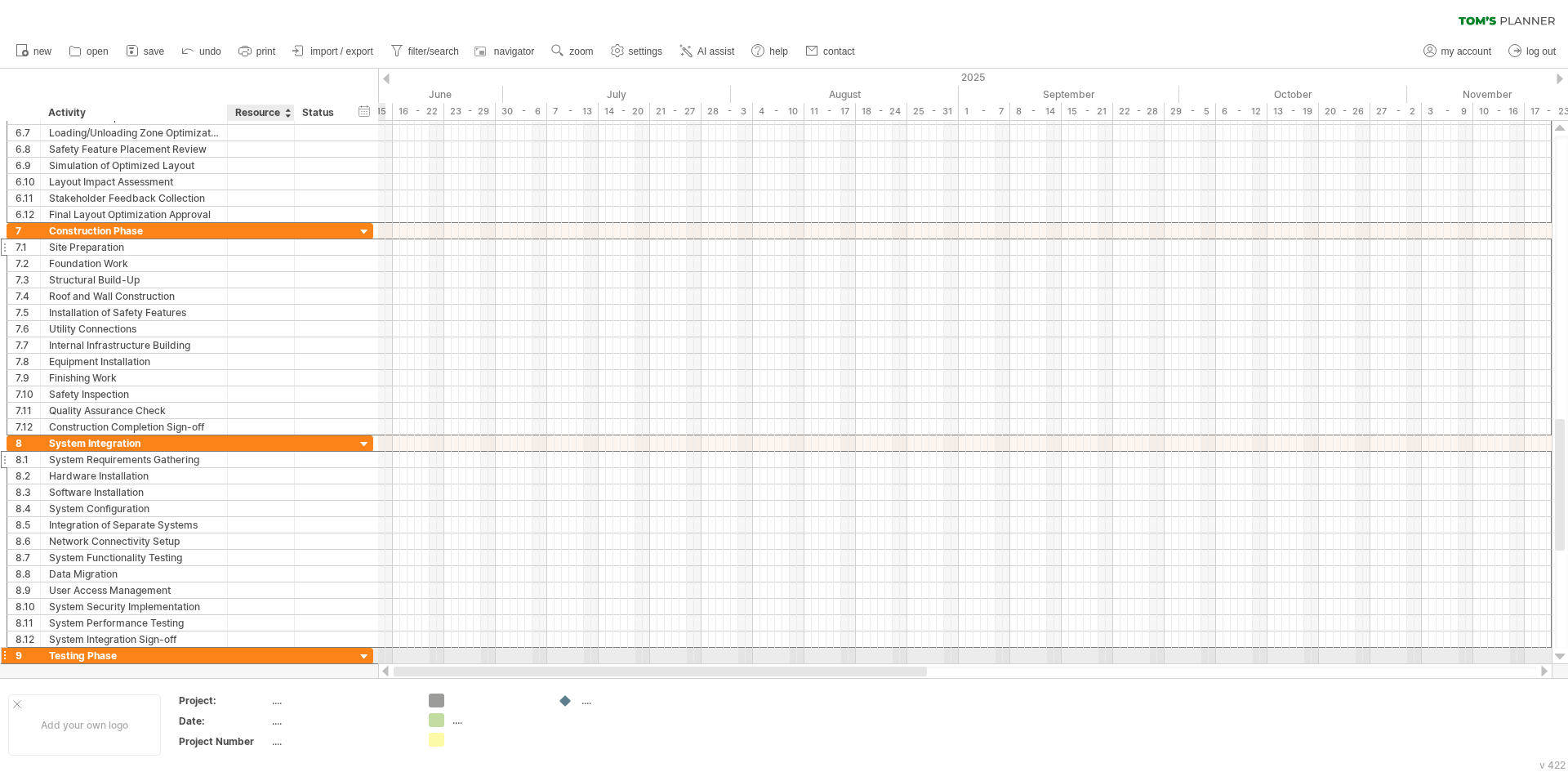
drag, startPoint x: 610, startPoint y: 673, endPoint x: 272, endPoint y: 656, distance: 338.4
click at [272, 656] on div "Trying to reach [DOMAIN_NAME] Connected again... 0% clear filter new 1" at bounding box center [784, 386] width 1568 height 772
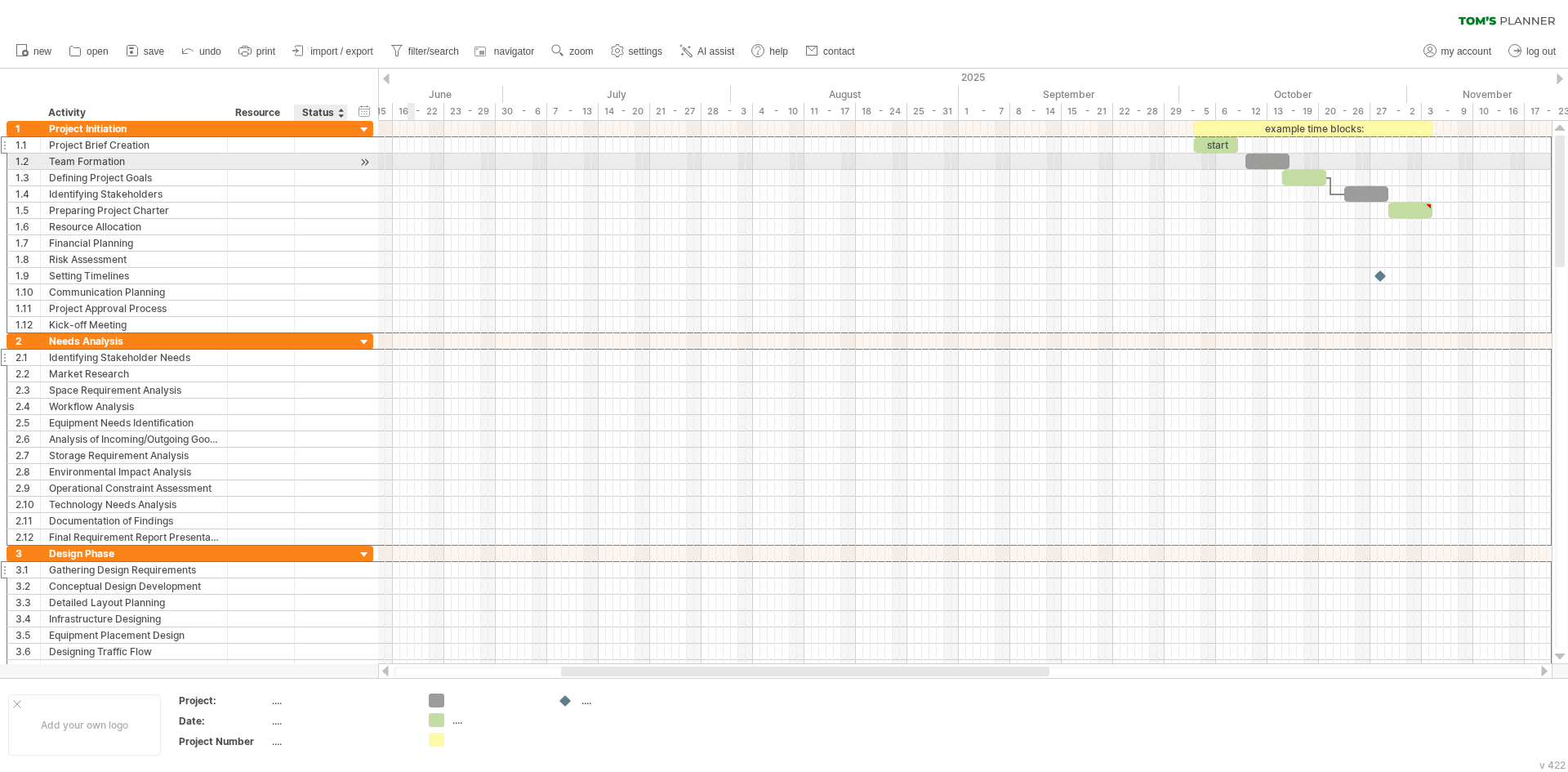
click at [366, 160] on div at bounding box center [364, 162] width 16 height 17
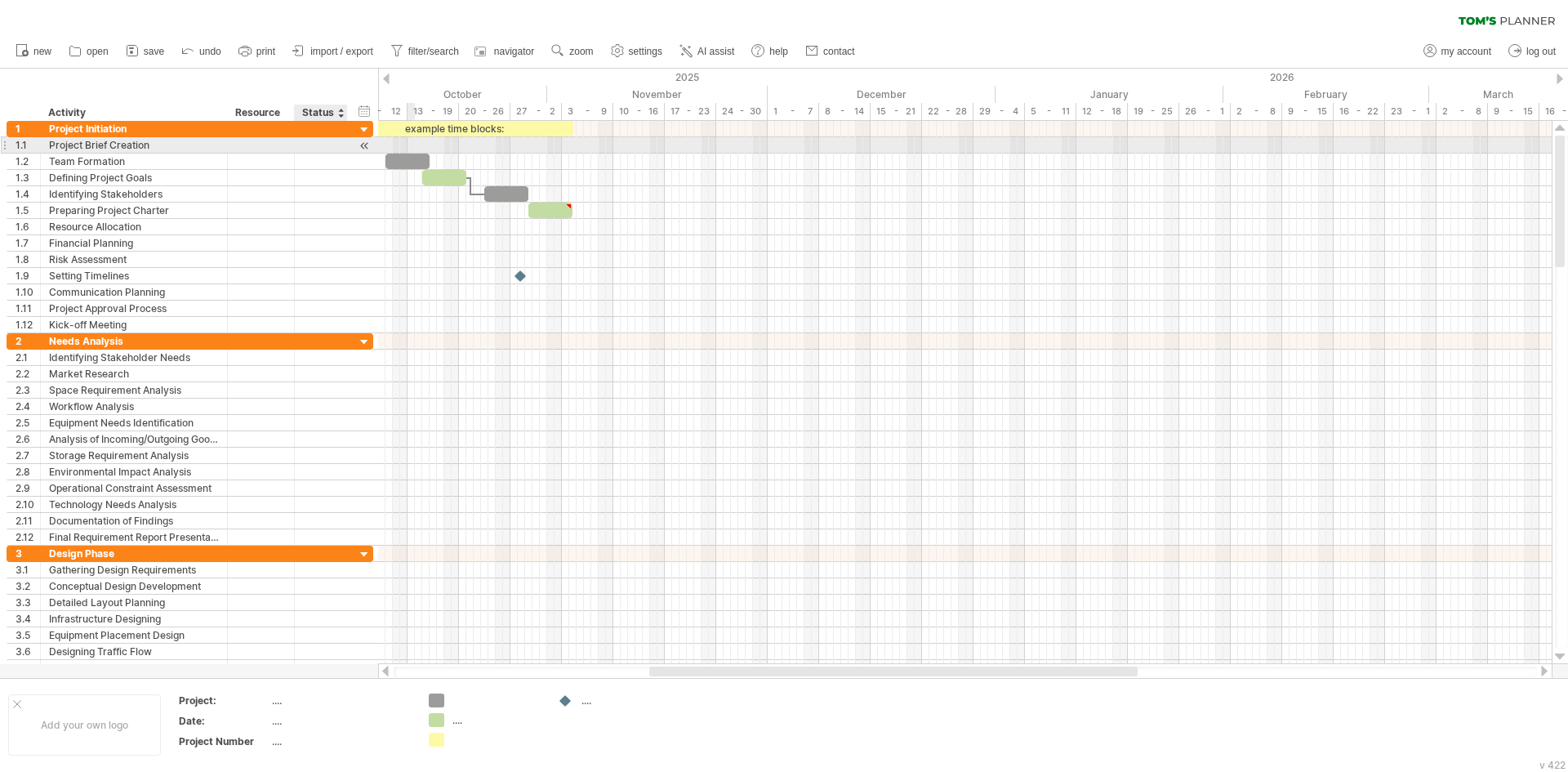
click at [362, 147] on div at bounding box center [364, 146] width 16 height 17
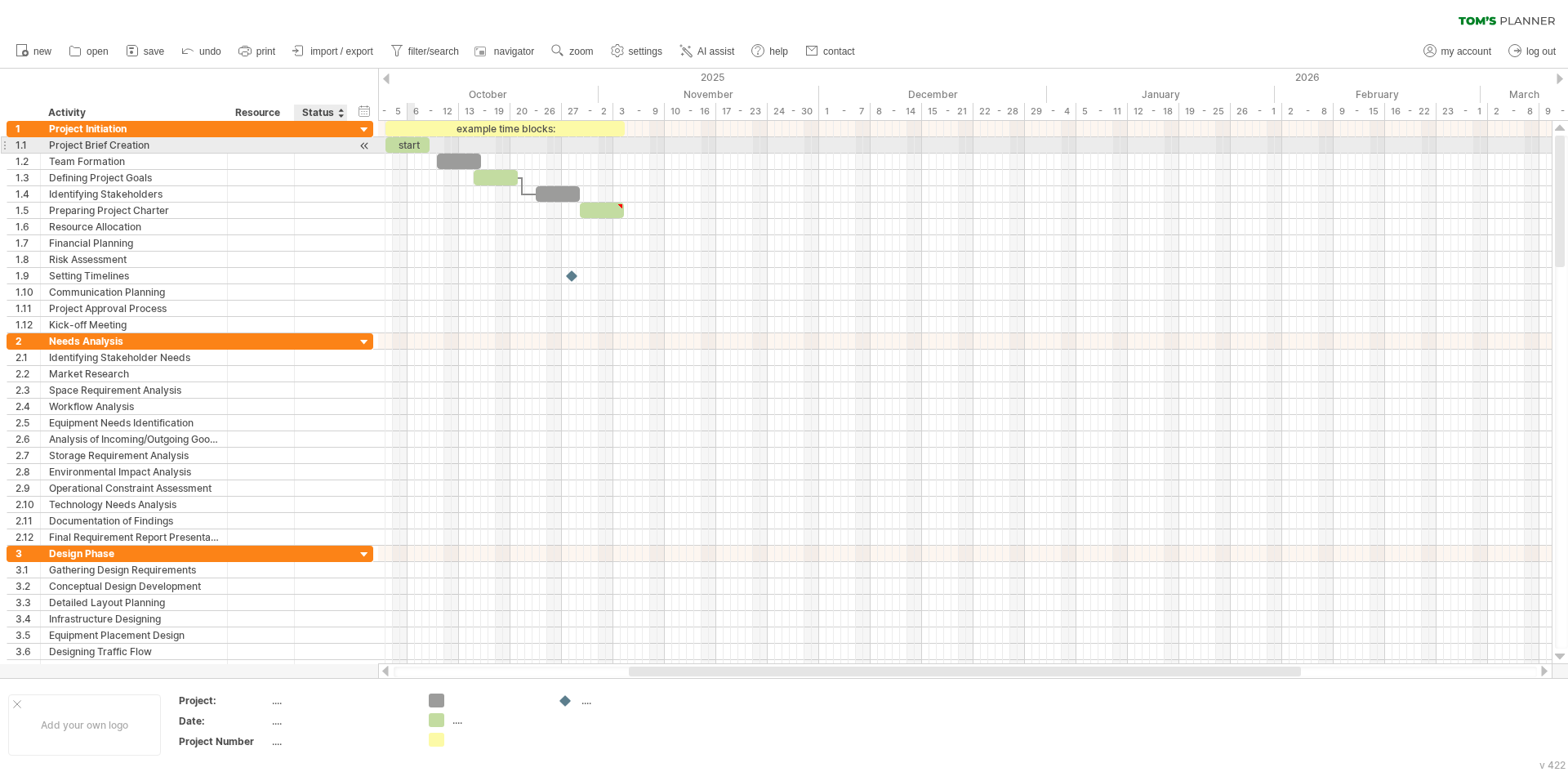
click at [362, 147] on div at bounding box center [364, 146] width 16 height 17
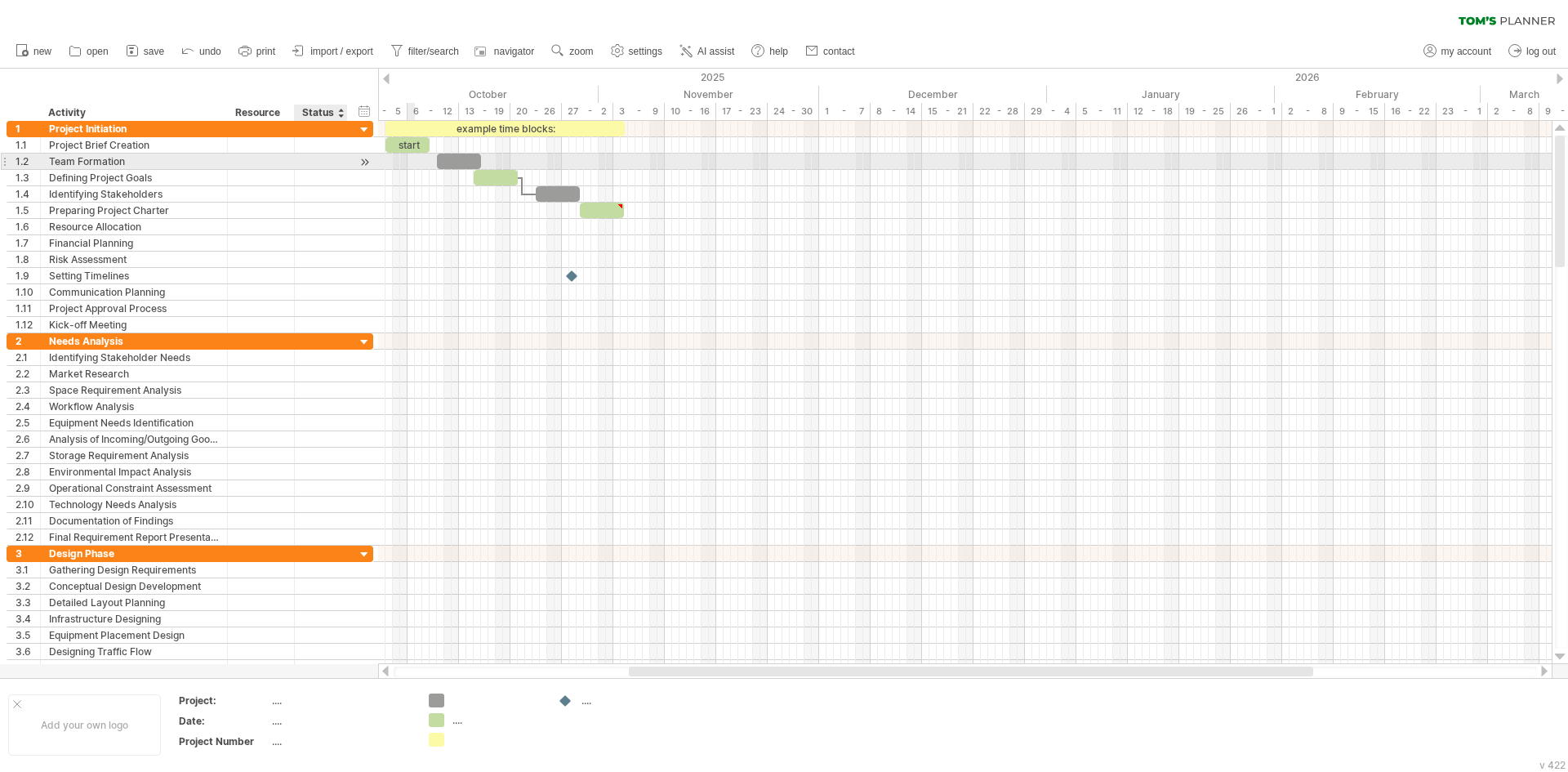
click at [363, 162] on div at bounding box center [364, 162] width 16 height 17
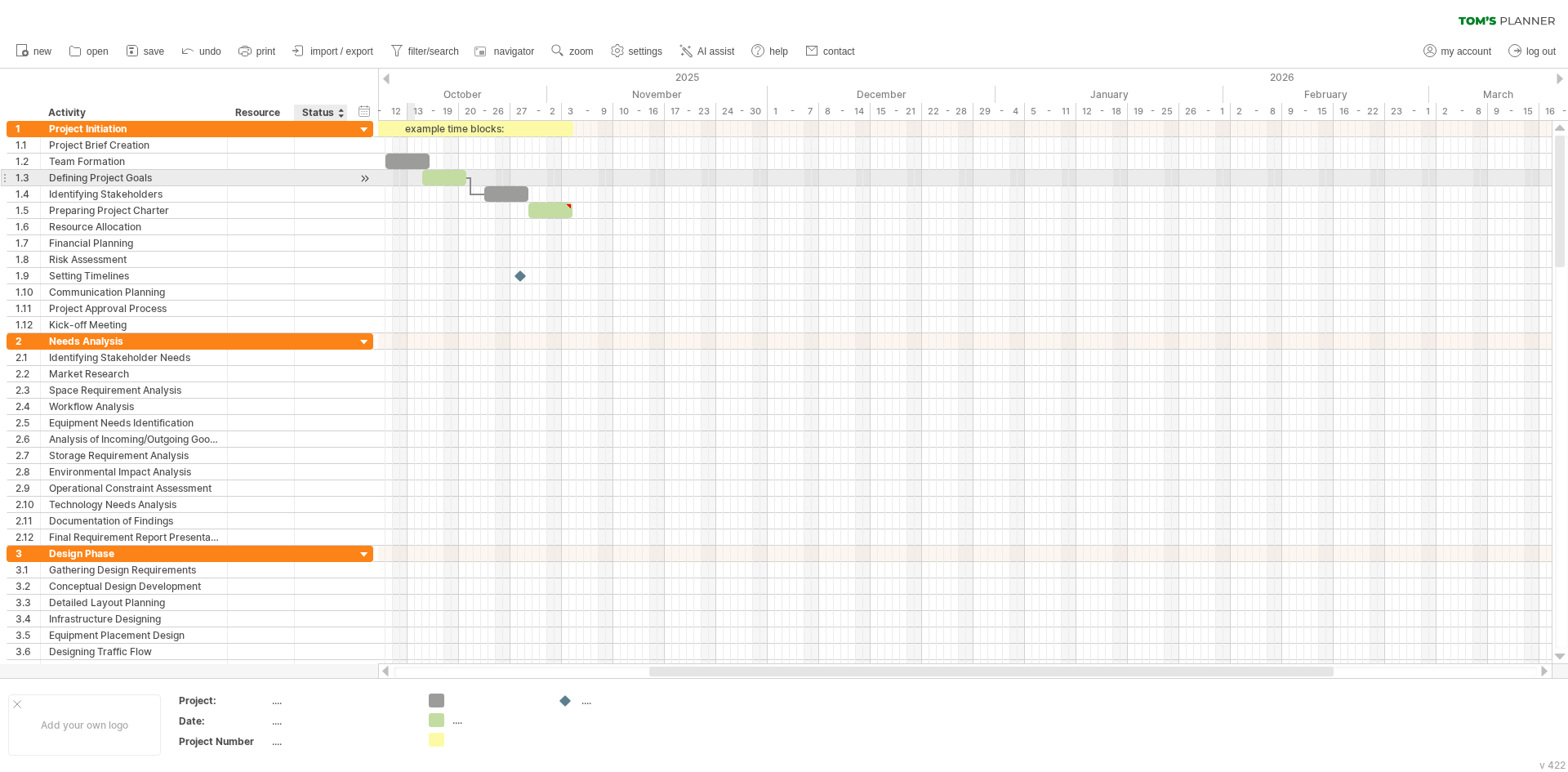
click at [363, 180] on div at bounding box center [364, 178] width 16 height 17
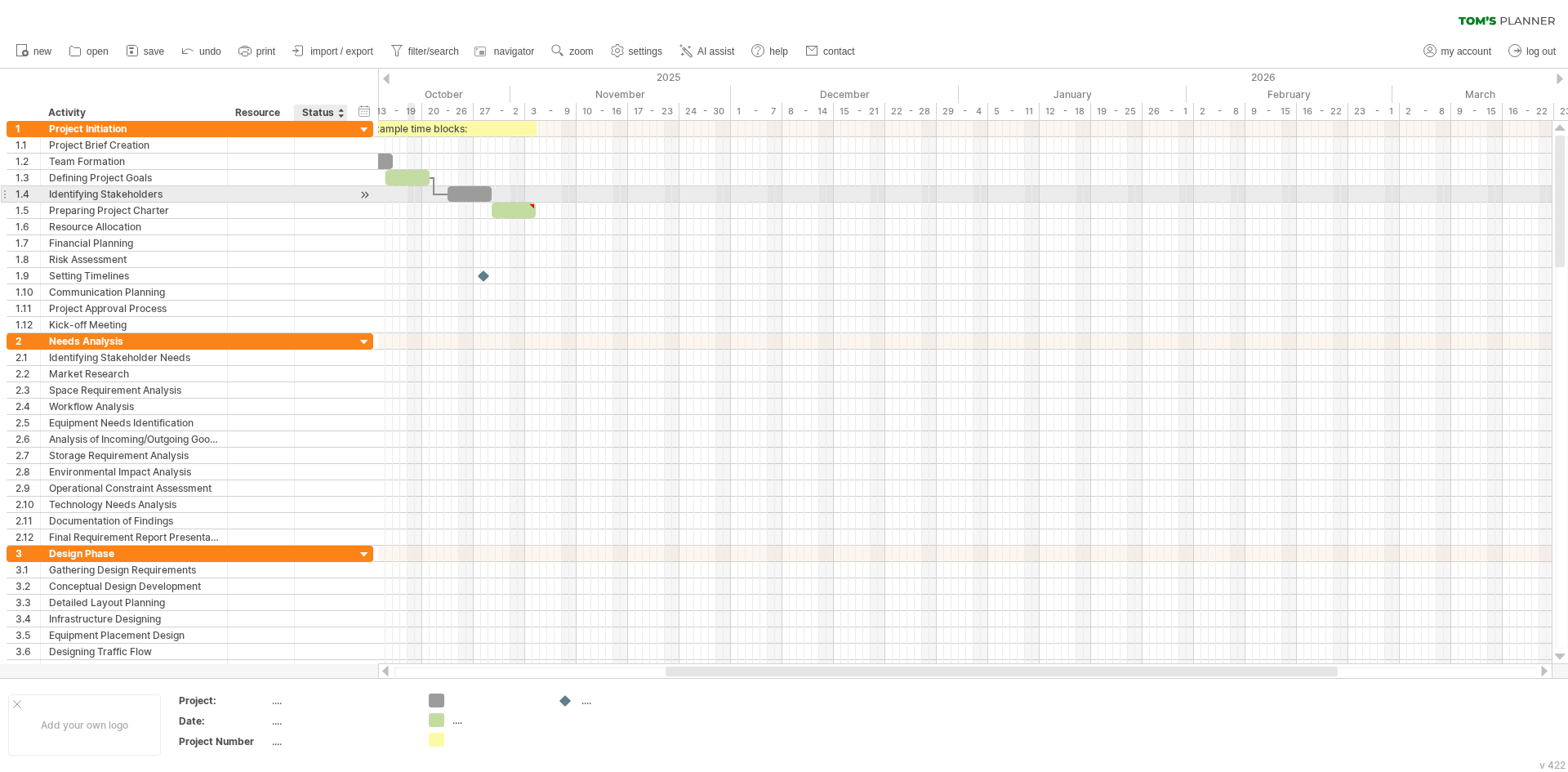
click at [362, 193] on div at bounding box center [364, 195] width 16 height 17
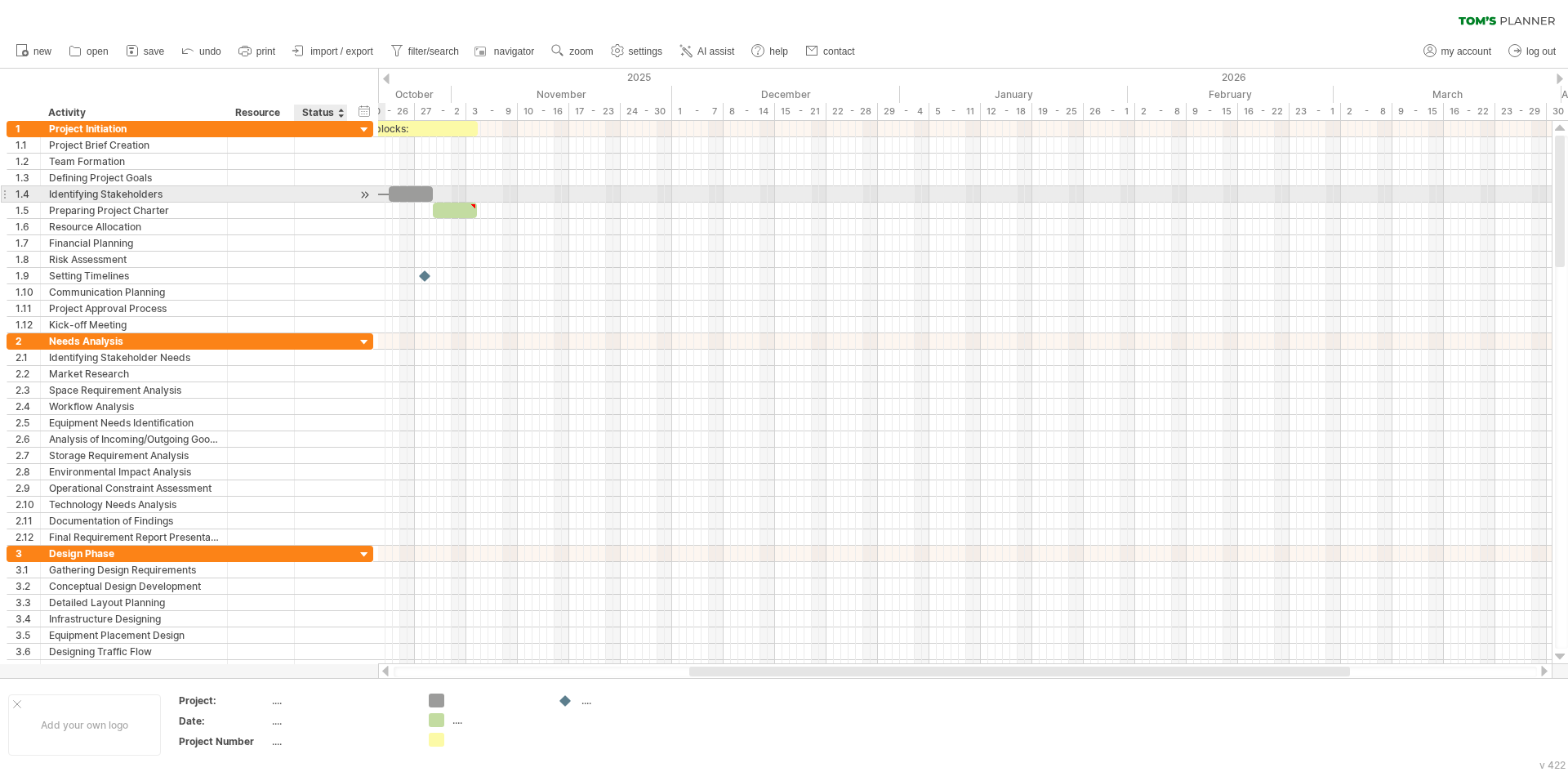
click at [363, 200] on div at bounding box center [364, 195] width 16 height 17
click at [367, 198] on div at bounding box center [364, 195] width 16 height 17
click at [367, 197] on div at bounding box center [364, 195] width 16 height 17
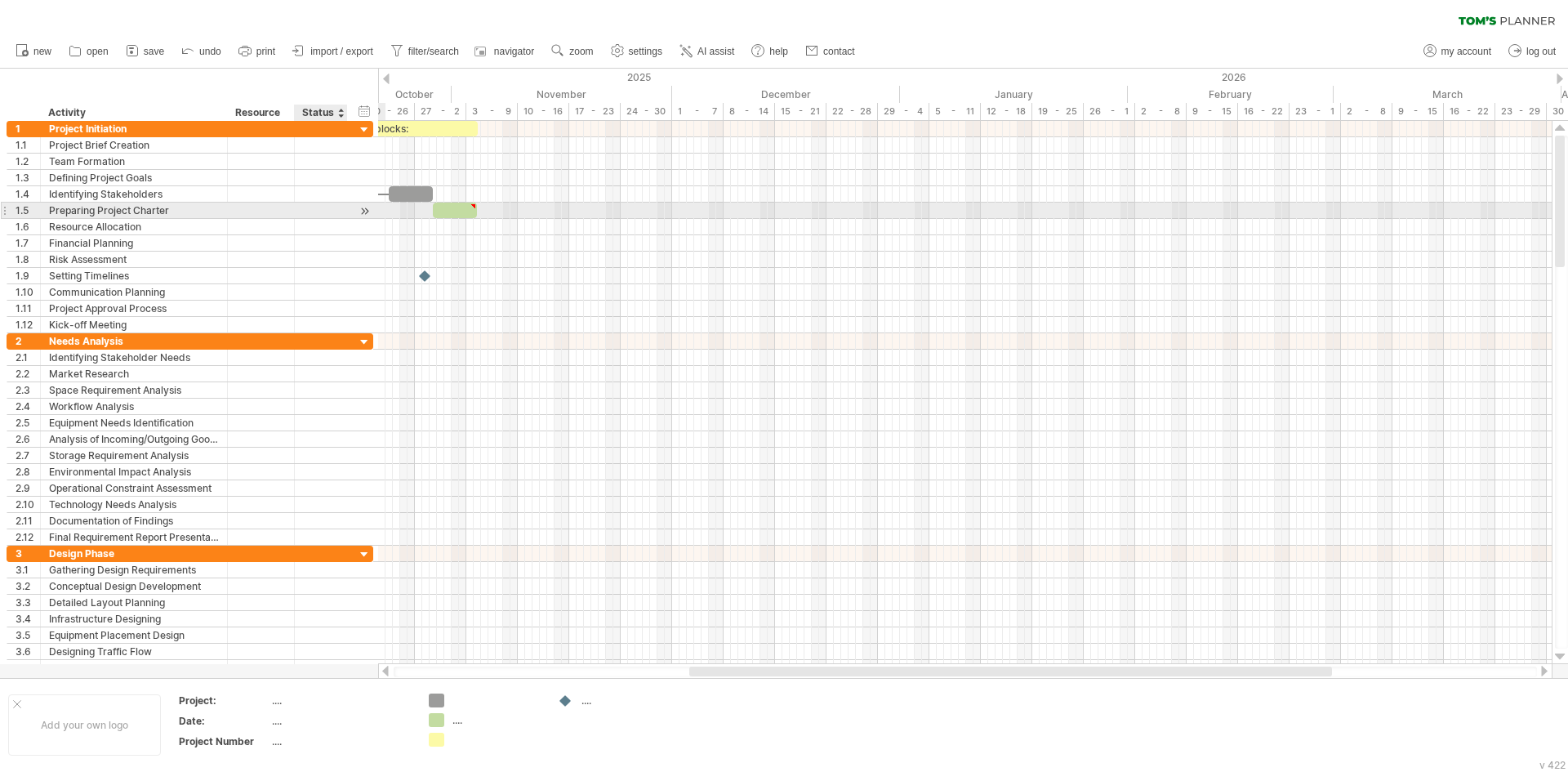
click at [369, 211] on div at bounding box center [364, 211] width 16 height 17
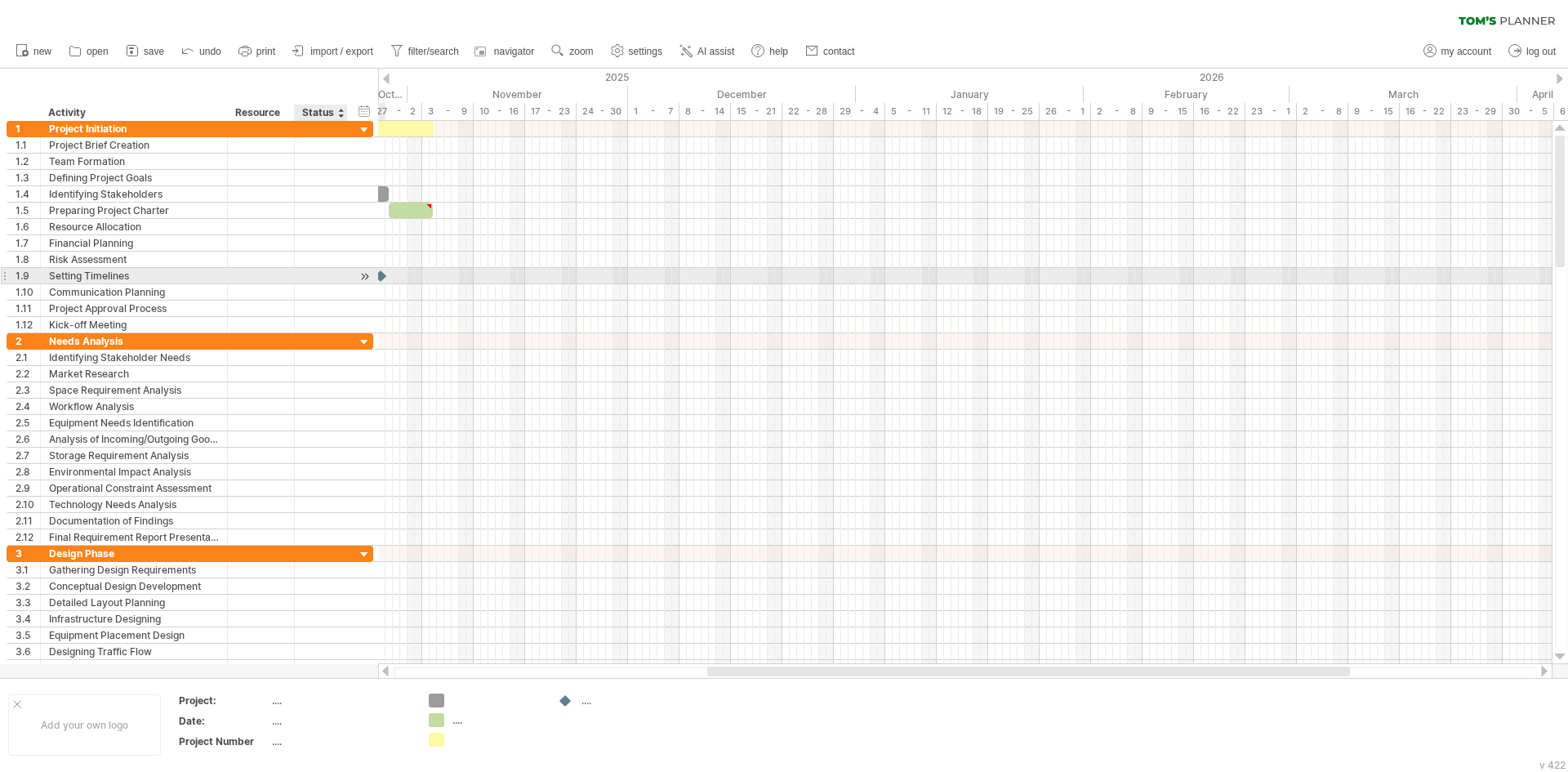
click at [365, 278] on div at bounding box center [364, 277] width 16 height 17
